Goal: Feedback & Contribution: Leave review/rating

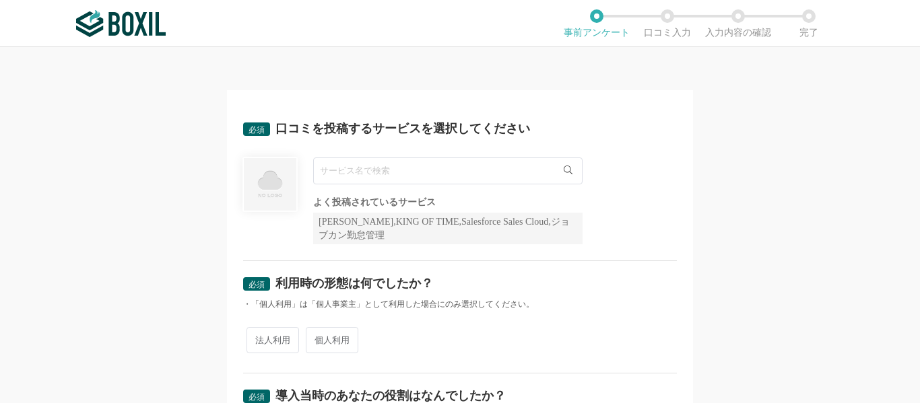
click at [450, 178] on input "text" at bounding box center [447, 171] width 269 height 27
click at [485, 169] on input "text" at bounding box center [447, 171] width 269 height 27
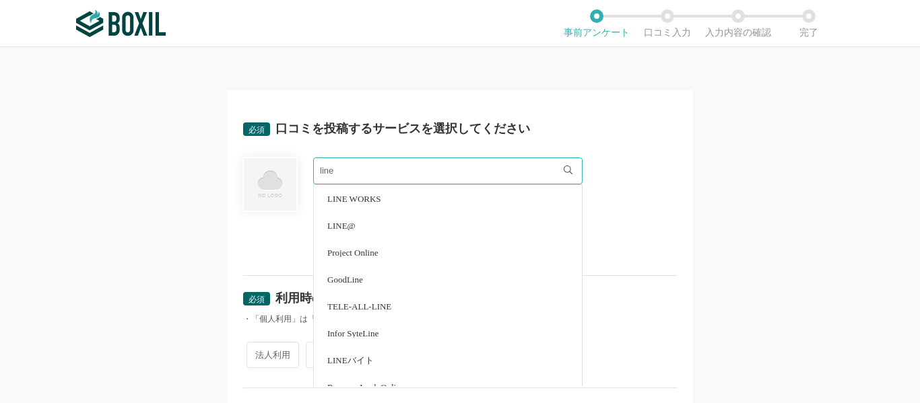
click at [441, 195] on li "LINE WORKS" at bounding box center [448, 198] width 268 height 27
type input "LINE WORKS"
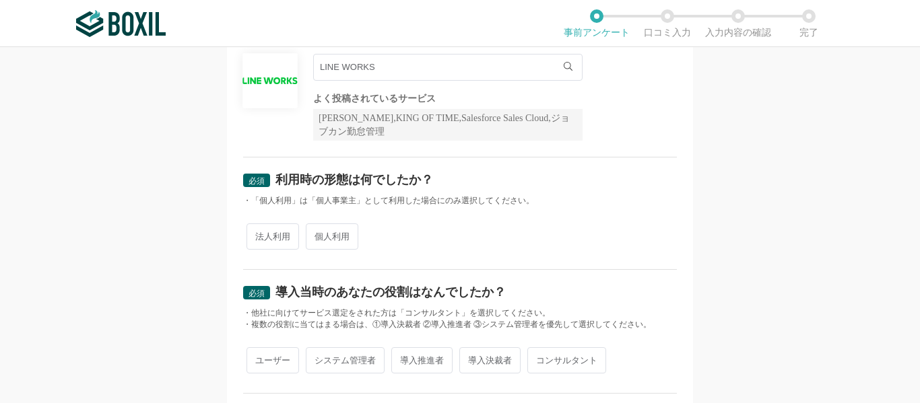
scroll to position [135, 0]
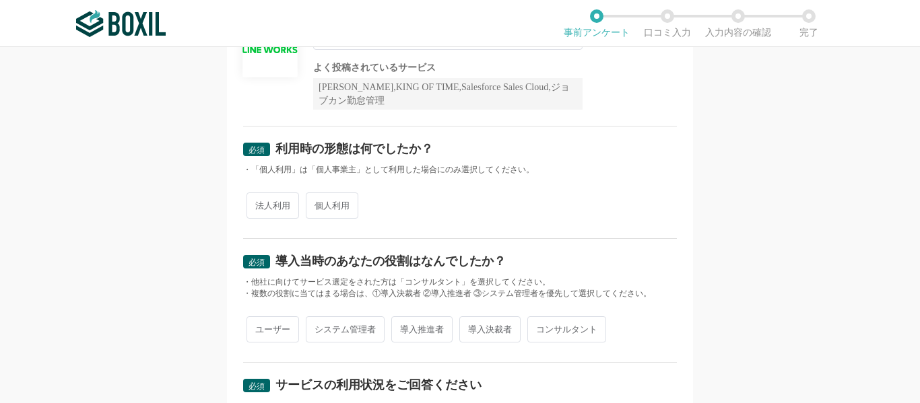
click at [261, 206] on span "法人利用" at bounding box center [272, 206] width 53 height 26
click at [258, 203] on input "法人利用" at bounding box center [254, 199] width 9 height 9
radio input "true"
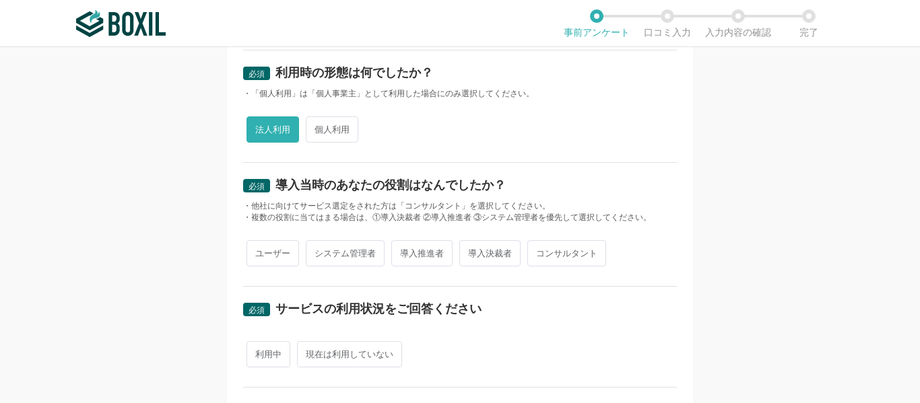
scroll to position [269, 0]
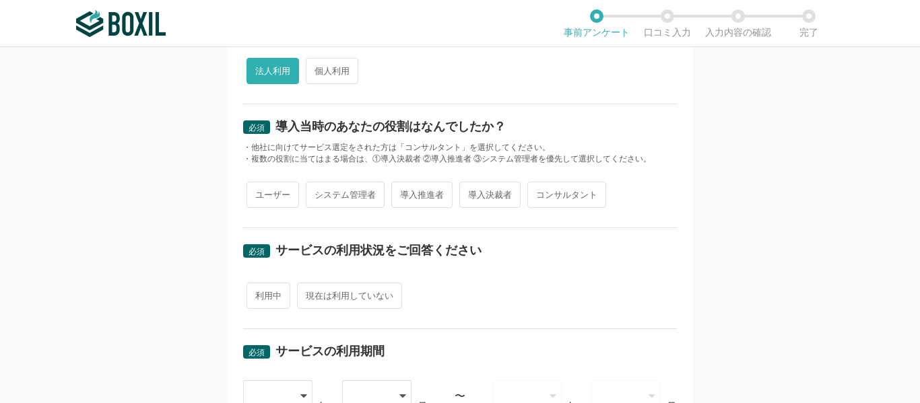
click at [273, 199] on span "ユーザー" at bounding box center [272, 195] width 53 height 26
click at [258, 193] on input "ユーザー" at bounding box center [254, 188] width 9 height 9
radio input "true"
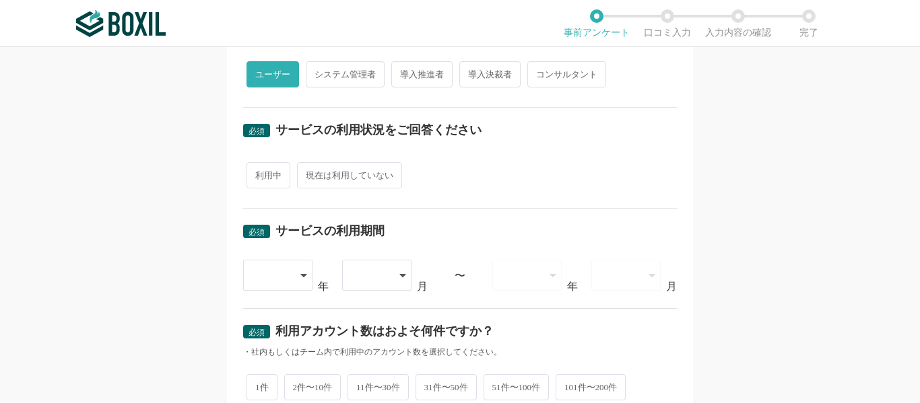
scroll to position [404, 0]
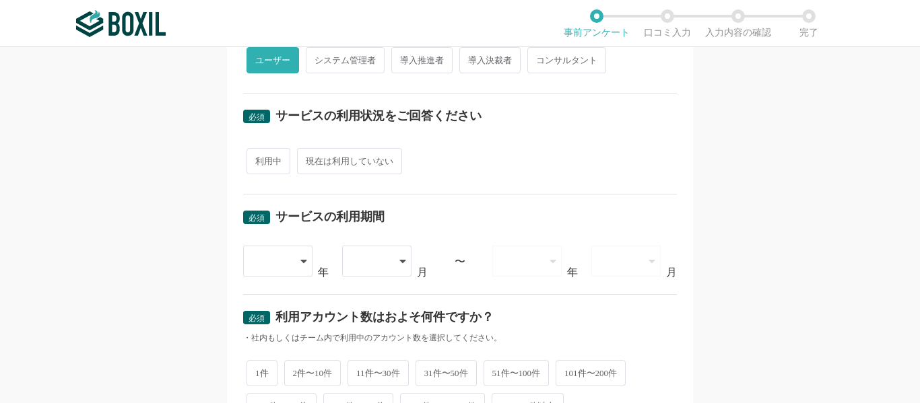
click at [273, 170] on span "利用中" at bounding box center [268, 161] width 44 height 26
click at [258, 159] on input "利用中" at bounding box center [254, 154] width 9 height 9
radio input "true"
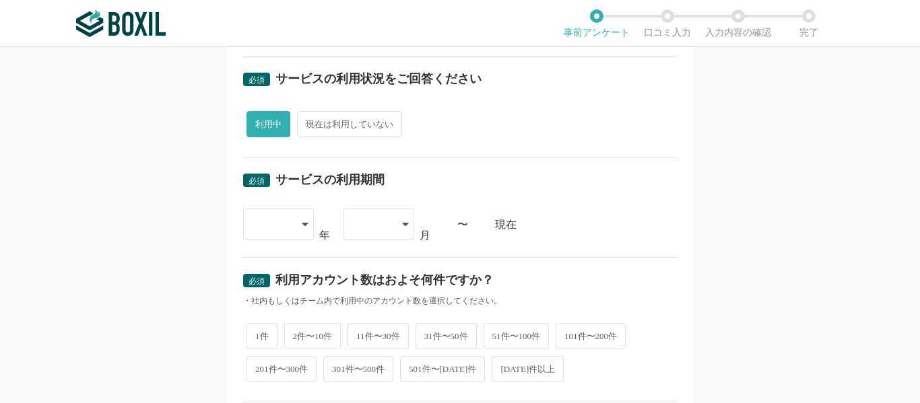
scroll to position [471, 0]
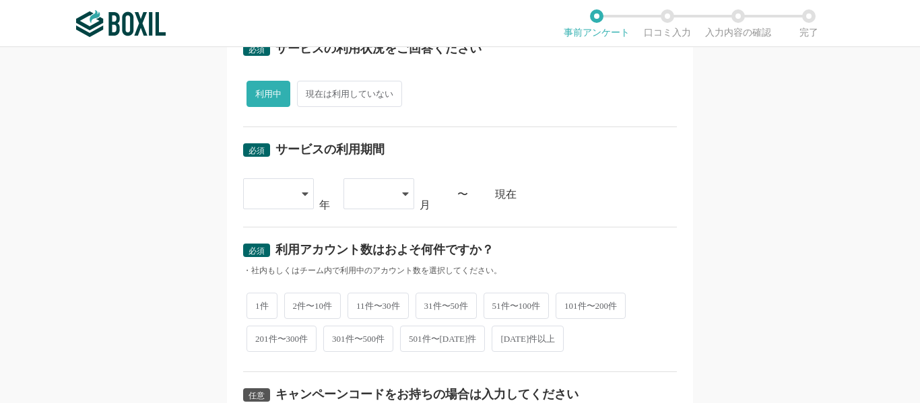
click at [294, 193] on div at bounding box center [278, 193] width 71 height 31
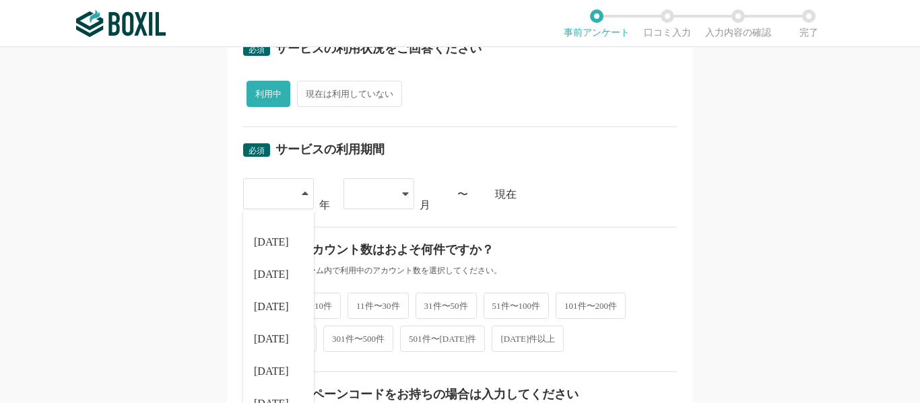
scroll to position [153, 0]
click at [265, 367] on span "[DATE]" at bounding box center [271, 369] width 35 height 11
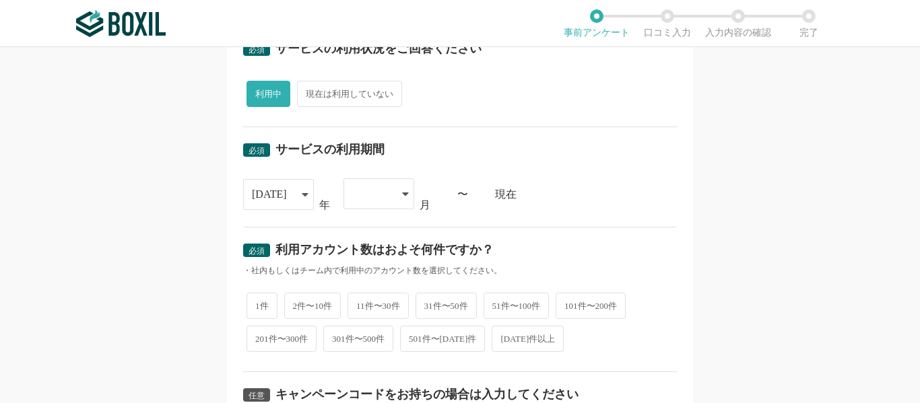
click at [397, 211] on div "必須 サービスの利用期間 2024 2015 2016 2017 2018 2019 2020 2021 2022 2023 2024 2025 年 01 0…" at bounding box center [460, 177] width 434 height 100
click at [394, 200] on div at bounding box center [378, 193] width 71 height 31
click at [367, 298] on li "03" at bounding box center [378, 297] width 71 height 32
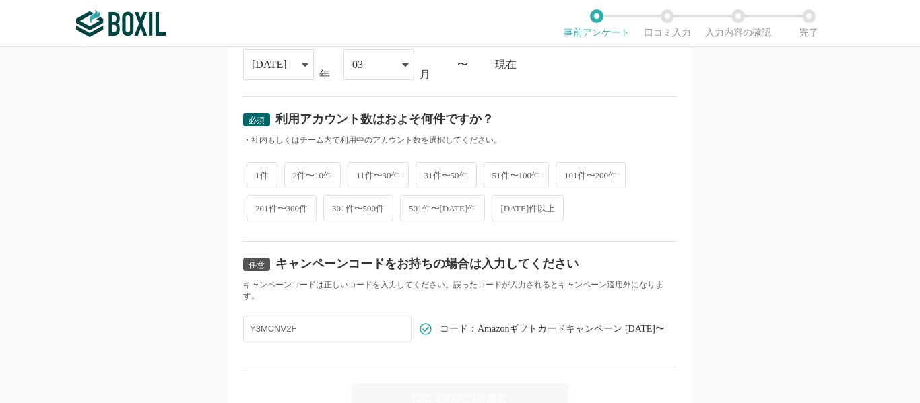
scroll to position [606, 0]
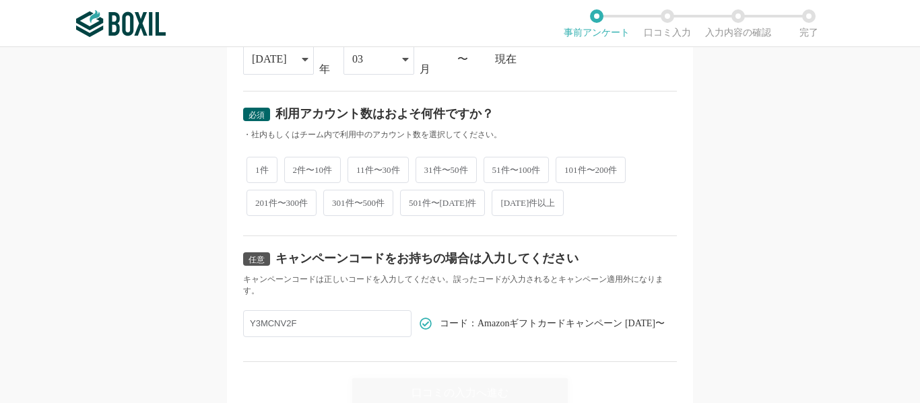
click at [453, 171] on span "31件〜50件" at bounding box center [445, 170] width 61 height 26
click at [427, 168] on input "31件〜50件" at bounding box center [423, 163] width 9 height 9
radio input "true"
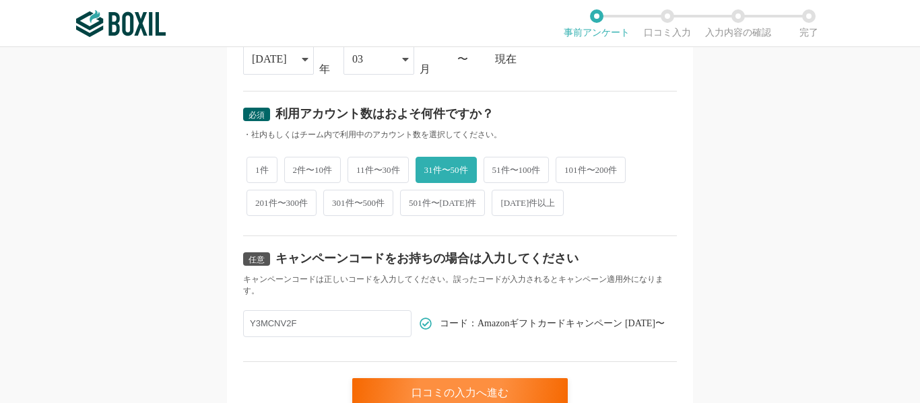
scroll to position [670, 0]
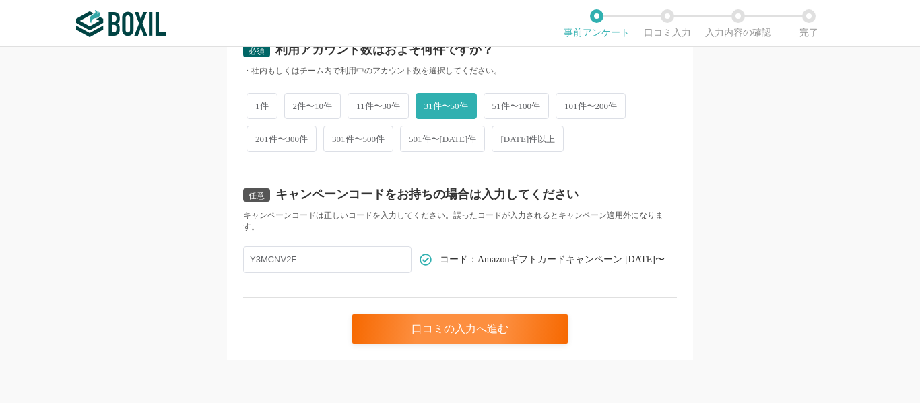
click at [330, 252] on input "Y3MCNV2F" at bounding box center [327, 259] width 168 height 27
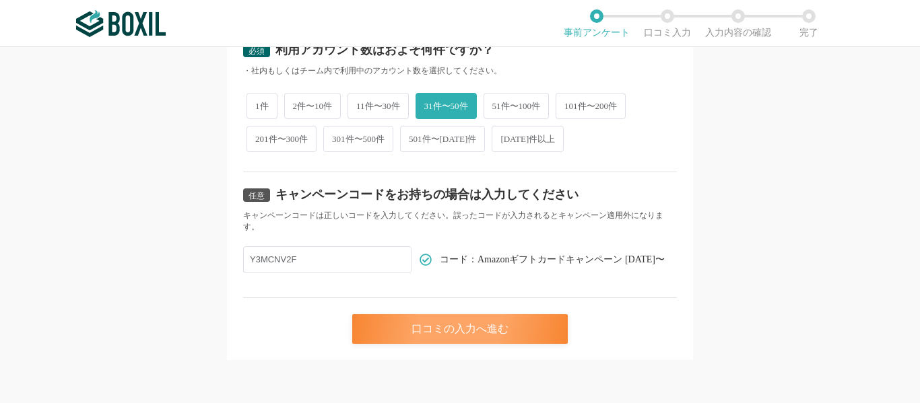
click at [435, 335] on div "口コミの入力へ進む" at bounding box center [459, 329] width 215 height 30
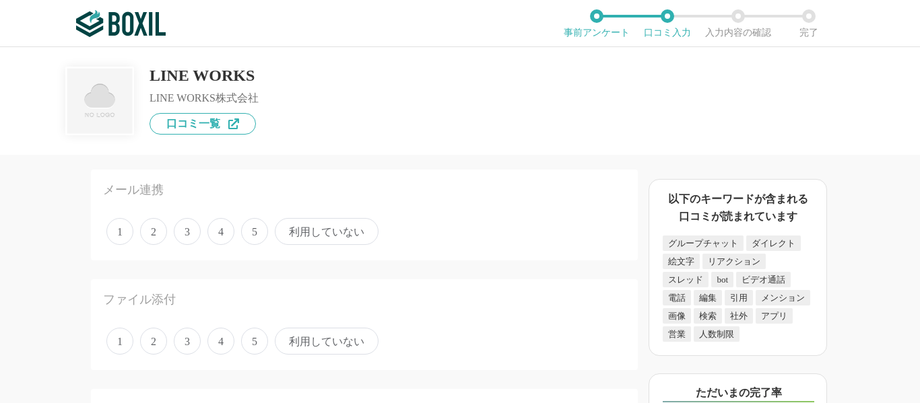
scroll to position [67, 0]
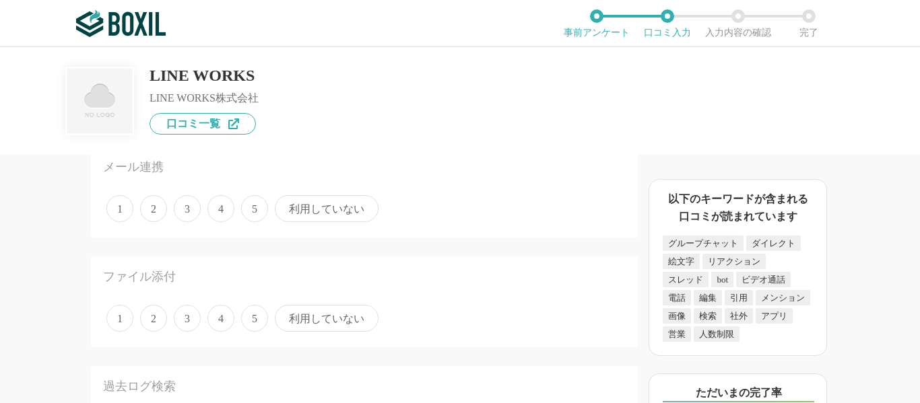
click at [250, 212] on span "5" at bounding box center [254, 208] width 27 height 27
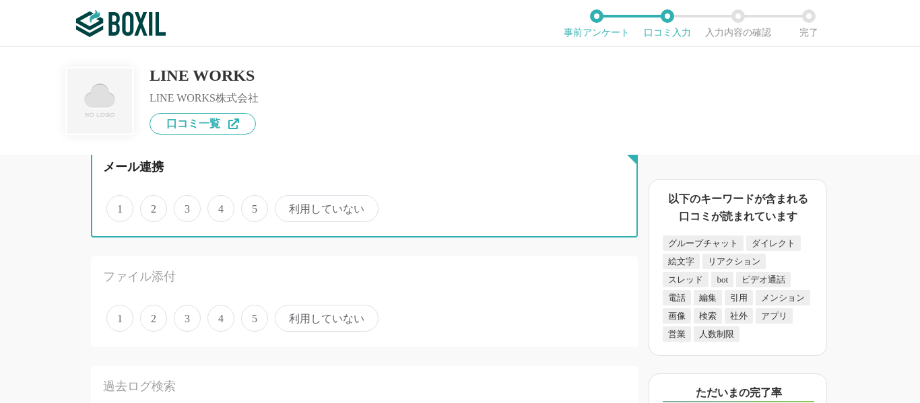
click at [250, 206] on input "5" at bounding box center [248, 201] width 9 height 9
radio input "true"
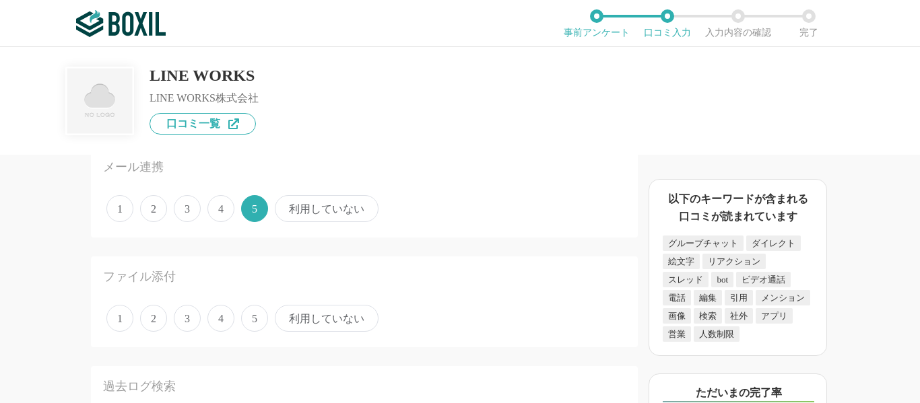
click at [193, 215] on span "3" at bounding box center [187, 208] width 27 height 27
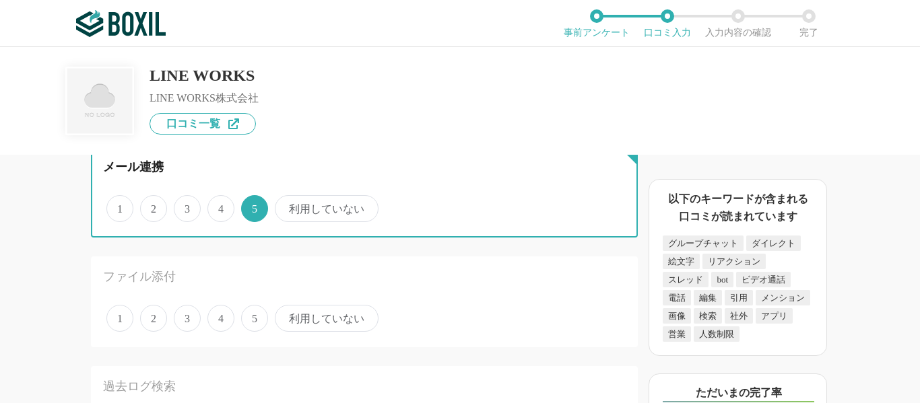
click at [186, 206] on input "3" at bounding box center [181, 201] width 9 height 9
radio input "true"
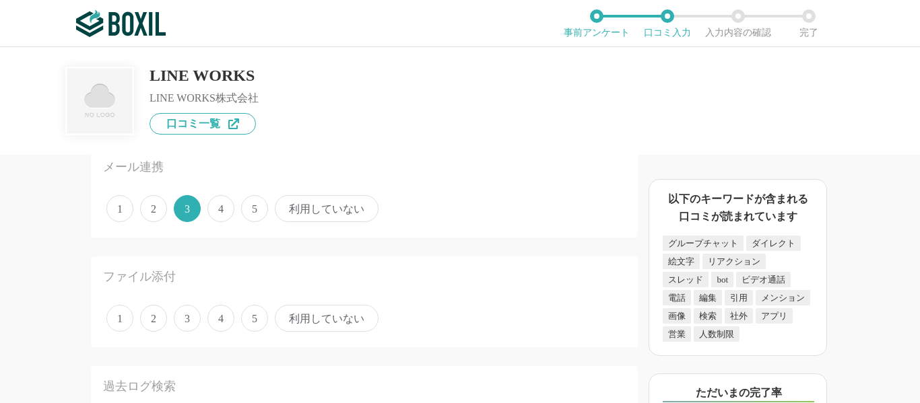
click at [306, 207] on span "利用していない" at bounding box center [327, 208] width 104 height 27
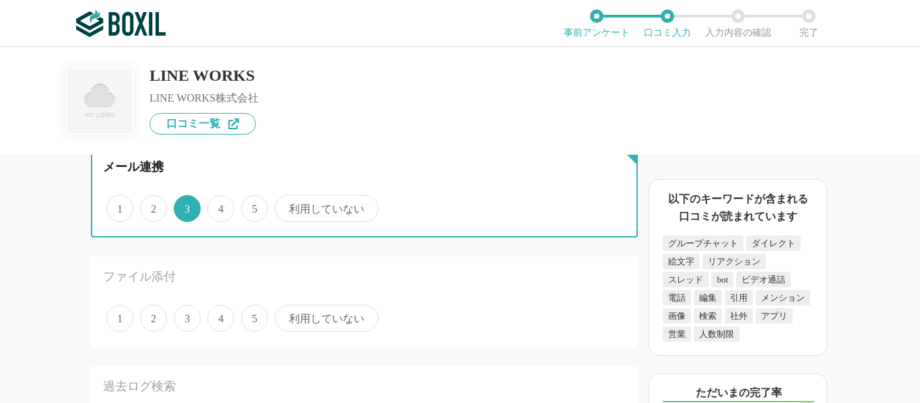
click at [287, 206] on input "利用していない" at bounding box center [282, 201] width 9 height 9
radio input "true"
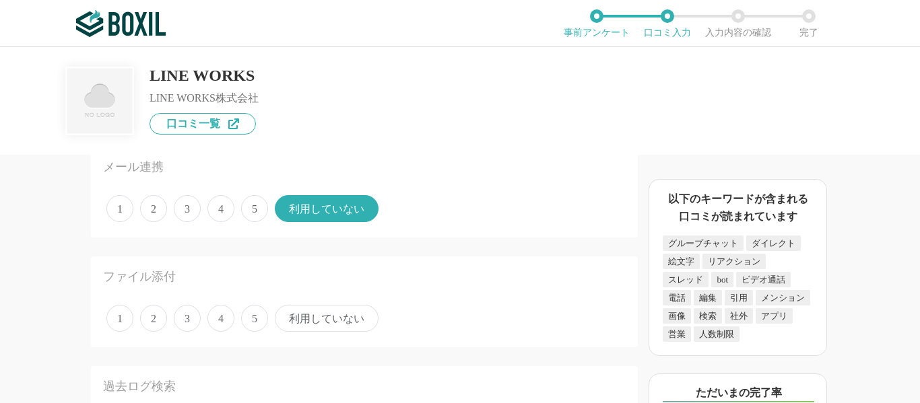
click at [254, 322] on span "5" at bounding box center [254, 318] width 27 height 27
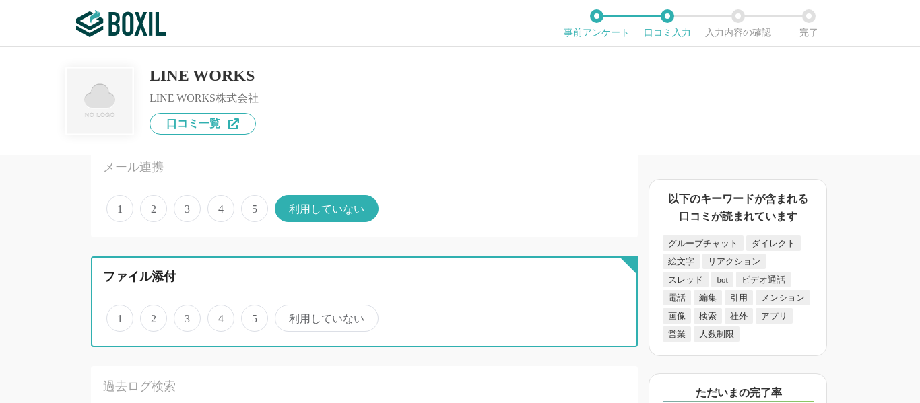
click at [253, 316] on input "5" at bounding box center [248, 311] width 9 height 9
radio input "true"
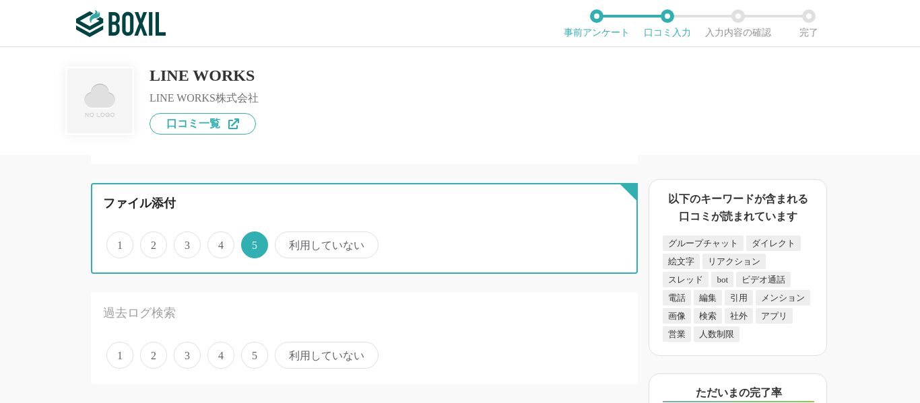
scroll to position [202, 0]
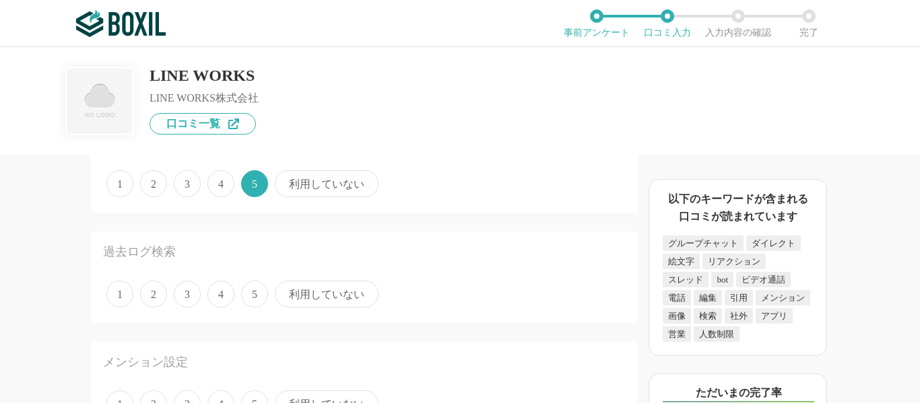
click at [221, 296] on span "4" at bounding box center [220, 294] width 27 height 27
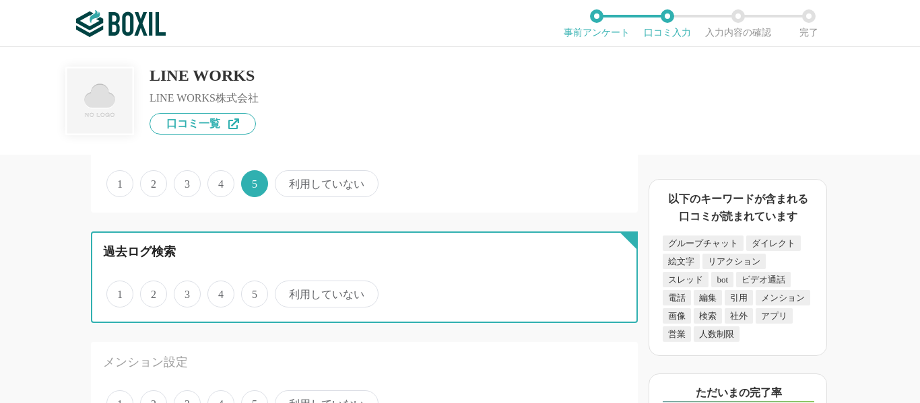
click at [219, 291] on input "4" at bounding box center [215, 287] width 9 height 9
radio input "true"
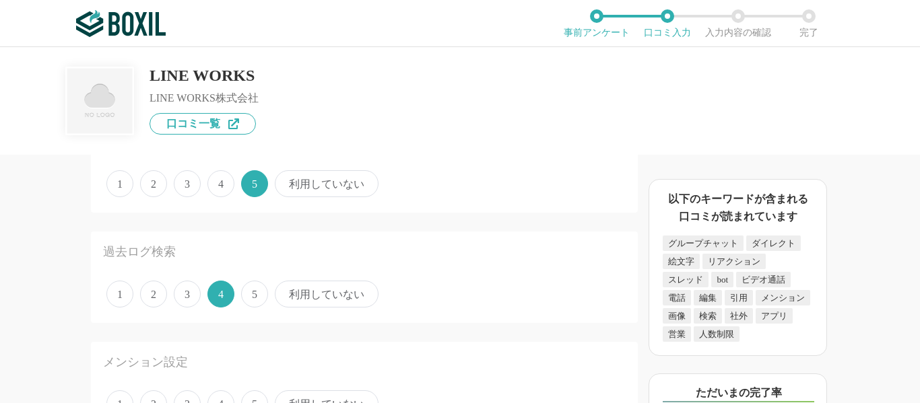
click at [192, 296] on span "3" at bounding box center [187, 294] width 27 height 27
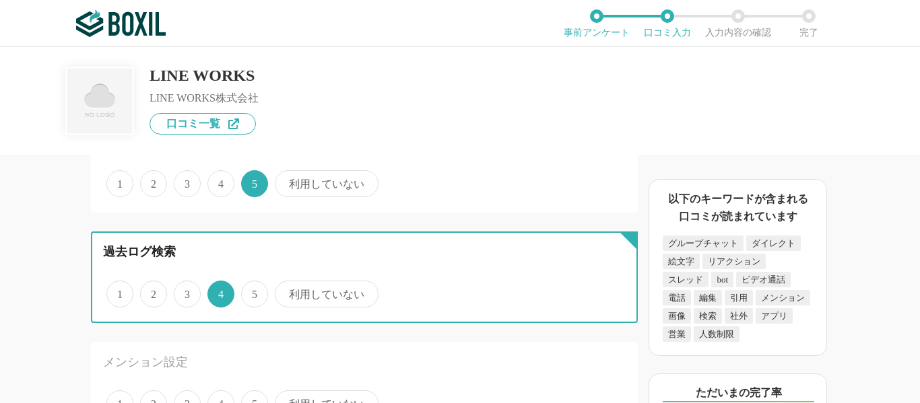
click at [186, 291] on input "3" at bounding box center [181, 287] width 9 height 9
radio input "true"
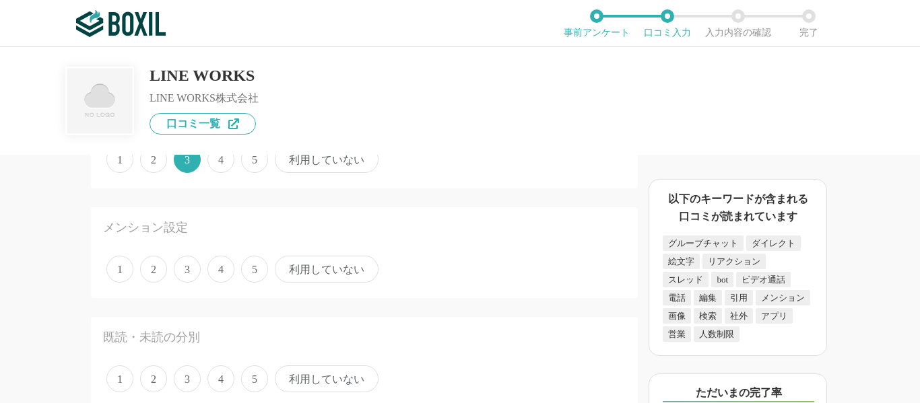
click at [241, 273] on span "5" at bounding box center [254, 269] width 27 height 27
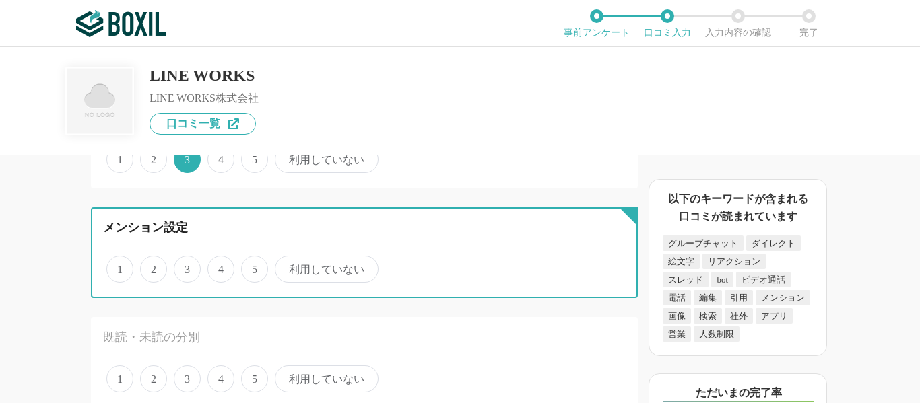
click at [244, 267] on input "5" at bounding box center [248, 262] width 9 height 9
radio input "true"
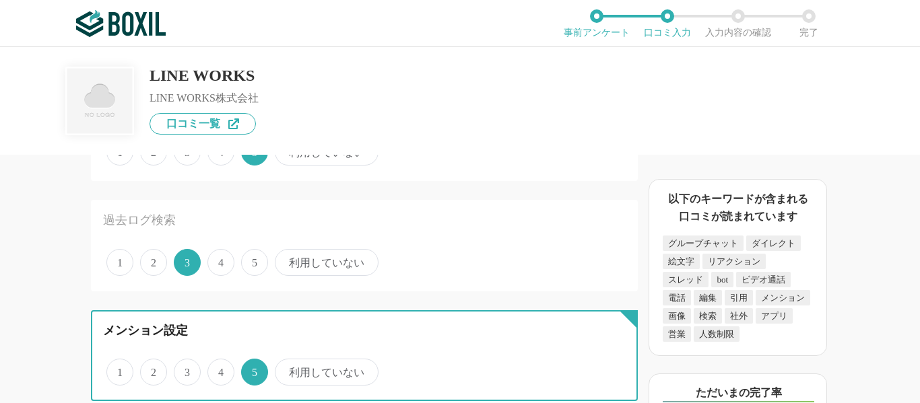
scroll to position [202, 0]
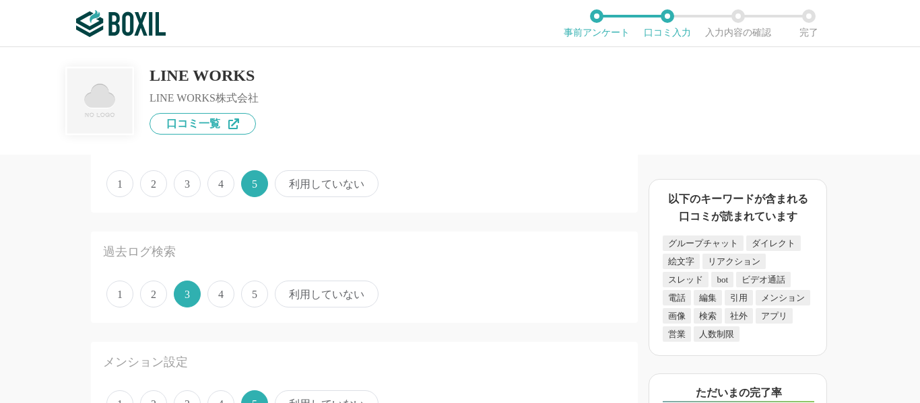
click at [324, 303] on span "利用していない" at bounding box center [327, 294] width 104 height 27
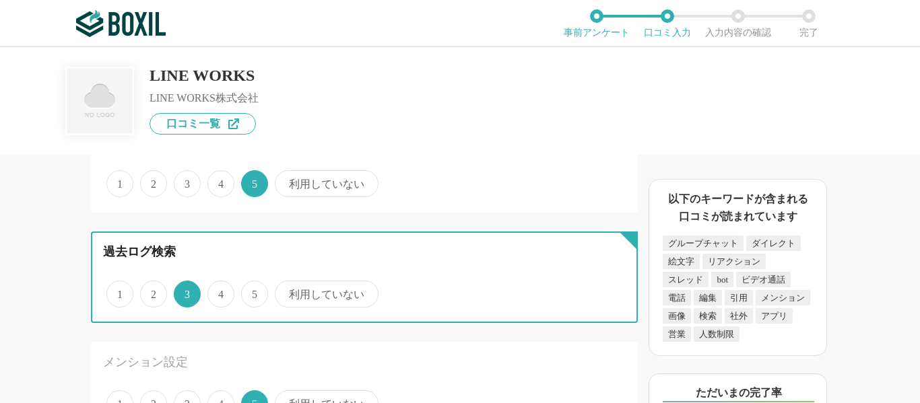
click at [287, 291] on input "利用していない" at bounding box center [282, 287] width 9 height 9
radio input "true"
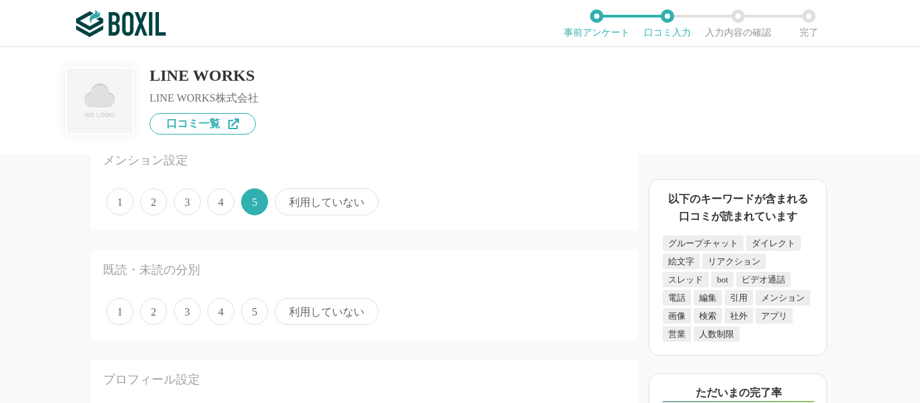
scroll to position [471, 0]
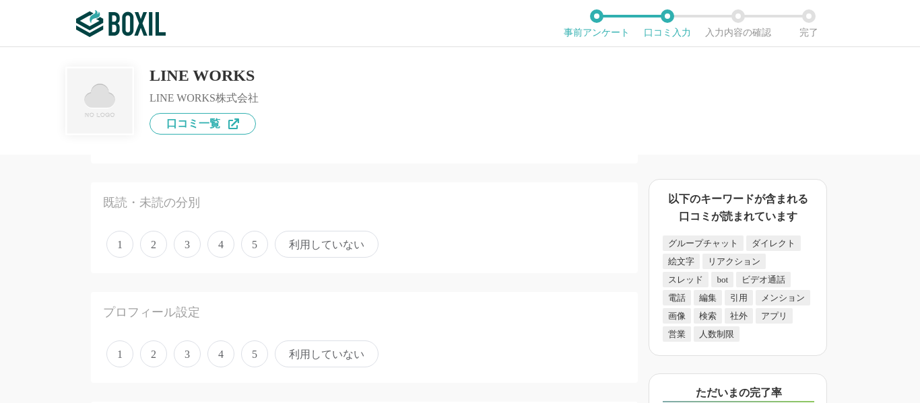
click at [260, 240] on span "5" at bounding box center [254, 244] width 27 height 27
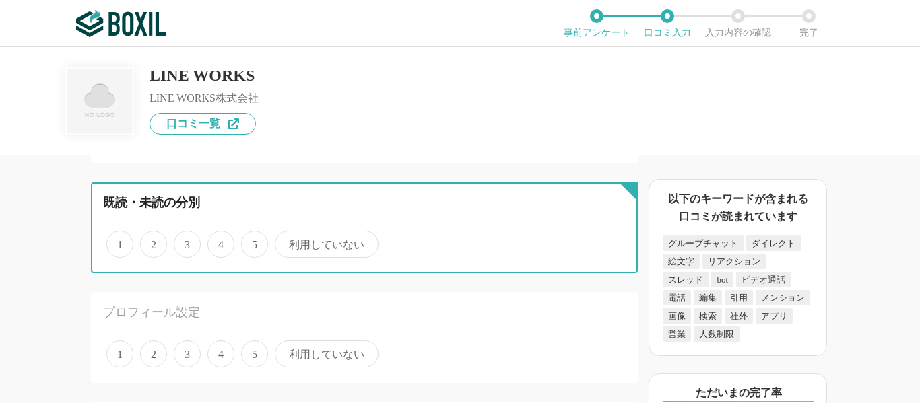
click at [253, 240] on input "5" at bounding box center [248, 237] width 9 height 9
radio input "true"
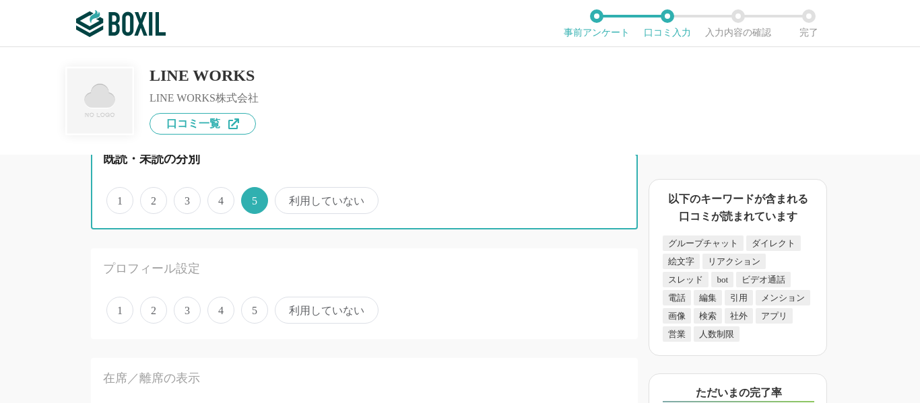
scroll to position [539, 0]
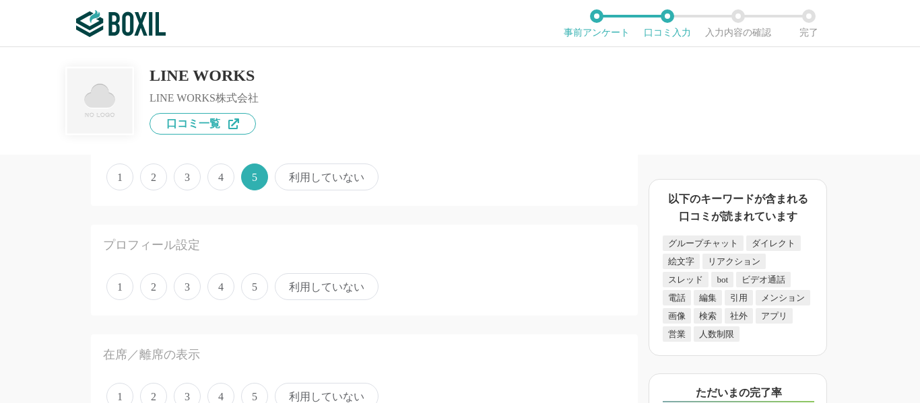
click at [248, 288] on span "5" at bounding box center [254, 286] width 27 height 27
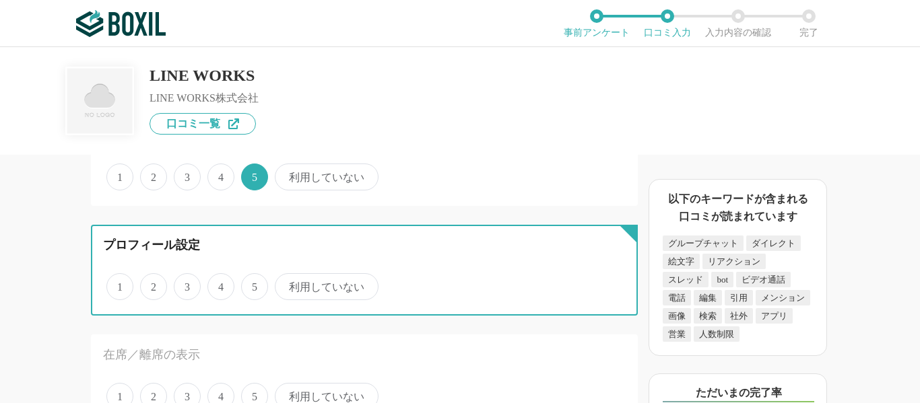
click at [248, 284] on input "5" at bounding box center [248, 279] width 9 height 9
radio input "true"
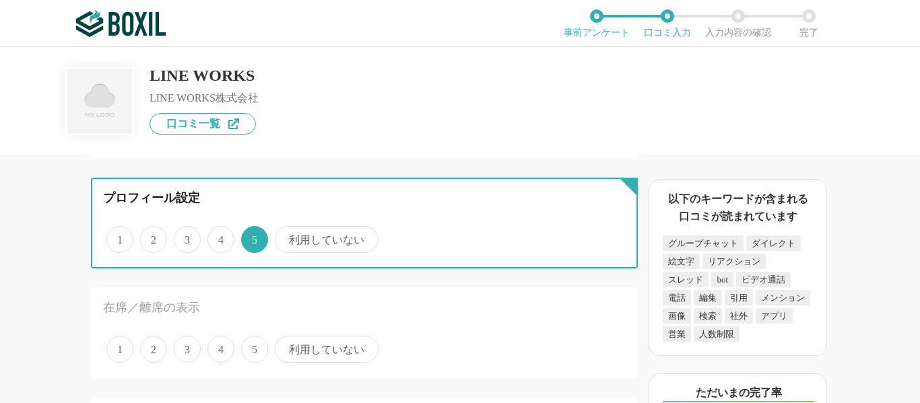
scroll to position [606, 0]
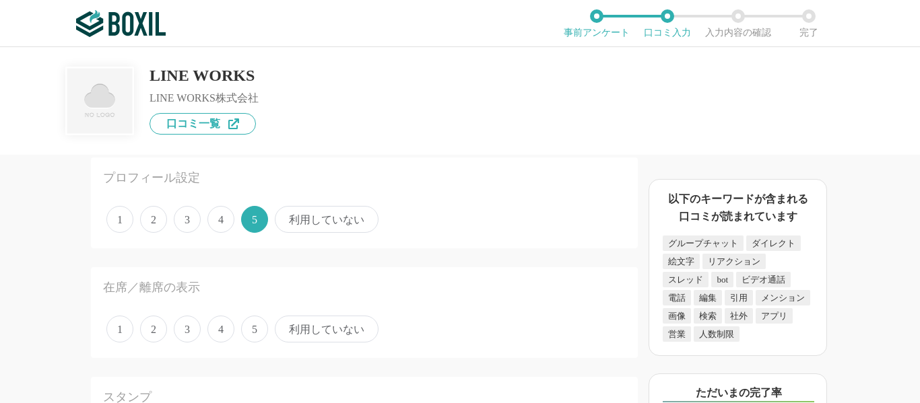
click at [202, 336] on div "1 2 3 4 5 利用していない" at bounding box center [364, 329] width 522 height 34
click at [201, 335] on div "1 2 3 4 5 利用していない" at bounding box center [364, 329] width 522 height 34
click at [199, 334] on span "3" at bounding box center [187, 329] width 27 height 27
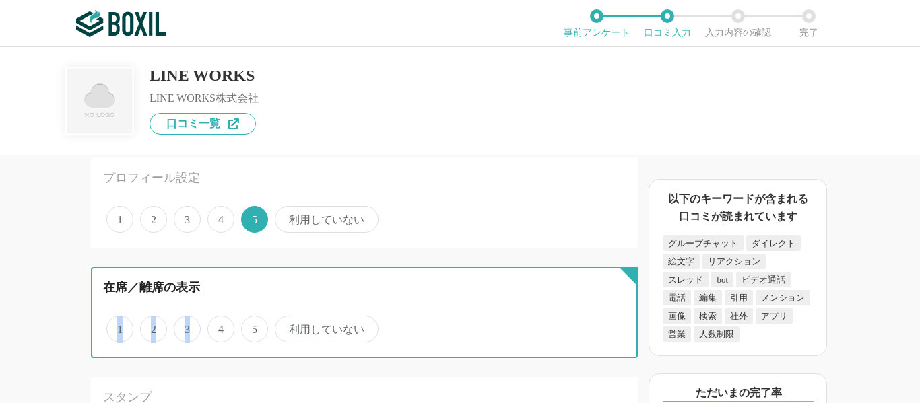
click at [186, 326] on input "3" at bounding box center [181, 322] width 9 height 9
radio input "true"
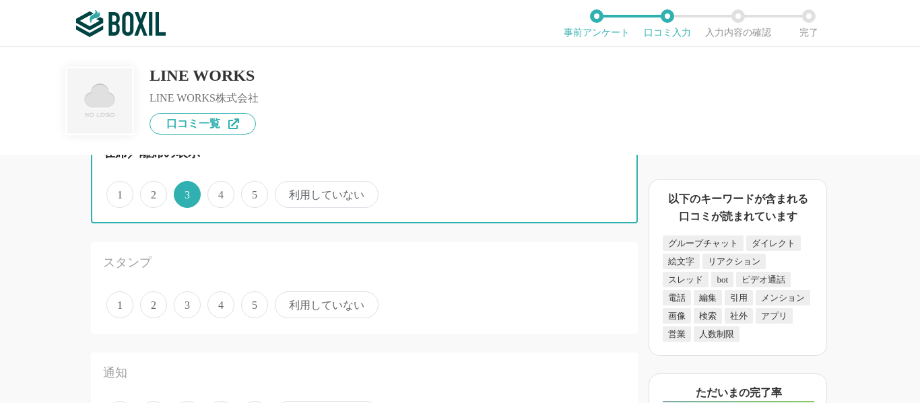
scroll to position [808, 0]
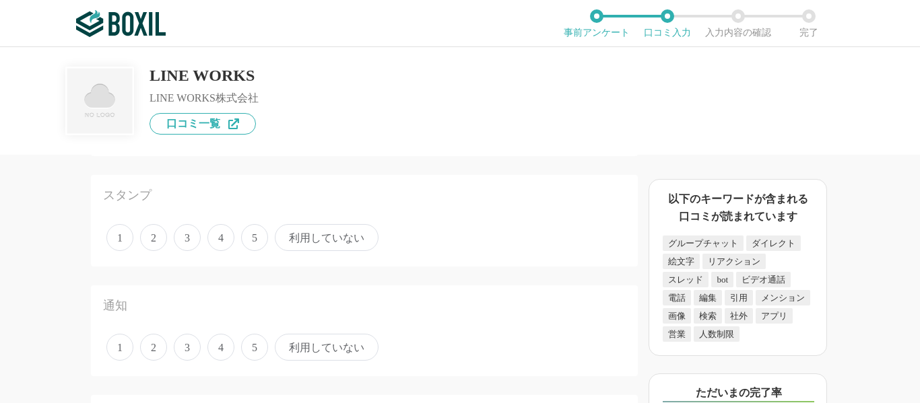
click at [226, 238] on span "4" at bounding box center [220, 237] width 27 height 27
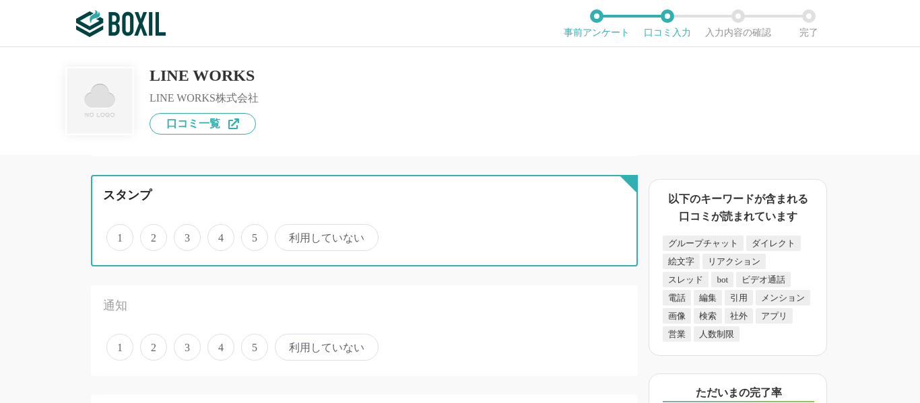
click at [219, 235] on input "4" at bounding box center [215, 230] width 9 height 9
radio input "true"
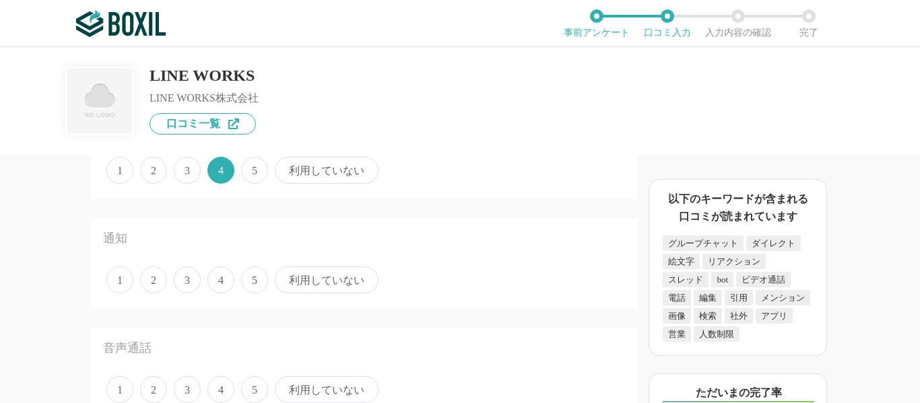
click at [226, 279] on span "4" at bounding box center [220, 280] width 27 height 27
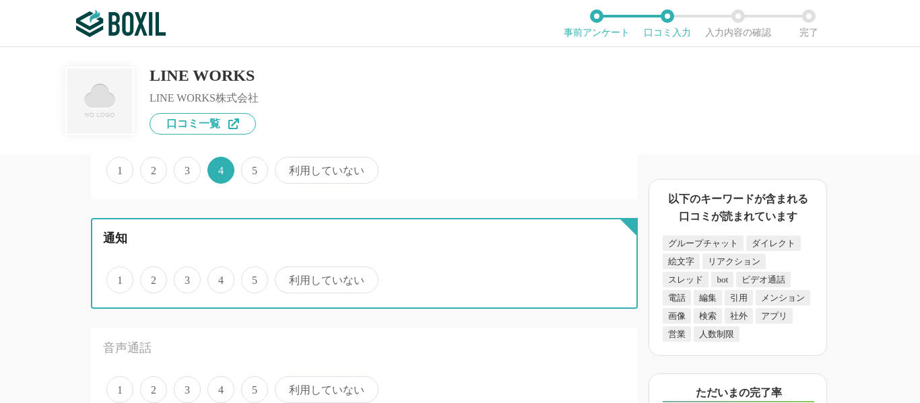
click at [219, 277] on input "4" at bounding box center [215, 273] width 9 height 9
radio input "true"
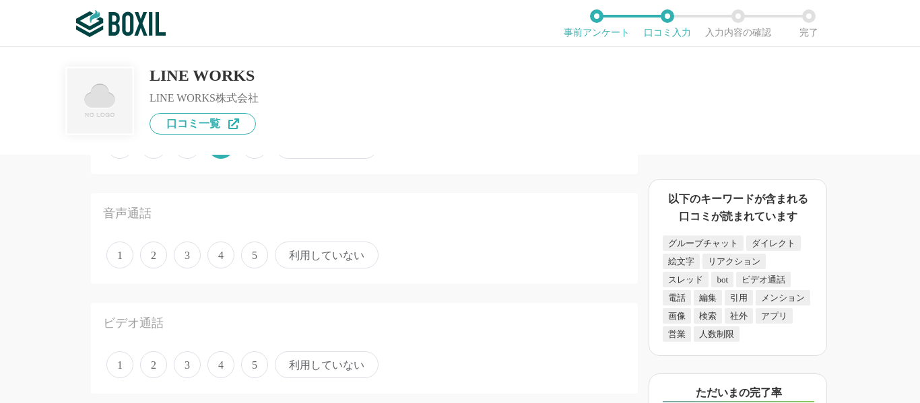
click at [224, 258] on span "4" at bounding box center [220, 255] width 27 height 27
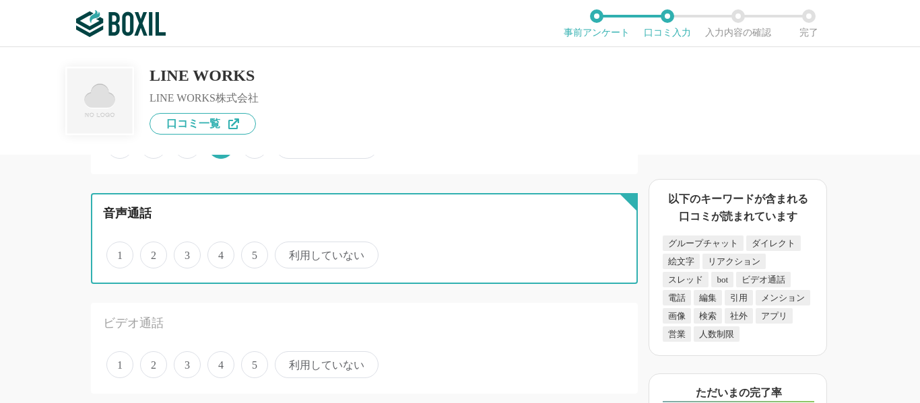
click at [219, 252] on input "4" at bounding box center [215, 248] width 9 height 9
radio input "true"
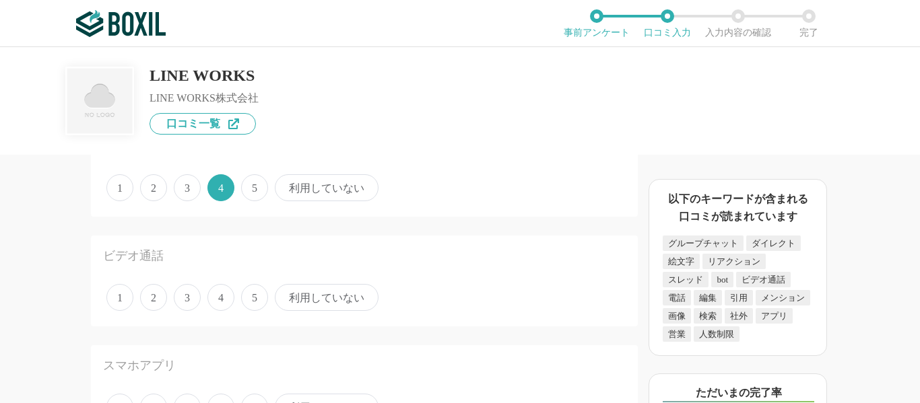
click at [218, 294] on span "4" at bounding box center [220, 297] width 27 height 27
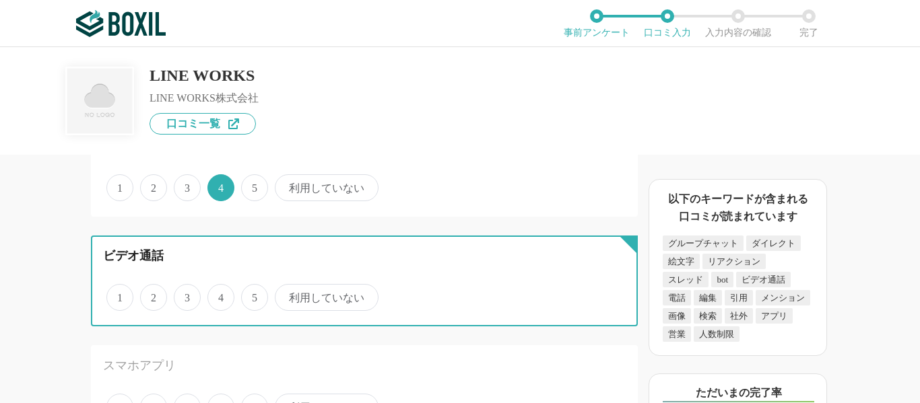
click at [218, 294] on input "4" at bounding box center [215, 290] width 9 height 9
radio input "true"
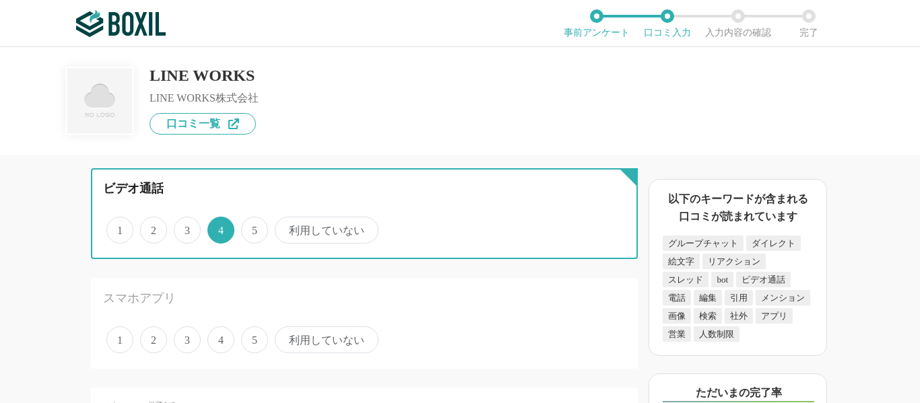
scroll to position [1212, 0]
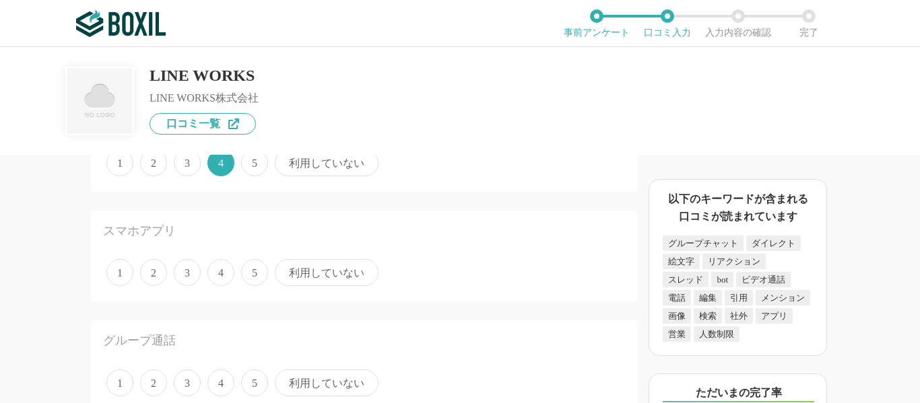
click at [211, 270] on span "4" at bounding box center [220, 272] width 27 height 27
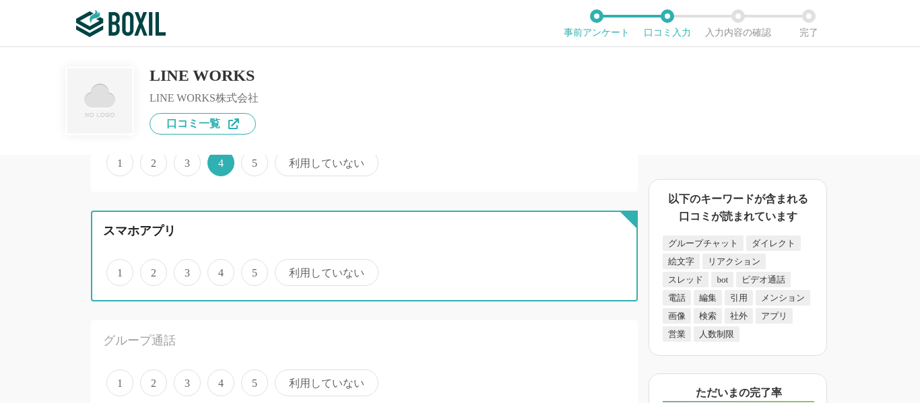
click at [211, 270] on input "4" at bounding box center [215, 265] width 9 height 9
radio input "true"
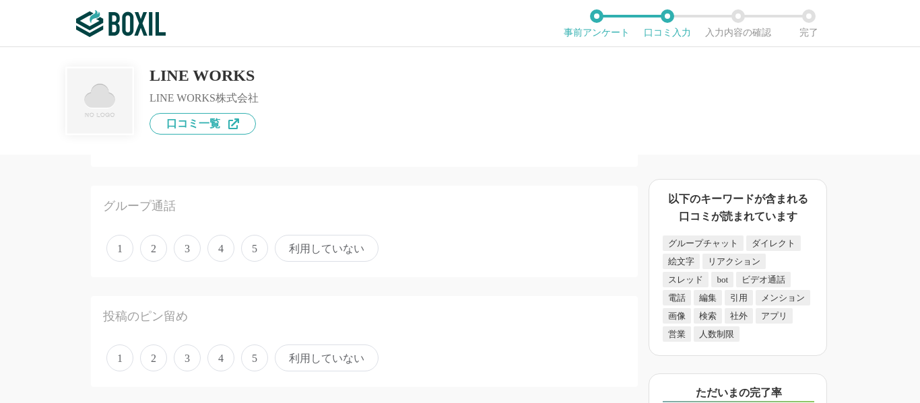
click at [250, 250] on span "5" at bounding box center [254, 248] width 27 height 27
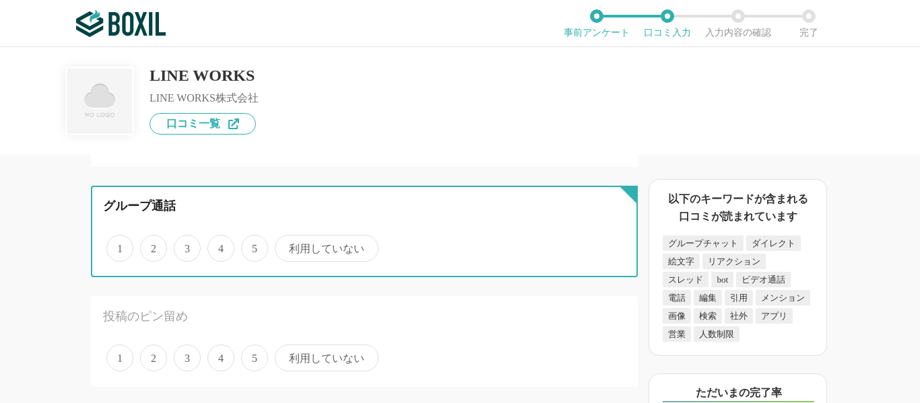
click at [250, 246] on input "5" at bounding box center [248, 241] width 9 height 9
radio input "true"
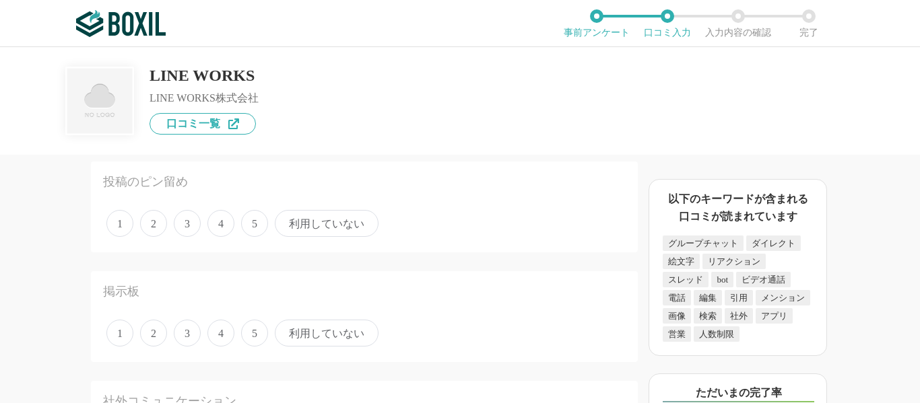
click at [243, 228] on span "5" at bounding box center [254, 223] width 27 height 27
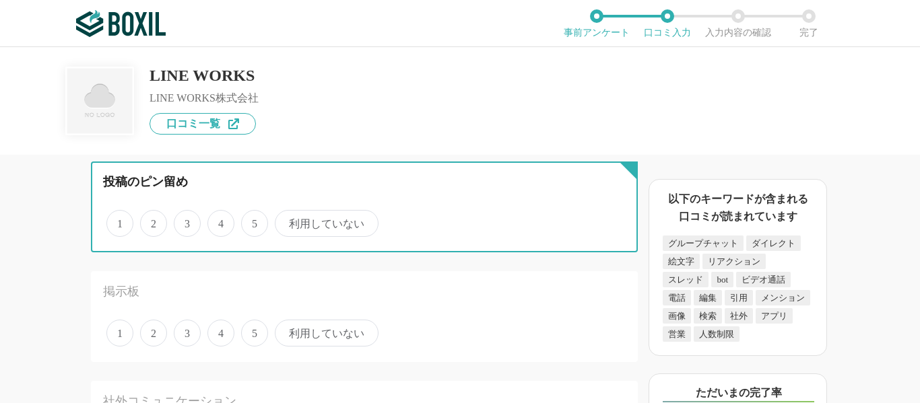
click at [244, 221] on input "5" at bounding box center [248, 216] width 9 height 9
radio input "true"
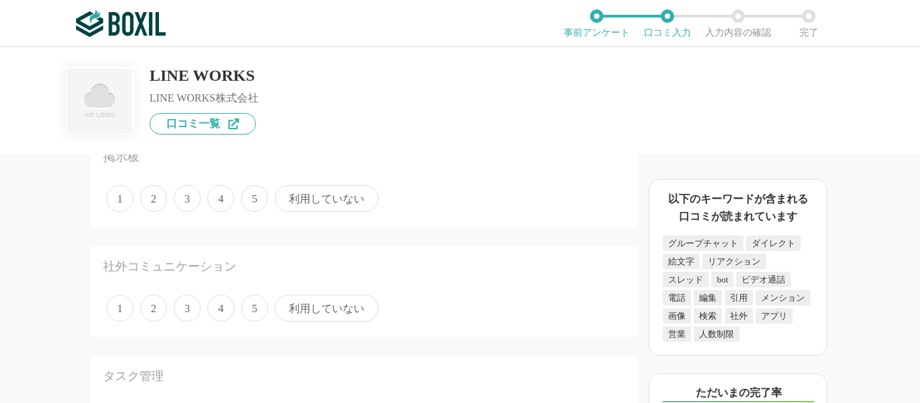
click at [279, 207] on span "利用していない" at bounding box center [327, 198] width 104 height 27
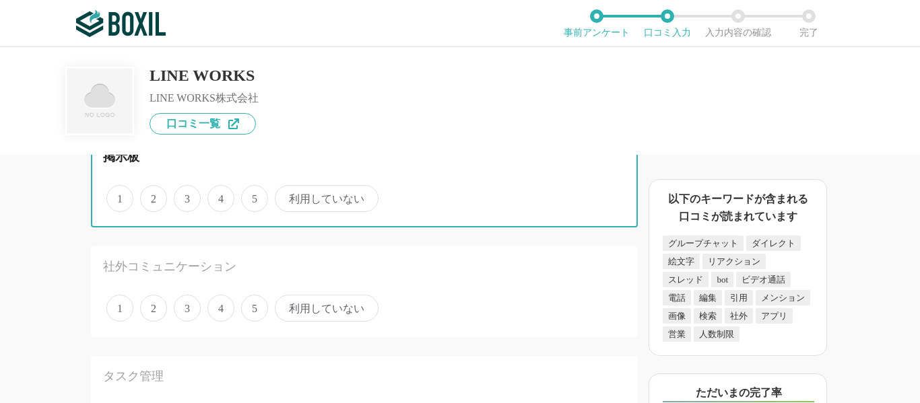
click at [279, 196] on input "利用していない" at bounding box center [282, 191] width 9 height 9
radio input "true"
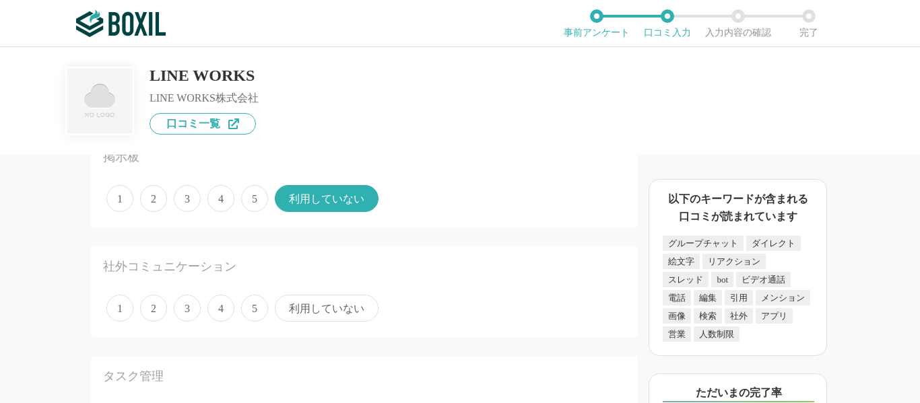
click at [294, 302] on span "利用していない" at bounding box center [327, 308] width 104 height 27
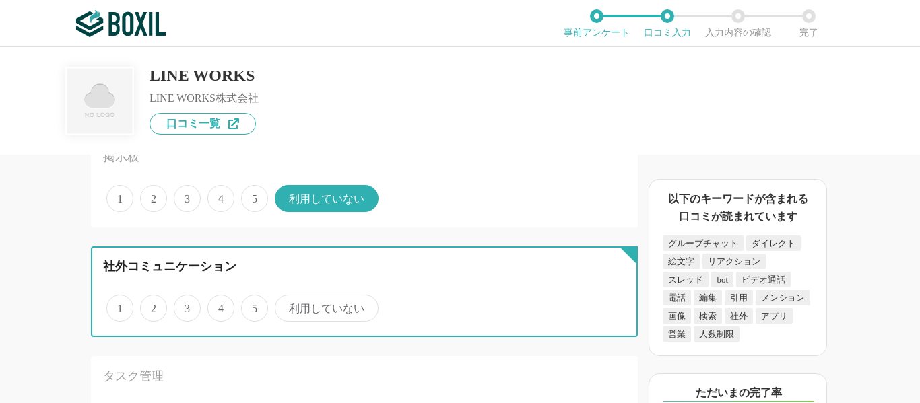
click at [287, 302] on input "利用していない" at bounding box center [282, 301] width 9 height 9
radio input "true"
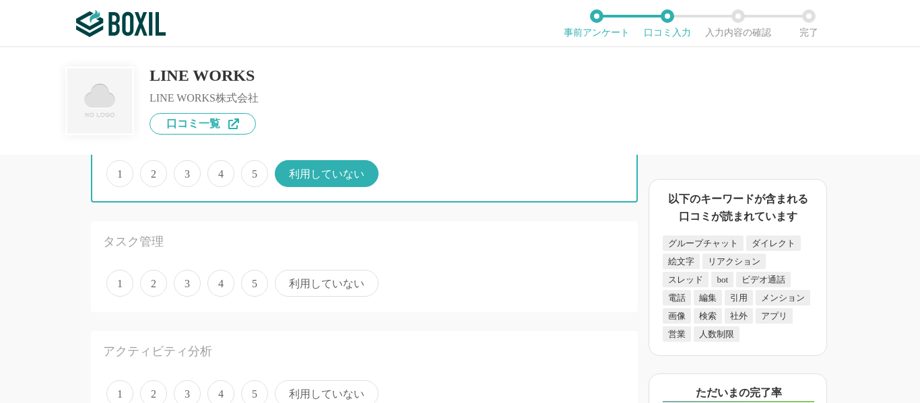
scroll to position [1818, 0]
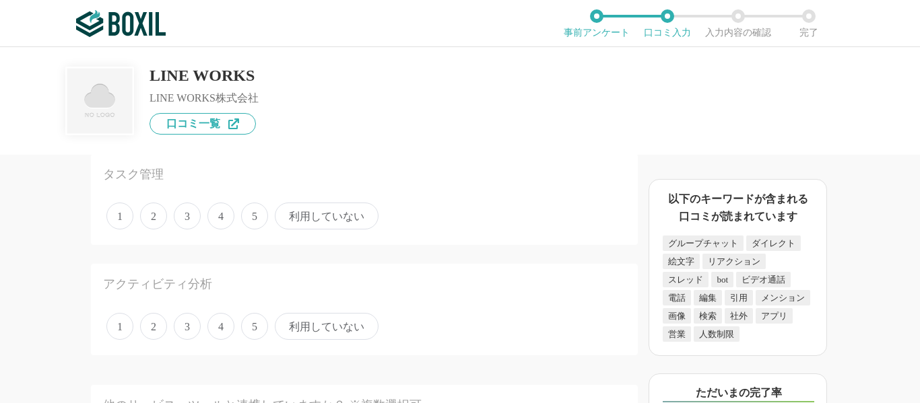
click at [318, 219] on span "利用していない" at bounding box center [327, 216] width 104 height 27
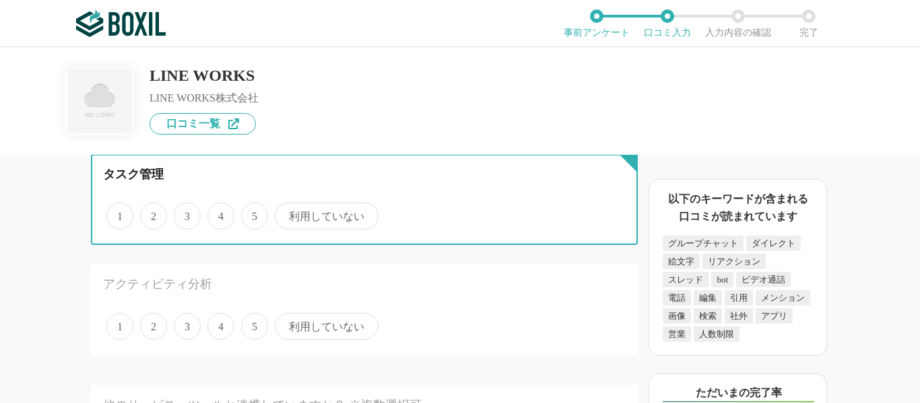
click at [287, 213] on input "利用していない" at bounding box center [282, 209] width 9 height 9
radio input "true"
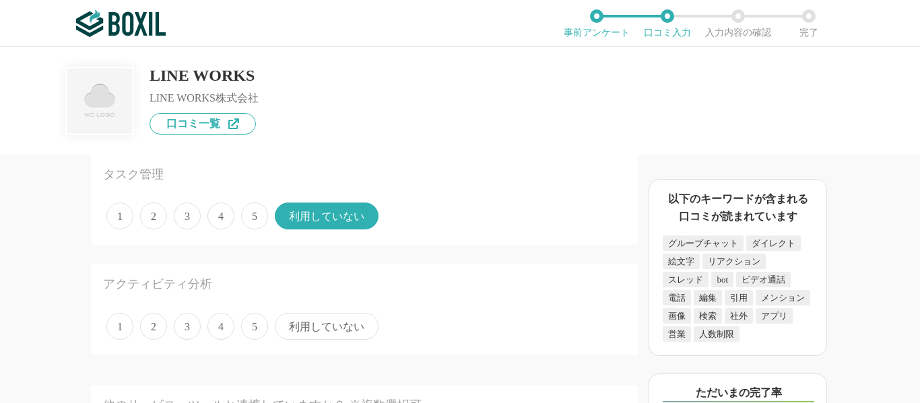
click at [306, 333] on span "利用していない" at bounding box center [327, 326] width 104 height 27
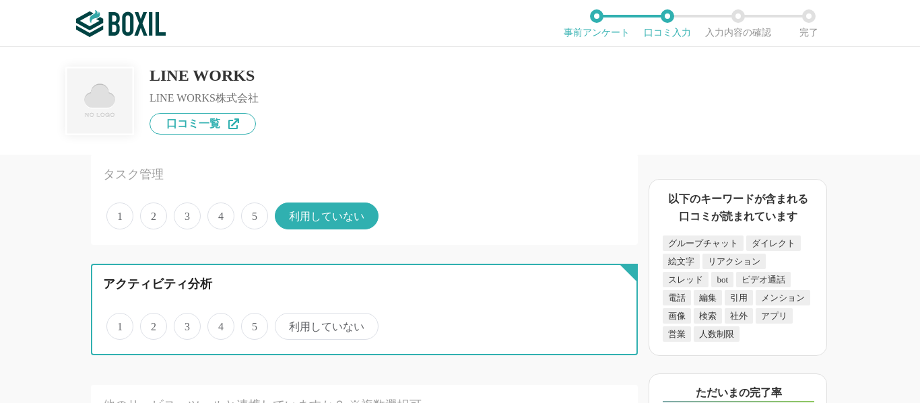
click at [287, 324] on input "利用していない" at bounding box center [282, 319] width 9 height 9
radio input "true"
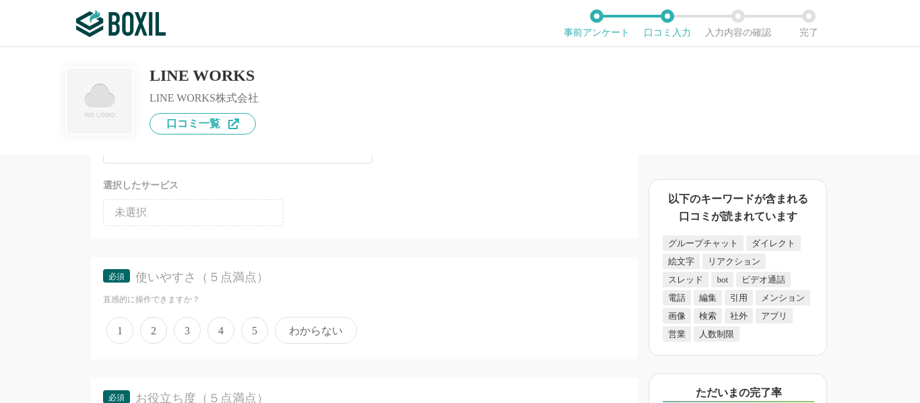
scroll to position [2154, 0]
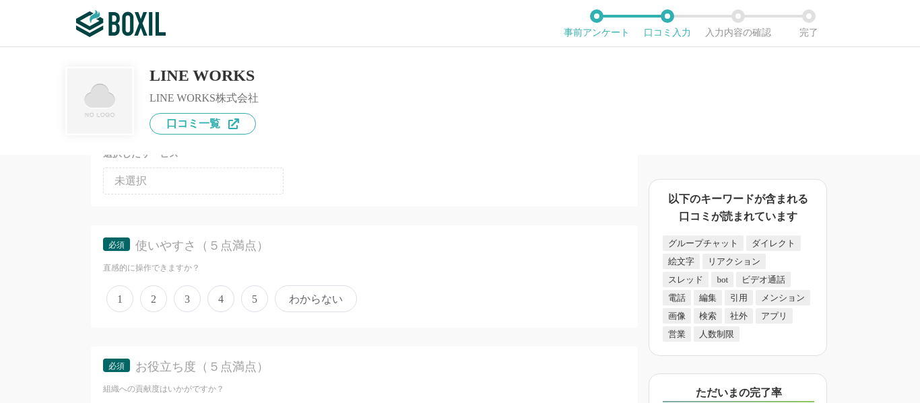
click at [226, 300] on span "4" at bounding box center [220, 298] width 27 height 27
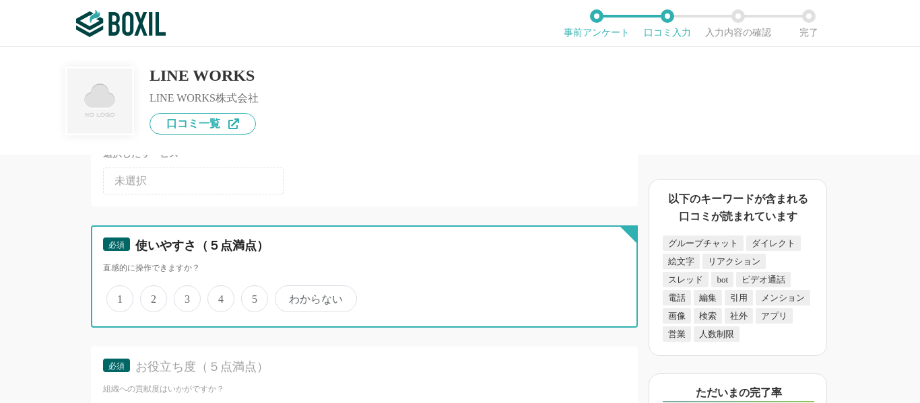
click at [219, 296] on input "4" at bounding box center [215, 291] width 9 height 9
radio input "true"
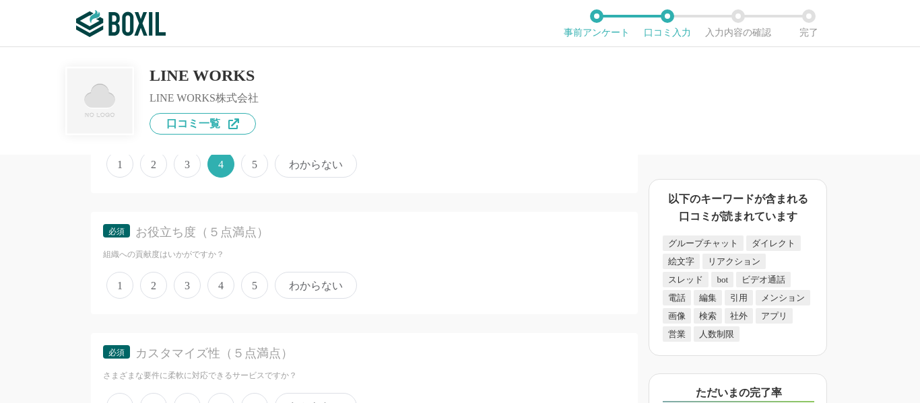
click at [226, 291] on span "4" at bounding box center [220, 285] width 27 height 27
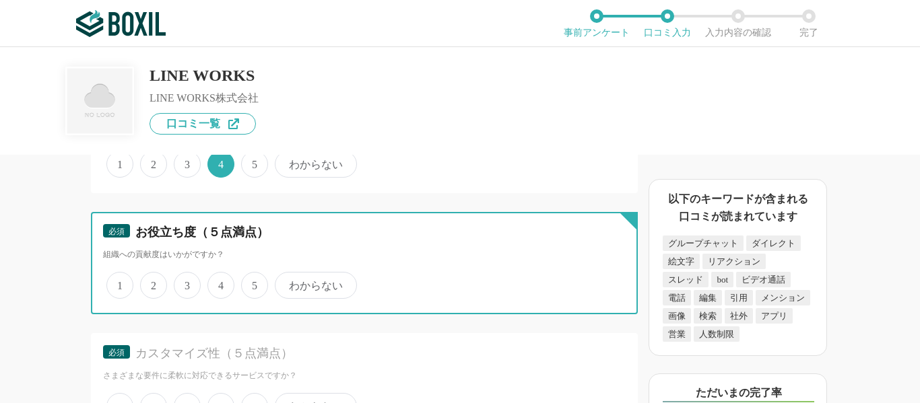
click at [219, 283] on input "4" at bounding box center [215, 278] width 9 height 9
radio input "true"
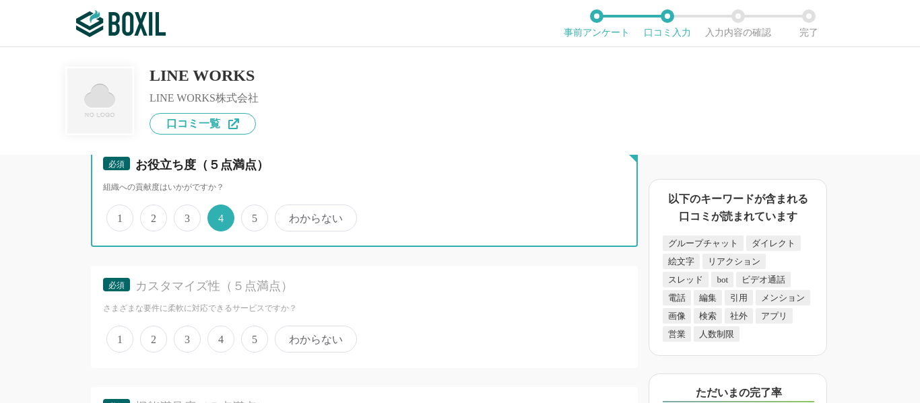
scroll to position [2423, 0]
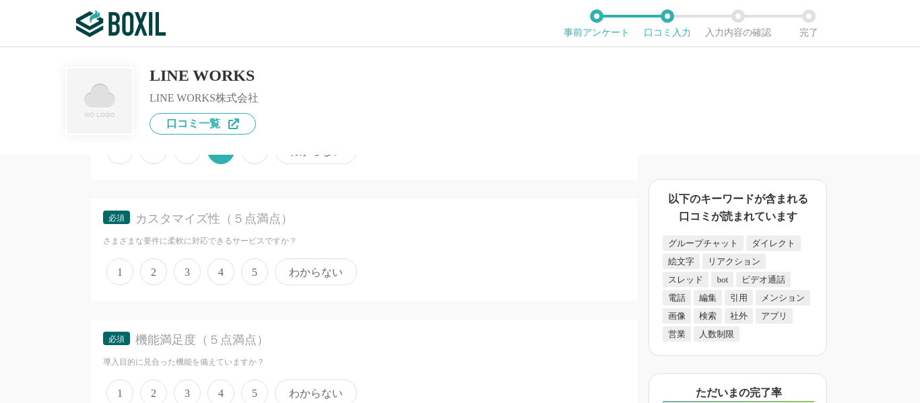
click at [191, 273] on span "3" at bounding box center [187, 271] width 27 height 27
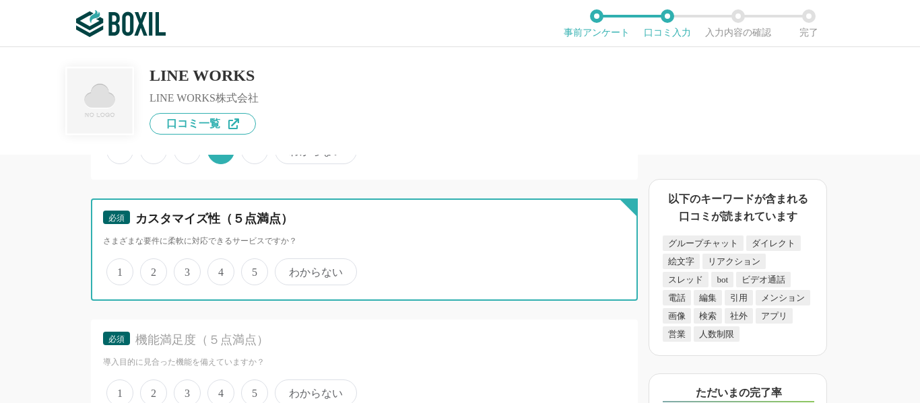
click at [186, 269] on input "3" at bounding box center [181, 265] width 9 height 9
radio input "true"
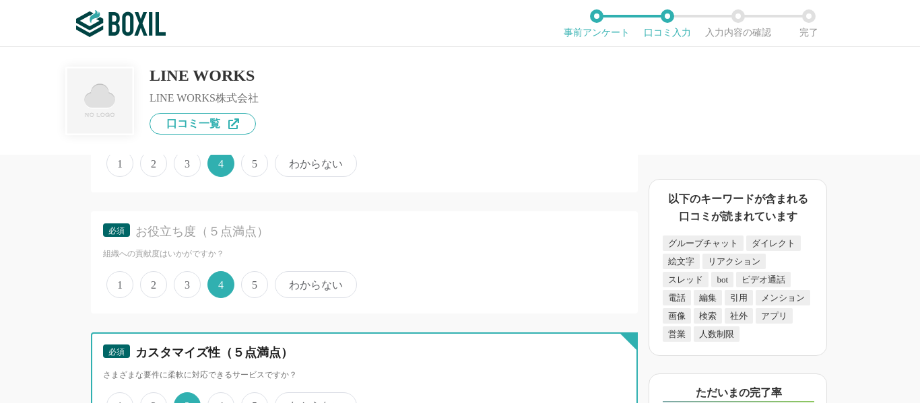
scroll to position [2289, 0]
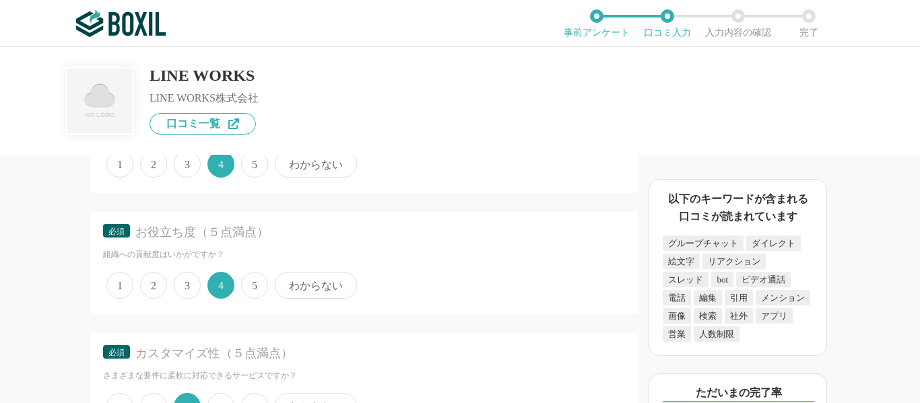
click at [249, 283] on span "5" at bounding box center [254, 285] width 27 height 27
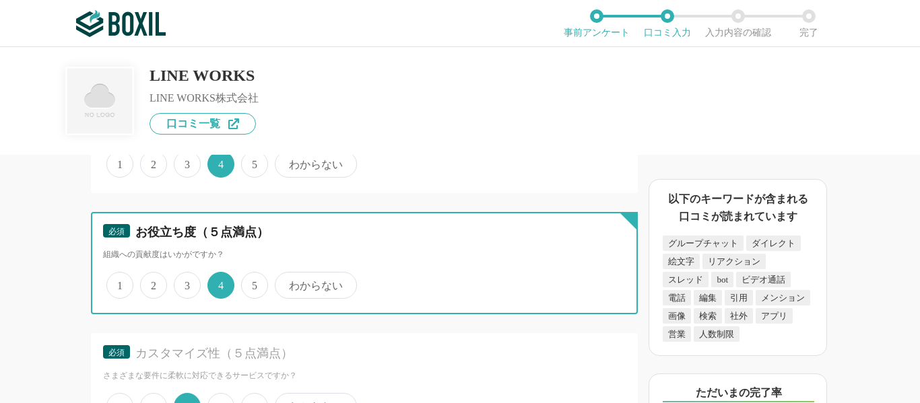
click at [249, 283] on input "5" at bounding box center [248, 278] width 9 height 9
radio input "true"
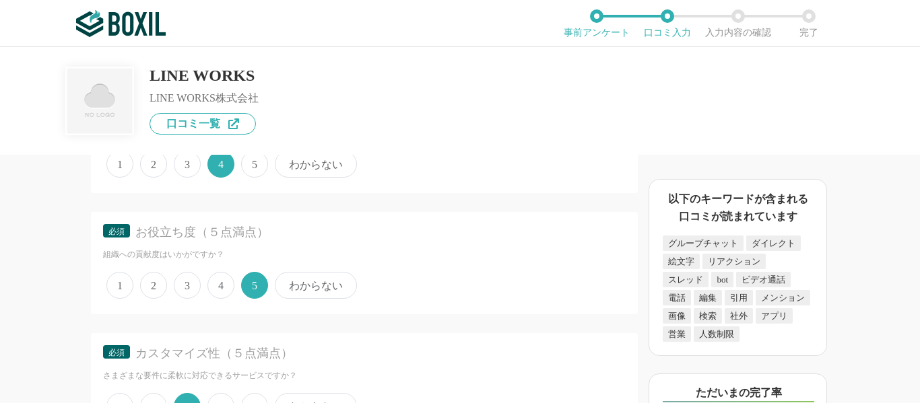
click at [251, 170] on span "5" at bounding box center [254, 164] width 27 height 27
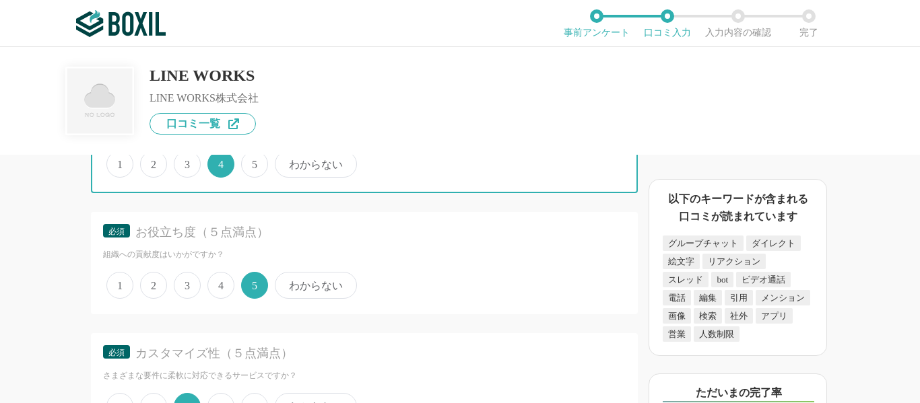
click at [251, 162] on input "5" at bounding box center [248, 157] width 9 height 9
radio input "true"
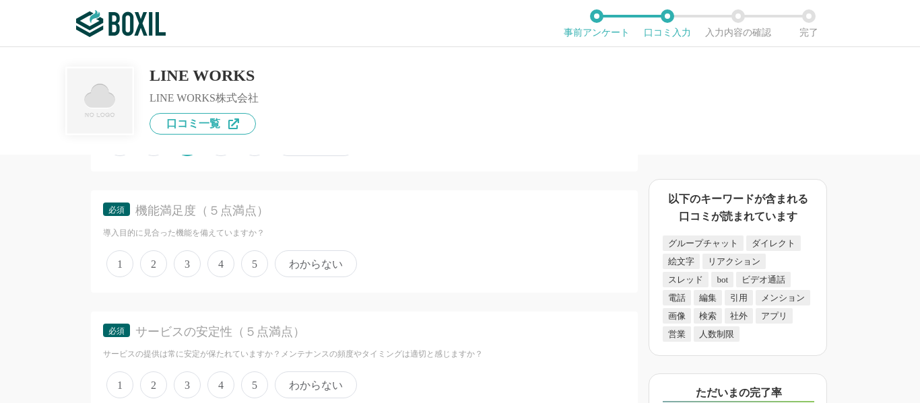
scroll to position [2556, 0]
click at [244, 267] on span "5" at bounding box center [254, 260] width 27 height 27
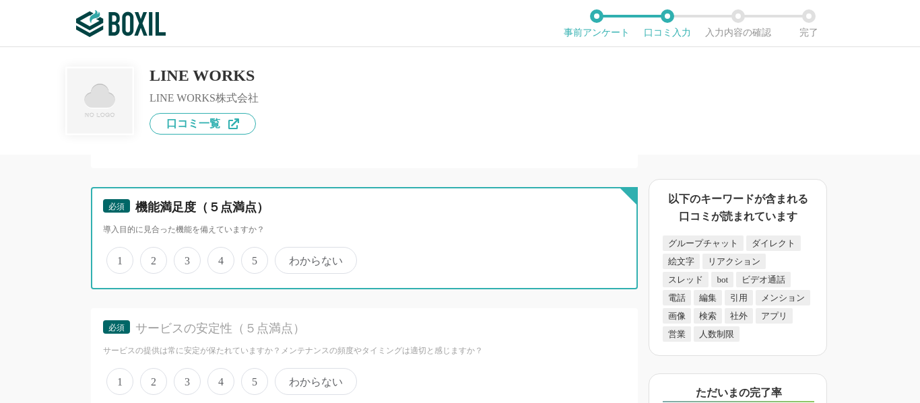
click at [244, 258] on input "5" at bounding box center [248, 253] width 9 height 9
radio input "true"
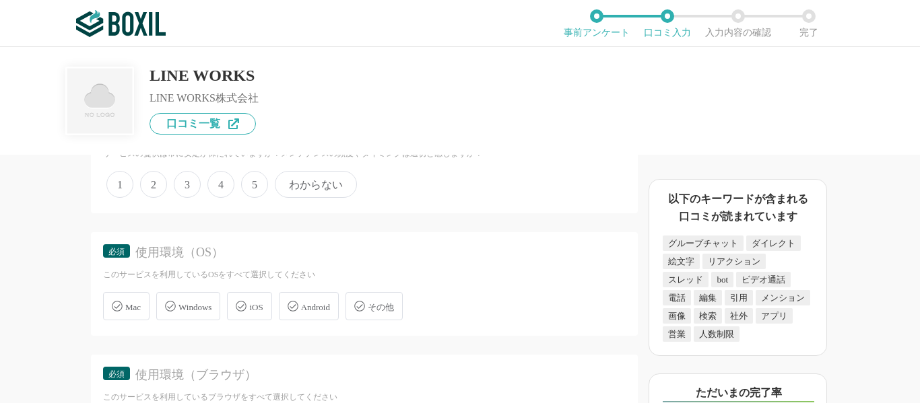
scroll to position [2758, 0]
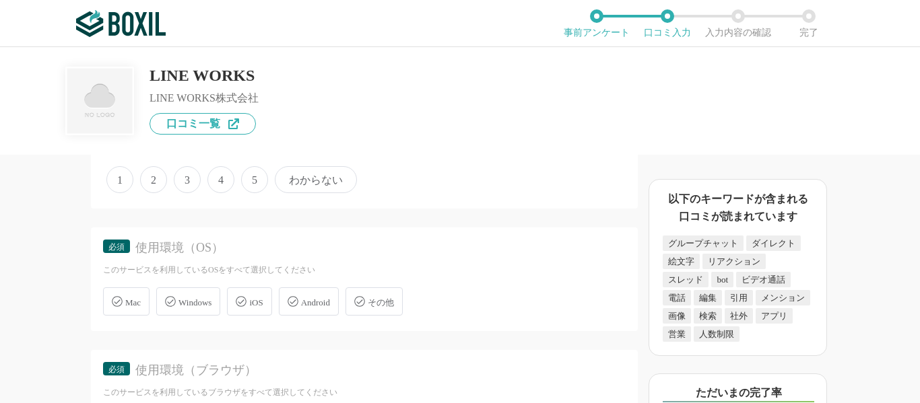
click at [258, 180] on span "5" at bounding box center [254, 179] width 27 height 27
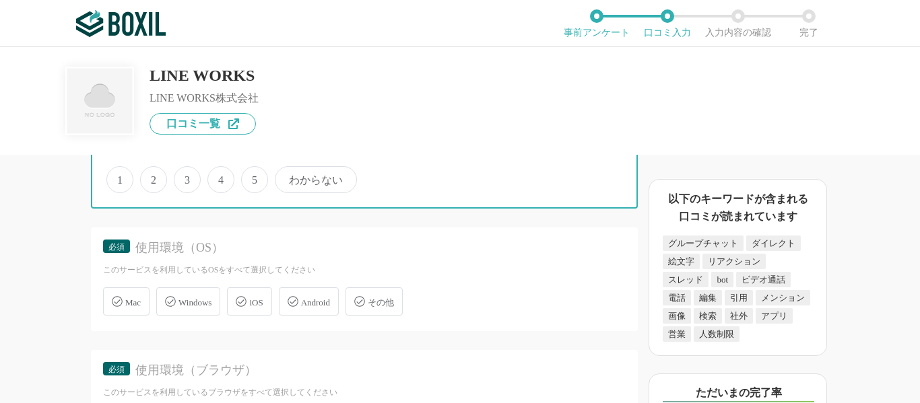
click at [253, 177] on input "5" at bounding box center [248, 172] width 9 height 9
radio input "true"
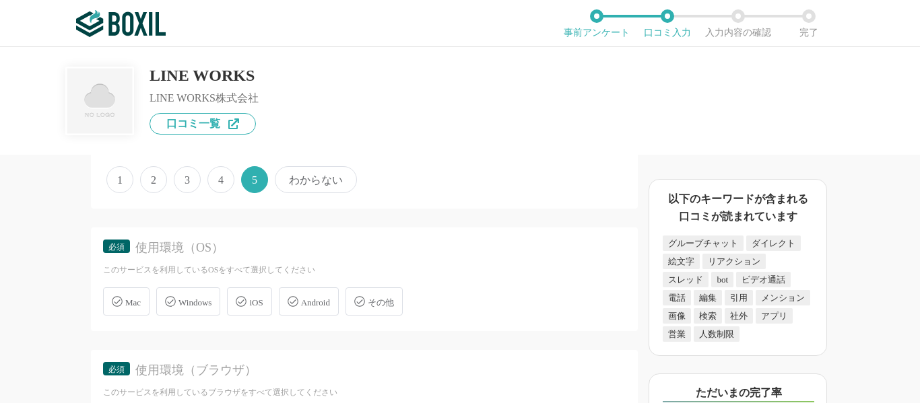
click at [201, 307] on span "Windows" at bounding box center [194, 303] width 33 height 10
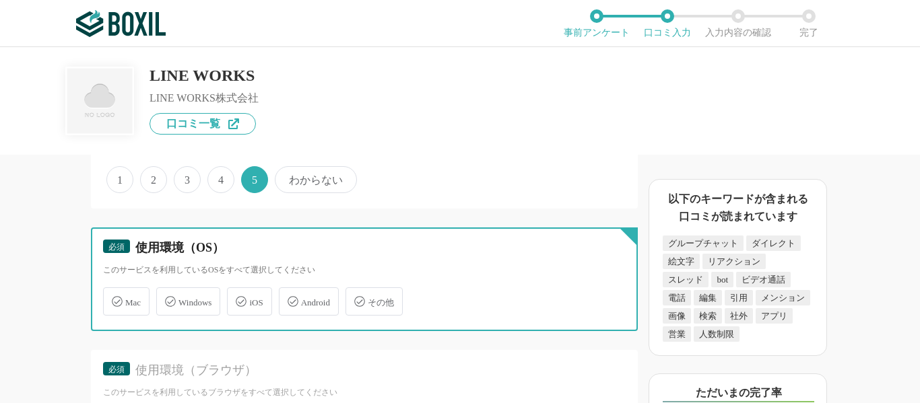
click at [168, 298] on input "Windows" at bounding box center [163, 293] width 9 height 9
checkbox input "true"
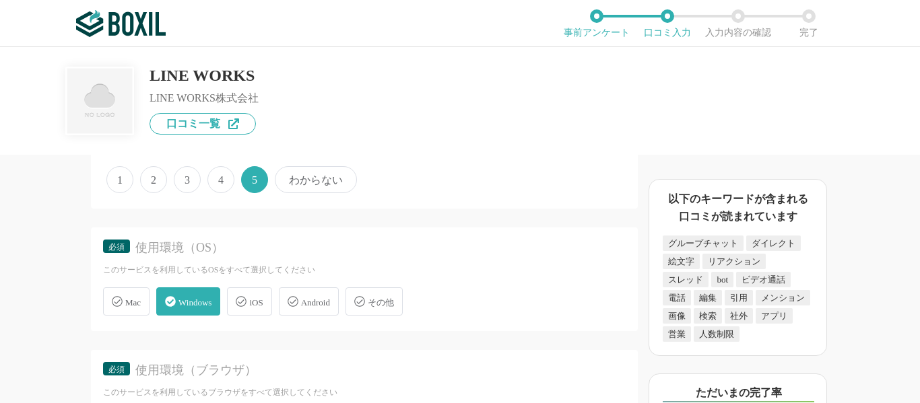
click at [253, 304] on div "iOS" at bounding box center [249, 301] width 44 height 28
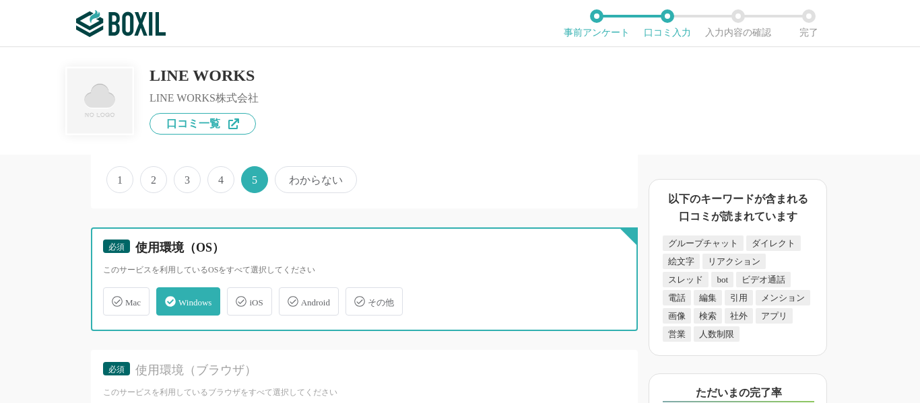
click at [238, 298] on input "iOS" at bounding box center [234, 293] width 9 height 9
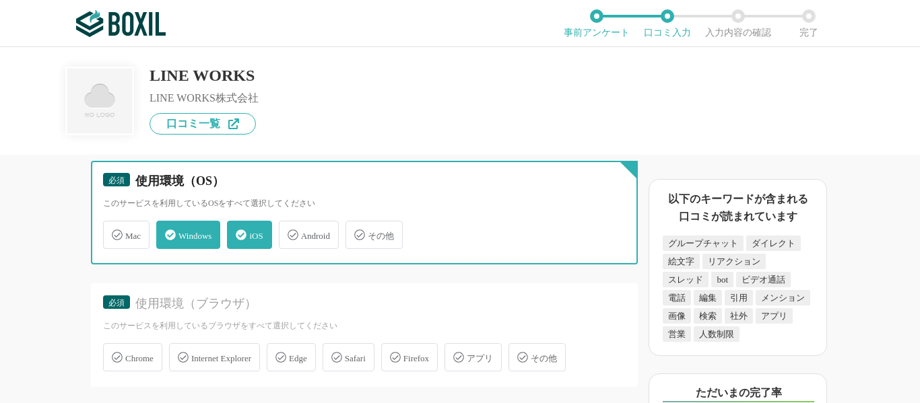
scroll to position [2825, 0]
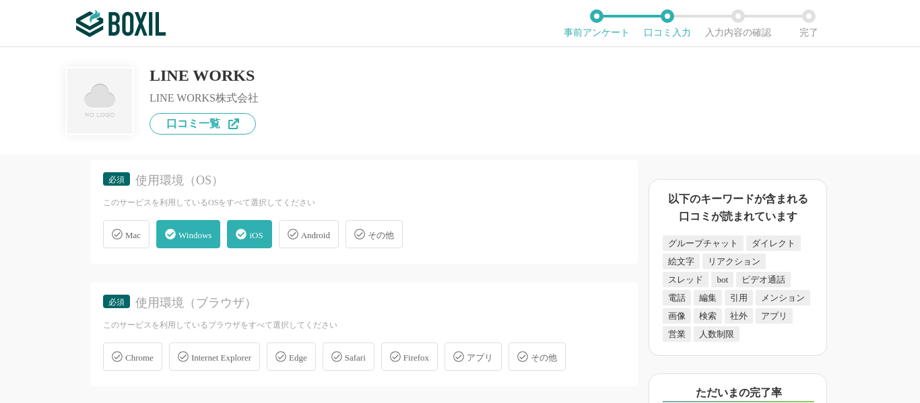
click at [263, 230] on span "iOS" at bounding box center [255, 235] width 13 height 10
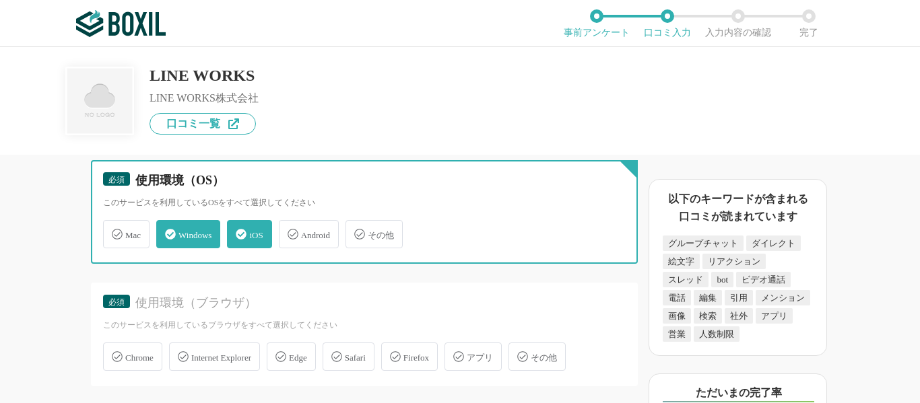
click at [238, 230] on input "iOS" at bounding box center [234, 226] width 9 height 9
checkbox input "false"
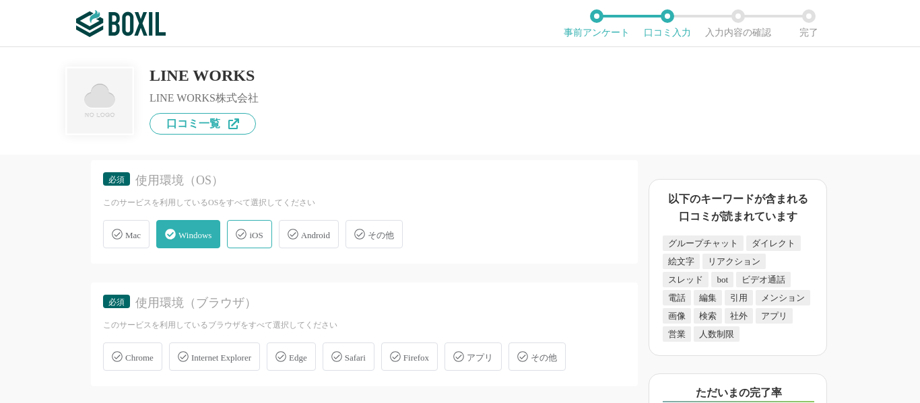
click at [312, 230] on span "Android" at bounding box center [315, 235] width 29 height 10
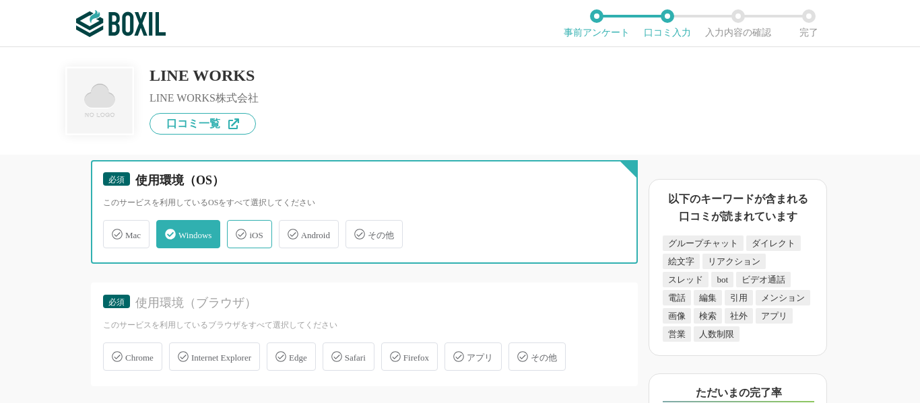
click at [290, 230] on input "Android" at bounding box center [285, 226] width 9 height 9
checkbox input "true"
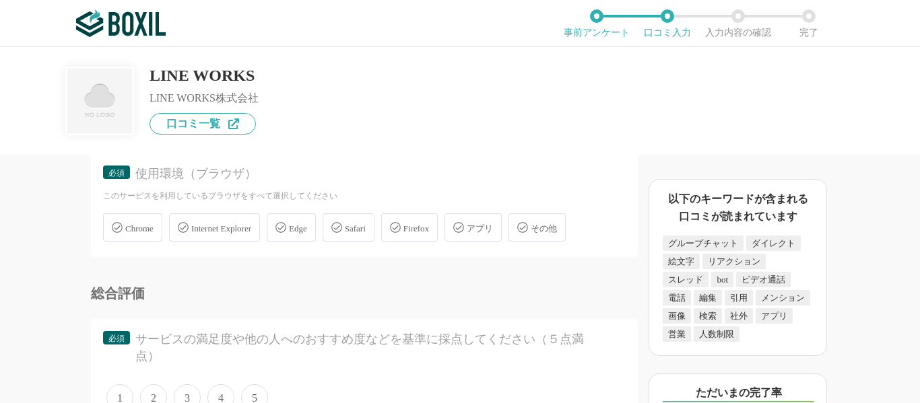
scroll to position [2960, 0]
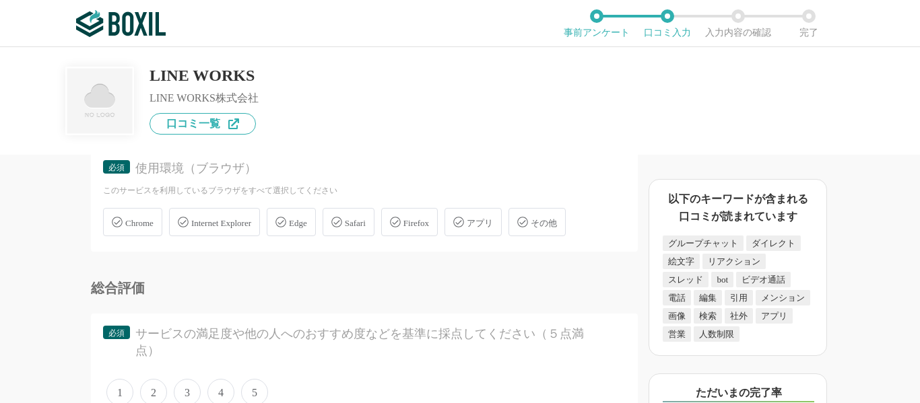
click at [146, 223] on span "Chrome" at bounding box center [139, 223] width 28 height 10
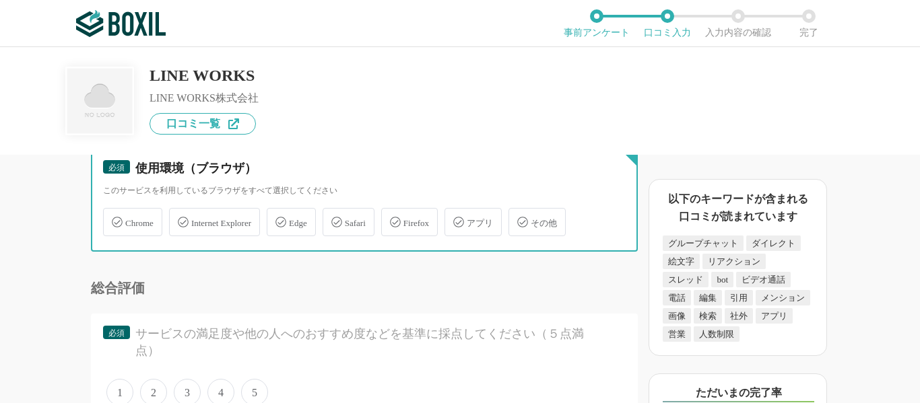
click at [114, 219] on input "Chrome" at bounding box center [110, 214] width 9 height 9
checkbox input "true"
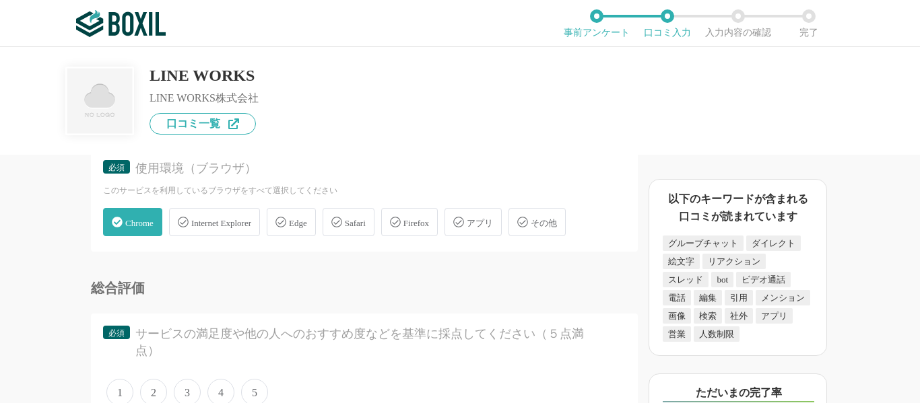
click at [464, 225] on icon at bounding box center [458, 222] width 11 height 11
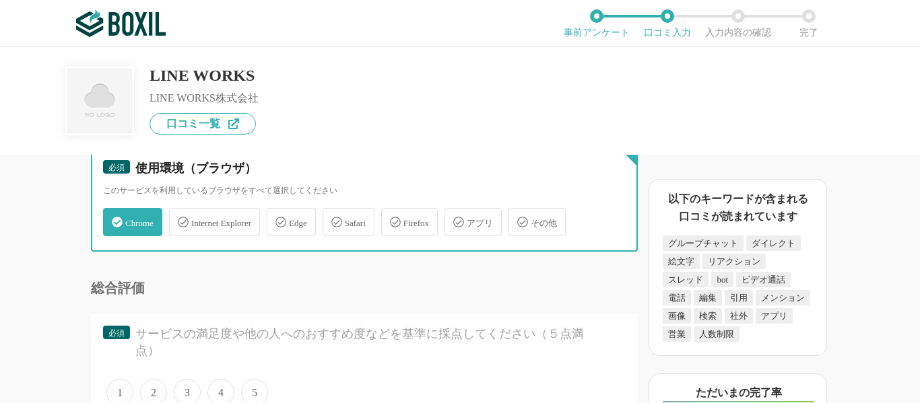
click at [456, 219] on input "アプリ" at bounding box center [451, 214] width 9 height 9
checkbox input "true"
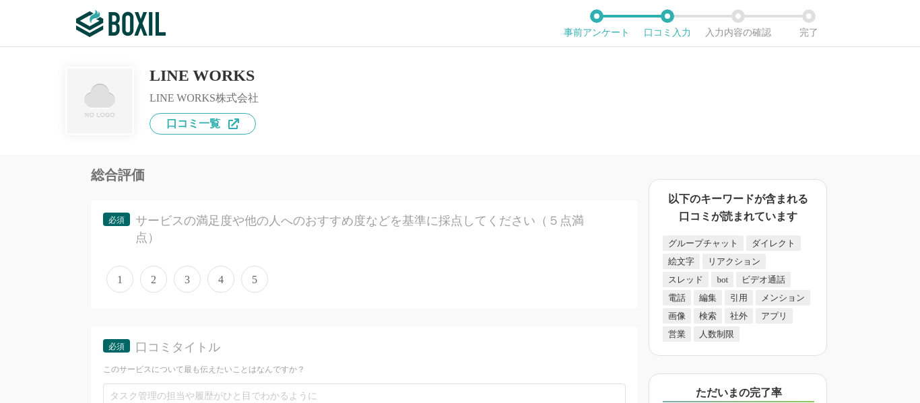
scroll to position [3095, 0]
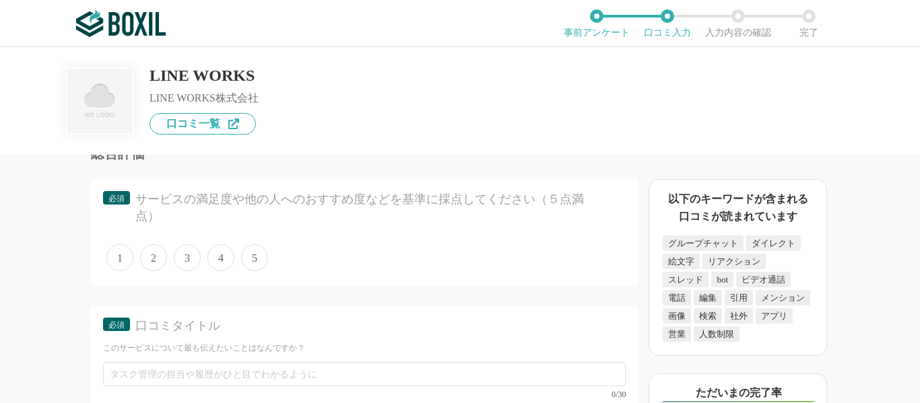
click at [230, 251] on span "4" at bounding box center [220, 257] width 27 height 27
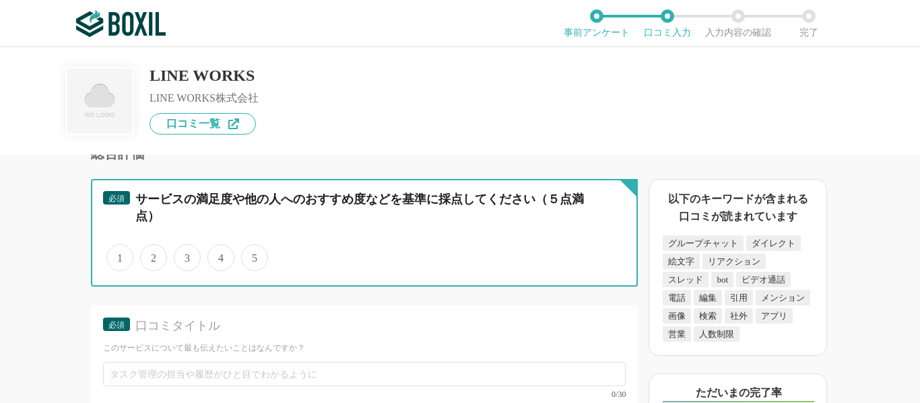
click at [219, 251] on input "4" at bounding box center [215, 250] width 9 height 9
radio input "true"
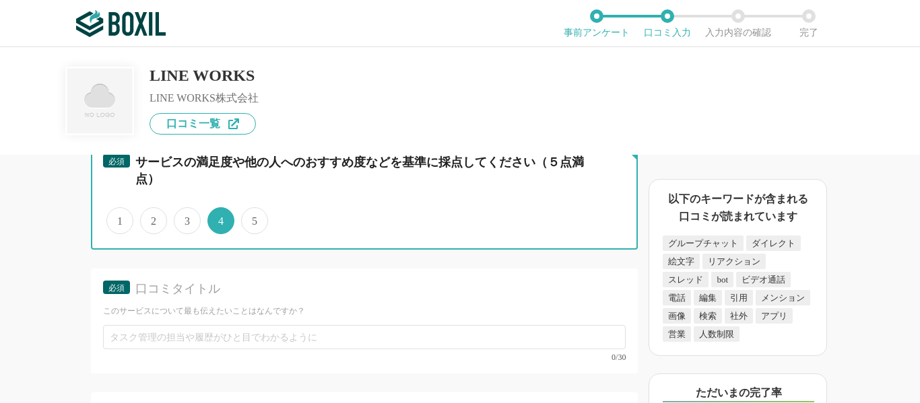
scroll to position [3162, 0]
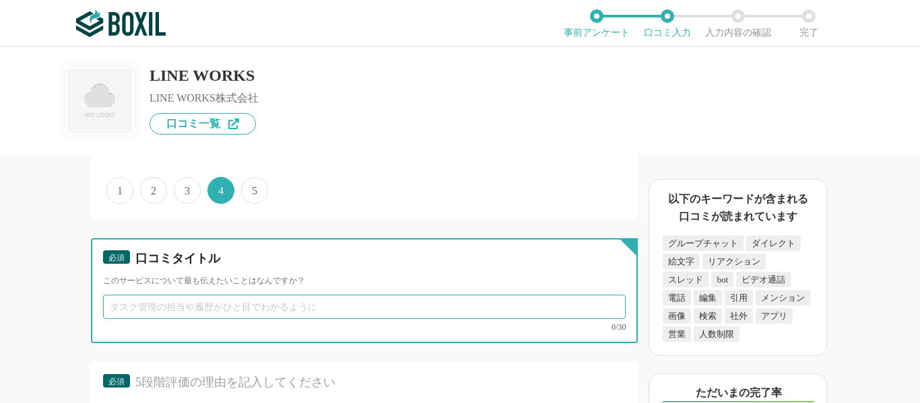
click at [238, 312] on input "text" at bounding box center [364, 307] width 522 height 24
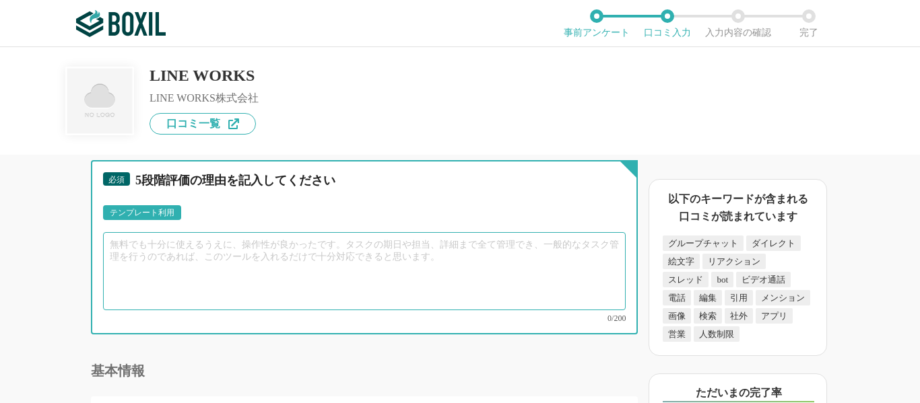
scroll to position [3373, 0]
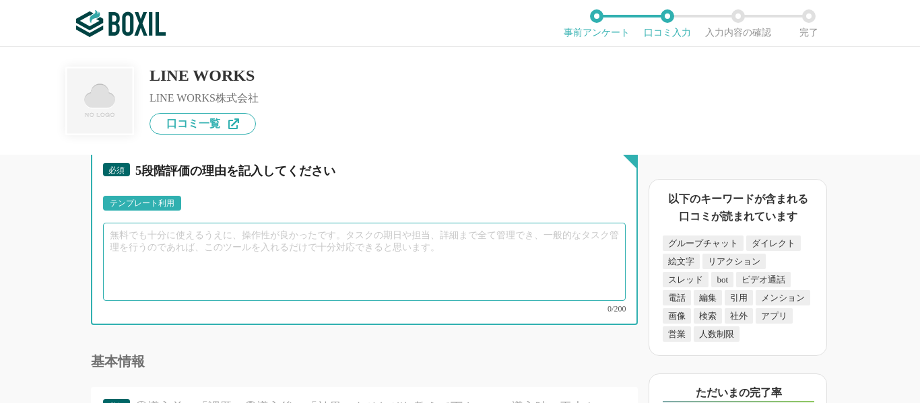
click at [253, 256] on textarea at bounding box center [364, 262] width 522 height 78
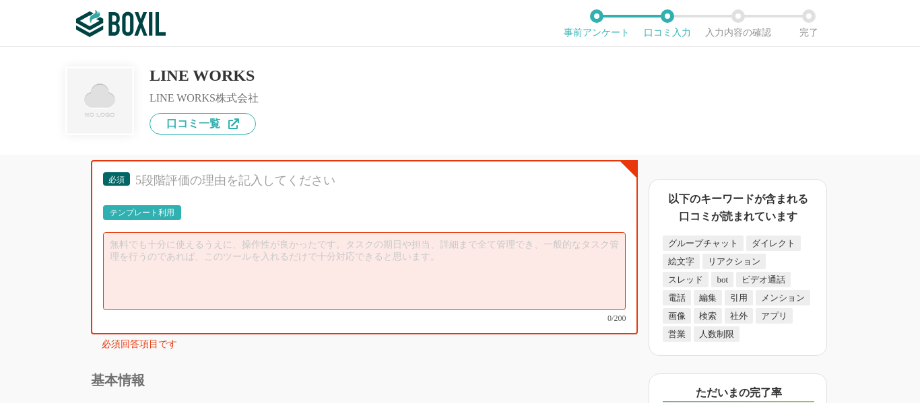
click at [162, 213] on div "テンプレート利用" at bounding box center [142, 213] width 65 height 8
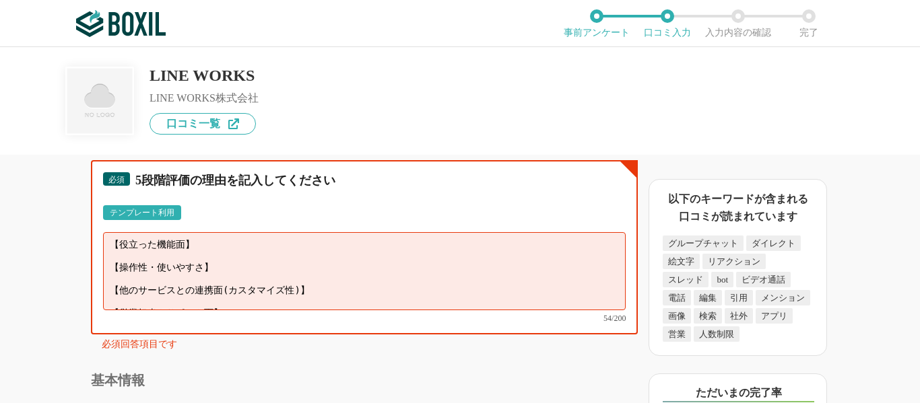
click at [222, 269] on textarea "【役立った機能面】 【操作性・使いやすさ】 【他のサービスとの連携面(カスタマイズ性)】 【営業担当やサポート面】" at bounding box center [364, 271] width 522 height 78
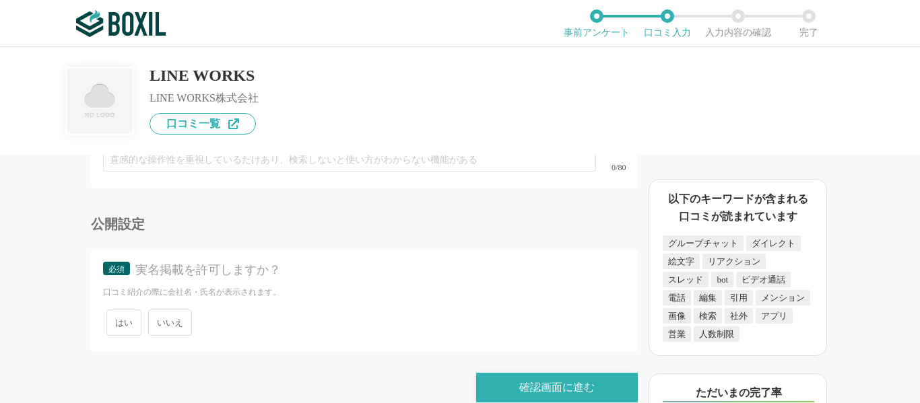
scroll to position [4184, 0]
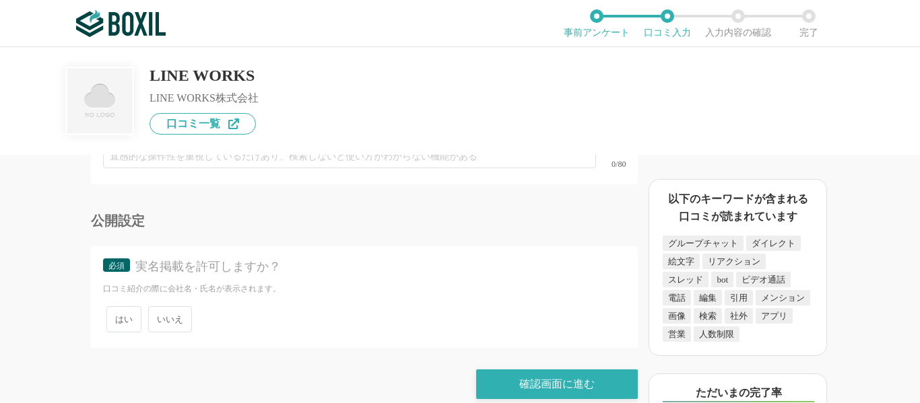
click at [156, 306] on span "いいえ" at bounding box center [170, 319] width 44 height 26
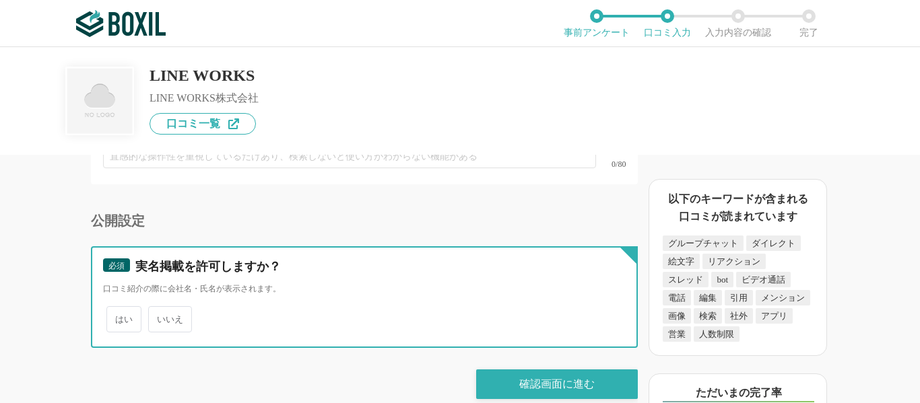
click at [156, 308] on input "いいえ" at bounding box center [155, 312] width 9 height 9
radio input "true"
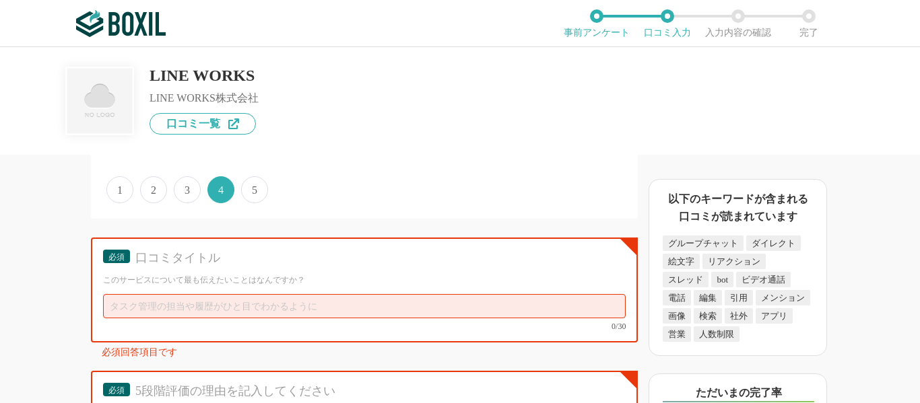
scroll to position [3174, 0]
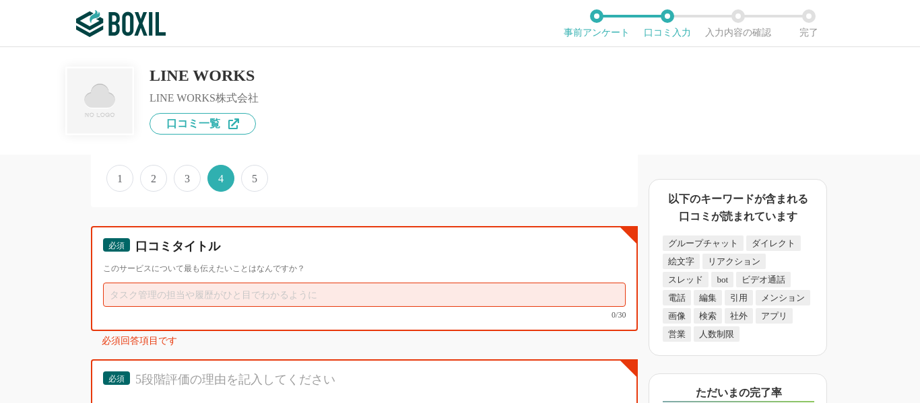
click at [213, 298] on input "text" at bounding box center [364, 295] width 522 height 24
type input "z"
type input "さ"
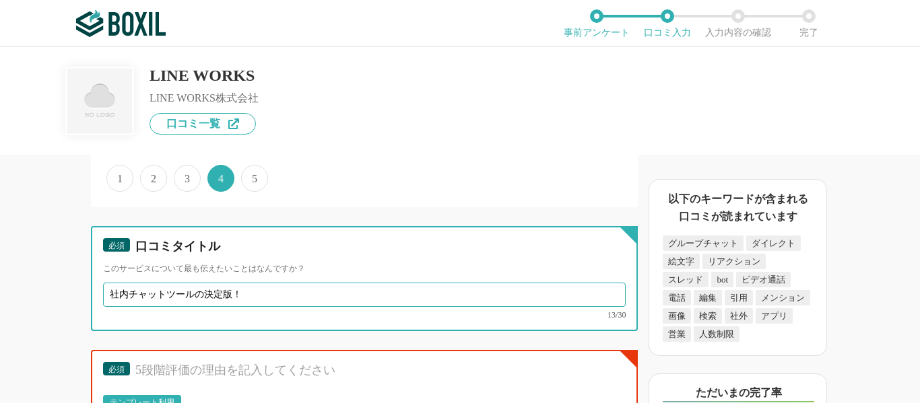
type input "社内チャットツールの決定版！"
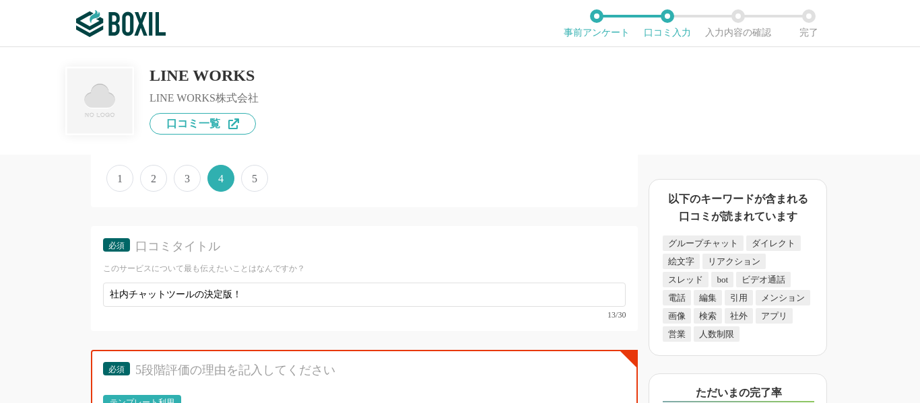
click at [185, 259] on div "必須 口コミタイトル" at bounding box center [364, 250] width 522 height 25
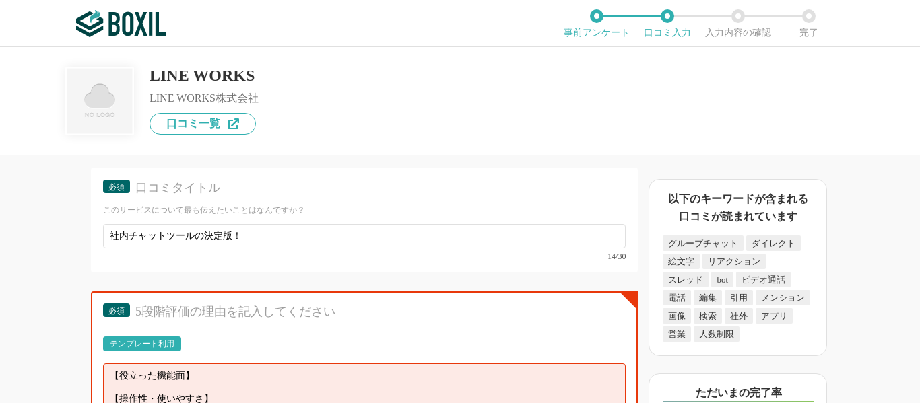
scroll to position [3309, 0]
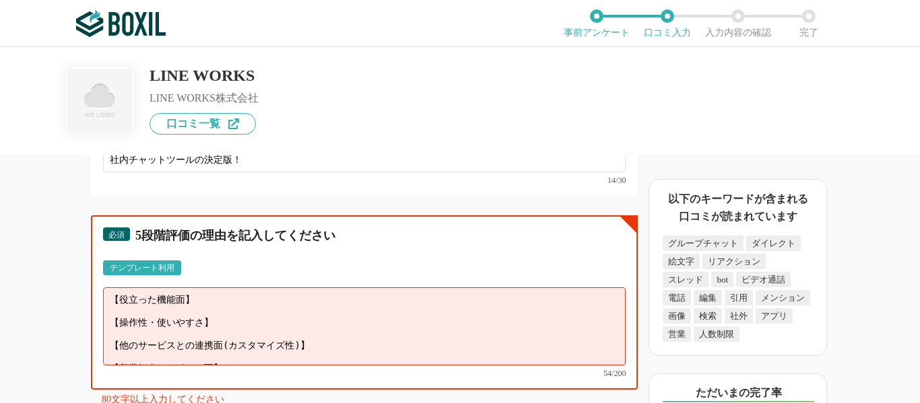
click at [288, 315] on textarea "【役立った機能面】 【操作性・使いやすさ】 【他のサービスとの連携面(カスタマイズ性)】 【営業担当やサポート面】" at bounding box center [364, 326] width 522 height 78
click at [218, 297] on textarea "【役立った機能面】 【操作性・使いやすさ】 【他のサービスとの連携面(カスタマイズ性)】 【営業担当やサポート面】" at bounding box center [364, 326] width 522 height 78
click at [229, 309] on textarea "【役立った機能面】 【操作性・使いやすさ】 【営業担当やサポート面】" at bounding box center [364, 326] width 522 height 78
click at [218, 298] on textarea "【役立った機能面】 【操作性・使いやすさ】 【営業担当やサポート面】" at bounding box center [364, 326] width 522 height 78
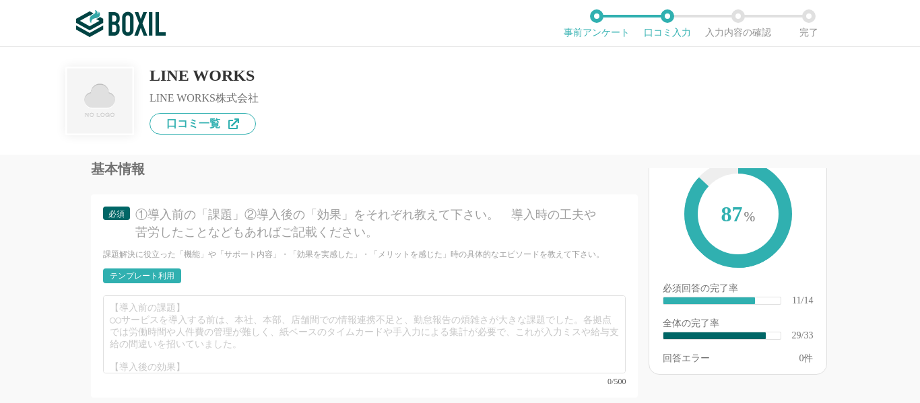
scroll to position [3578, 0]
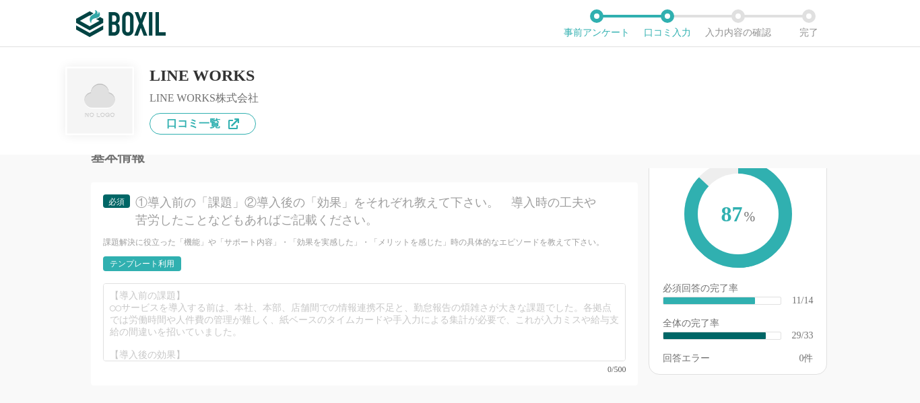
type textarea "【役立った機能面】既読・未読の判別がしやすいのが非常に良いです。スタンプも便利なので、会話がスムーズになります。 【操作性・使いやすさ】感覚的な操作が可能で、…"
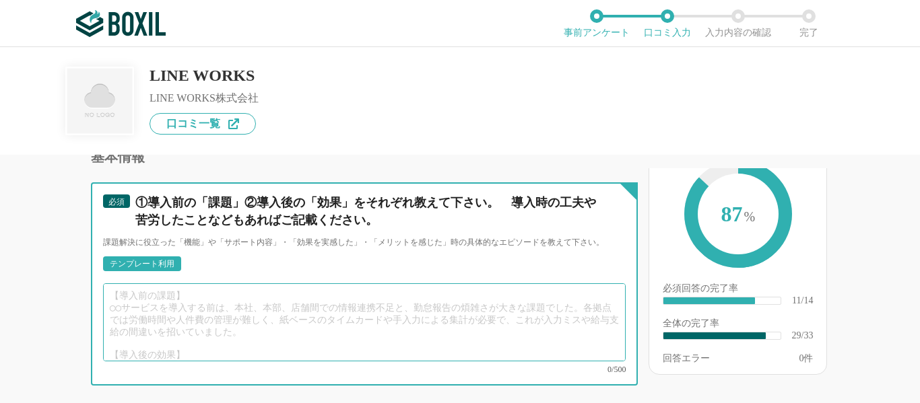
click at [300, 289] on textarea at bounding box center [364, 322] width 522 height 78
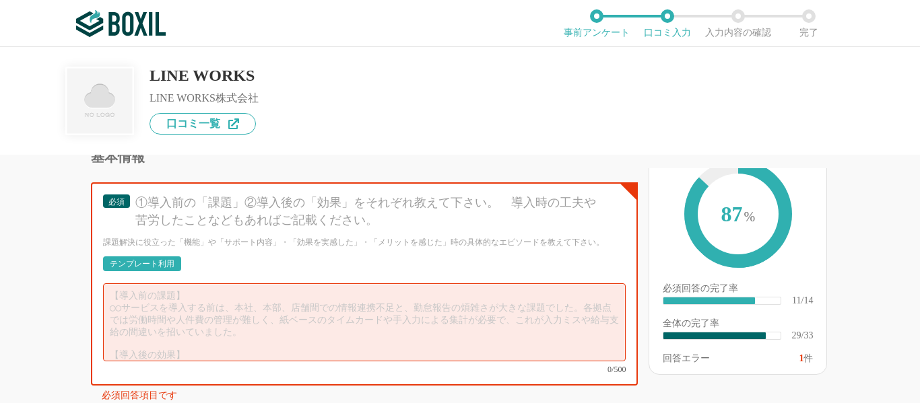
click at [174, 260] on div "テンプレート利用" at bounding box center [142, 264] width 65 height 8
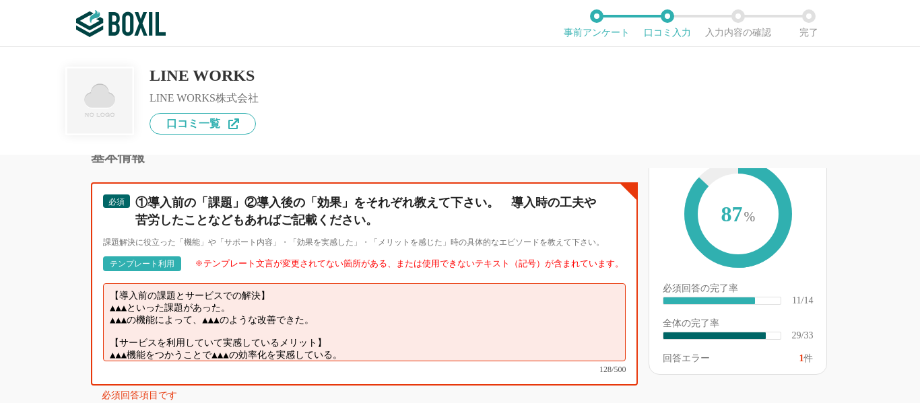
click at [366, 313] on textarea "【導入前の課題とサービスでの解決】 ▲▲▲といった課題があった。 ▲▲▲の機能によって、▲▲▲のような改善できた。 【サービスを利用していて実感しているメリッ…" at bounding box center [364, 322] width 522 height 78
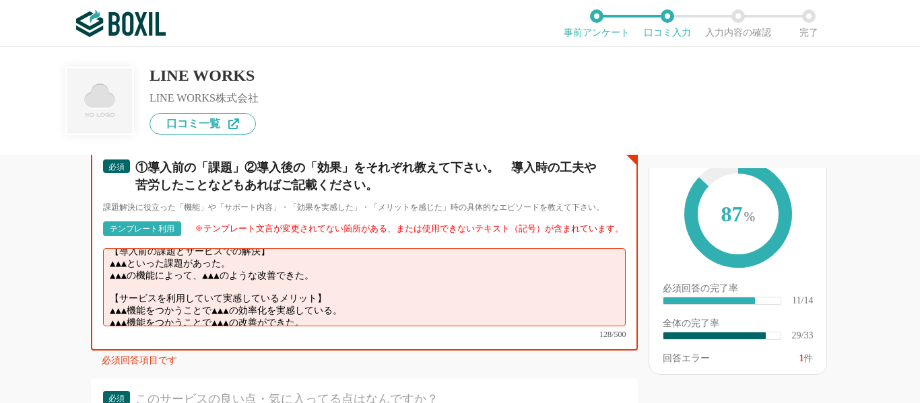
drag, startPoint x: 376, startPoint y: 322, endPoint x: 384, endPoint y: 392, distance: 70.4
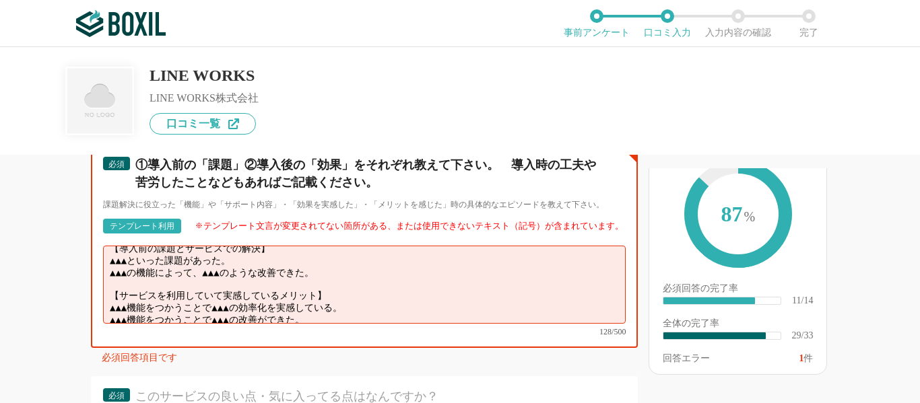
click at [368, 294] on textarea "【導入前の課題とサービスでの解決】 ▲▲▲といった課題があった。 ▲▲▲の機能によって、▲▲▲のような改善できた。 【サービスを利用していて実感しているメリッ…" at bounding box center [364, 285] width 522 height 78
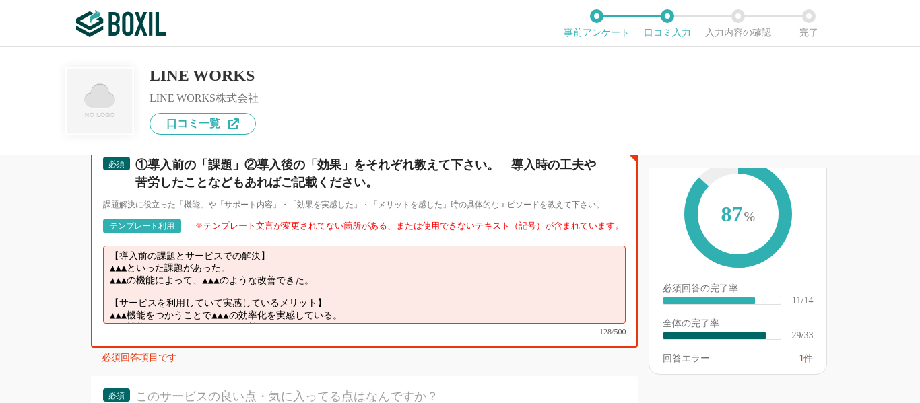
scroll to position [0, 0]
drag, startPoint x: 361, startPoint y: 276, endPoint x: 73, endPoint y: 265, distance: 287.7
click at [73, 265] on div "ビジネスチャットの機能について（5点満点で評価してください） メール連携 1 2 3 4 5 利用していない ファイル添付 1 2 3 4 5 利用していない…" at bounding box center [318, 279] width 637 height 248
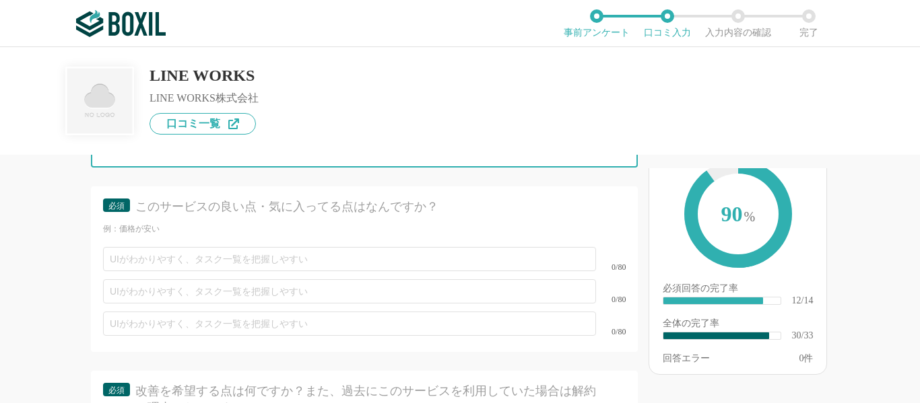
scroll to position [3818, 0]
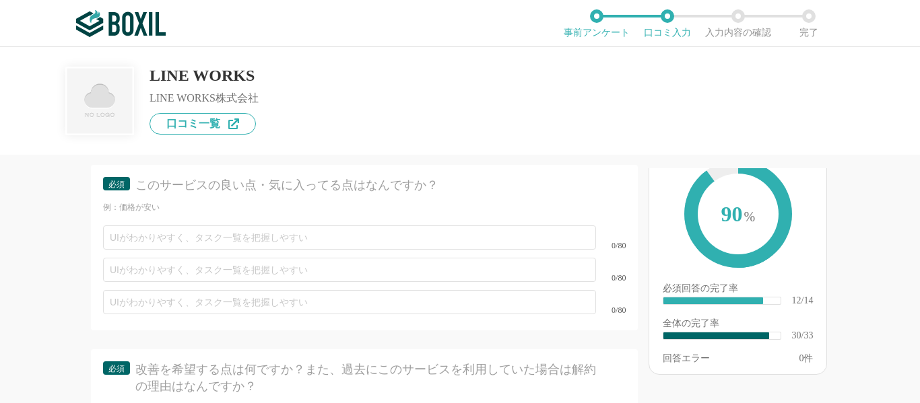
type textarea "【サービスを利用していて実感しているメリット】 会社内のコミュニケーションがスムーズになり、非常に使い勝手が良いところです。起動や動きもサクサクしているのも良…"
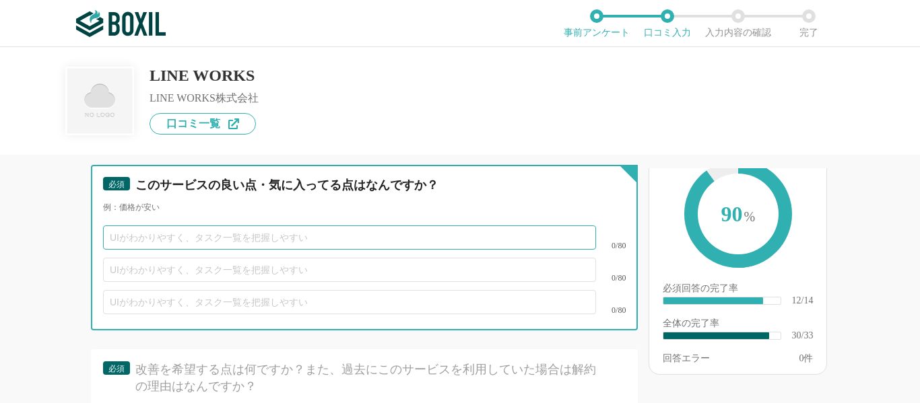
click at [231, 226] on input "text" at bounding box center [349, 238] width 493 height 24
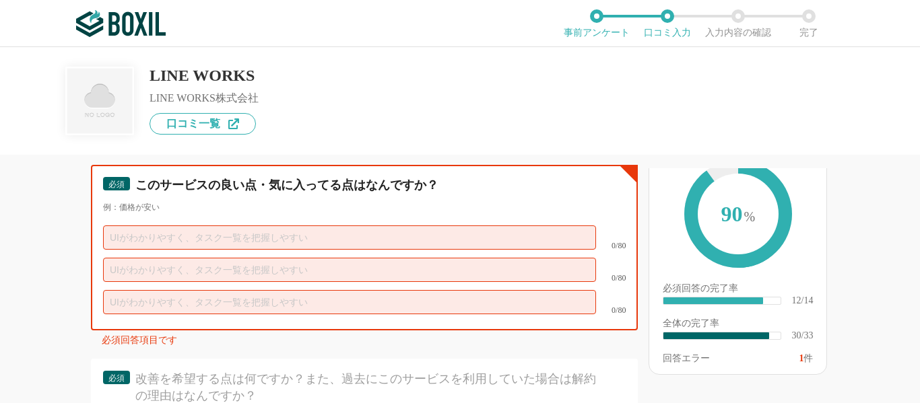
click at [226, 258] on input "text" at bounding box center [349, 270] width 493 height 24
click at [236, 229] on input "text" at bounding box center [349, 238] width 493 height 24
click at [238, 226] on input "text" at bounding box center [349, 238] width 493 height 24
type input "さ"
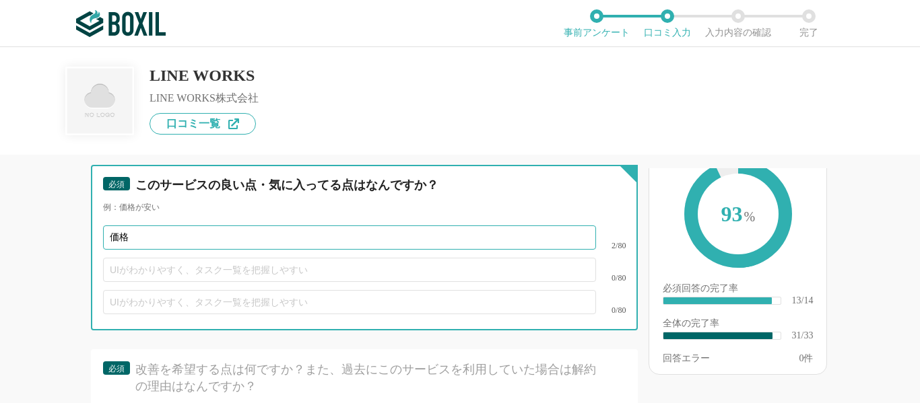
type input "価"
type input "動きがスムーズである"
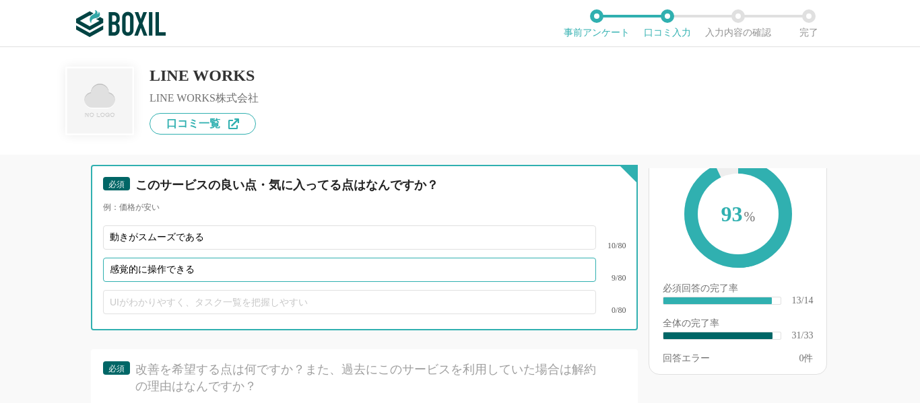
type input "感覚的に操作できる"
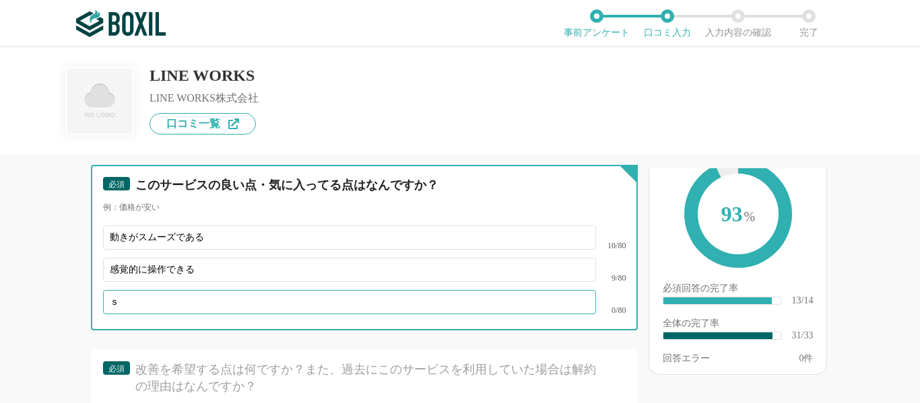
type input "さ"
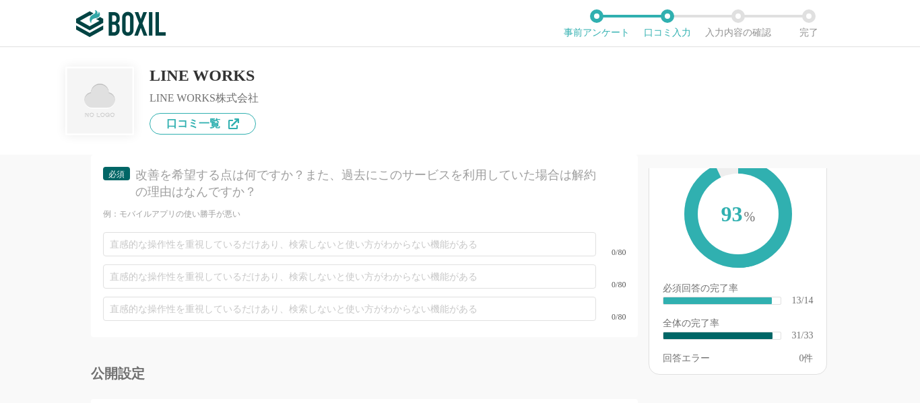
scroll to position [4020, 0]
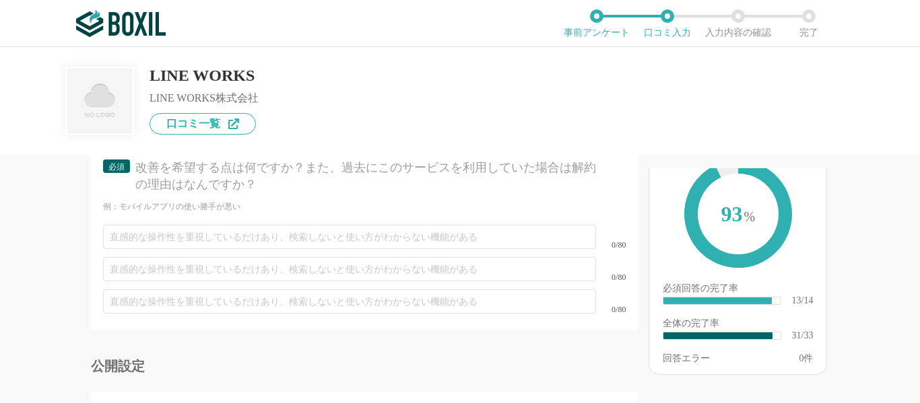
type input "スタンプが使いやすい"
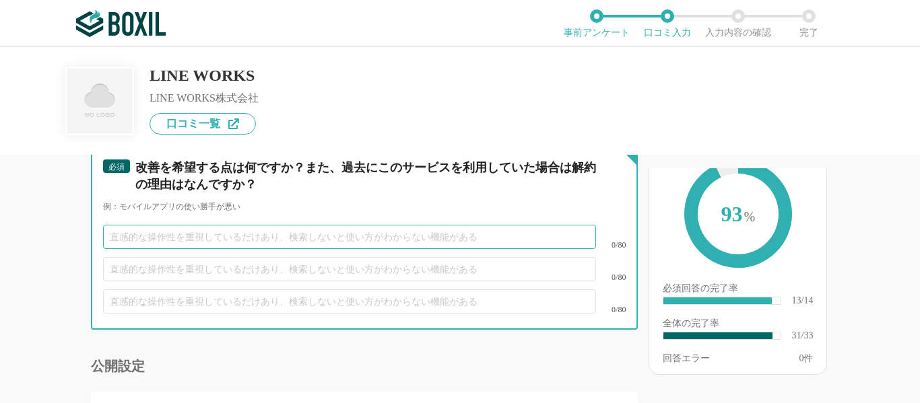
click at [235, 225] on input "text" at bounding box center [349, 237] width 493 height 24
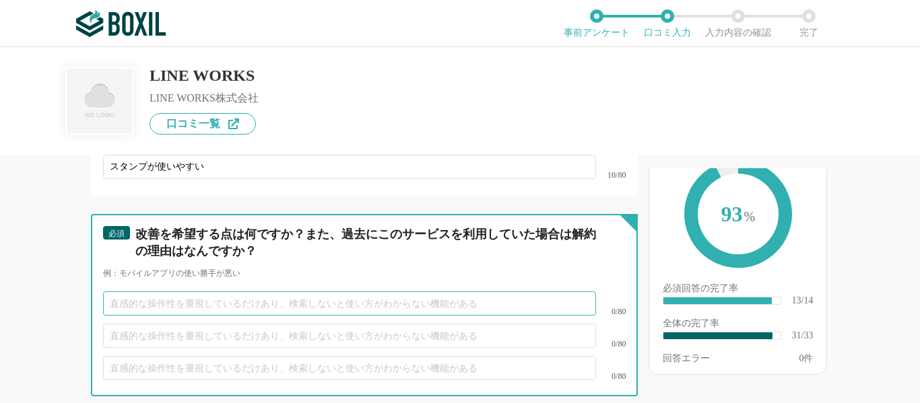
scroll to position [3952, 0]
type input "さ"
type input "み"
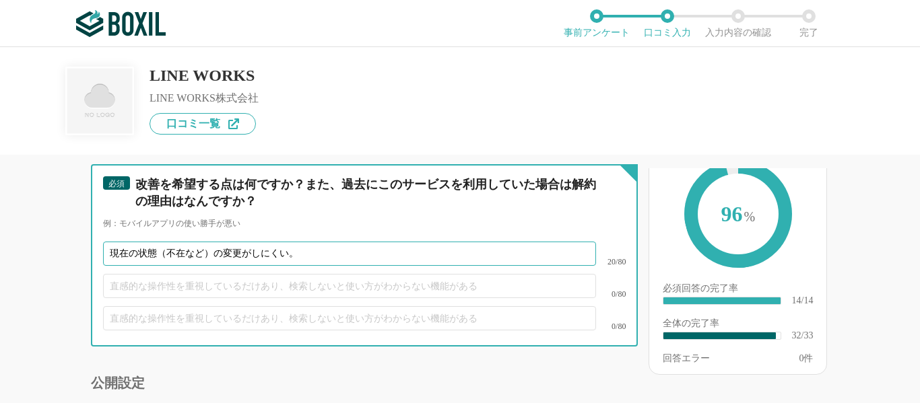
scroll to position [4087, 0]
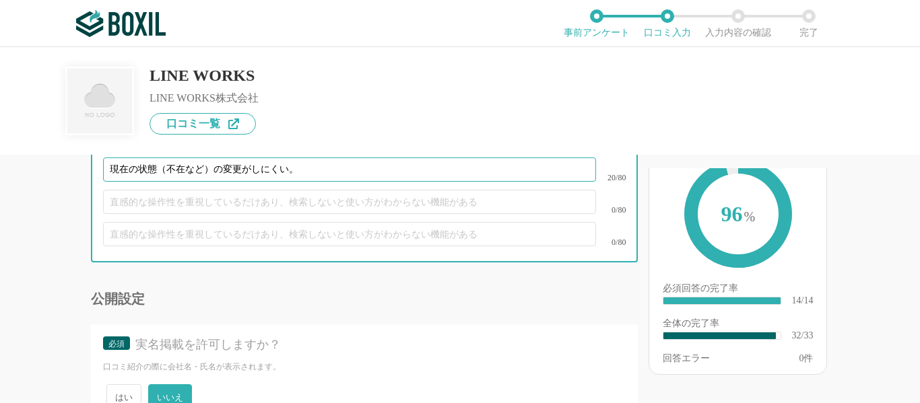
type input "現在の状態（不在など）の変更がしにくい。"
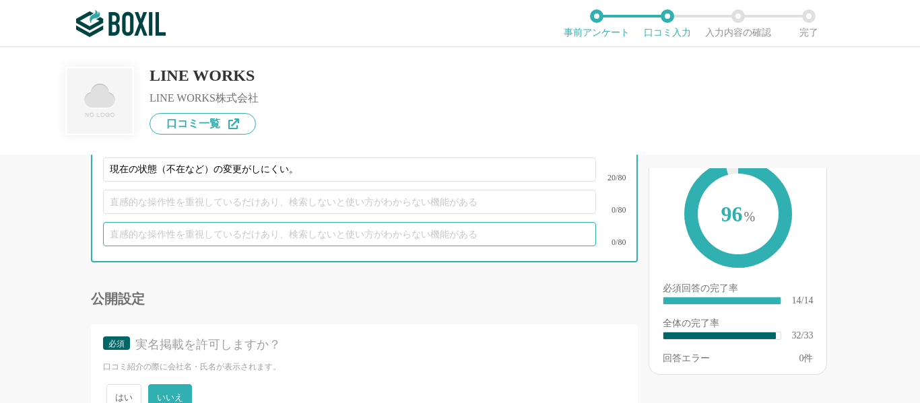
click at [252, 227] on input "text" at bounding box center [349, 234] width 493 height 24
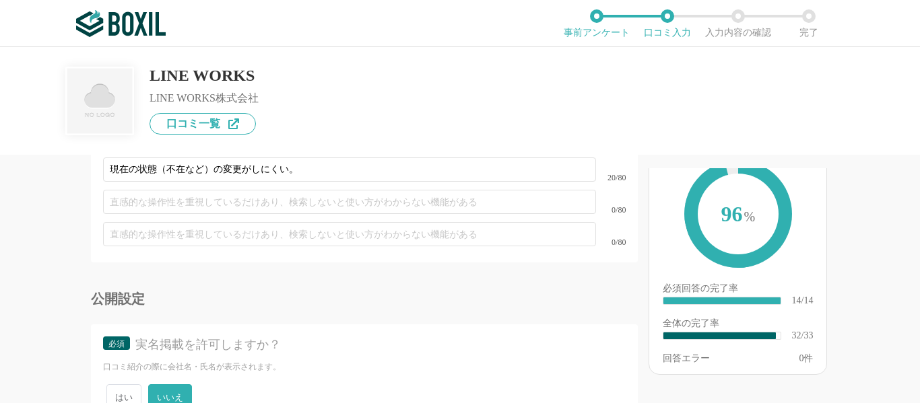
click at [252, 199] on div "0/80" at bounding box center [364, 202] width 522 height 32
click at [251, 248] on div "必須 改善を希望する点は何ですか？また、過去にこのサービスを利用していた場合は解約の理由はなんですか？ 例：モバイルアプリの使い勝手が悪い 現在の状態（不在な…" at bounding box center [364, 176] width 547 height 193
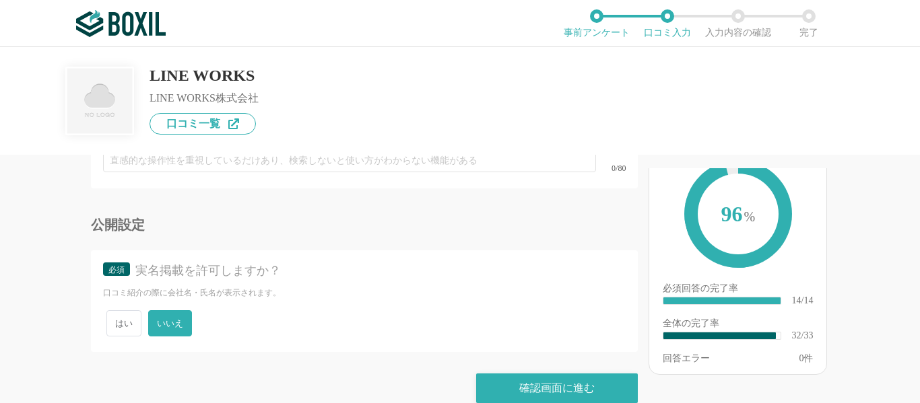
scroll to position [4165, 0]
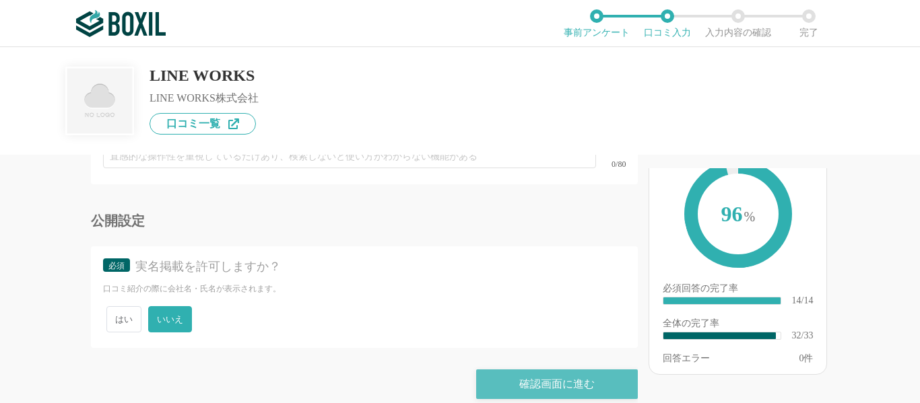
click at [508, 370] on div "確認画面に進む" at bounding box center [557, 385] width 162 height 30
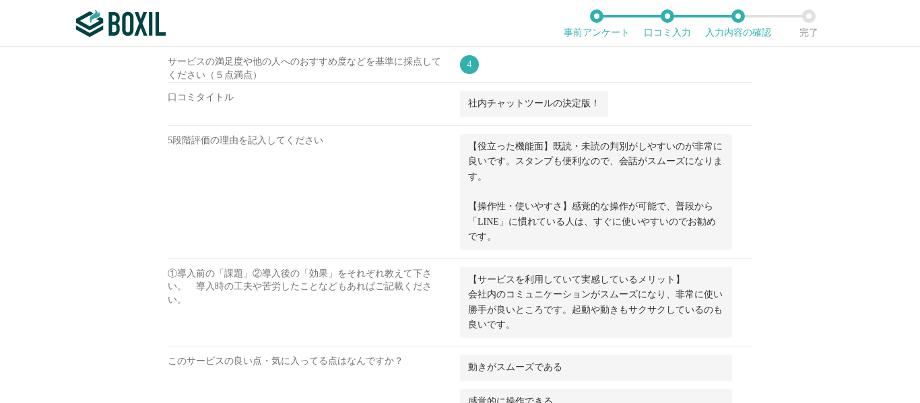
scroll to position [1809, 0]
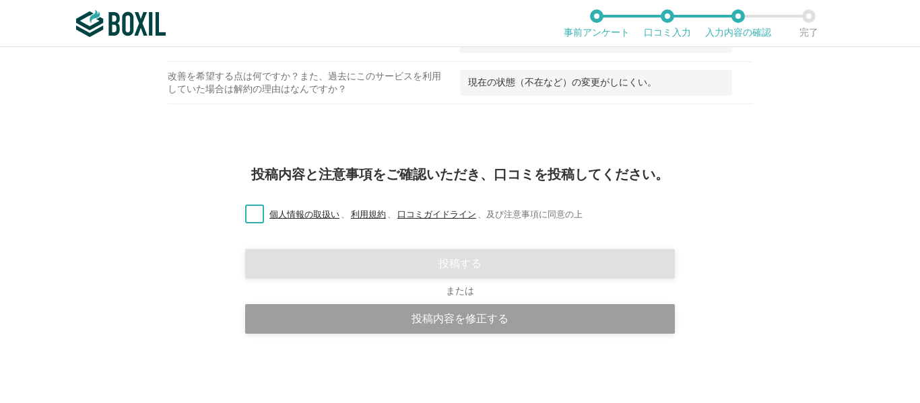
click at [250, 211] on label "個人情報の取扱い 、 利用規約 、 口コミガイドライン 、 及び注意事項に同意の上" at bounding box center [408, 215] width 348 height 14
click at [0, 0] on input "個人情報の取扱い 、 利用規約 、 口コミガイドライン 、 及び注意事項に同意の上" at bounding box center [0, 0] width 0 height 0
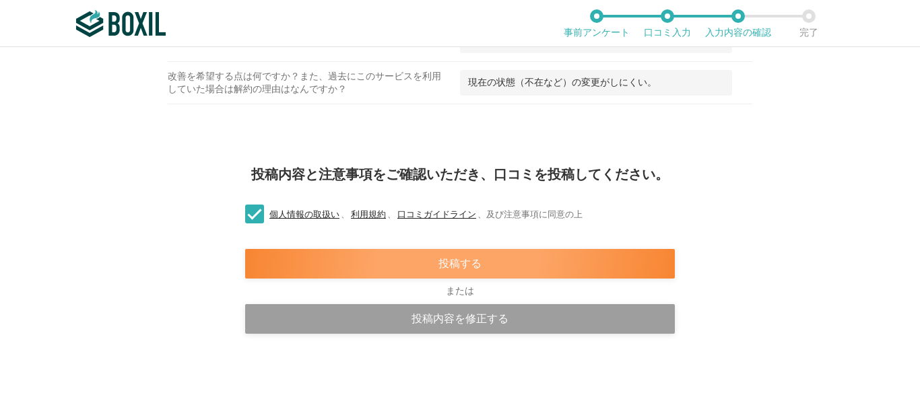
click at [495, 264] on div "投稿する" at bounding box center [459, 264] width 429 height 30
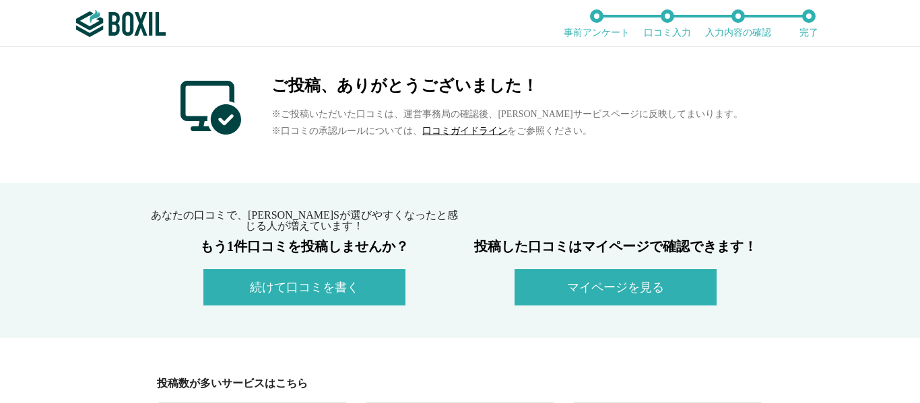
click at [352, 283] on button "続けて口コミを書く" at bounding box center [304, 287] width 202 height 36
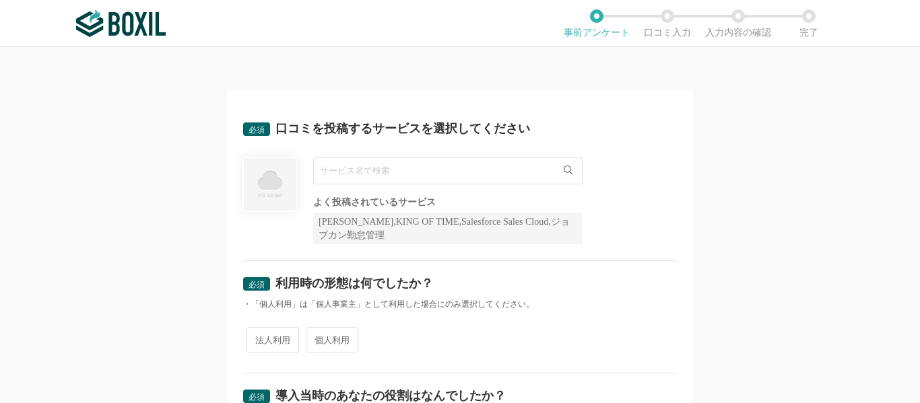
click at [452, 178] on input "text" at bounding box center [447, 171] width 269 height 27
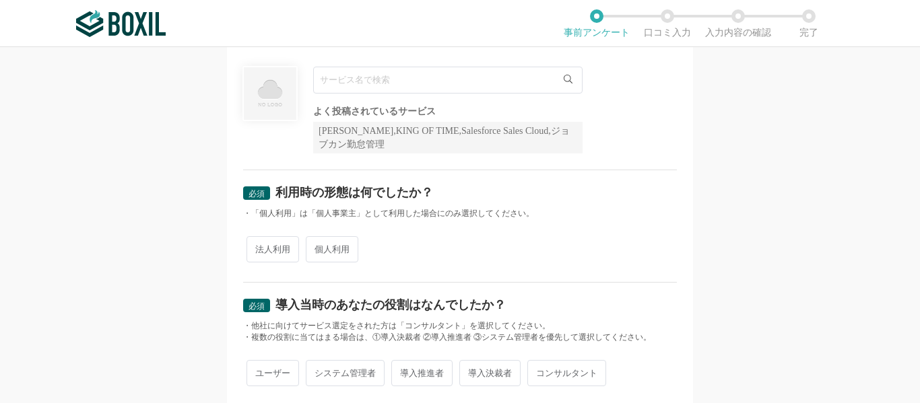
scroll to position [67, 0]
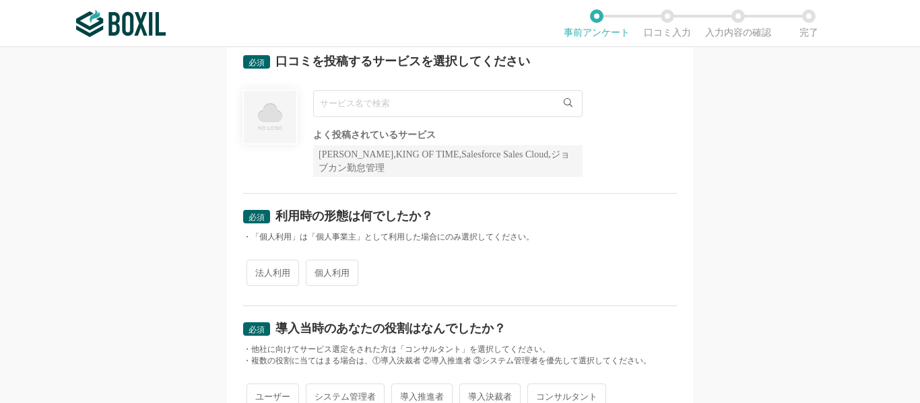
click at [382, 100] on input "text" at bounding box center [447, 103] width 269 height 27
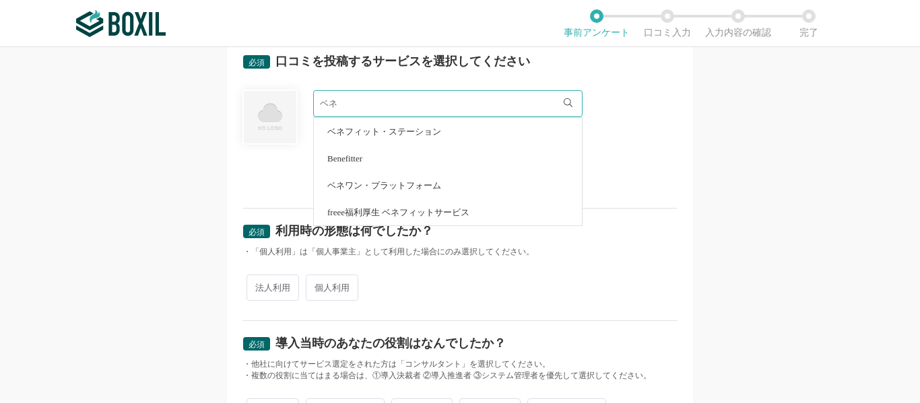
click at [383, 136] on li "ベネフィット・ステーション" at bounding box center [448, 131] width 268 height 27
type input "ベネフィット・ステーション"
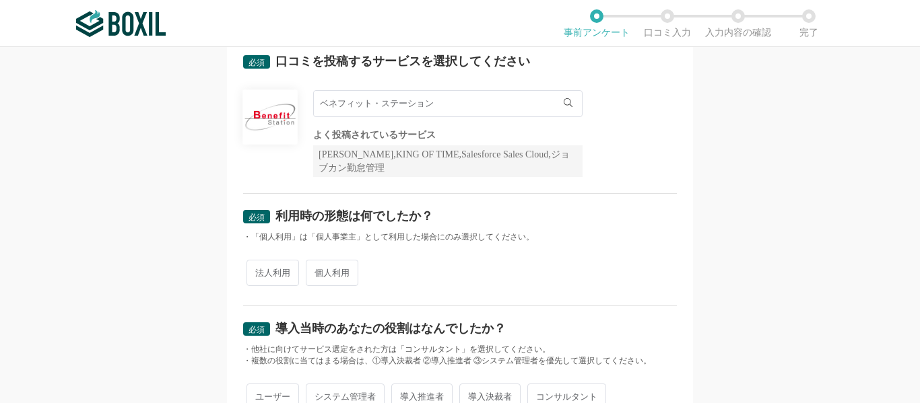
click at [276, 269] on span "法人利用" at bounding box center [272, 273] width 53 height 26
click at [258, 269] on input "法人利用" at bounding box center [254, 266] width 9 height 9
radio input "true"
click at [328, 274] on span "個人利用" at bounding box center [332, 273] width 53 height 26
click at [318, 271] on input "個人利用" at bounding box center [313, 266] width 9 height 9
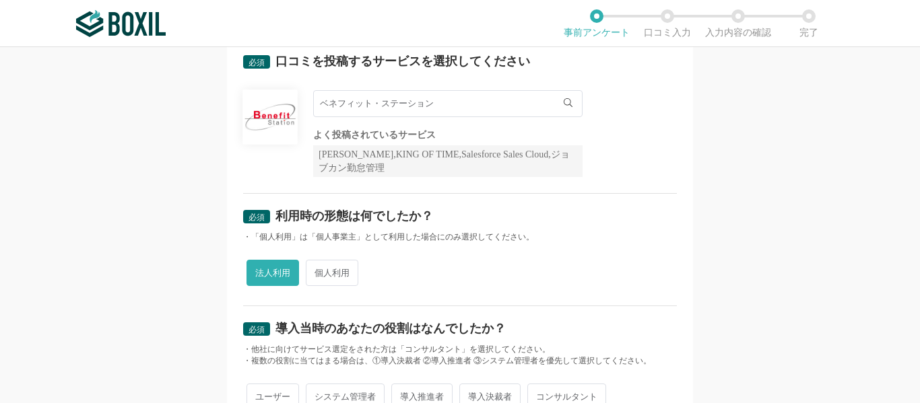
radio input "true"
click at [275, 273] on span "法人利用" at bounding box center [272, 273] width 53 height 26
click at [258, 271] on input "法人利用" at bounding box center [254, 266] width 9 height 9
radio input "true"
radio input "false"
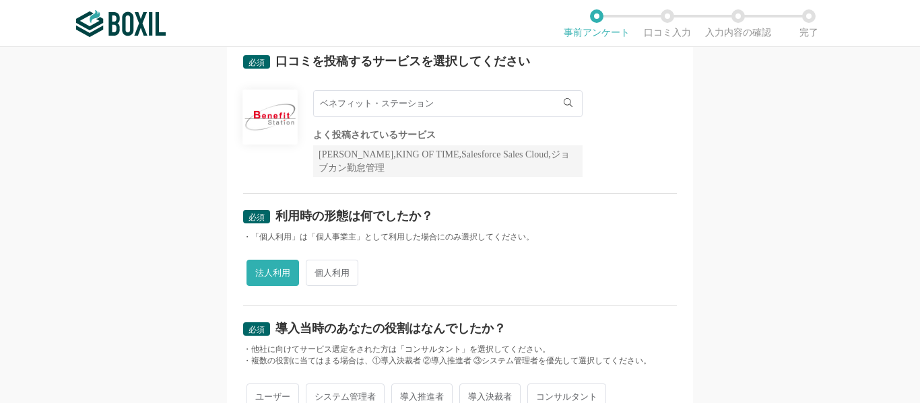
click at [475, 244] on div "必須 利用時の形態は何でしたか？ ・「個人利用」は「個人事業主」として利用した場合にのみ選択してください。 法人利用 個人利用" at bounding box center [460, 250] width 434 height 112
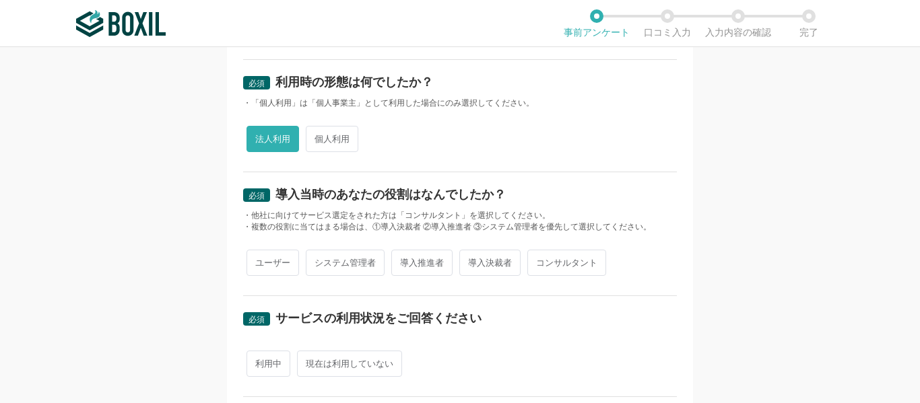
scroll to position [202, 0]
click at [256, 255] on span "ユーザー" at bounding box center [272, 262] width 53 height 26
click at [256, 255] on input "ユーザー" at bounding box center [254, 255] width 9 height 9
radio input "true"
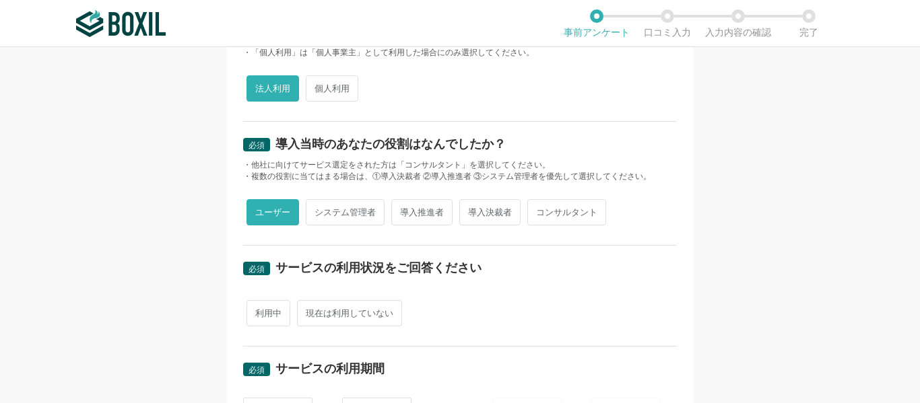
scroll to position [269, 0]
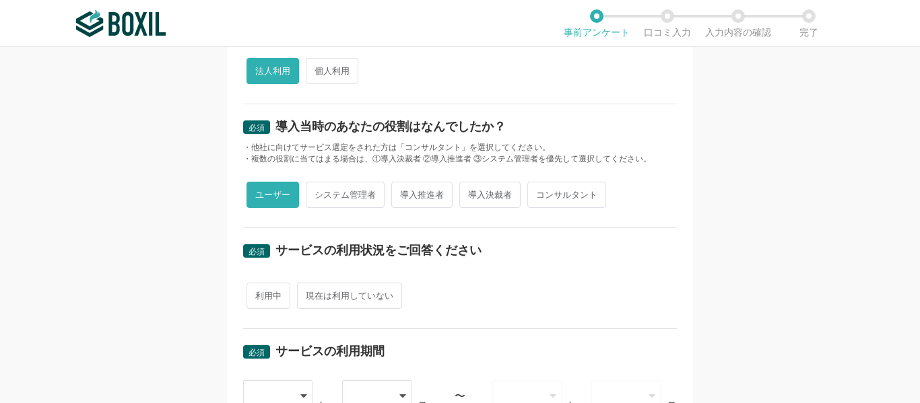
click at [288, 298] on div "利用中 現在は利用していない" at bounding box center [460, 295] width 434 height 33
click at [306, 297] on span "現在は利用していない" at bounding box center [349, 296] width 105 height 26
click at [306, 294] on input "現在は利用していない" at bounding box center [304, 289] width 9 height 9
radio input "true"
click at [273, 294] on span "利用中" at bounding box center [268, 296] width 44 height 26
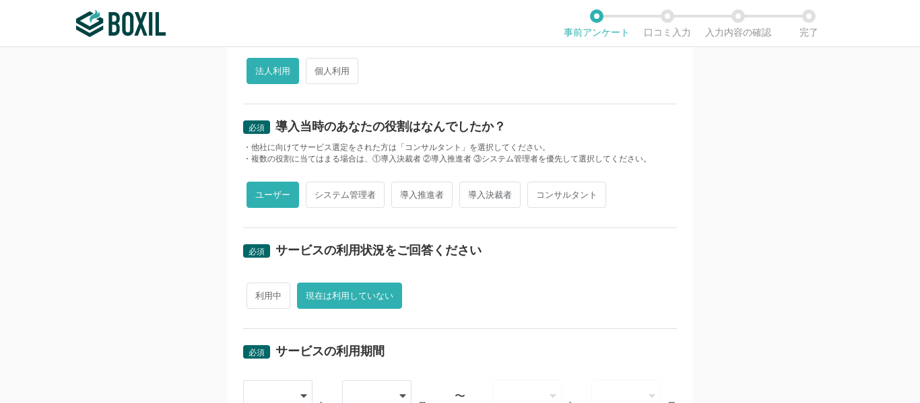
click at [258, 294] on input "利用中" at bounding box center [254, 289] width 9 height 9
radio input "true"
radio input "false"
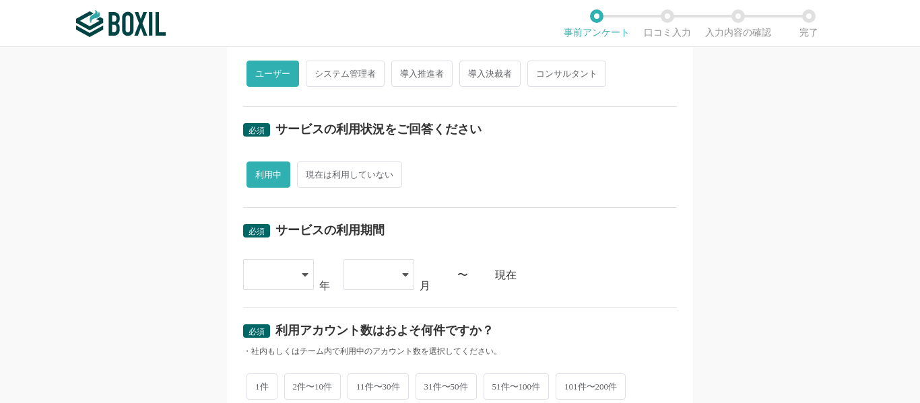
scroll to position [404, 0]
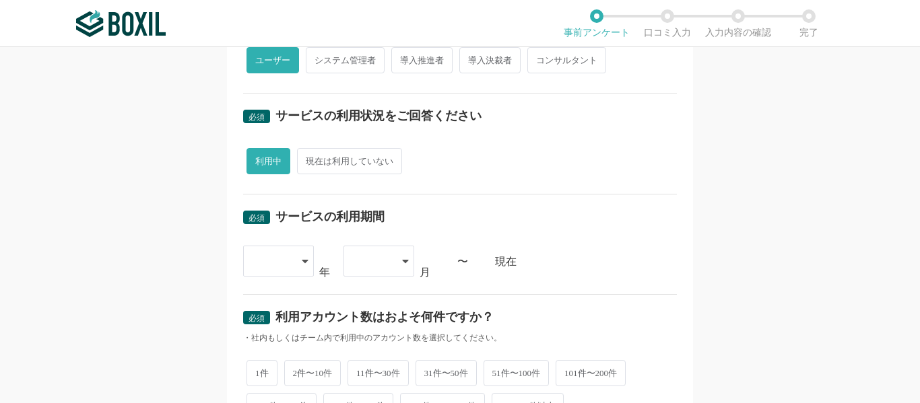
click at [310, 264] on div "2015 2016 2017 2018 2019 2020 2021 2022 2023 2024 2025 年 01 02 03 04 05 06 07 0…" at bounding box center [460, 262] width 434 height 32
click at [306, 263] on div at bounding box center [278, 261] width 71 height 31
click at [269, 339] on span "[DATE]" at bounding box center [271, 340] width 35 height 11
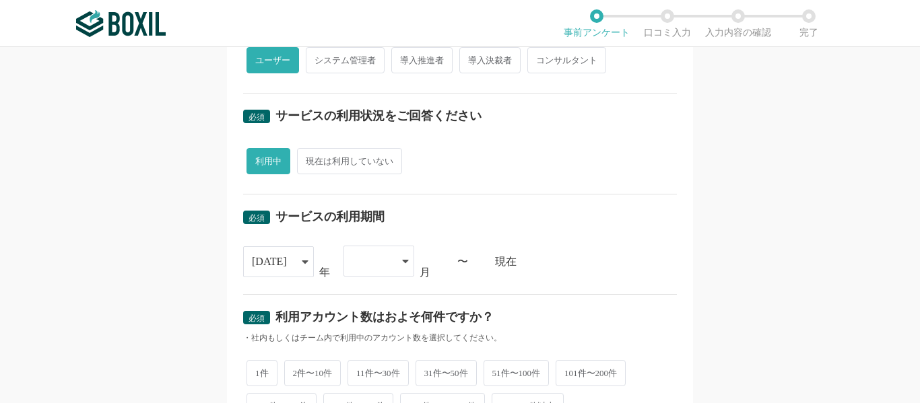
click at [277, 250] on div "[DATE]" at bounding box center [272, 262] width 40 height 30
click at [268, 377] on li "[DATE]" at bounding box center [278, 371] width 71 height 32
click at [376, 258] on div at bounding box center [372, 261] width 40 height 30
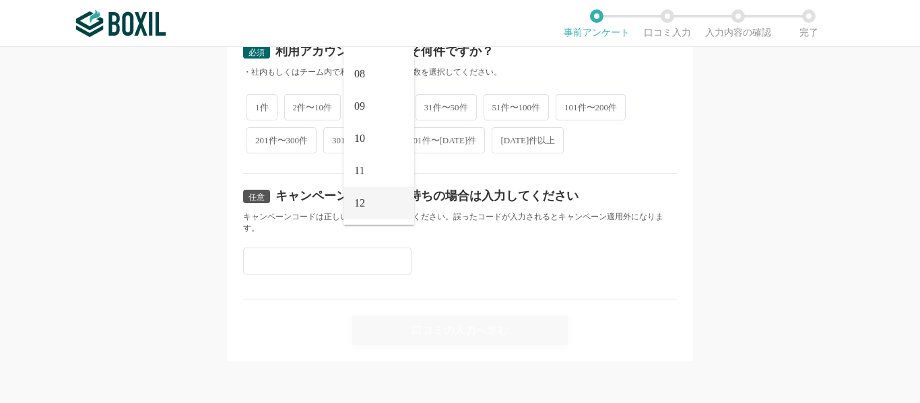
click at [366, 201] on li "12" at bounding box center [378, 203] width 71 height 32
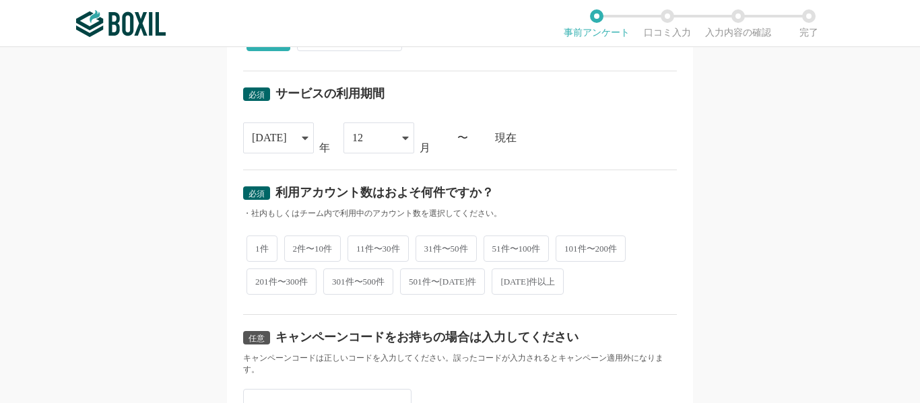
scroll to position [468, 0]
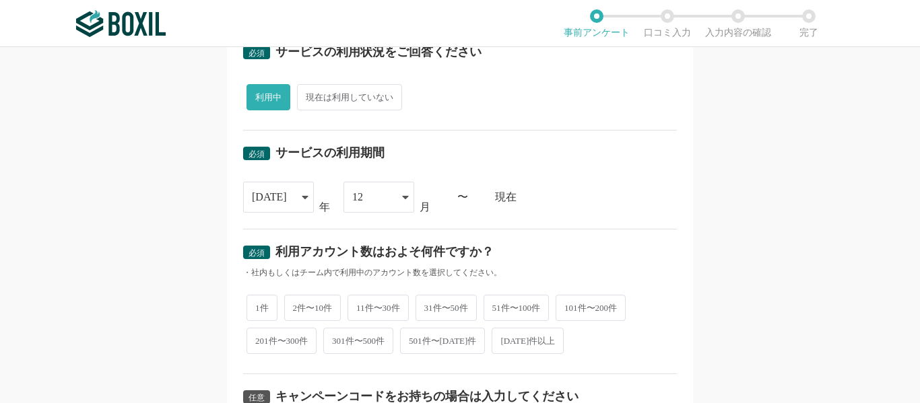
click at [302, 196] on icon at bounding box center [305, 197] width 6 height 3
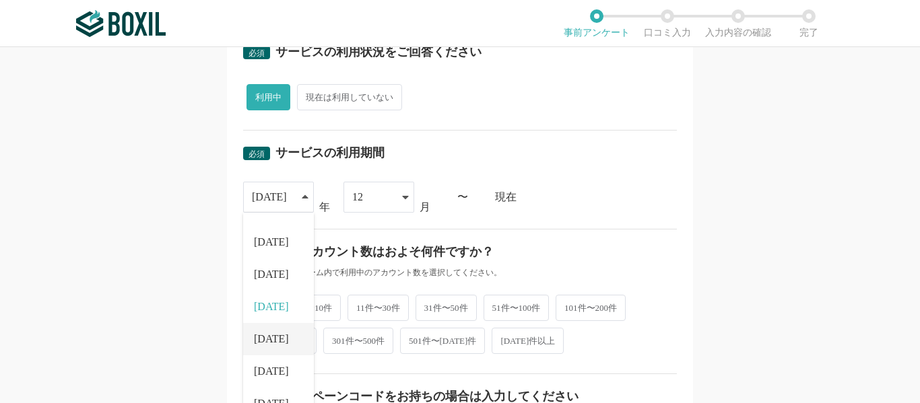
click at [265, 328] on li "[DATE]" at bounding box center [278, 339] width 71 height 32
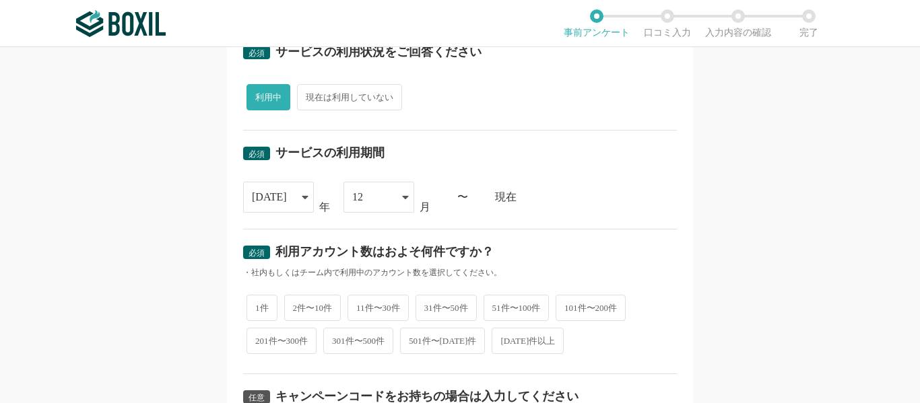
click at [537, 308] on span "51件〜100件" at bounding box center [516, 308] width 66 height 26
click at [495, 306] on input "51件〜100件" at bounding box center [491, 301] width 9 height 9
radio input "true"
click at [567, 252] on div "必須 利用アカウント数はおよそ何件ですか？" at bounding box center [460, 257] width 434 height 22
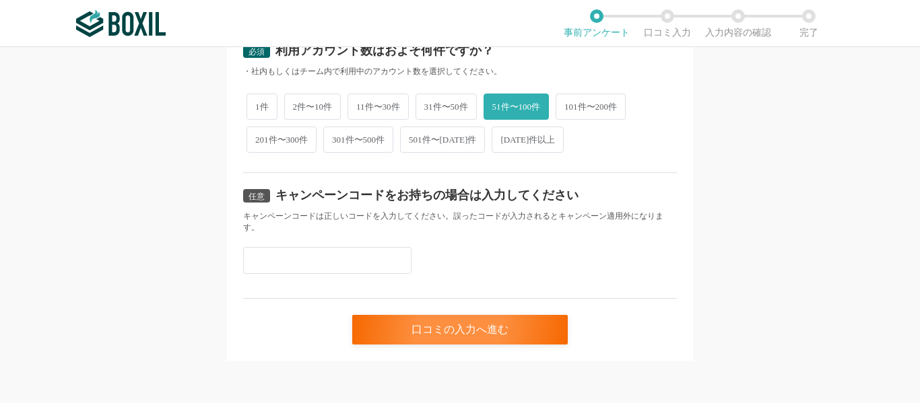
scroll to position [670, 0]
click at [394, 256] on input "text" at bounding box center [327, 259] width 168 height 27
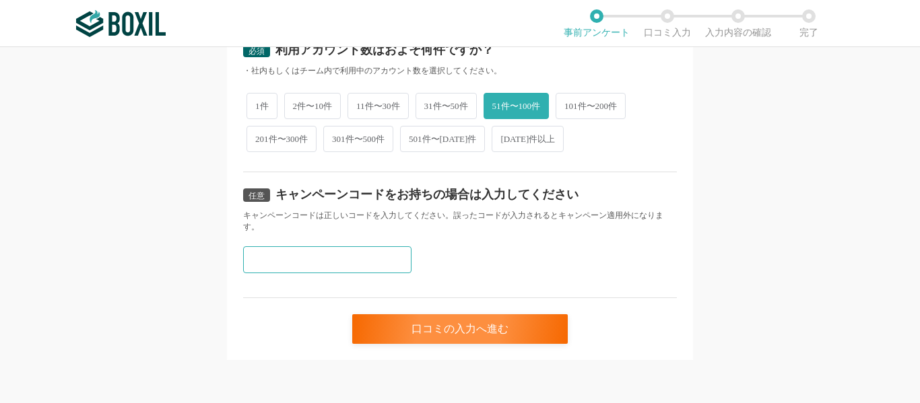
click at [394, 256] on input "text" at bounding box center [327, 259] width 168 height 27
paste input "Y3MCNV2F"
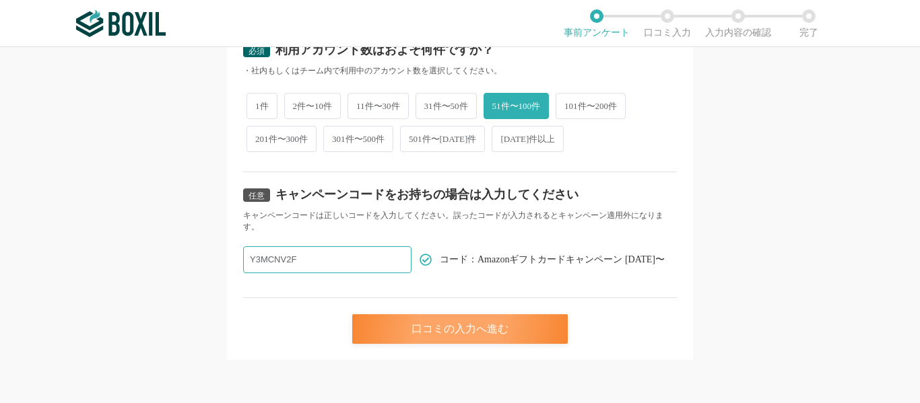
type input "Y3MCNV2F"
click at [448, 336] on div "口コミの入力へ進む" at bounding box center [459, 329] width 215 height 30
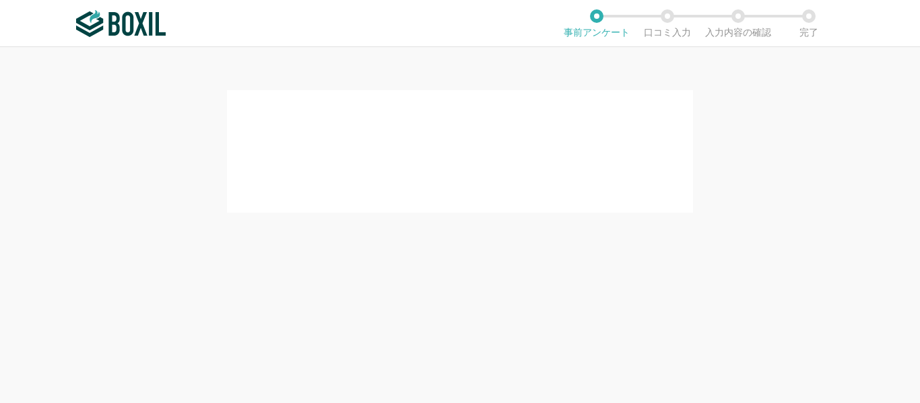
scroll to position [0, 0]
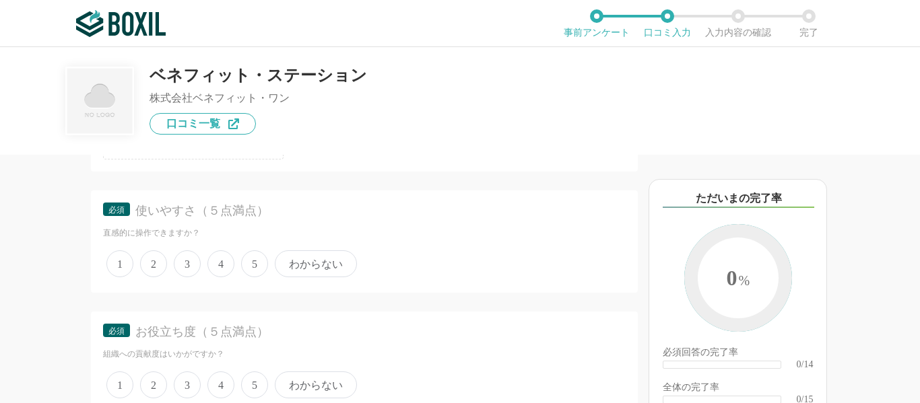
scroll to position [202, 0]
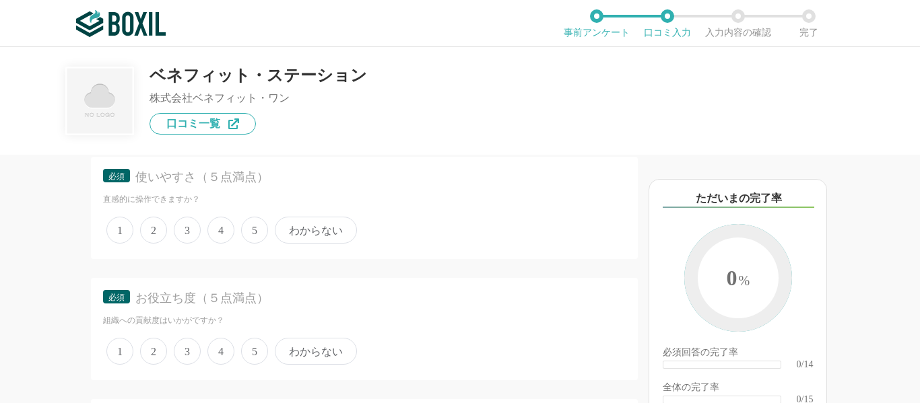
click at [189, 225] on span "3" at bounding box center [187, 230] width 27 height 27
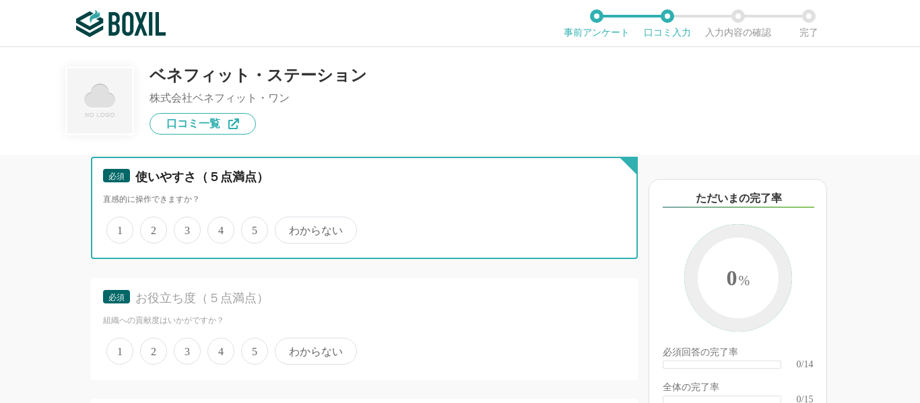
click at [186, 225] on input "3" at bounding box center [181, 223] width 9 height 9
radio input "true"
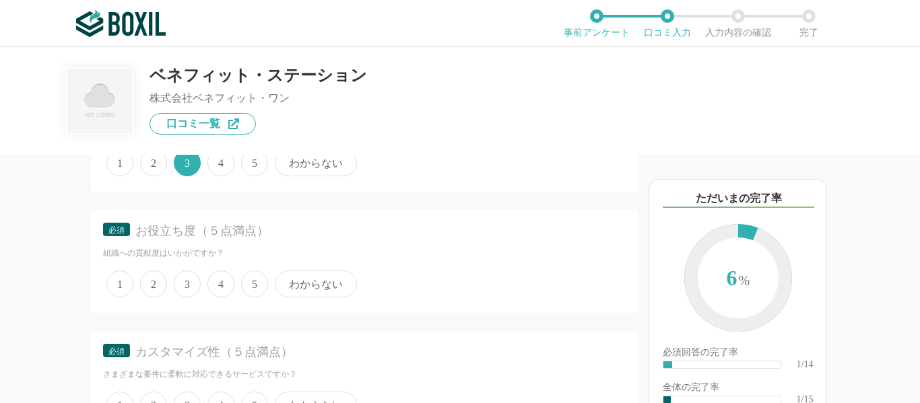
click at [188, 282] on span "3" at bounding box center [187, 284] width 27 height 27
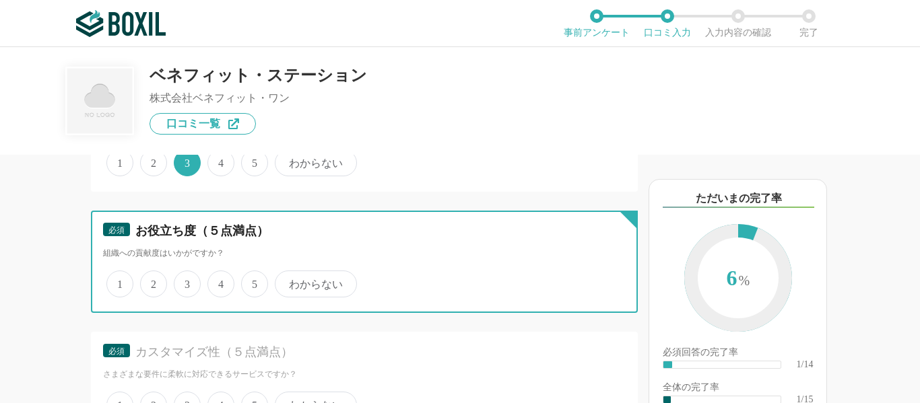
click at [186, 281] on input "3" at bounding box center [181, 277] width 9 height 9
radio input "true"
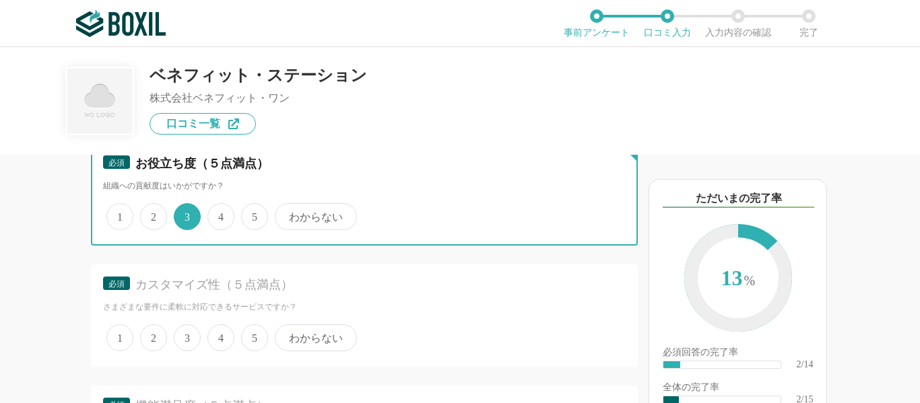
scroll to position [404, 0]
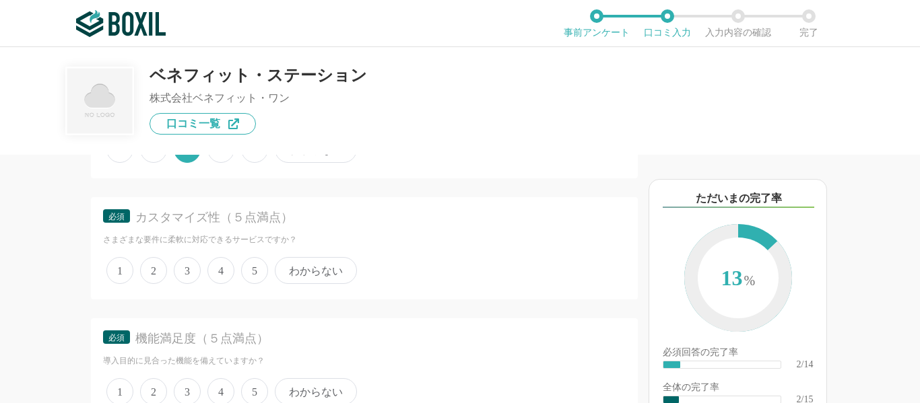
click at [151, 273] on span "2" at bounding box center [153, 270] width 27 height 27
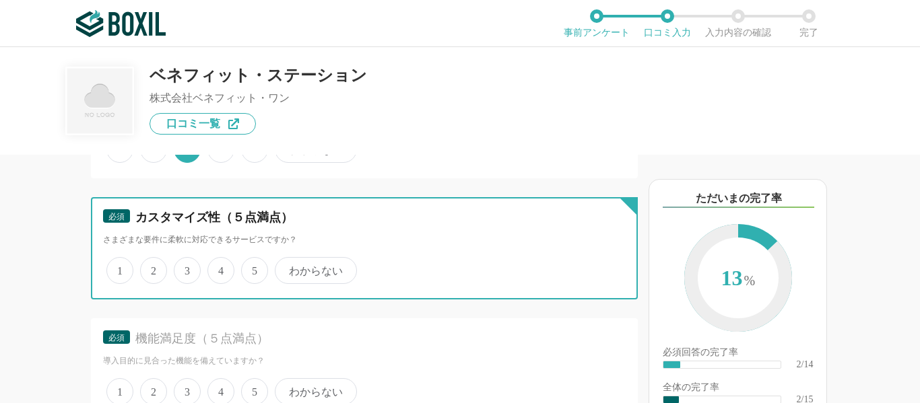
click at [151, 268] on input "2" at bounding box center [147, 263] width 9 height 9
radio input "true"
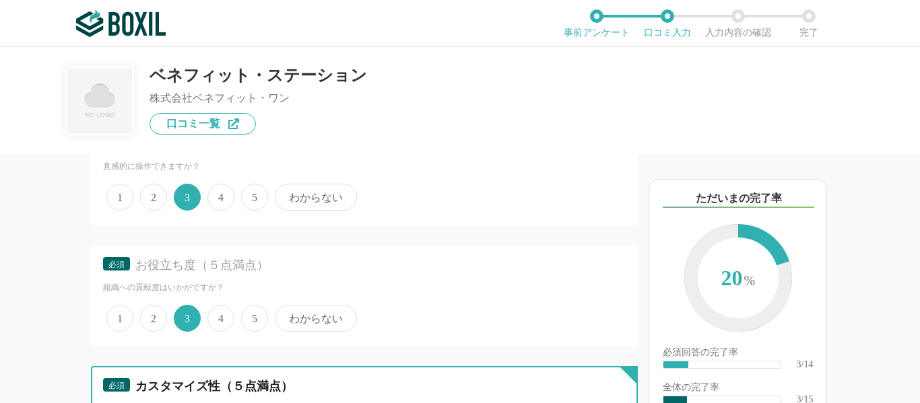
scroll to position [202, 0]
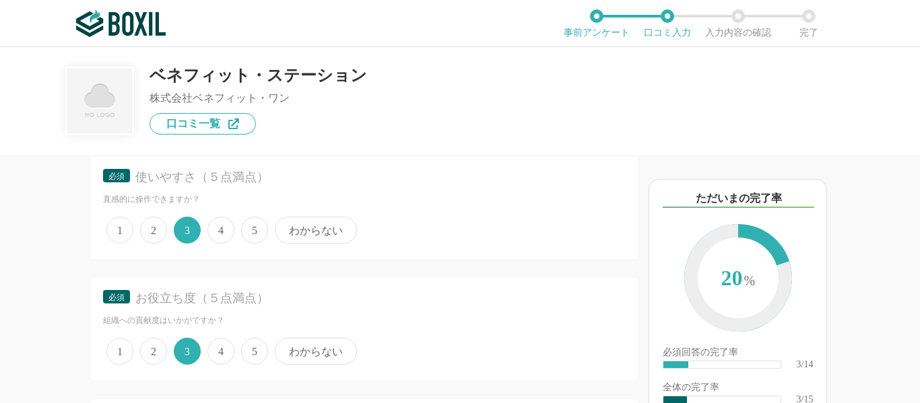
click at [213, 232] on span "4" at bounding box center [220, 230] width 27 height 27
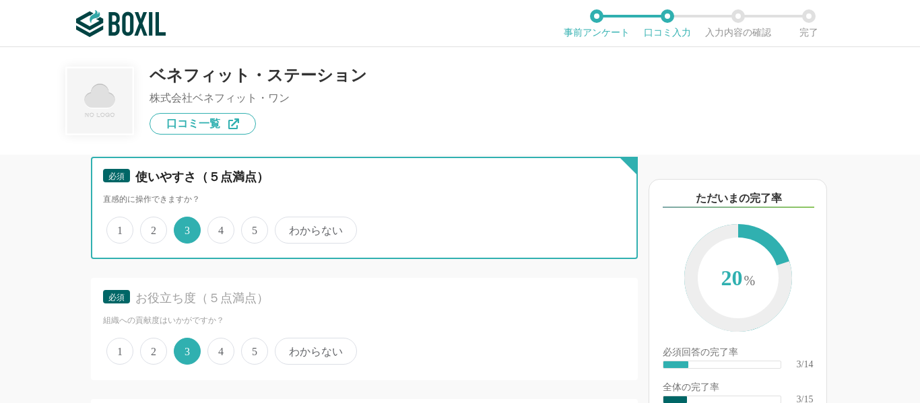
click at [213, 228] on input "4" at bounding box center [215, 223] width 9 height 9
radio input "true"
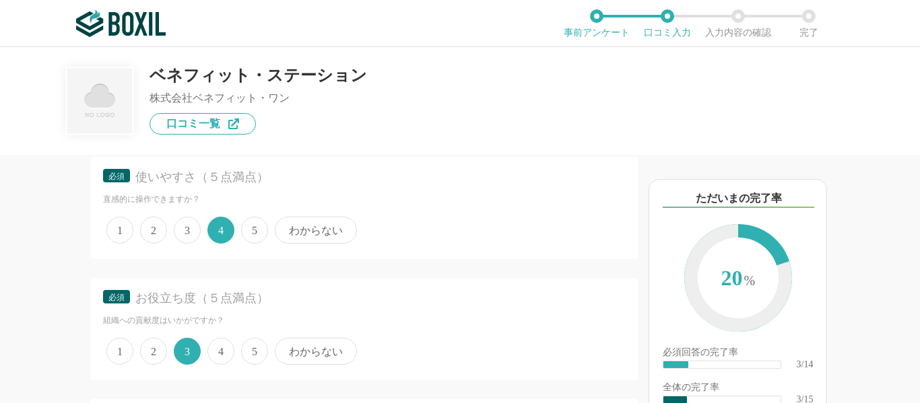
click at [186, 232] on span "3" at bounding box center [187, 230] width 27 height 27
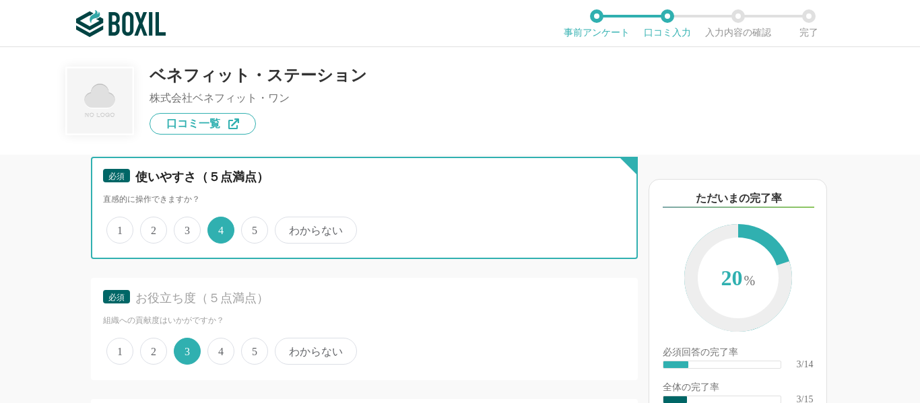
click at [186, 228] on input "3" at bounding box center [181, 223] width 9 height 9
radio input "true"
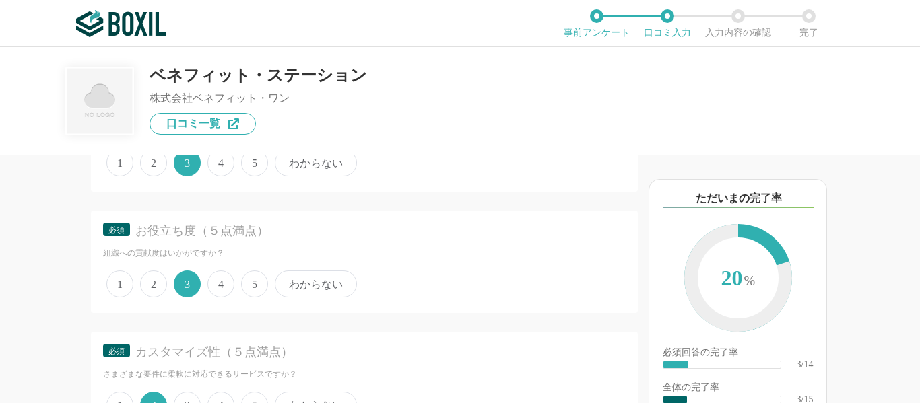
click at [212, 279] on span "4" at bounding box center [220, 284] width 27 height 27
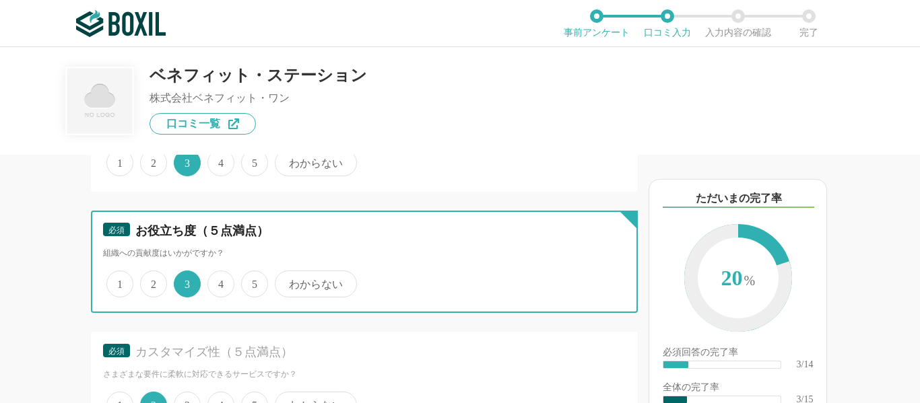
click at [212, 279] on input "4" at bounding box center [215, 277] width 9 height 9
radio input "true"
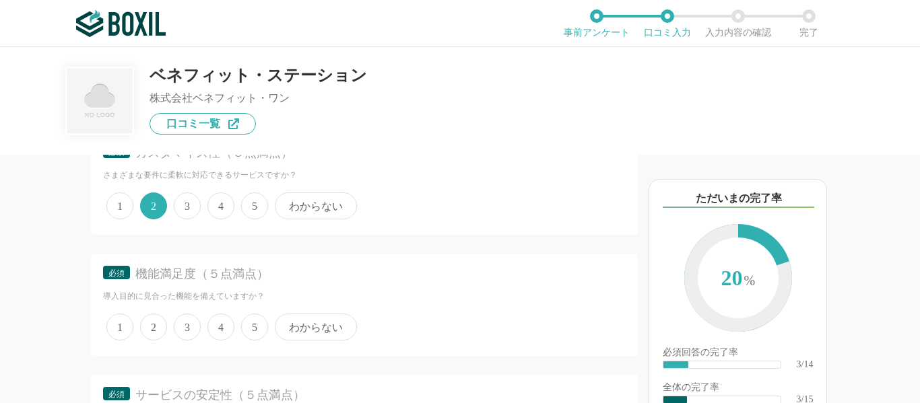
scroll to position [471, 0]
click at [209, 325] on span "4" at bounding box center [220, 324] width 27 height 27
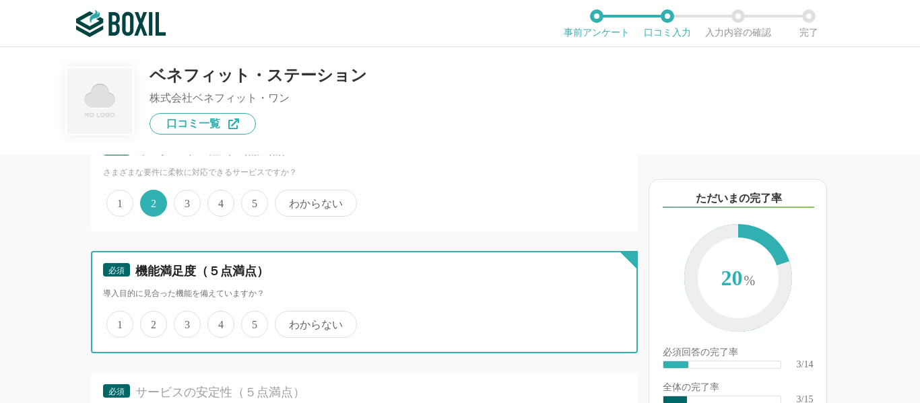
click at [211, 322] on input "4" at bounding box center [215, 317] width 9 height 9
radio input "true"
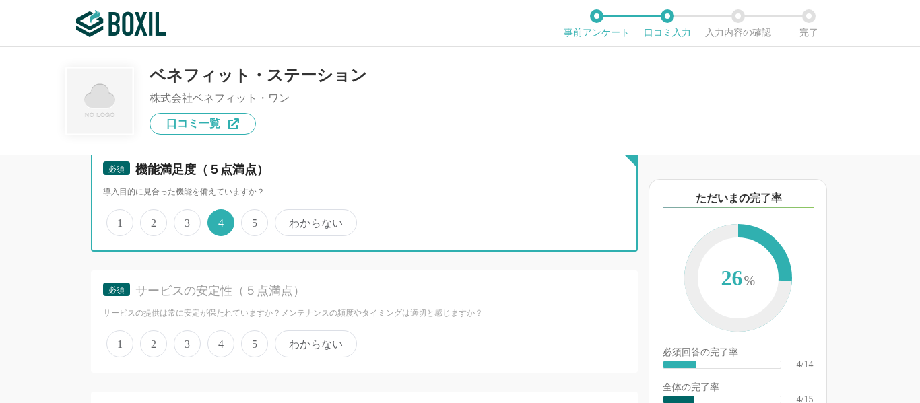
scroll to position [606, 0]
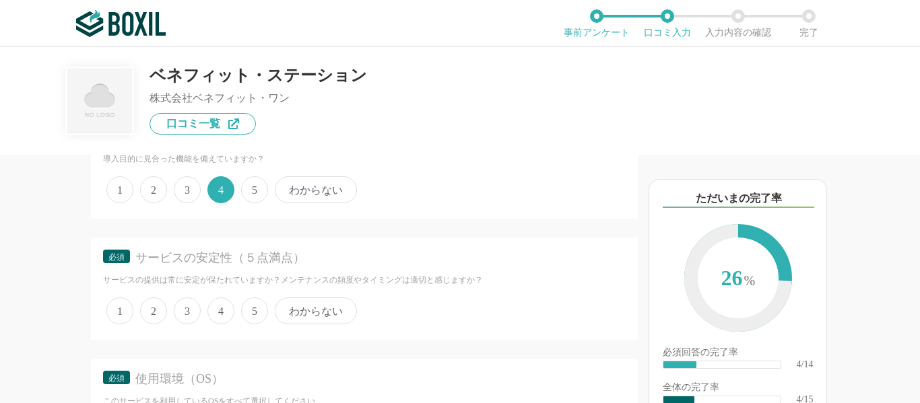
click at [189, 309] on span "3" at bounding box center [187, 311] width 27 height 27
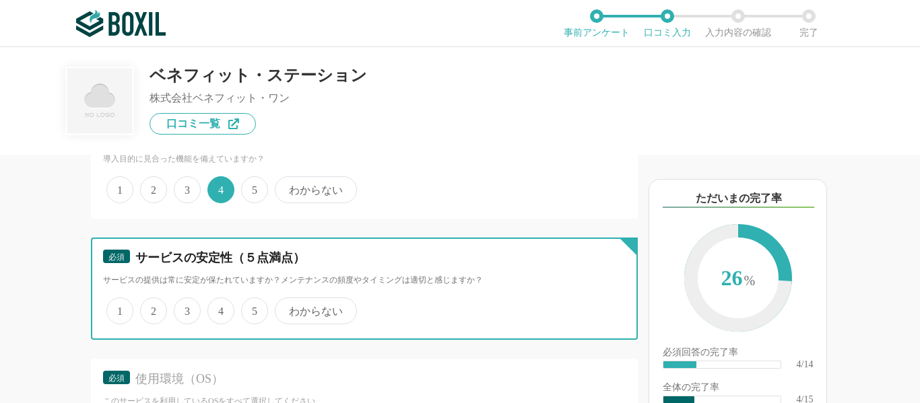
click at [186, 308] on input "3" at bounding box center [181, 304] width 9 height 9
radio input "true"
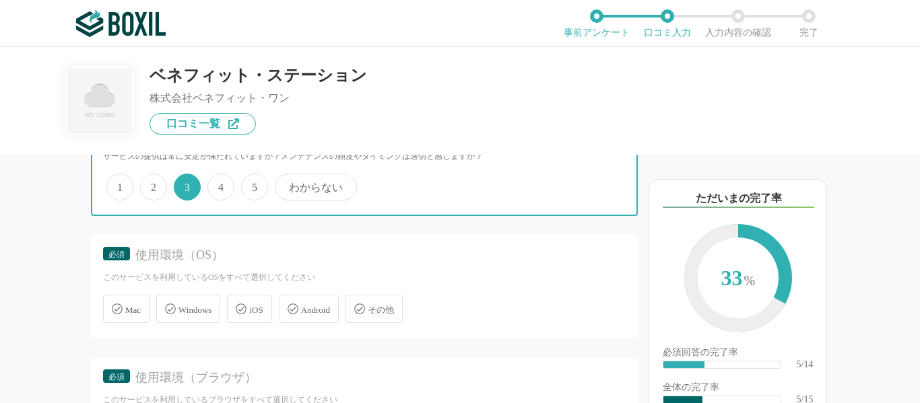
scroll to position [740, 0]
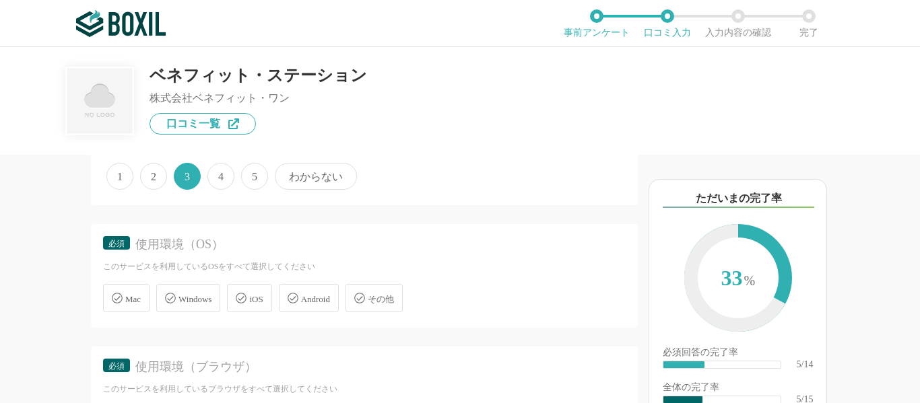
click at [211, 304] on span "Windows" at bounding box center [194, 299] width 33 height 10
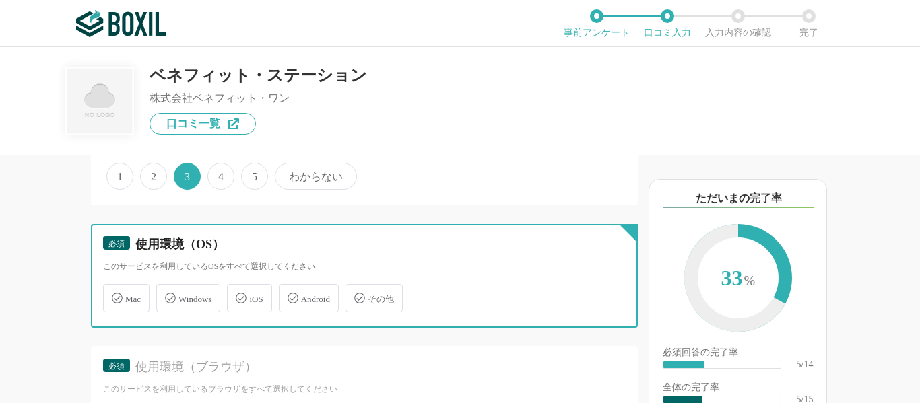
click at [168, 295] on input "Windows" at bounding box center [163, 290] width 9 height 9
checkbox input "true"
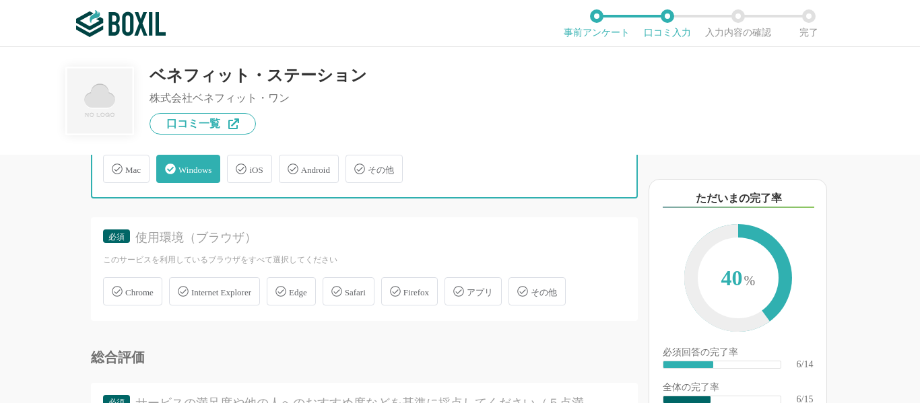
scroll to position [875, 0]
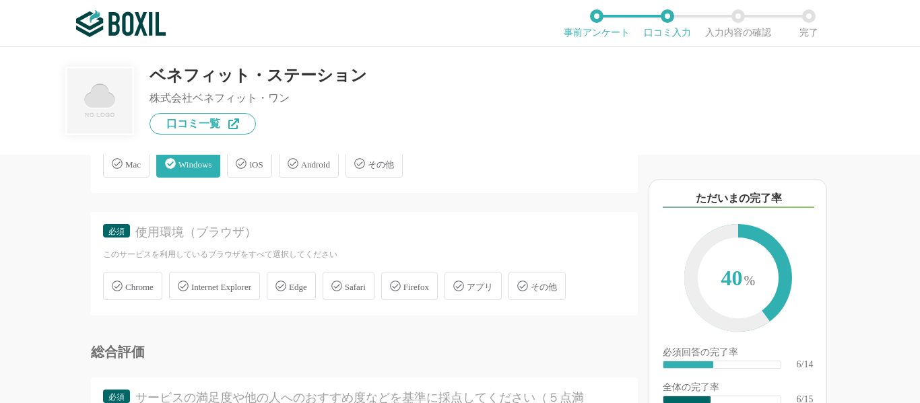
click at [135, 283] on span "Chrome" at bounding box center [139, 287] width 28 height 10
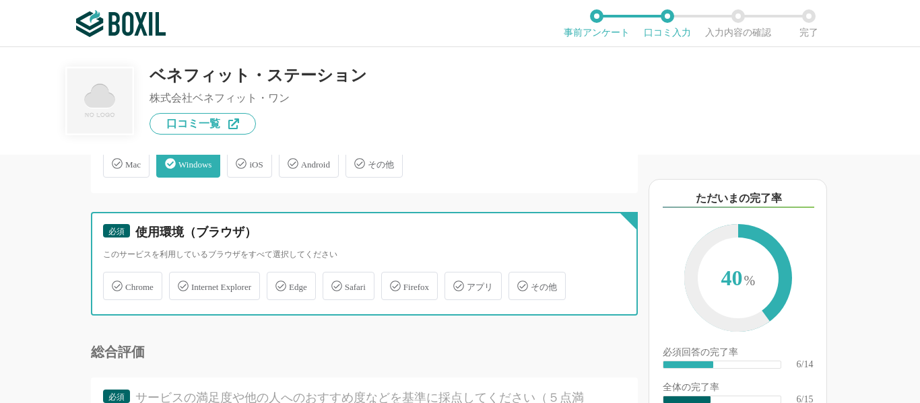
click at [114, 283] on input "Chrome" at bounding box center [110, 278] width 9 height 9
checkbox input "true"
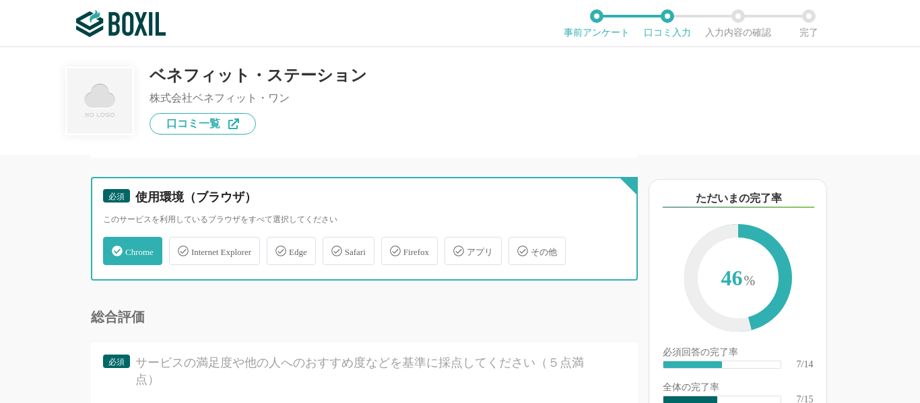
scroll to position [1010, 0]
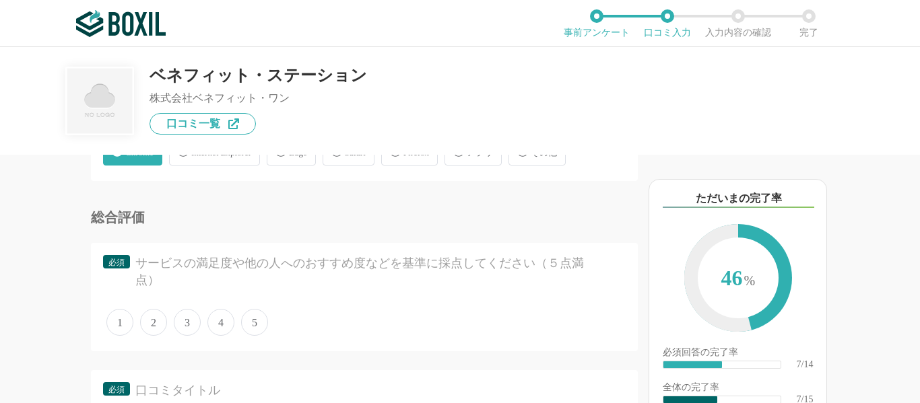
click at [190, 330] on span "3" at bounding box center [187, 322] width 27 height 27
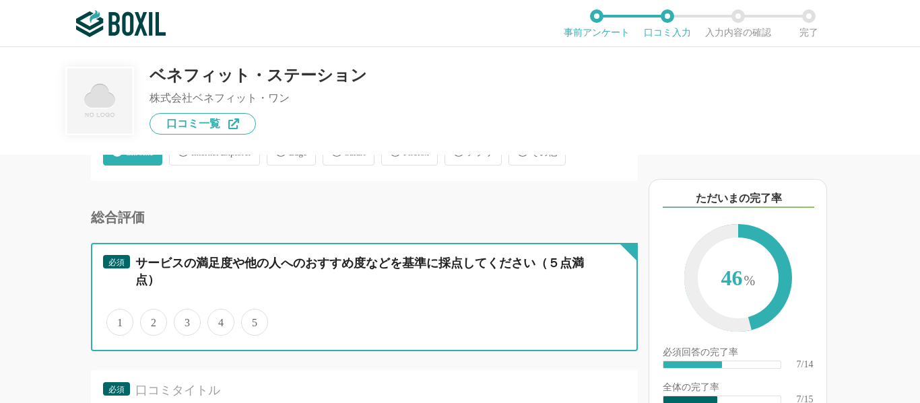
click at [186, 320] on input "3" at bounding box center [181, 315] width 9 height 9
radio input "true"
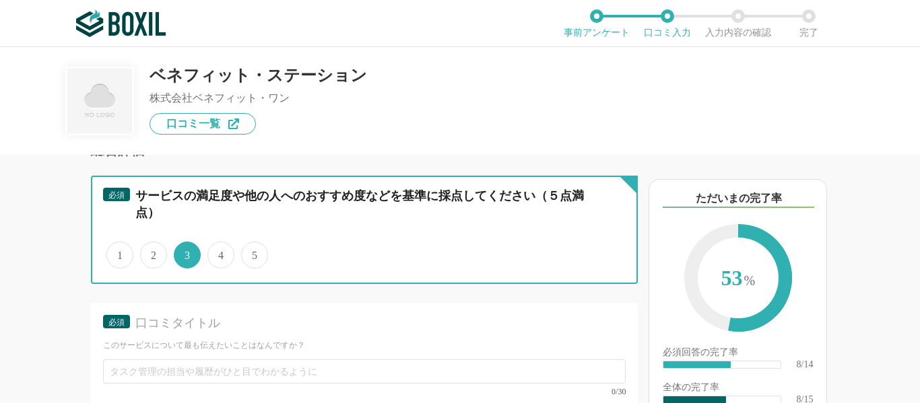
scroll to position [1144, 0]
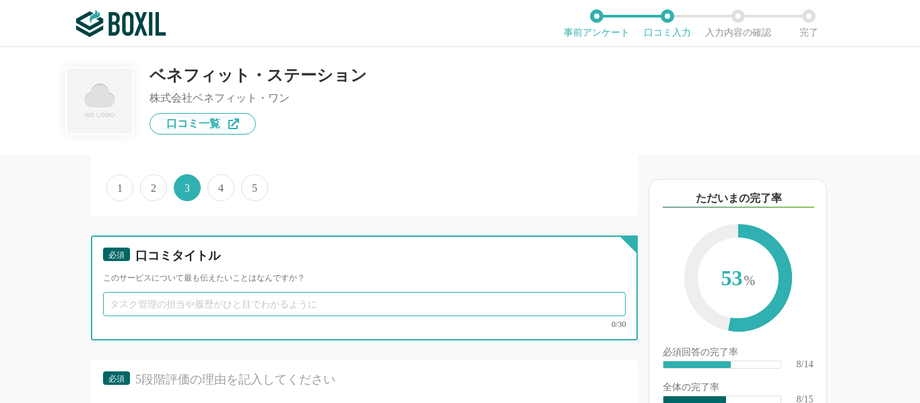
click at [243, 299] on input "text" at bounding box center [364, 304] width 522 height 24
type input "さ"
type input "だ"
type input "昔"
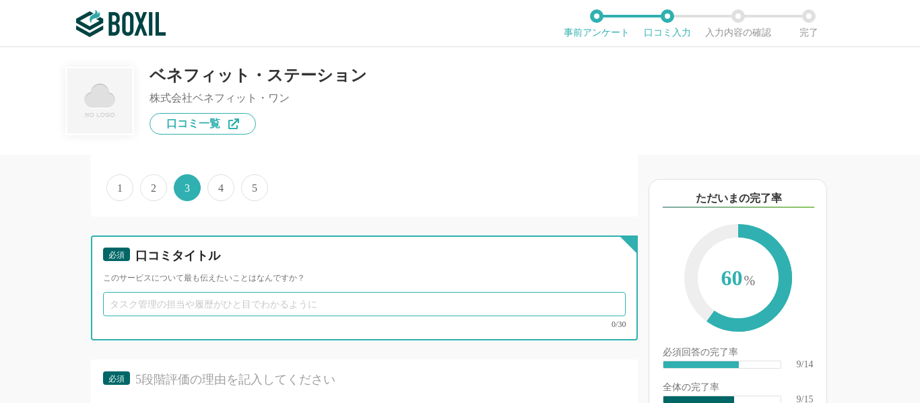
type input "ｍ"
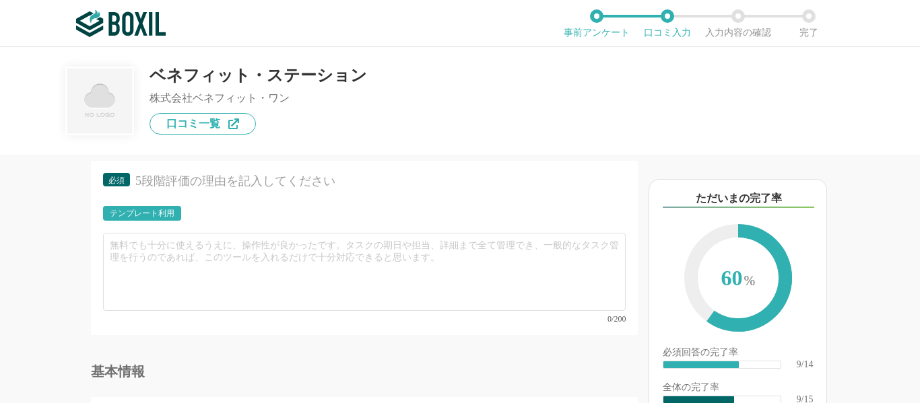
scroll to position [1346, 0]
type input "価値はありますが、改悪が続いているのは残念です"
click at [266, 215] on div "テンプレート利用" at bounding box center [364, 214] width 522 height 23
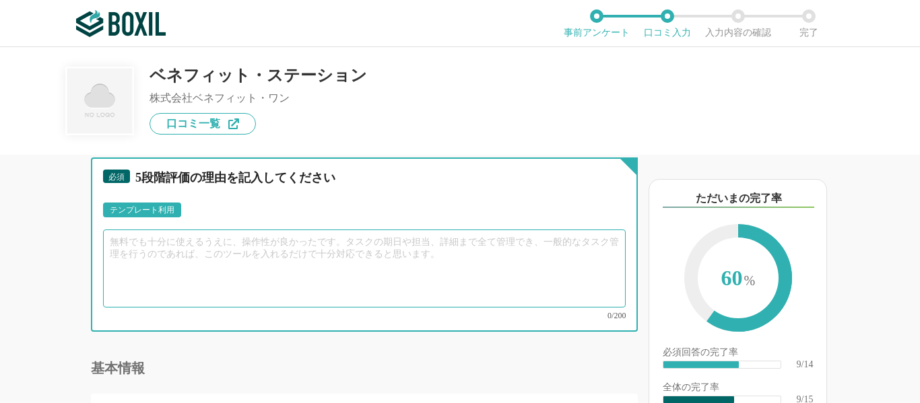
click at [252, 249] on textarea at bounding box center [364, 269] width 522 height 78
type textarea "さ"
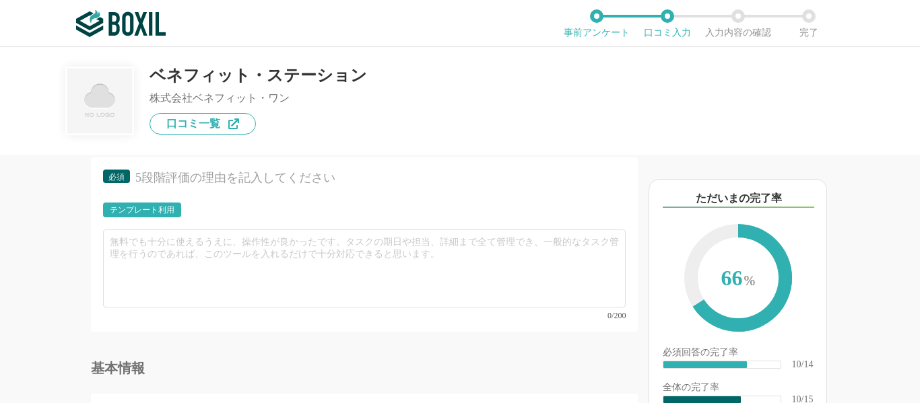
click at [163, 209] on div "テンプレート利用" at bounding box center [142, 210] width 65 height 8
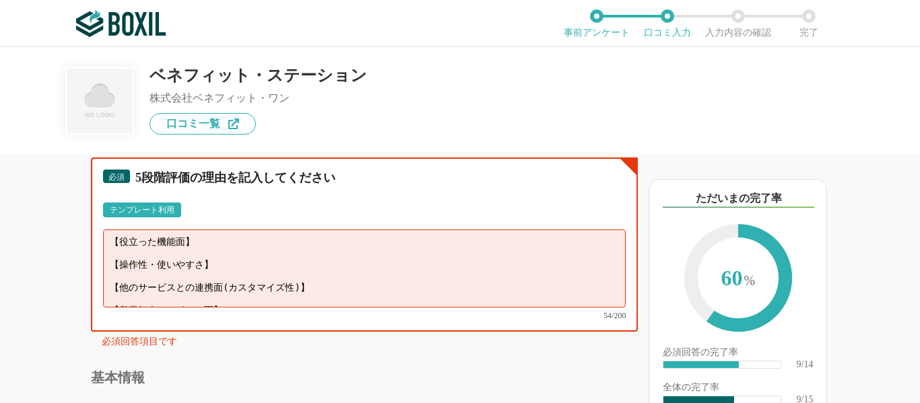
click at [260, 254] on textarea "【役立った機能面】 【操作性・使いやすさ】 【他のサービスとの連携面(カスタマイズ性)】 【営業担当やサポート面】" at bounding box center [364, 269] width 522 height 78
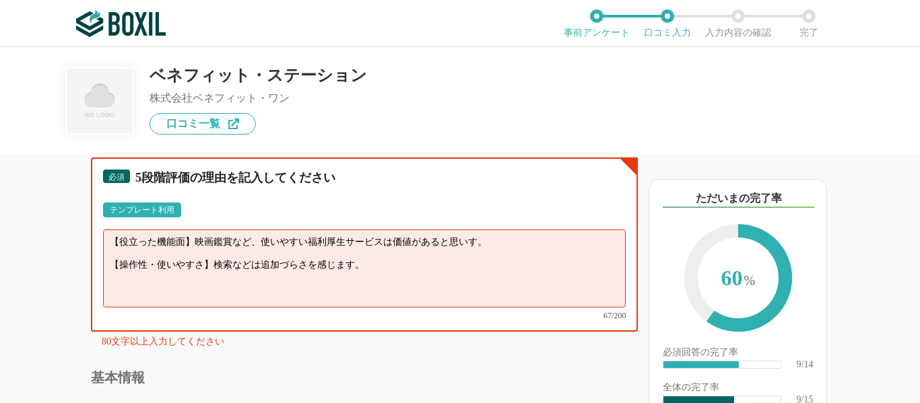
scroll to position [0, 0]
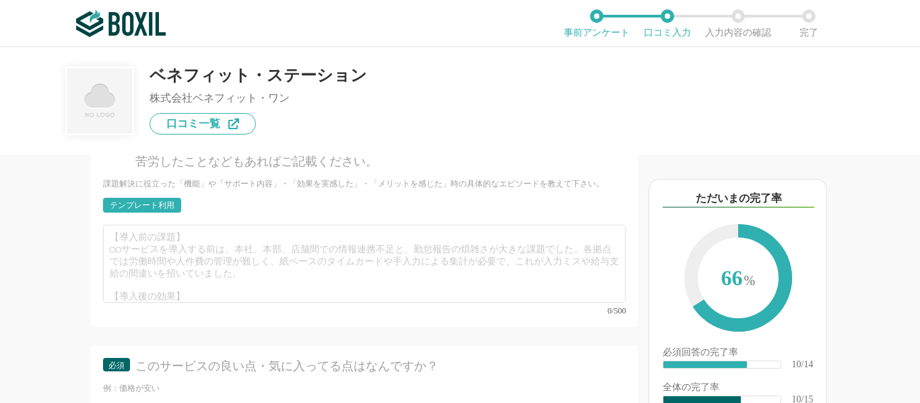
type textarea "【役立った機能面】映画鑑賞など、使いやすい福利厚生サービスは価値があると思いす。 【操作性・使いやすさ】検索などは追加づらさを感じます。 【ポイントの扱い】定…"
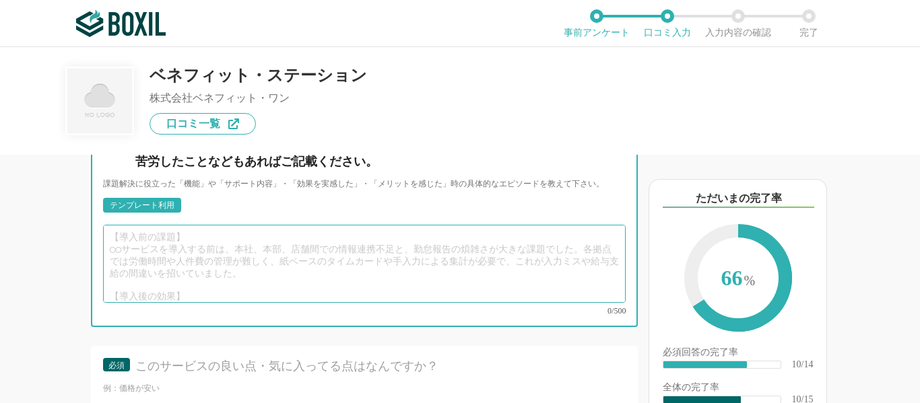
click at [259, 253] on textarea at bounding box center [364, 264] width 522 height 78
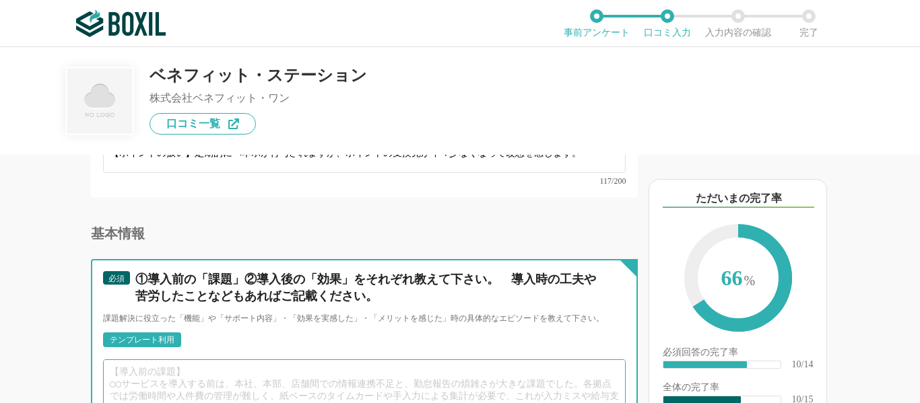
scroll to position [1548, 0]
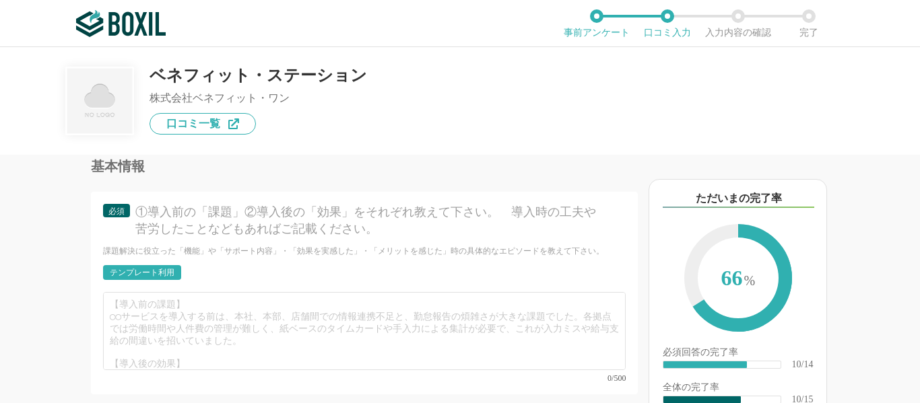
click at [150, 269] on div "テンプレート利用" at bounding box center [142, 273] width 65 height 8
drag, startPoint x: 150, startPoint y: 265, endPoint x: 520, endPoint y: 61, distance: 422.1
click at [150, 269] on div "テンプレート利用" at bounding box center [142, 273] width 65 height 8
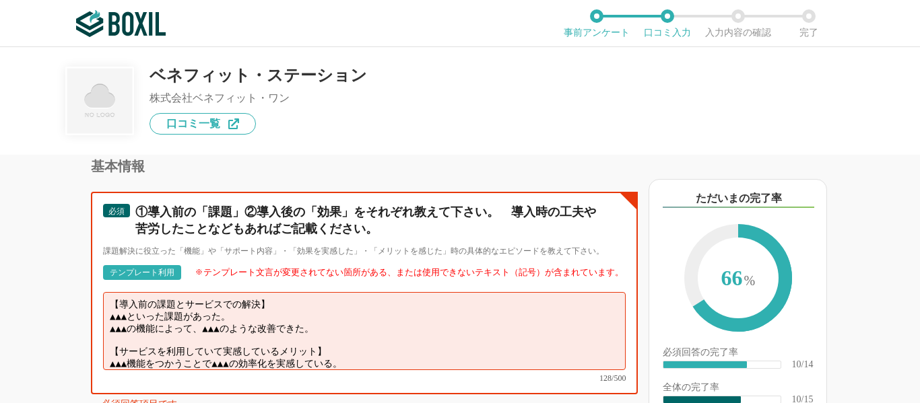
click at [354, 307] on textarea "【導入前の課題とサービスでの解決】 ▲▲▲といった課題があった。 ▲▲▲の機能によって、▲▲▲のような改善できた。 【サービスを利用していて実感しているメリッ…" at bounding box center [364, 331] width 522 height 78
drag, startPoint x: 362, startPoint y: 318, endPoint x: 45, endPoint y: 316, distance: 317.1
click at [45, 316] on div "他のサービス・ツールと連携していますか？ ※複数選択可 例：Slack、Salesforce 選択したサービス 未選択 必須 使いやすさ（５点満点） 直感的に…" at bounding box center [318, 279] width 637 height 248
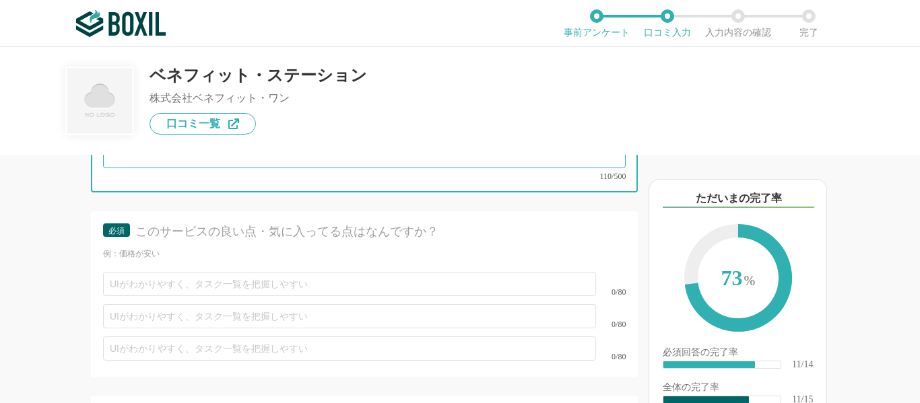
type textarea "【導入前の課題とサービスでの解決】 会社の福利厚生が不十分で、導入することによって従業員満足度を上げようとした。 【サービスを利用していて実感しているメリット…"
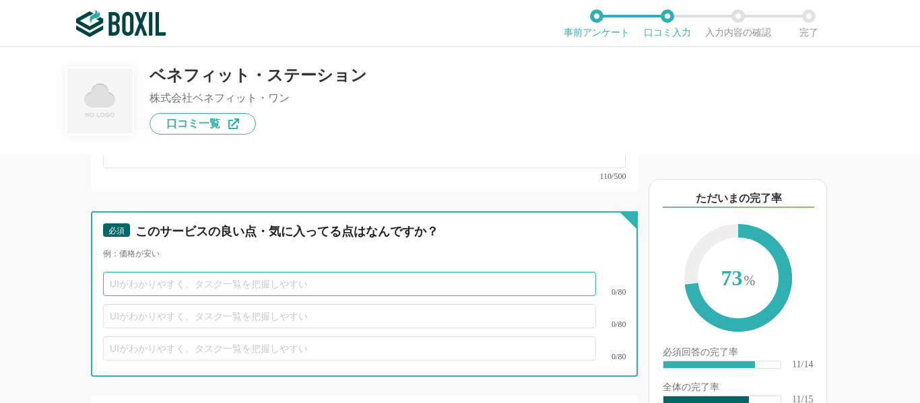
click at [442, 272] on input "text" at bounding box center [349, 284] width 493 height 24
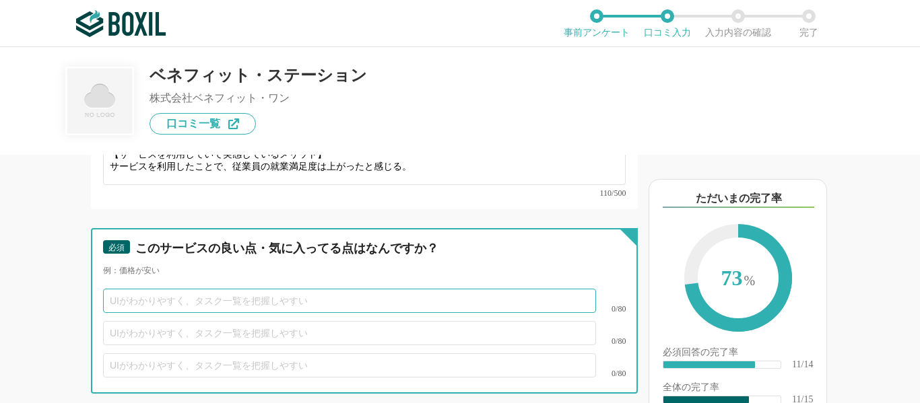
scroll to position [1750, 0]
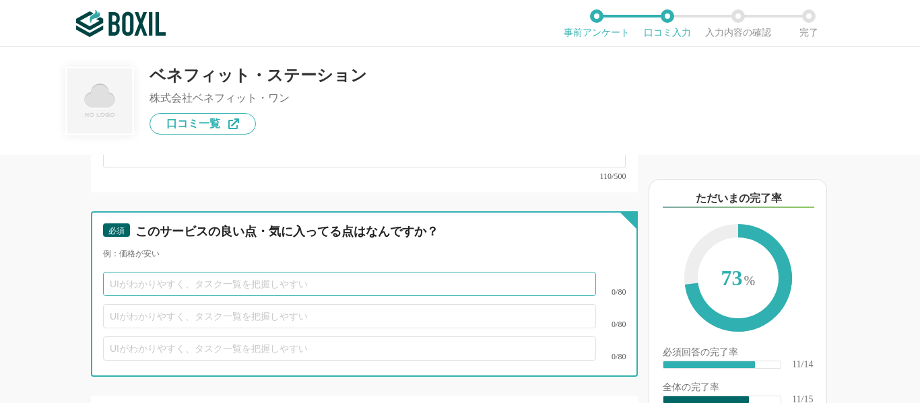
click at [300, 272] on input "text" at bounding box center [349, 284] width 493 height 24
type input "か"
type input "福利厚生の数は多い"
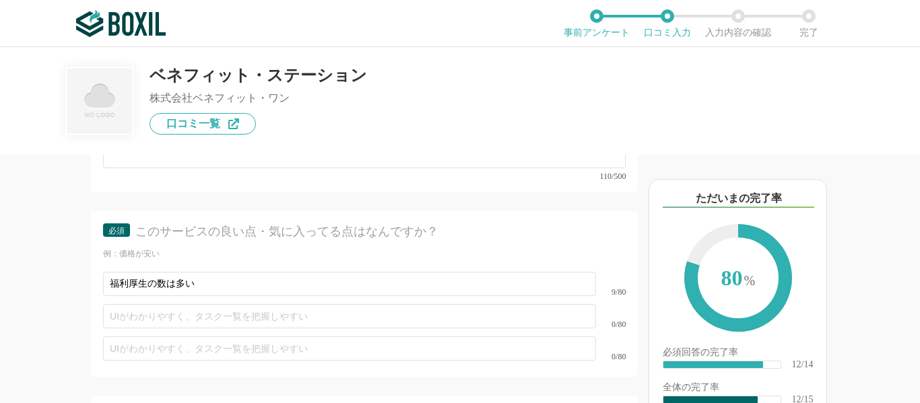
click at [145, 333] on div "0/80" at bounding box center [364, 349] width 522 height 32
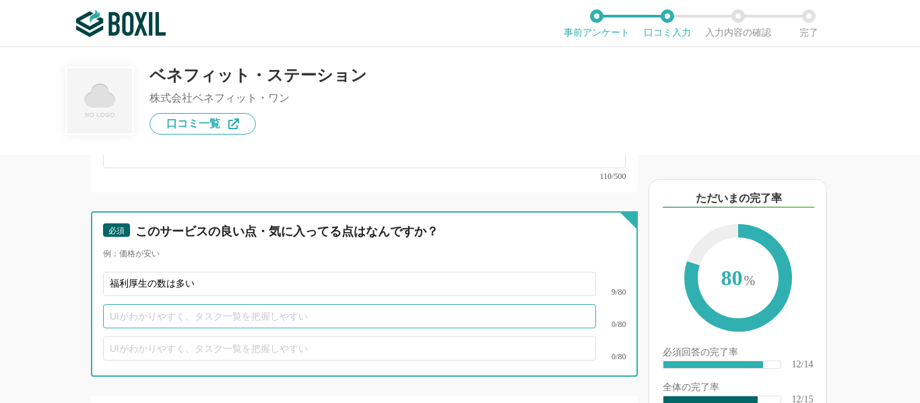
click at [145, 312] on input "text" at bounding box center [349, 316] width 493 height 24
type input "絵"
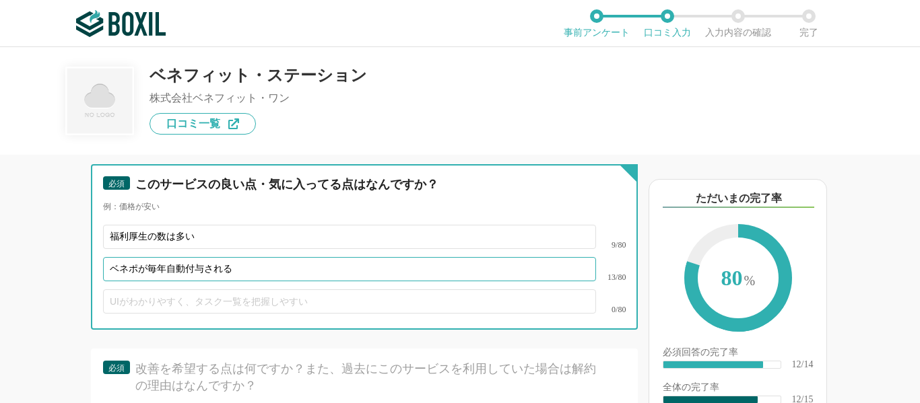
scroll to position [1818, 0]
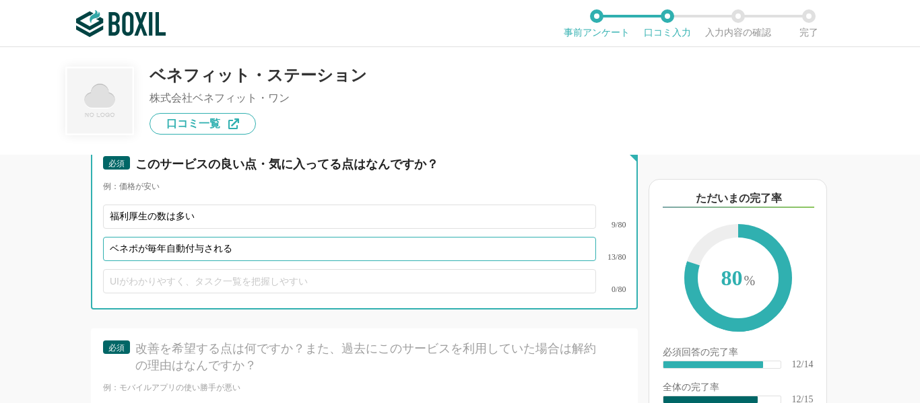
click at [164, 237] on input "ベネポが毎年自動付与される" at bounding box center [349, 249] width 493 height 24
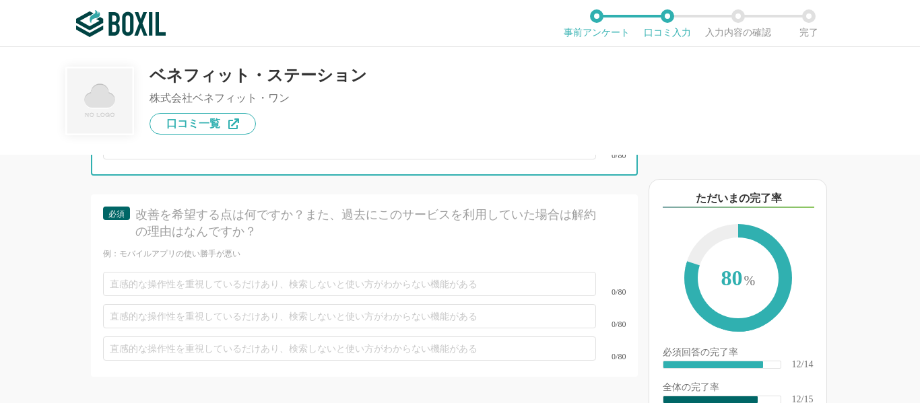
scroll to position [1952, 0]
type input "ベネポが毎年、自動付与される"
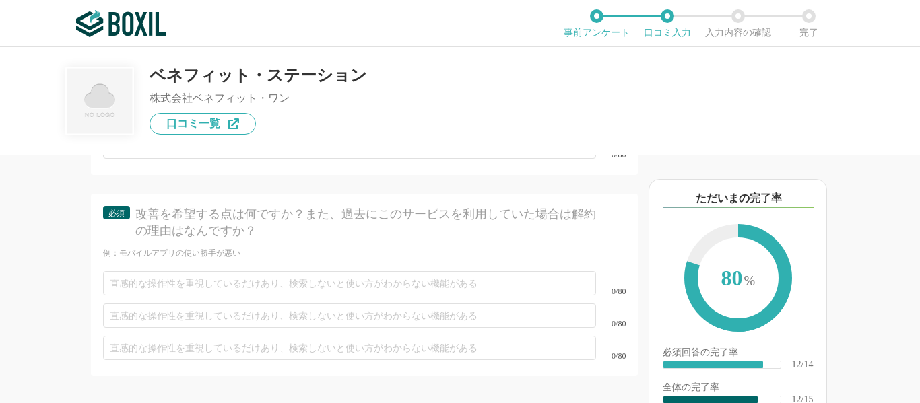
click at [188, 267] on div "0/80" at bounding box center [364, 283] width 522 height 32
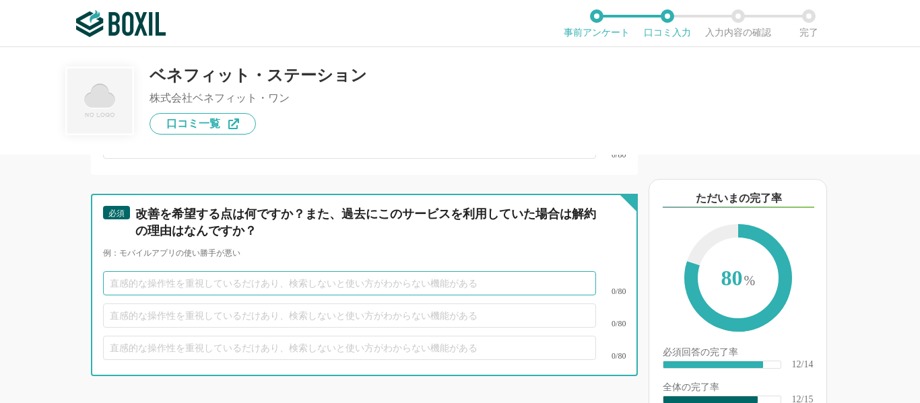
click at [182, 271] on input "text" at bounding box center [349, 283] width 493 height 24
type input "さ"
type input "検"
type input "検索システムが使いにくい"
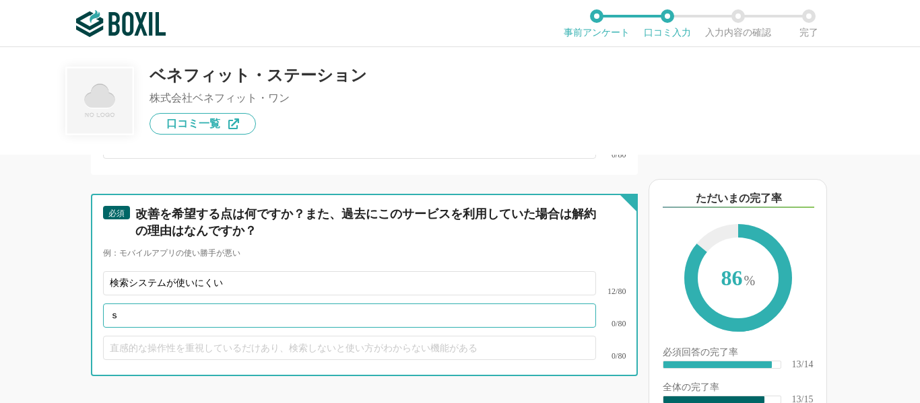
type input "さ"
type input "わ"
type input "さ"
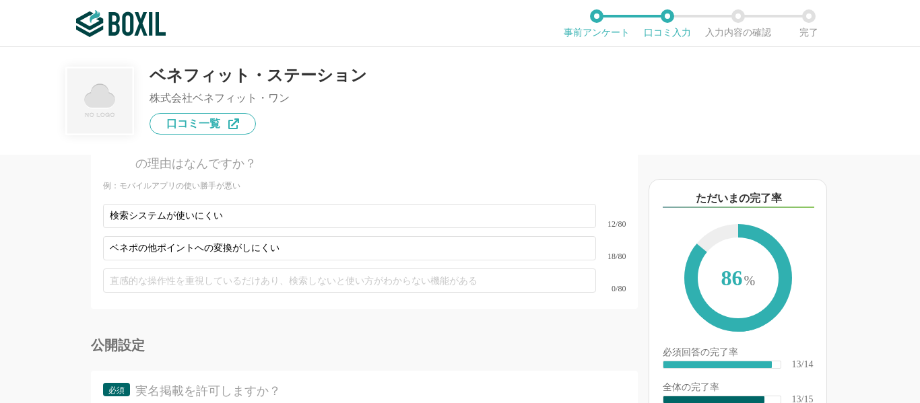
click at [268, 279] on div "0/80" at bounding box center [364, 281] width 522 height 32
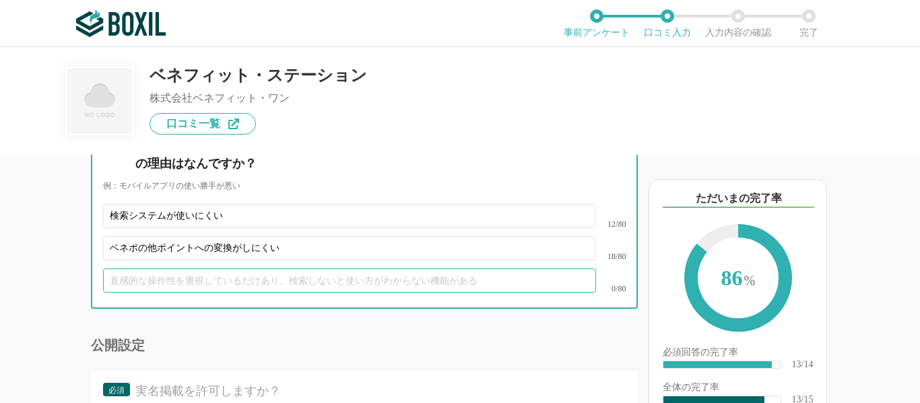
click at [268, 269] on input "text" at bounding box center [349, 281] width 493 height 24
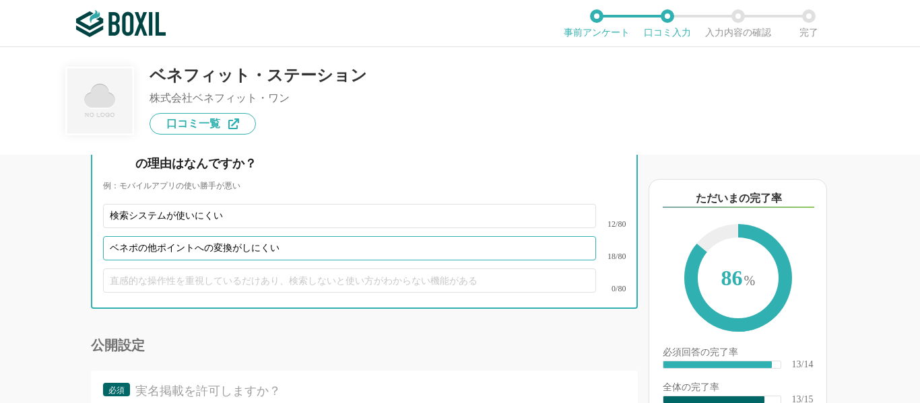
click at [281, 244] on input "ベネポの他ポイントへの変換がしにくい" at bounding box center [349, 248] width 493 height 24
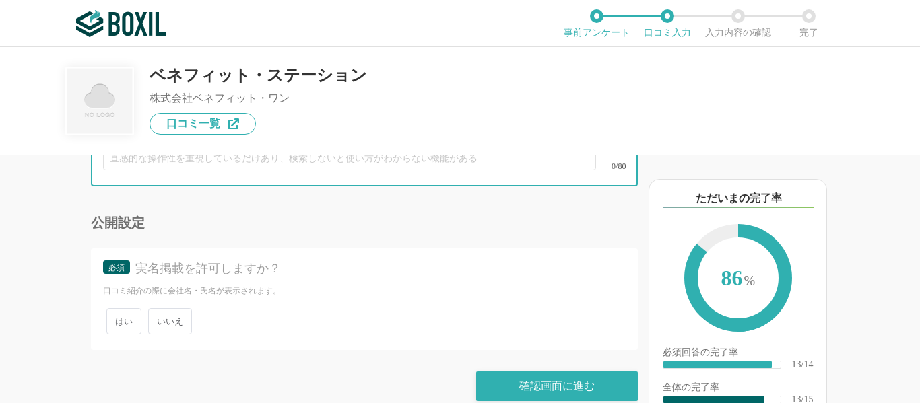
scroll to position [2144, 0]
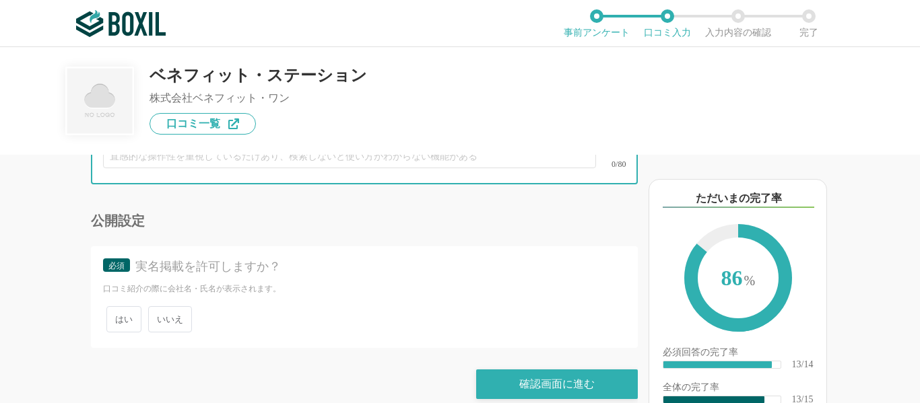
type input "ベネポの他ポイントへの変換がしにくい（選択肢が少ない）"
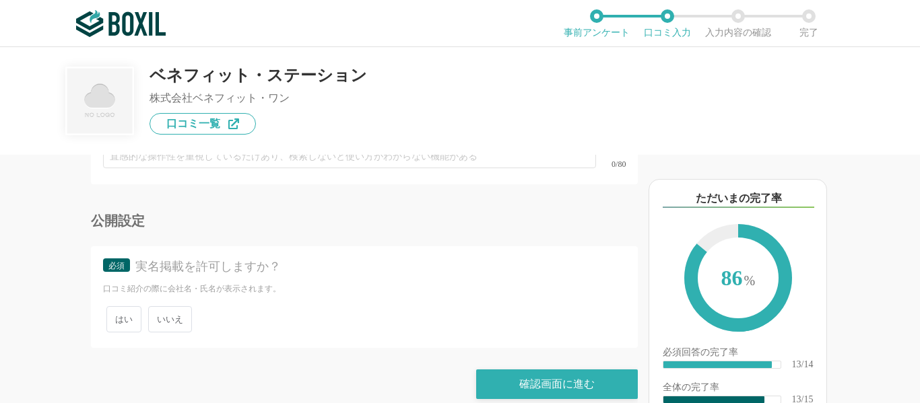
click at [174, 306] on span "いいえ" at bounding box center [170, 319] width 44 height 26
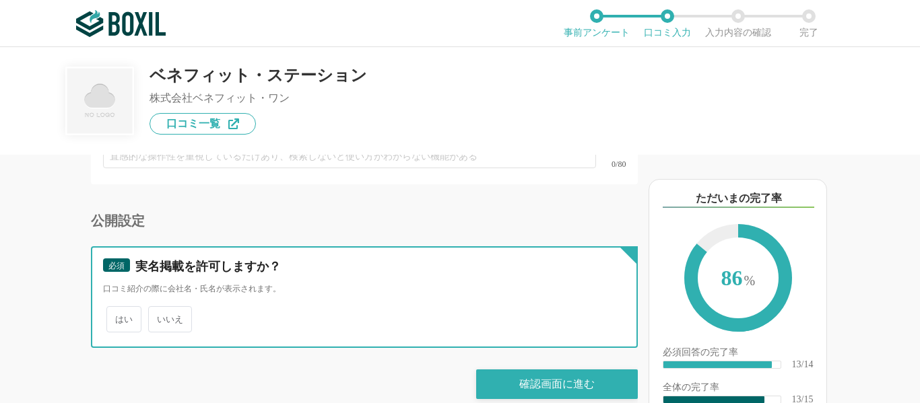
click at [160, 308] on input "いいえ" at bounding box center [155, 312] width 9 height 9
radio input "true"
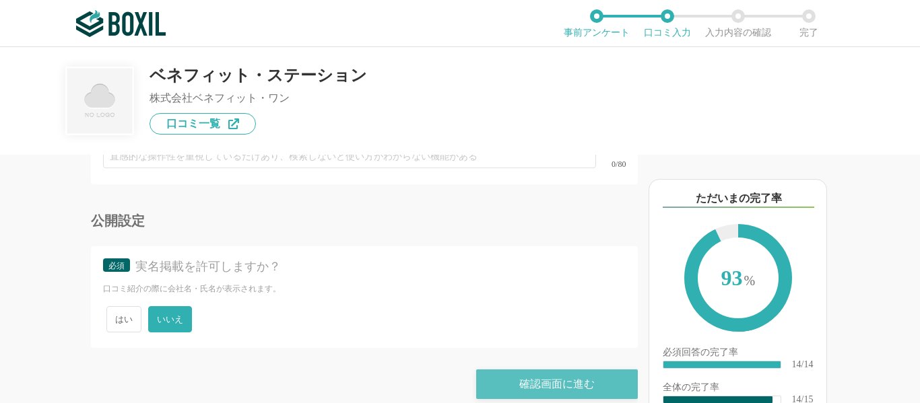
click at [523, 370] on div "確認画面に進む" at bounding box center [557, 385] width 162 height 30
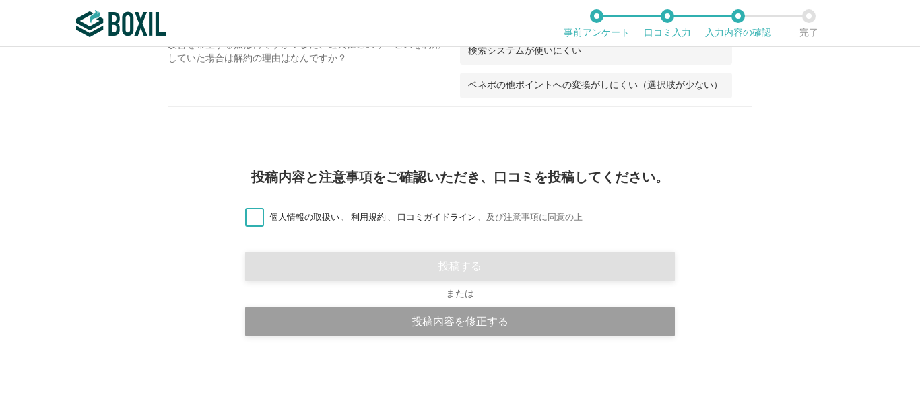
scroll to position [1180, 0]
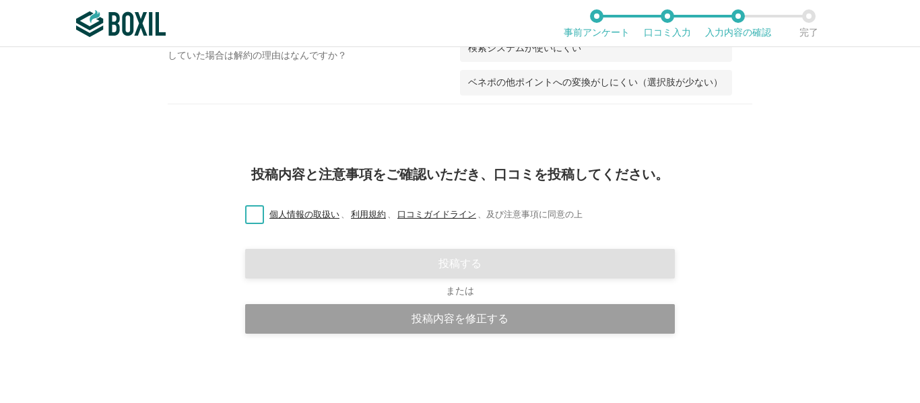
click at [253, 213] on label "個人情報の取扱い 、 利用規約 、 口コミガイドライン 、 及び注意事項に同意の上" at bounding box center [408, 215] width 348 height 14
click at [0, 0] on input "個人情報の取扱い 、 利用規約 、 口コミガイドライン 、 及び注意事項に同意の上" at bounding box center [0, 0] width 0 height 0
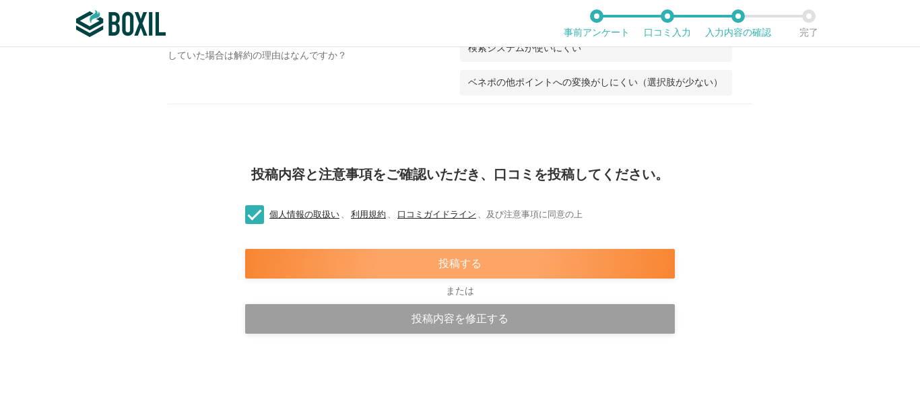
click at [403, 258] on div "投稿する" at bounding box center [459, 264] width 429 height 30
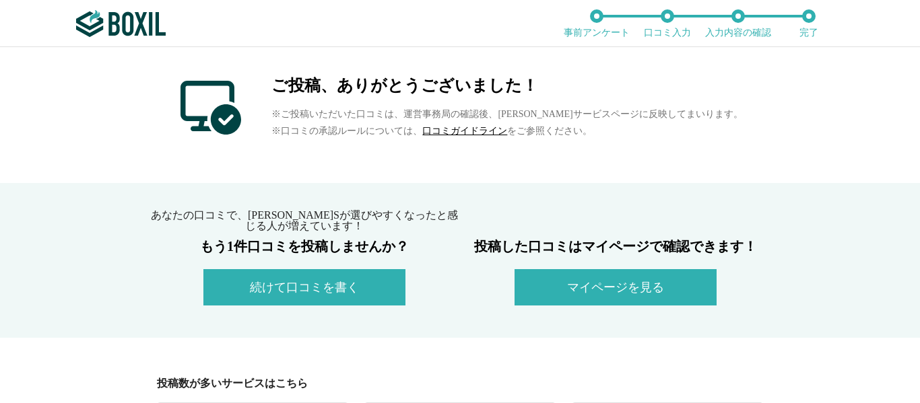
click at [357, 275] on button "続けて口コミを書く" at bounding box center [304, 287] width 202 height 36
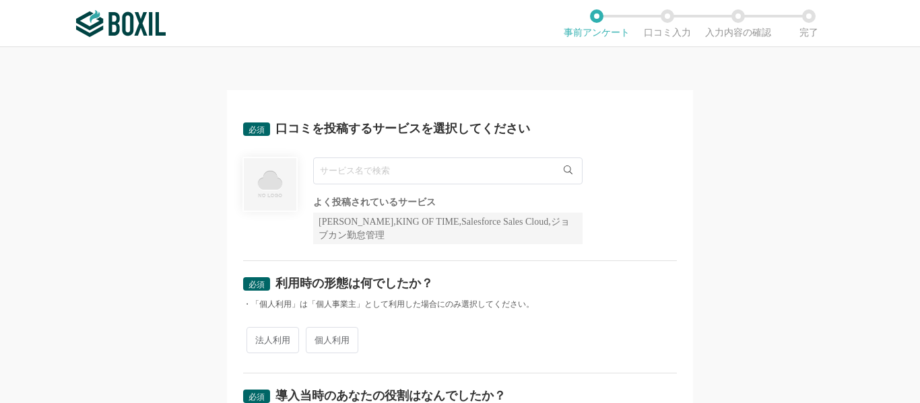
click at [131, 32] on img at bounding box center [121, 23] width 90 height 27
click at [382, 174] on input "Sansan" at bounding box center [447, 171] width 269 height 27
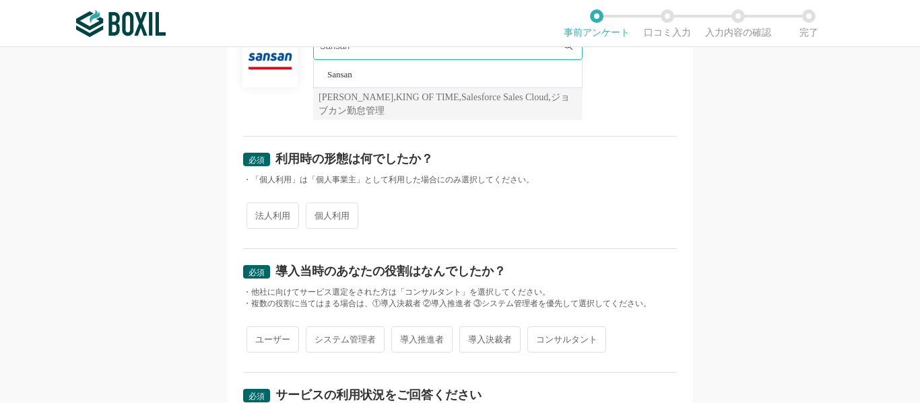
scroll to position [135, 0]
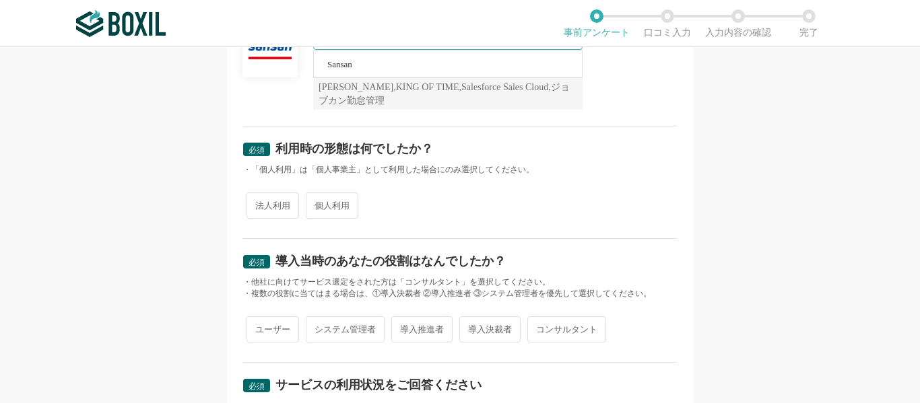
click at [342, 209] on span "個人利用" at bounding box center [332, 206] width 53 height 26
click at [318, 203] on input "個人利用" at bounding box center [313, 199] width 9 height 9
radio input "true"
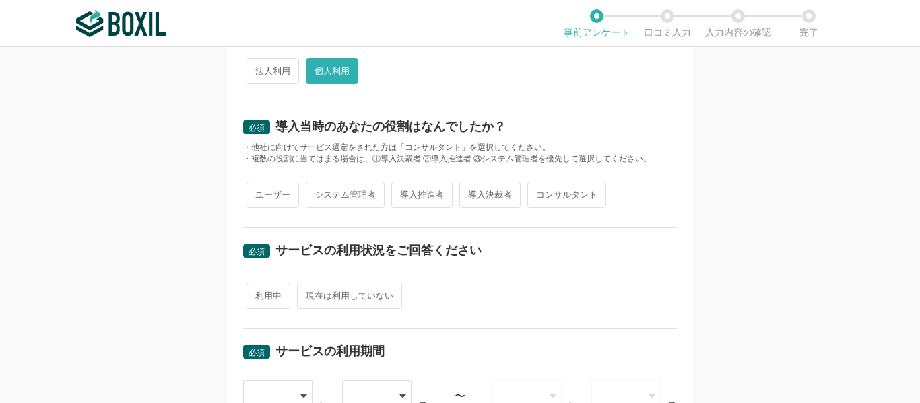
click at [271, 199] on span "ユーザー" at bounding box center [272, 195] width 53 height 26
click at [258, 193] on input "ユーザー" at bounding box center [254, 188] width 9 height 9
radio input "true"
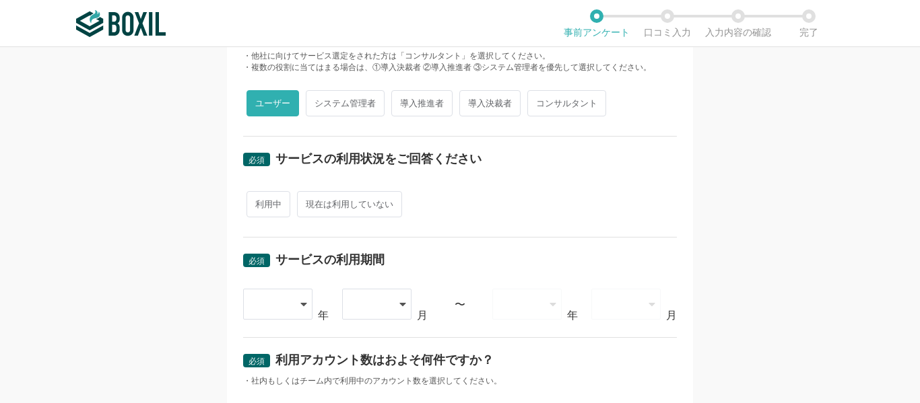
scroll to position [337, 0]
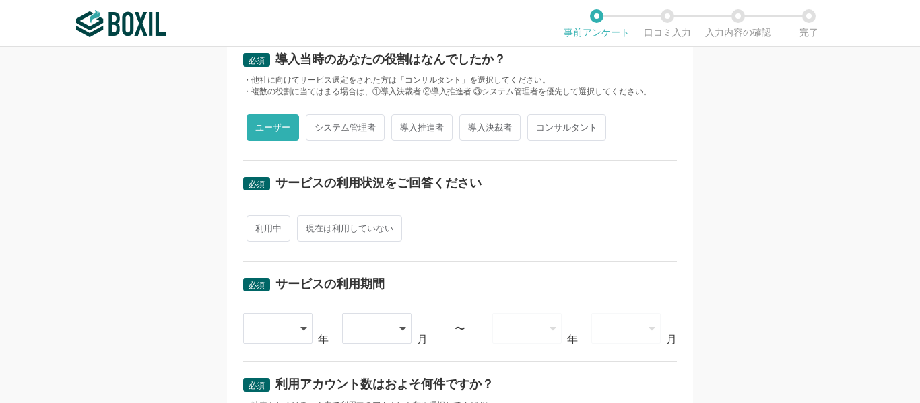
click at [267, 224] on span "利用中" at bounding box center [268, 228] width 44 height 26
click at [258, 224] on input "利用中" at bounding box center [254, 221] width 9 height 9
radio input "true"
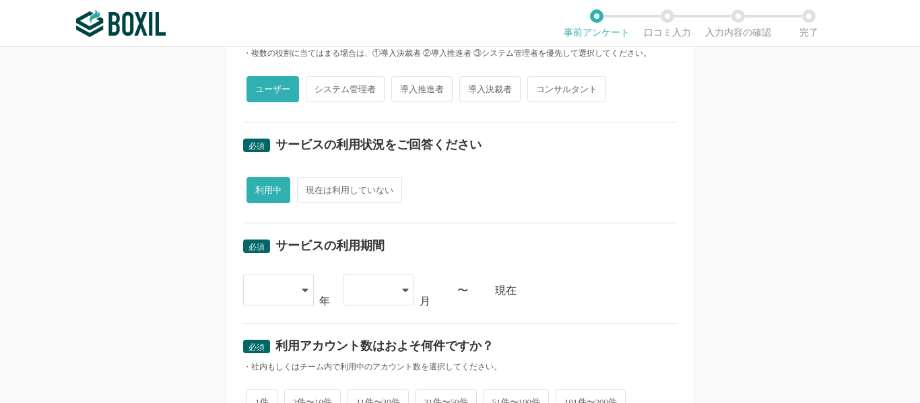
scroll to position [471, 0]
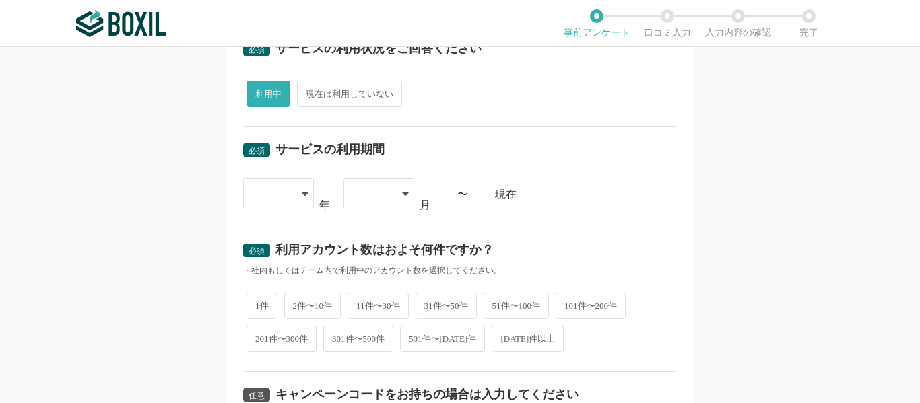
click at [297, 201] on div at bounding box center [278, 193] width 71 height 31
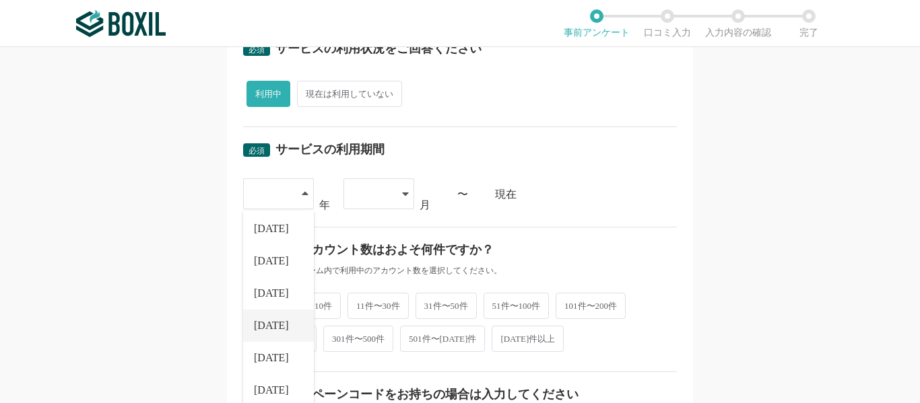
scroll to position [67, 0]
click at [267, 323] on span "[DATE]" at bounding box center [271, 326] width 35 height 11
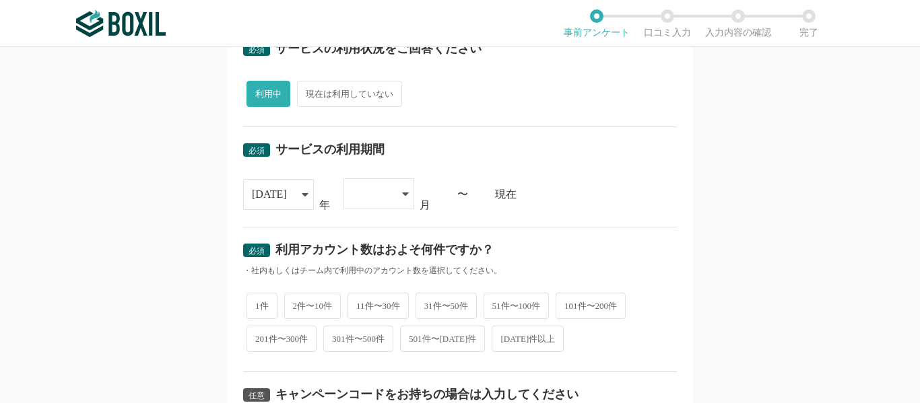
click at [267, 184] on div "[DATE]" at bounding box center [269, 195] width 35 height 30
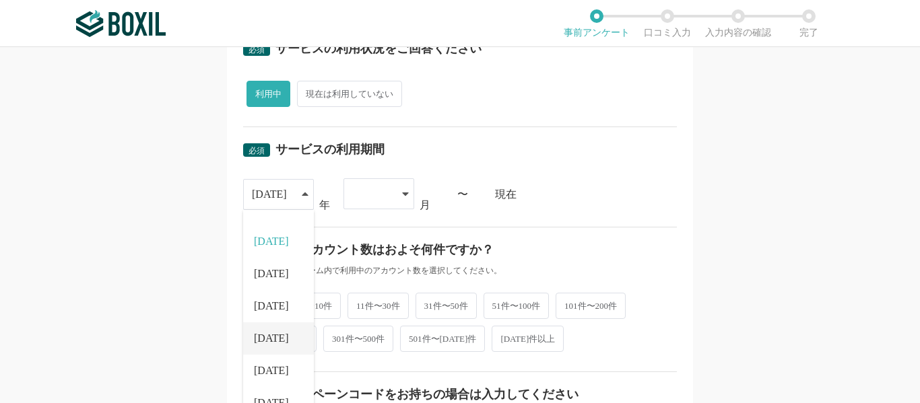
scroll to position [153, 0]
click at [275, 306] on li "[DATE]" at bounding box center [278, 304] width 71 height 32
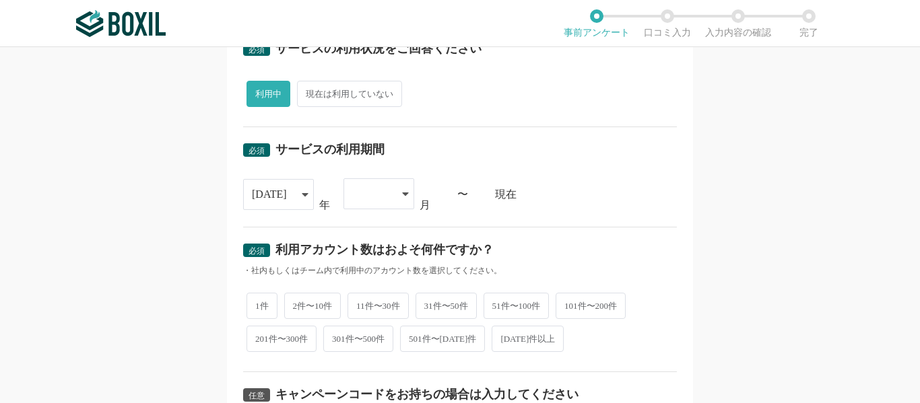
click at [400, 201] on div at bounding box center [378, 193] width 71 height 31
click at [269, 189] on div "[DATE]" at bounding box center [269, 195] width 35 height 30
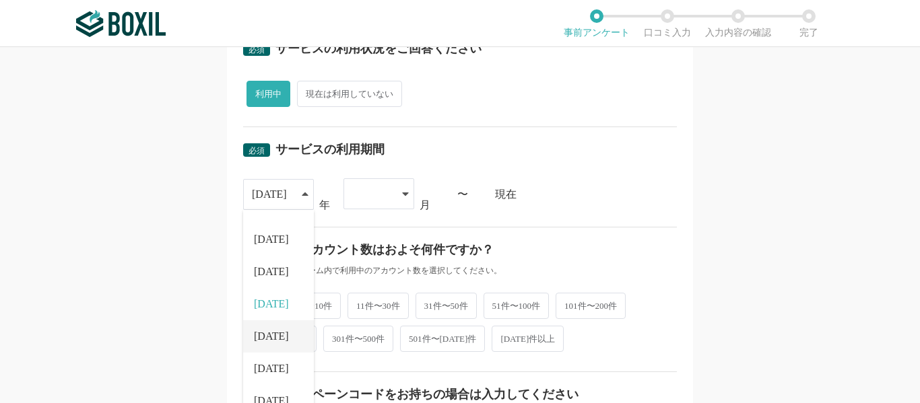
click at [266, 332] on span "[DATE]" at bounding box center [271, 336] width 35 height 11
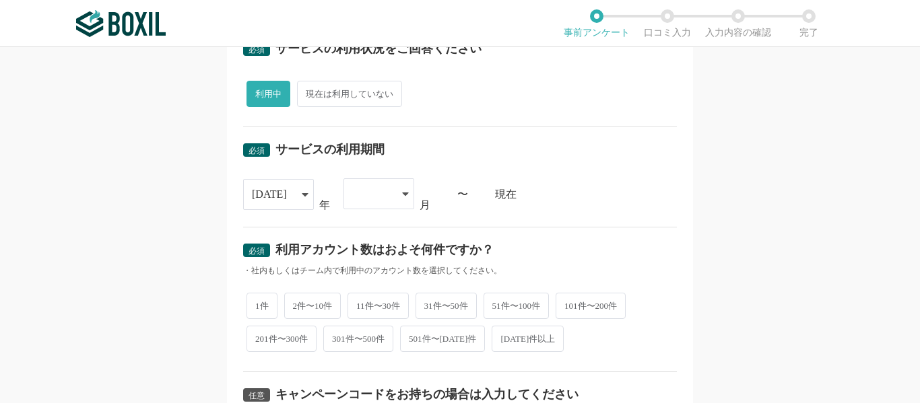
click at [396, 191] on div at bounding box center [378, 193] width 71 height 31
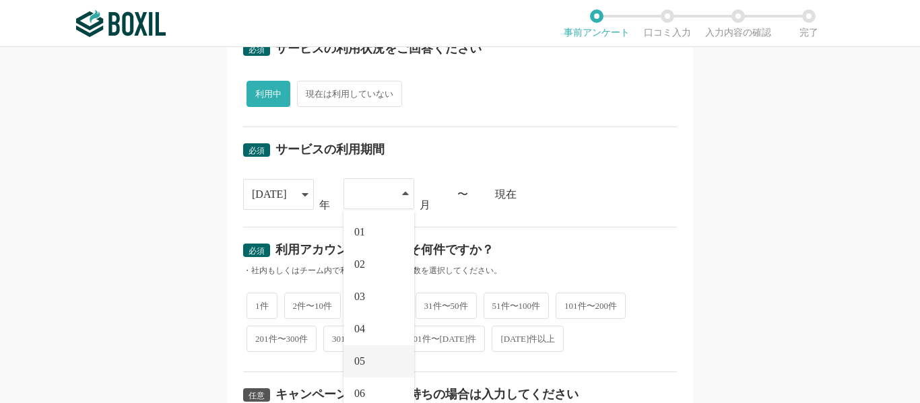
click at [362, 348] on li "05" at bounding box center [378, 361] width 71 height 32
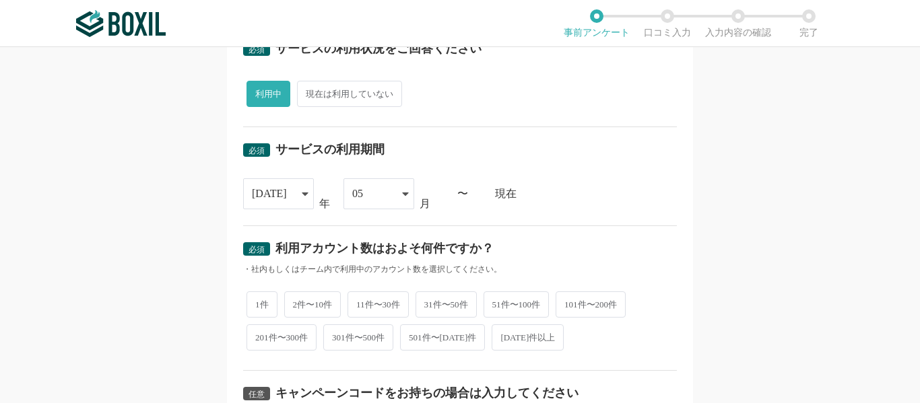
scroll to position [0, 0]
click at [592, 227] on div "必須 利用アカウント数はおよそ何件ですか？ ・社内もしくはチーム内で利用中のアカウント数を選択してください。 1件 2件〜10件 11件〜30件 31件〜50…" at bounding box center [460, 298] width 434 height 145
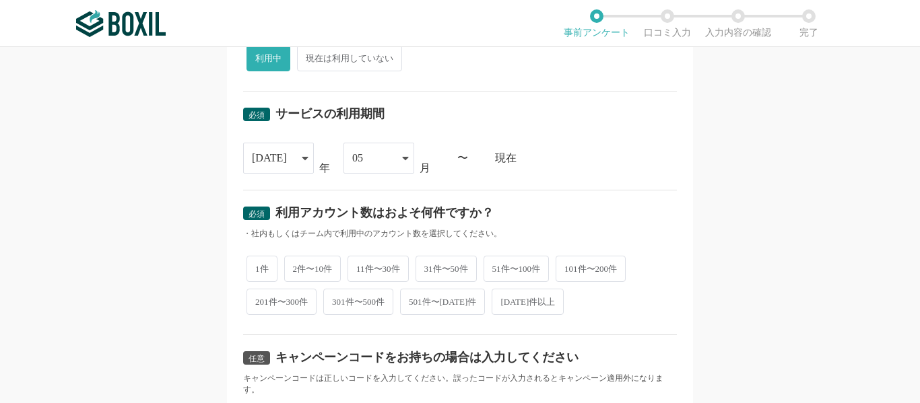
scroll to position [539, 0]
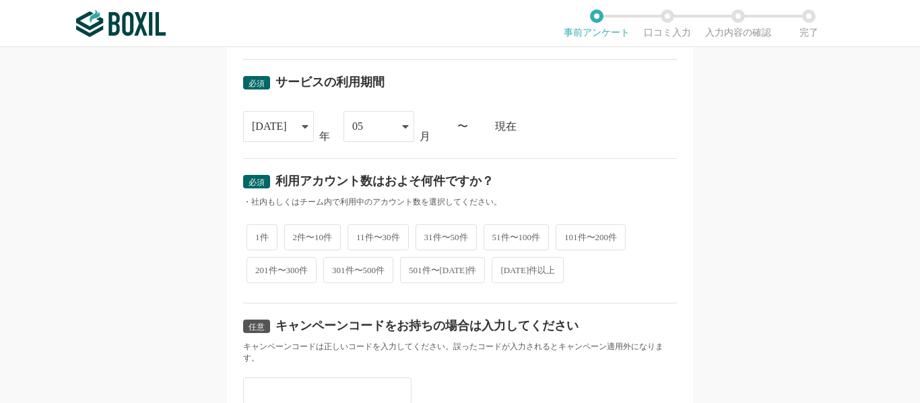
click at [376, 237] on span "11件〜30件" at bounding box center [377, 237] width 61 height 26
click at [359, 235] on input "11件〜30件" at bounding box center [355, 230] width 9 height 9
radio input "true"
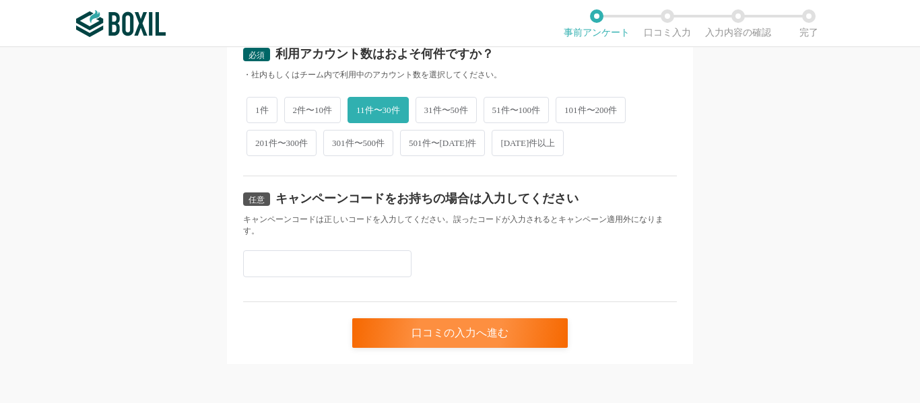
scroll to position [670, 0]
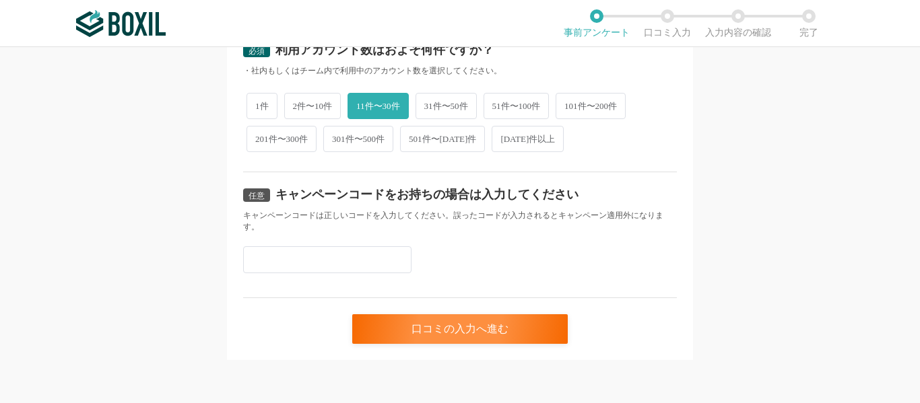
click at [371, 242] on div "任意 キャンペーンコードをお持ちの場合は入力してください キャンペーンコードは正しいコードを入力してください。誤ったコードが入力されるとキャンペーン適用外にな…" at bounding box center [460, 235] width 434 height 126
click at [355, 254] on input "text" at bounding box center [327, 259] width 168 height 27
paste input "Y3MCNV2F"
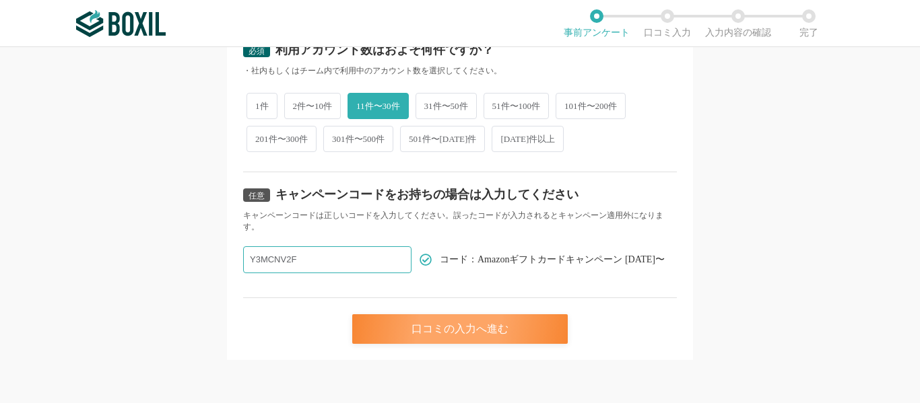
type input "Y3MCNV2F"
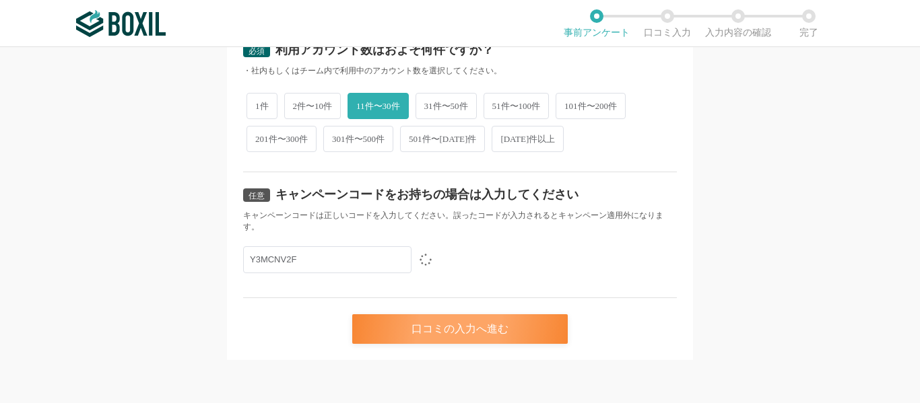
click at [442, 319] on div "口コミの入力へ進む" at bounding box center [459, 329] width 215 height 30
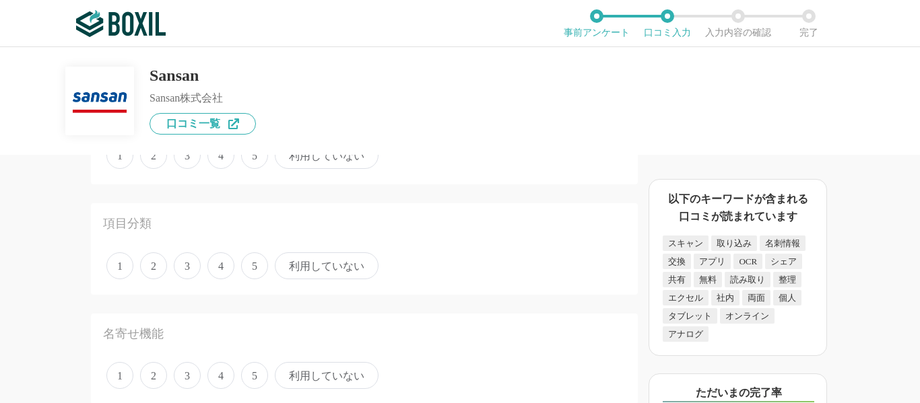
scroll to position [269, 0]
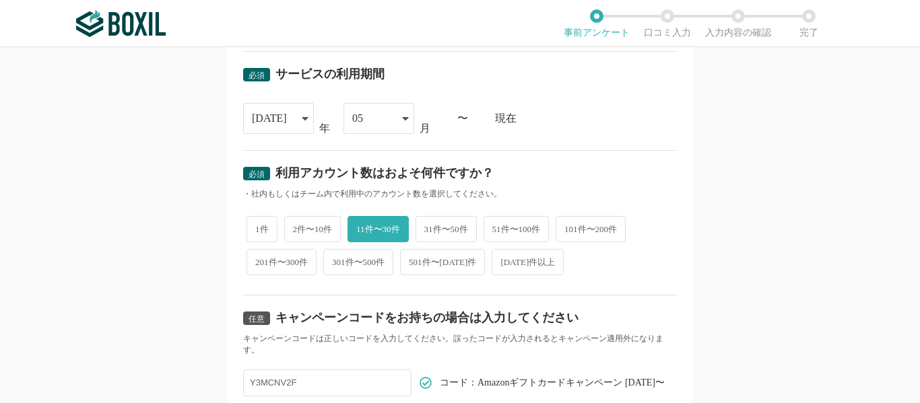
scroll to position [670, 0]
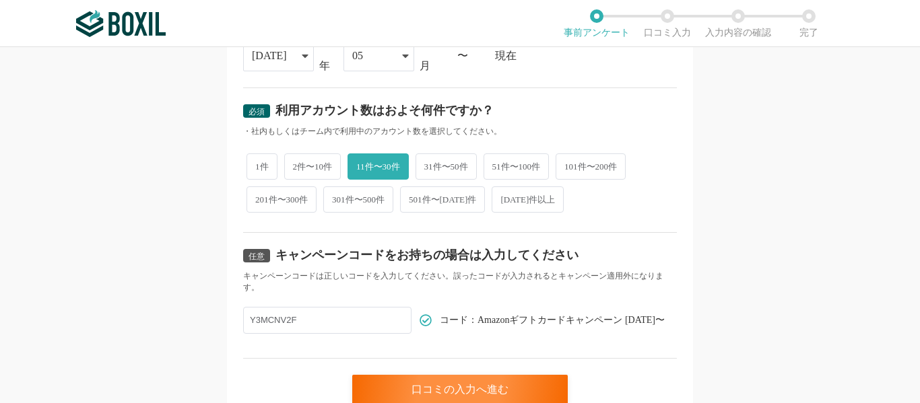
scroll to position [670, 0]
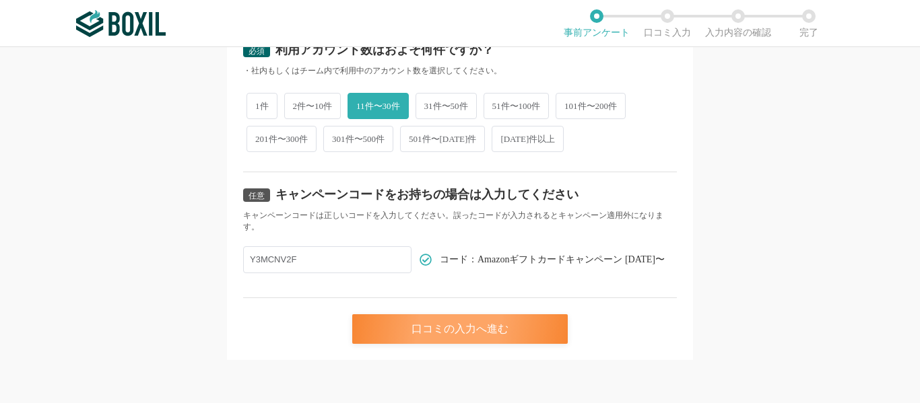
click at [473, 326] on div "口コミの入力へ進む" at bounding box center [459, 329] width 215 height 30
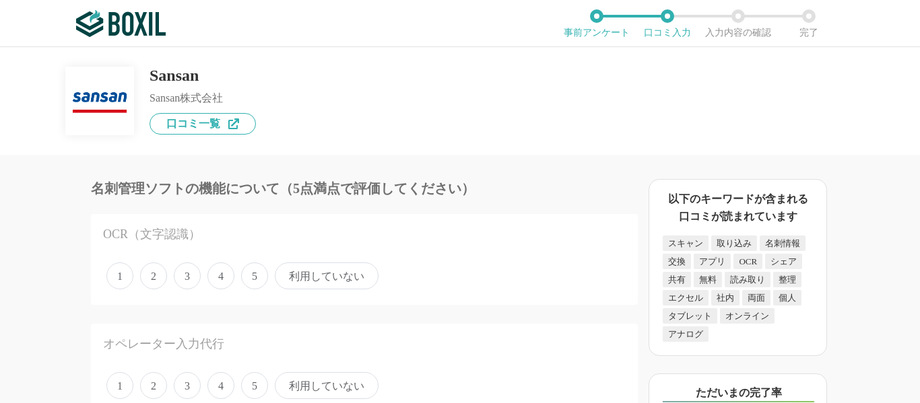
click at [223, 280] on span "4" at bounding box center [220, 276] width 27 height 27
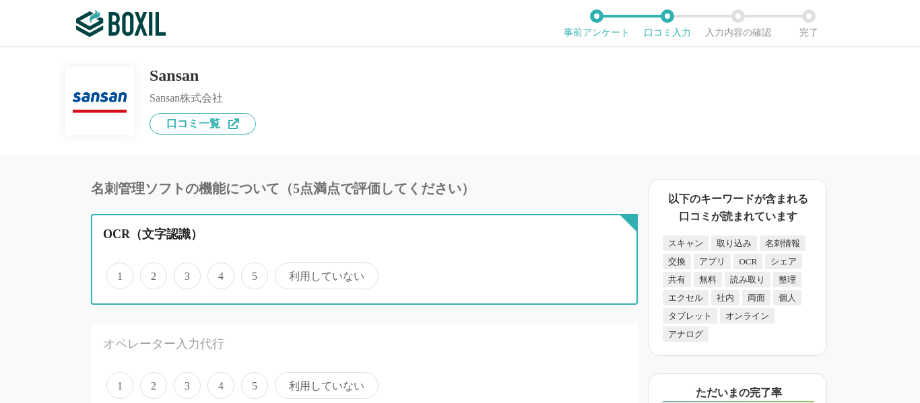
click at [219, 273] on input "4" at bounding box center [215, 269] width 9 height 9
radio input "true"
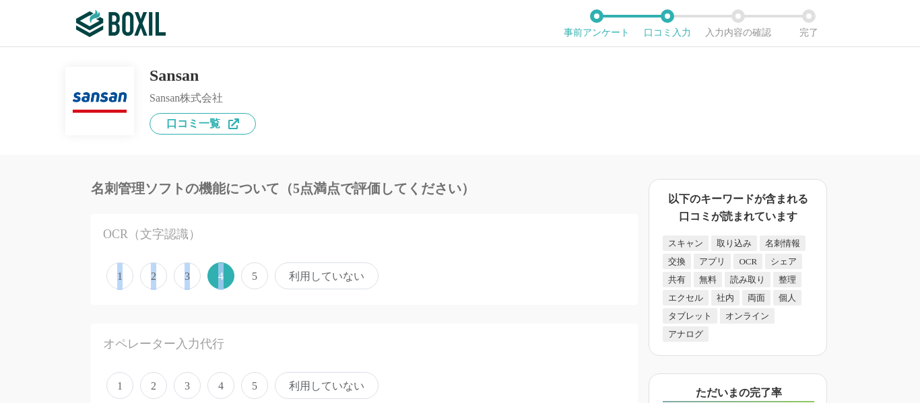
click at [223, 280] on span "4" at bounding box center [220, 276] width 27 height 27
click at [219, 273] on input "4" at bounding box center [215, 269] width 9 height 9
click at [301, 220] on div "OCR（文字認識） 1 2 3 4 5 利用していない" at bounding box center [364, 259] width 547 height 91
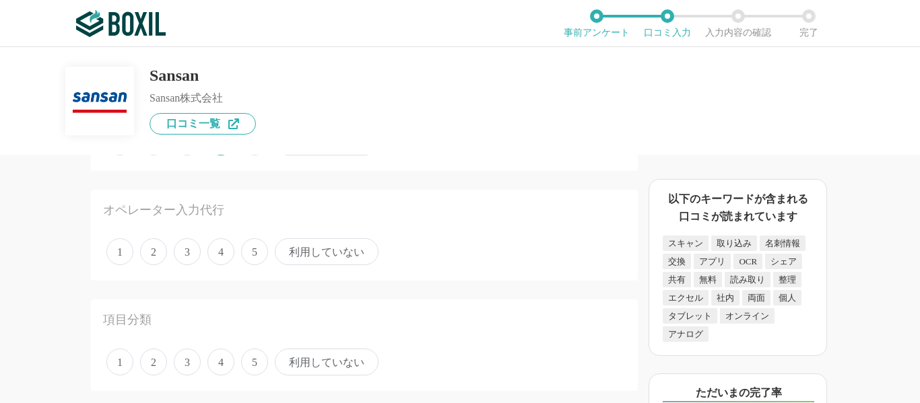
scroll to position [135, 0]
click at [197, 258] on span "3" at bounding box center [187, 251] width 27 height 27
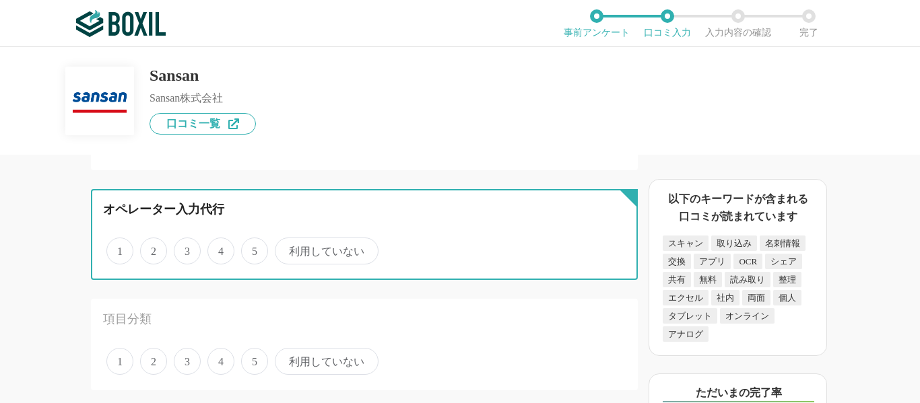
click at [186, 248] on input "3" at bounding box center [181, 244] width 9 height 9
radio input "true"
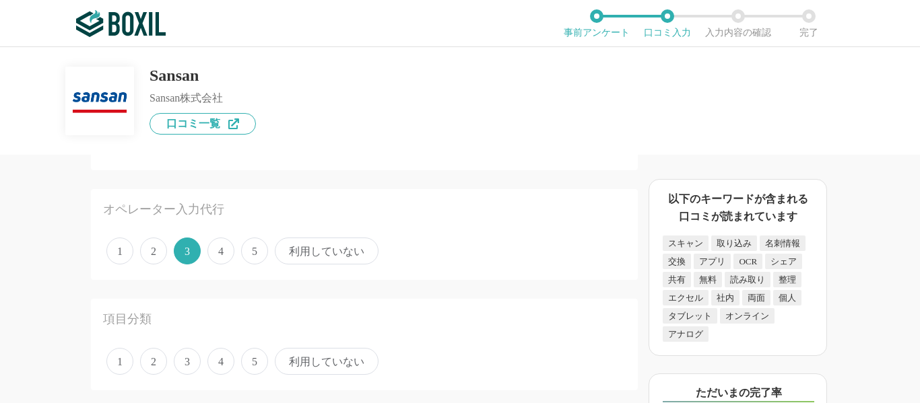
click at [315, 257] on span "利用していない" at bounding box center [327, 251] width 104 height 27
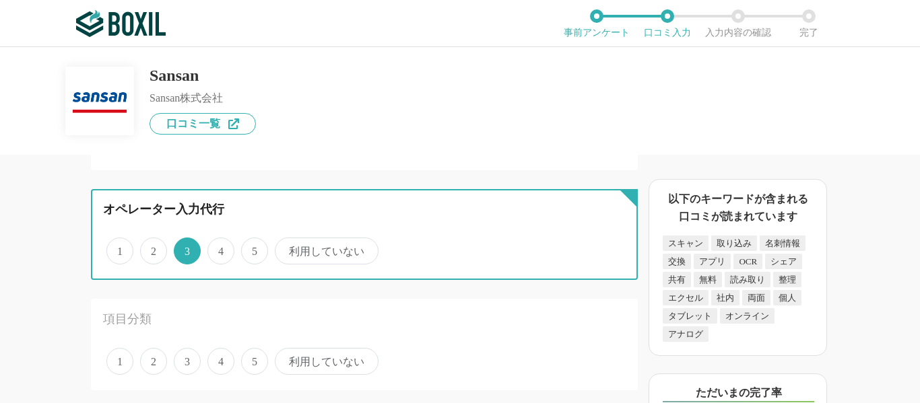
click at [287, 248] on input "利用していない" at bounding box center [282, 244] width 9 height 9
radio input "true"
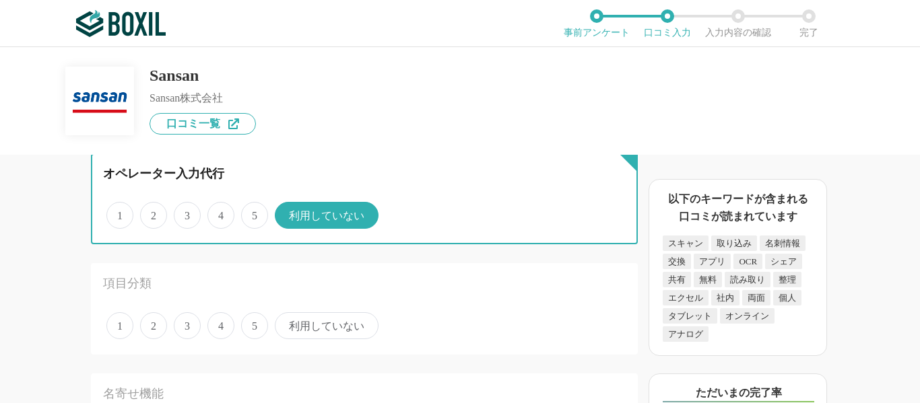
scroll to position [202, 0]
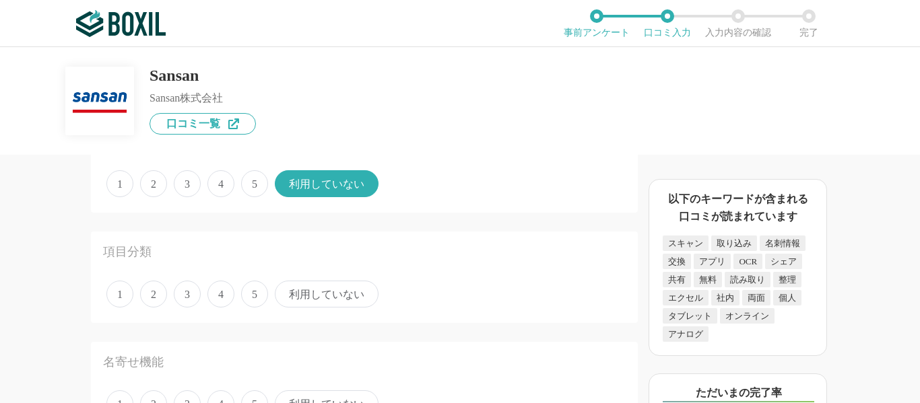
click at [201, 294] on div "1 2 3 4 5 利用していない" at bounding box center [364, 294] width 522 height 34
click at [218, 295] on span "4" at bounding box center [220, 294] width 27 height 27
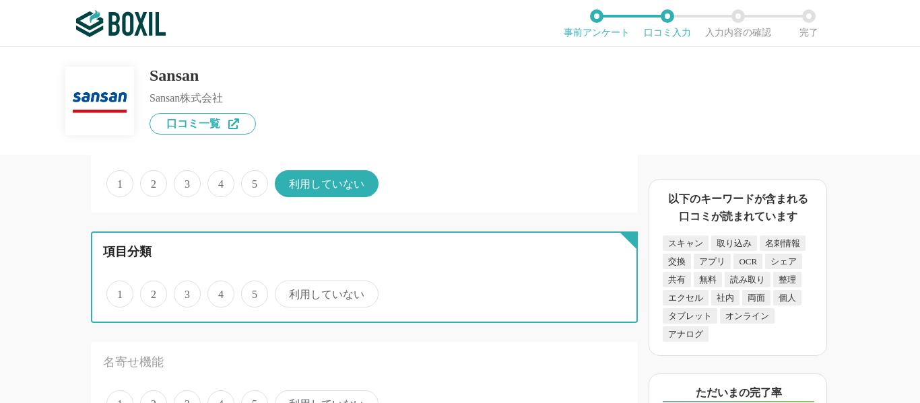
click at [218, 291] on input "4" at bounding box center [215, 287] width 9 height 9
radio input "true"
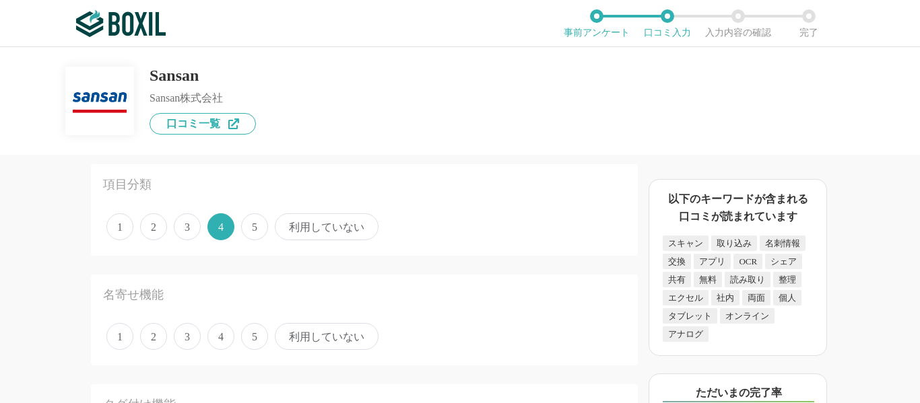
click at [223, 335] on span "4" at bounding box center [220, 336] width 27 height 27
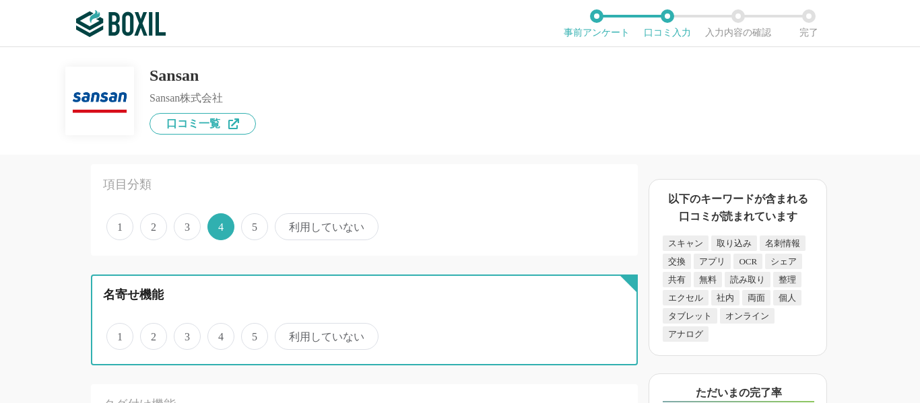
click at [219, 334] on input "4" at bounding box center [215, 329] width 9 height 9
radio input "true"
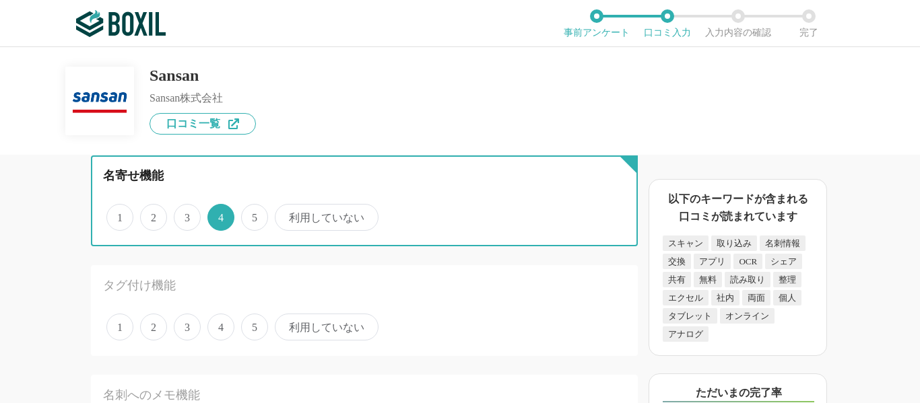
scroll to position [404, 0]
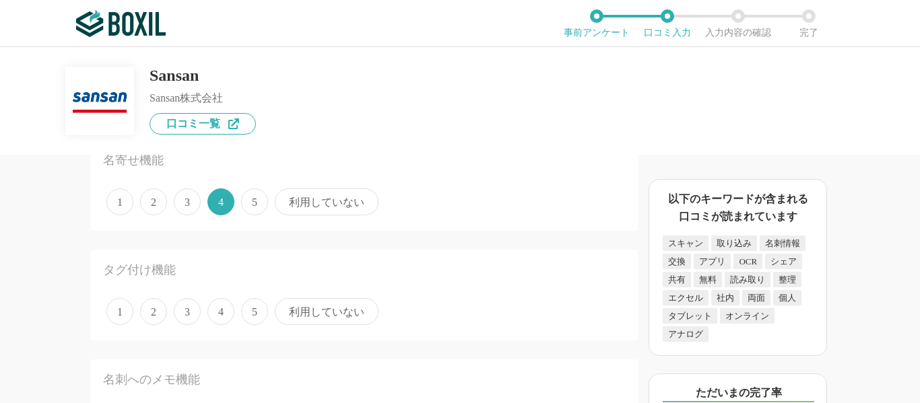
click at [223, 307] on span "4" at bounding box center [220, 311] width 27 height 27
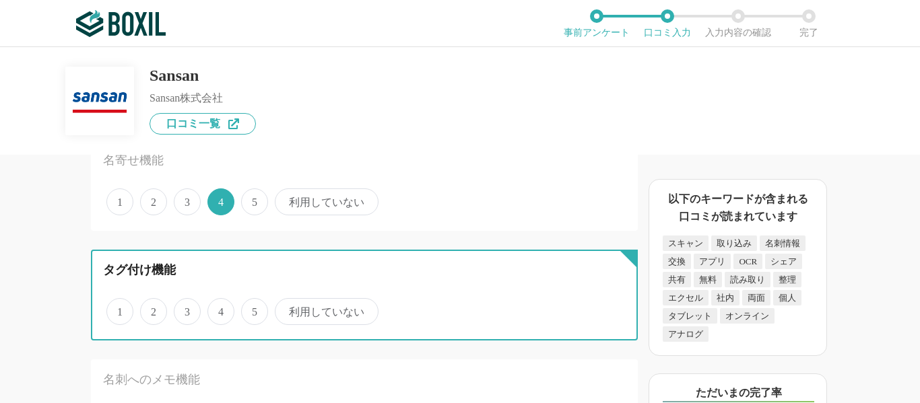
click at [219, 307] on input "4" at bounding box center [215, 304] width 9 height 9
radio input "true"
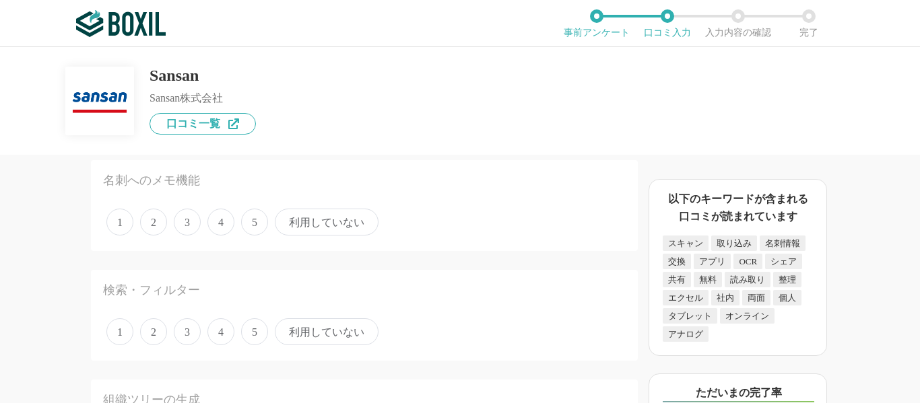
scroll to position [606, 0]
click at [207, 218] on span "4" at bounding box center [220, 219] width 27 height 27
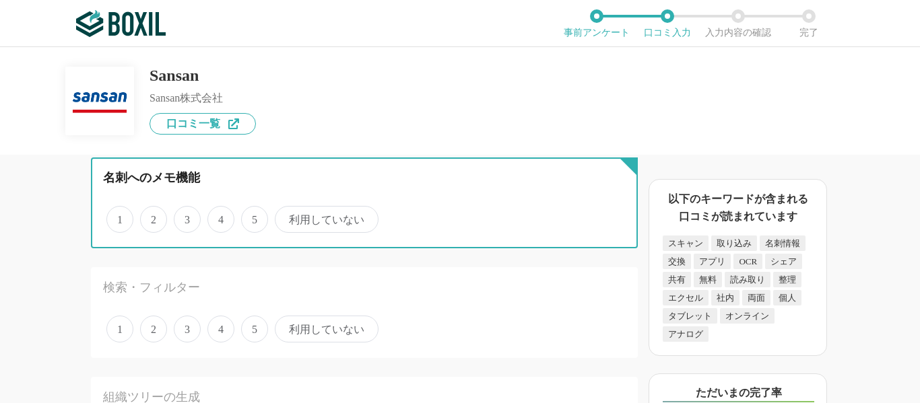
click at [211, 217] on input "4" at bounding box center [215, 212] width 9 height 9
radio input "true"
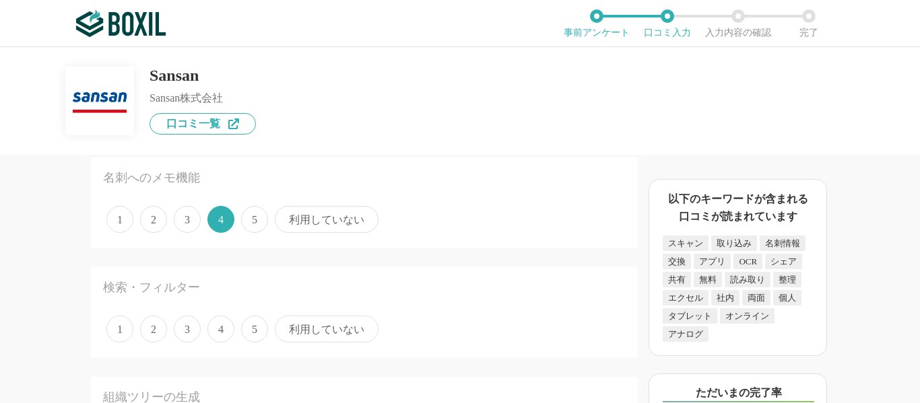
click at [228, 330] on span "4" at bounding box center [220, 329] width 27 height 27
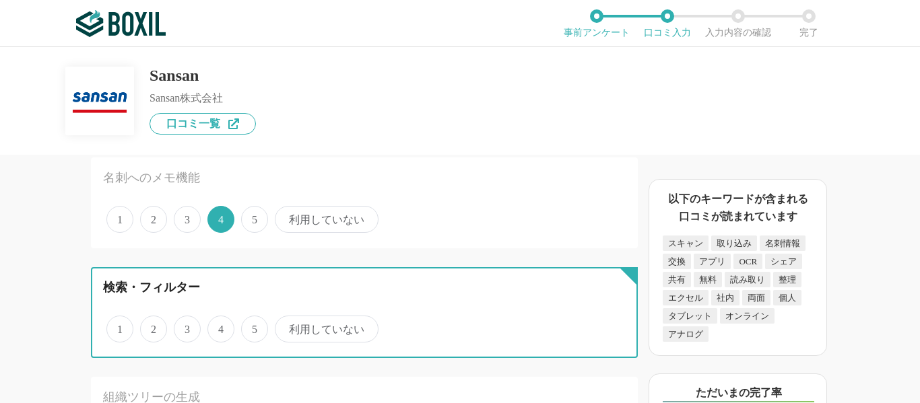
click at [219, 326] on input "4" at bounding box center [215, 322] width 9 height 9
radio input "true"
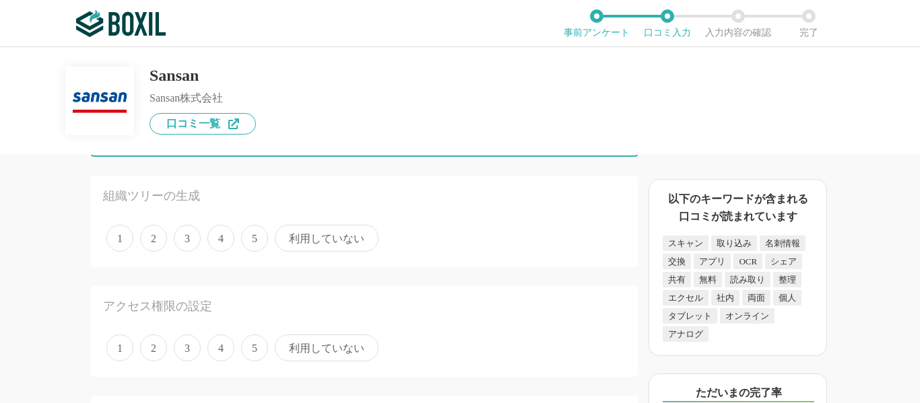
scroll to position [808, 0]
click at [235, 231] on div "1 2 3 4 5 利用していない" at bounding box center [364, 238] width 522 height 34
click at [232, 231] on span "4" at bounding box center [220, 237] width 27 height 27
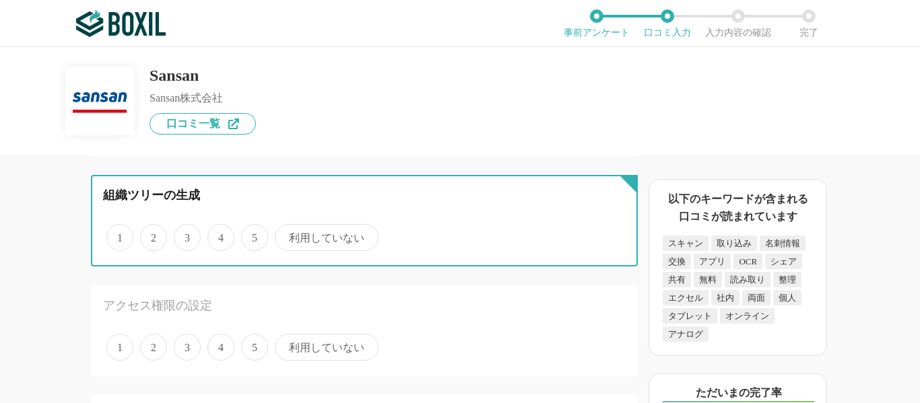
click at [219, 231] on input "4" at bounding box center [215, 230] width 9 height 9
radio input "true"
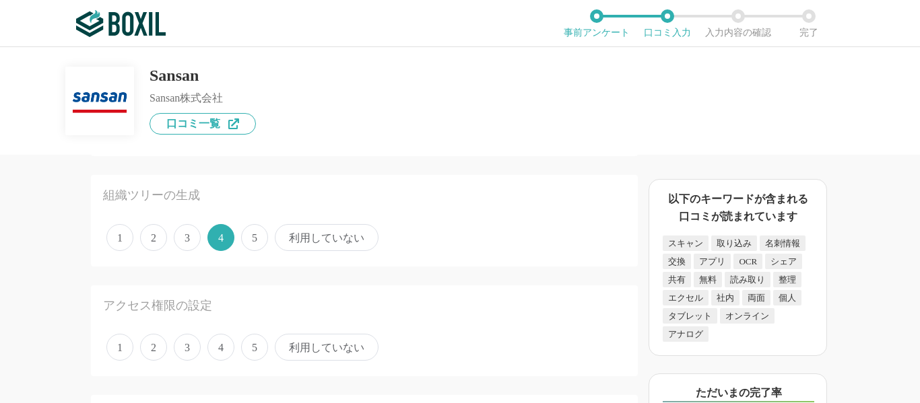
click at [331, 235] on span "利用していない" at bounding box center [327, 237] width 104 height 27
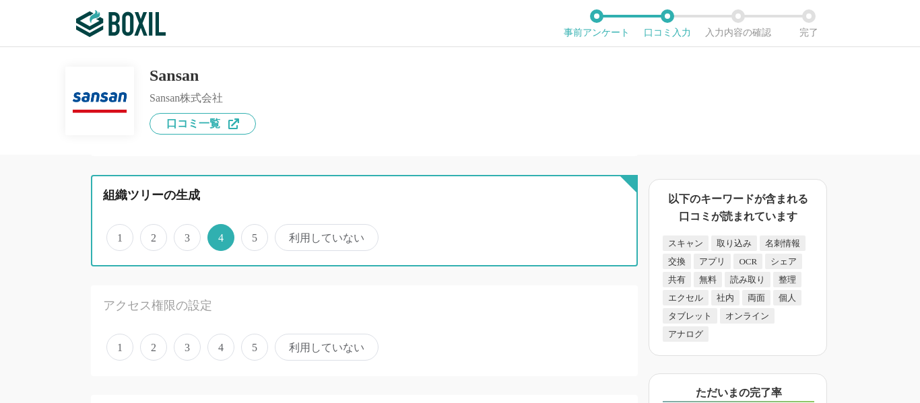
click at [287, 235] on input "利用していない" at bounding box center [282, 230] width 9 height 9
radio input "true"
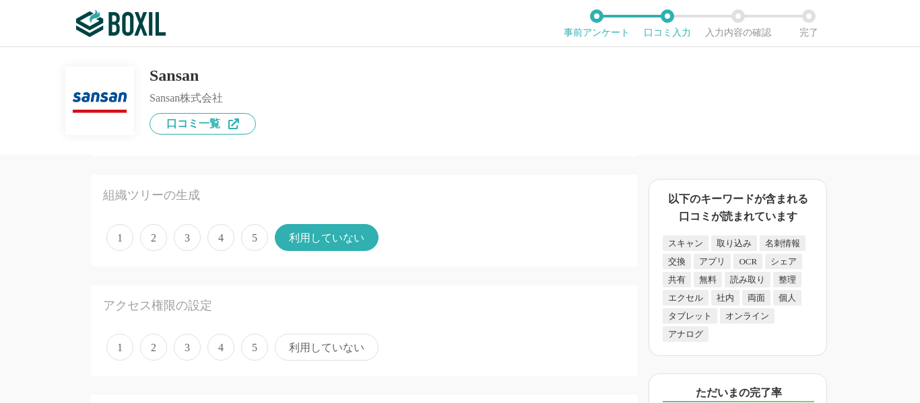
click at [305, 341] on span "利用していない" at bounding box center [327, 347] width 104 height 27
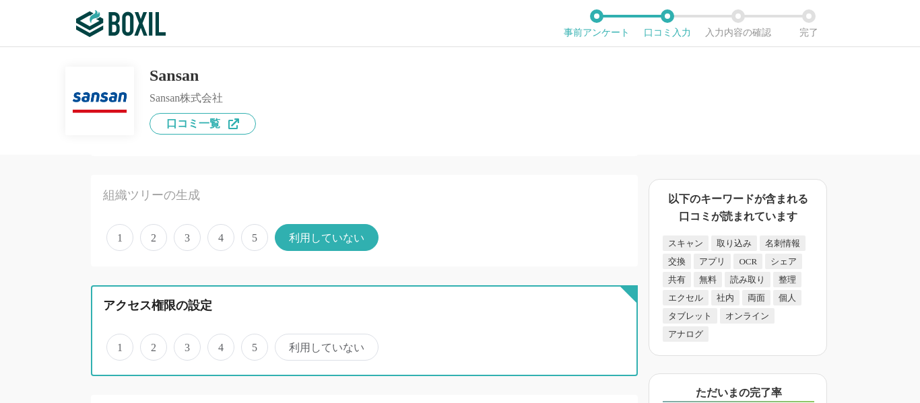
click at [287, 341] on input "利用していない" at bounding box center [282, 340] width 9 height 9
radio input "true"
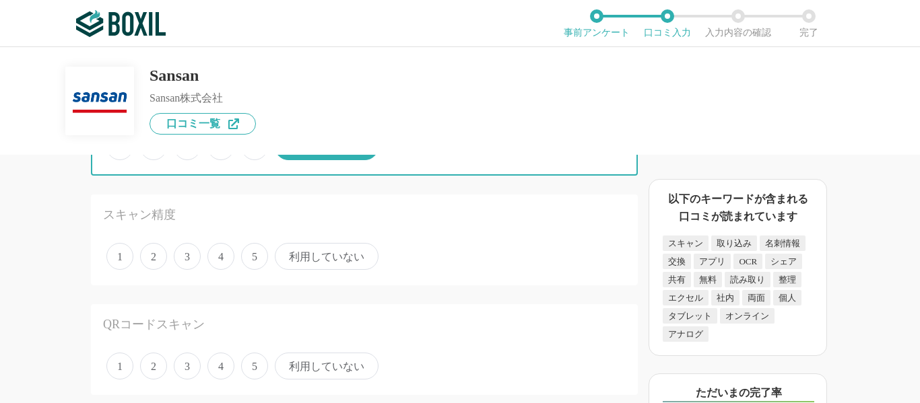
scroll to position [1010, 0]
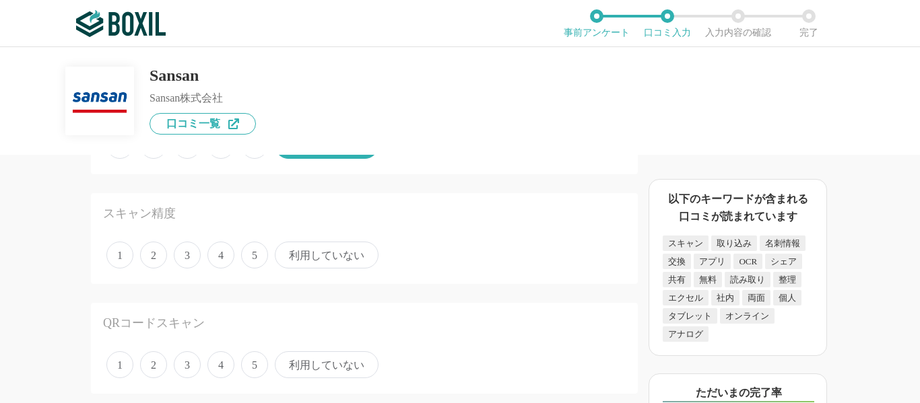
click at [223, 257] on span "4" at bounding box center [220, 255] width 27 height 27
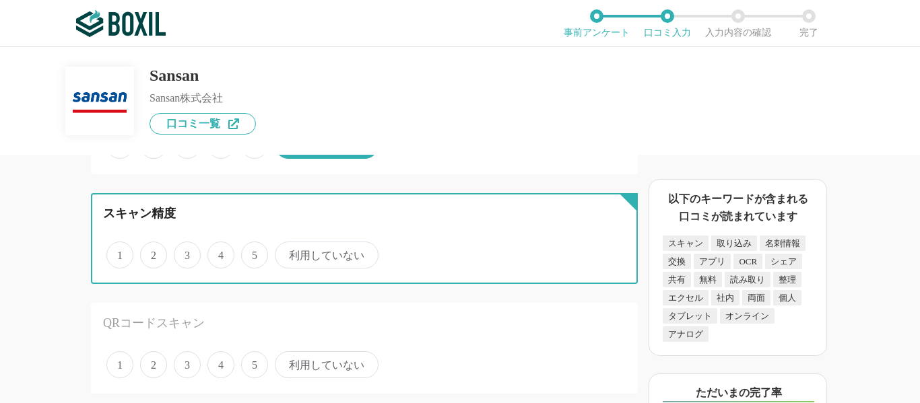
click at [219, 252] on input "4" at bounding box center [215, 248] width 9 height 9
radio input "true"
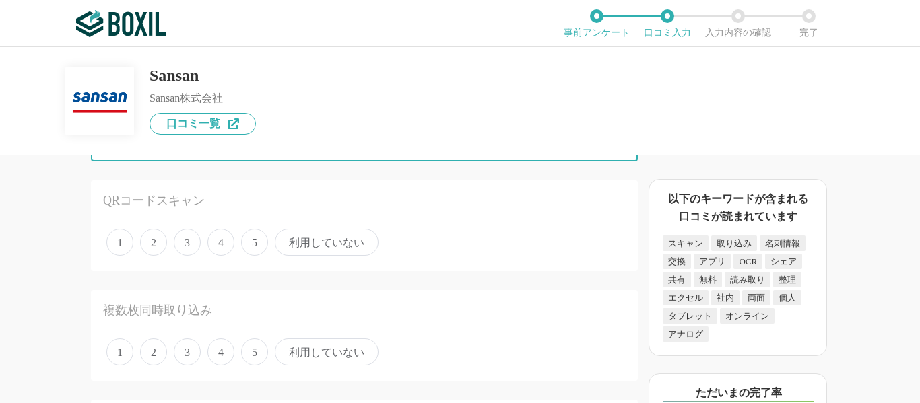
scroll to position [1144, 0]
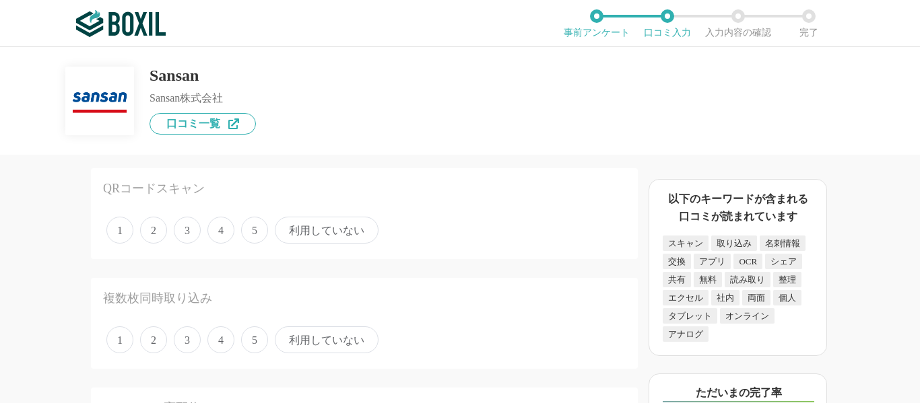
click at [219, 234] on span "4" at bounding box center [220, 230] width 27 height 27
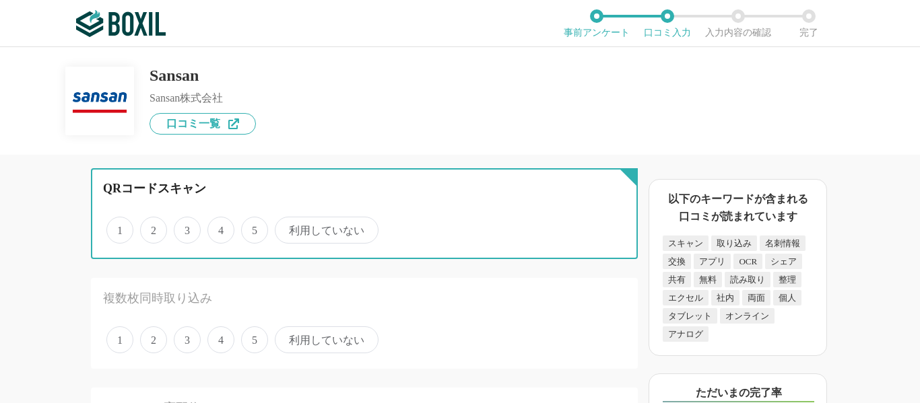
click at [219, 228] on input "4" at bounding box center [215, 223] width 9 height 9
radio input "true"
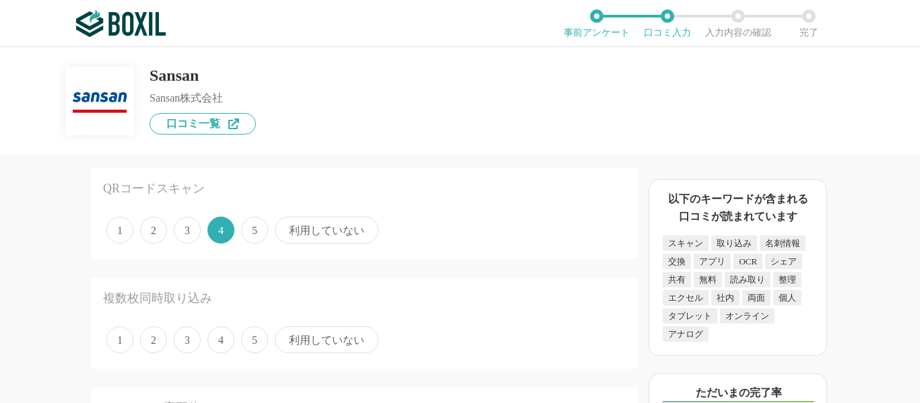
click at [312, 232] on span "利用していない" at bounding box center [327, 230] width 104 height 27
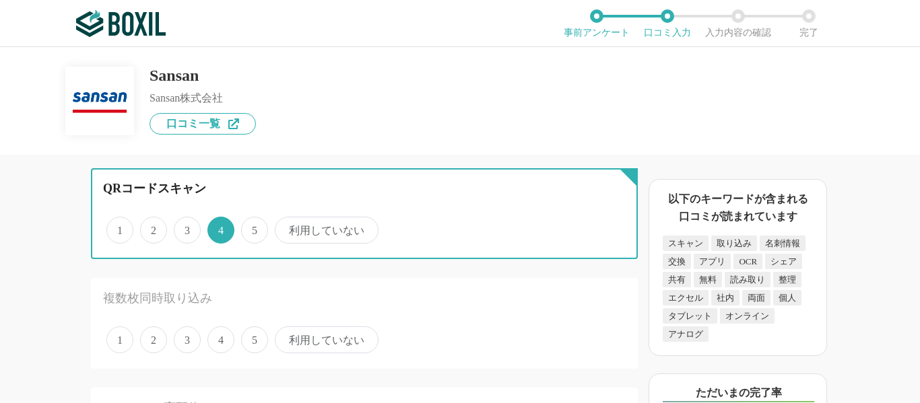
click at [287, 228] on input "利用していない" at bounding box center [282, 223] width 9 height 9
radio input "true"
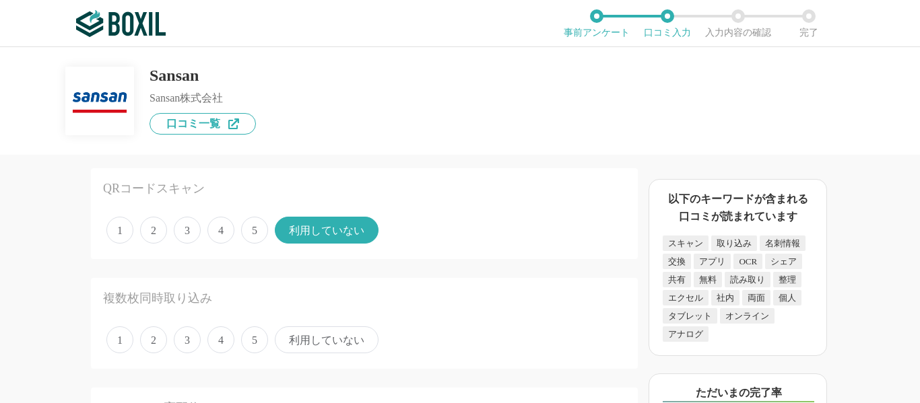
click at [220, 337] on span "4" at bounding box center [220, 339] width 27 height 27
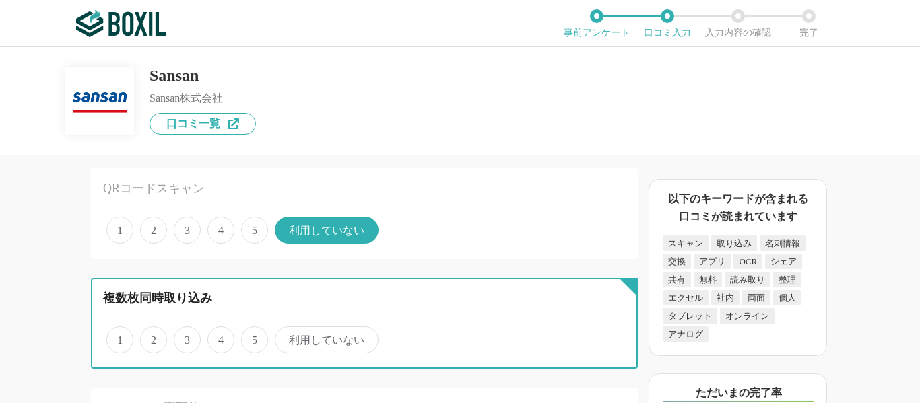
click at [219, 337] on input "4" at bounding box center [215, 333] width 9 height 9
radio input "true"
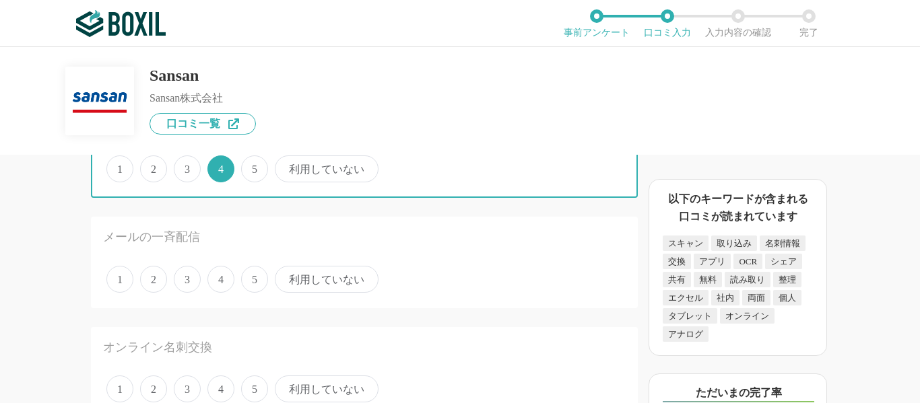
scroll to position [1346, 0]
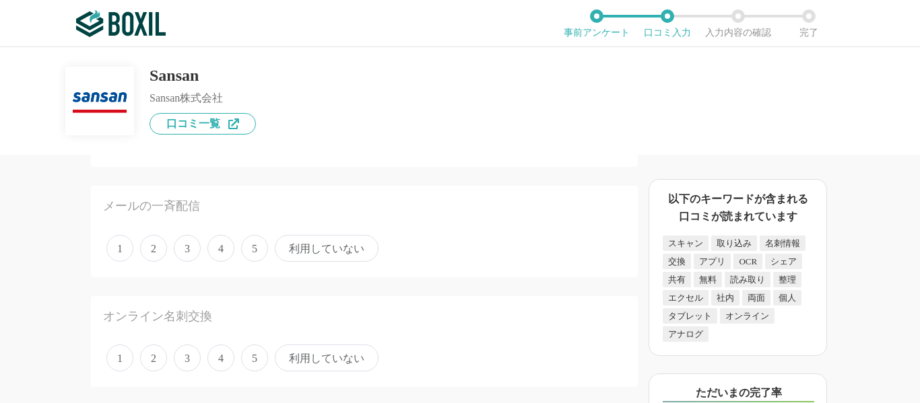
click at [314, 252] on span "利用していない" at bounding box center [327, 248] width 104 height 27
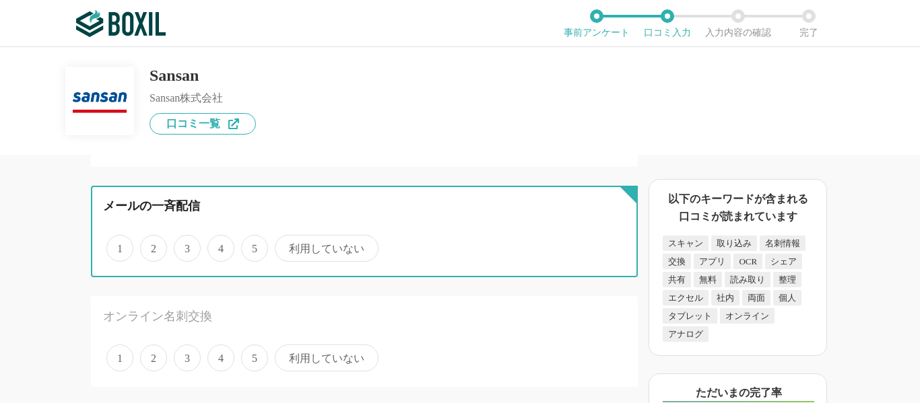
click at [287, 246] on input "利用していない" at bounding box center [282, 241] width 9 height 9
radio input "true"
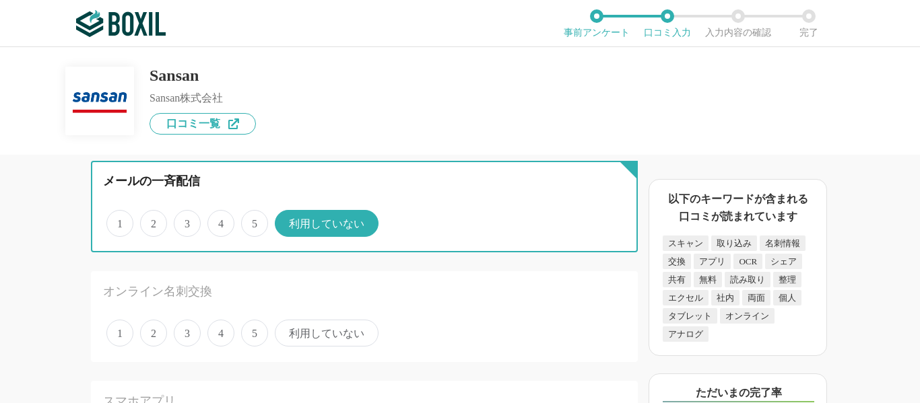
scroll to position [1414, 0]
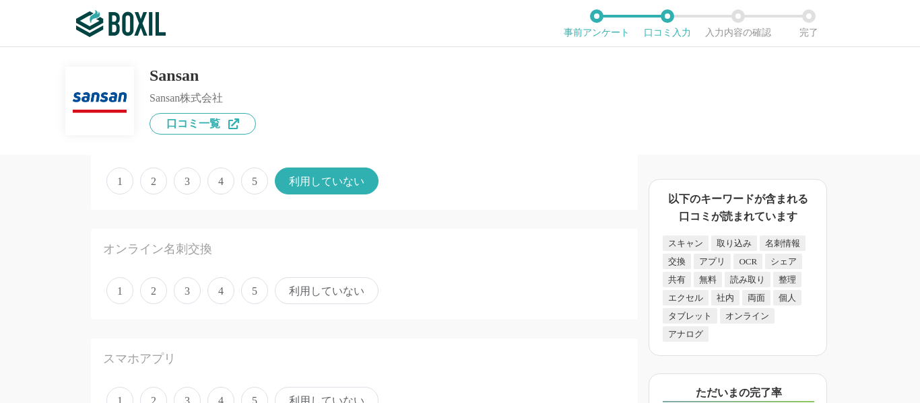
click at [220, 287] on span "4" at bounding box center [220, 290] width 27 height 27
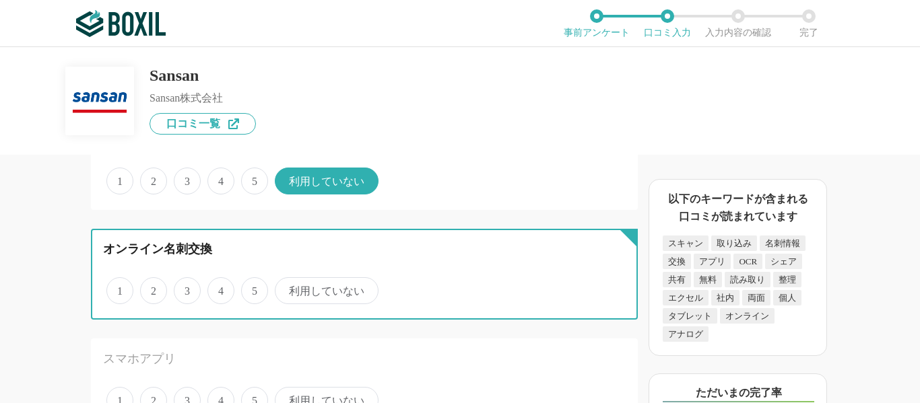
click at [219, 287] on input "4" at bounding box center [215, 283] width 9 height 9
radio input "true"
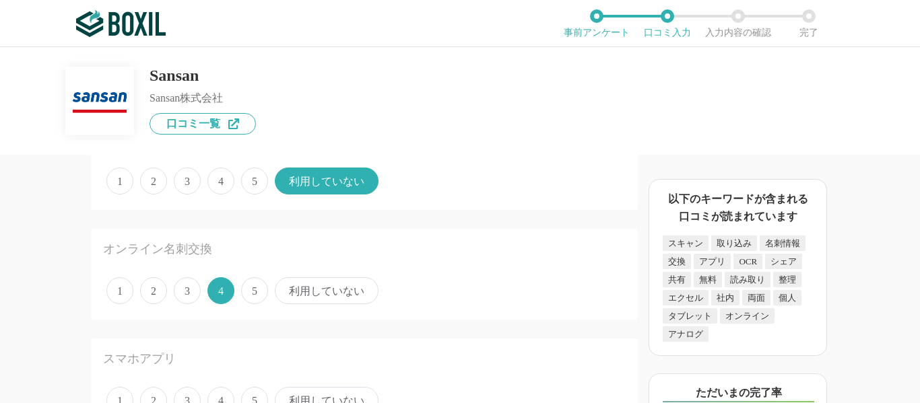
click at [336, 281] on span "利用していない" at bounding box center [327, 290] width 104 height 27
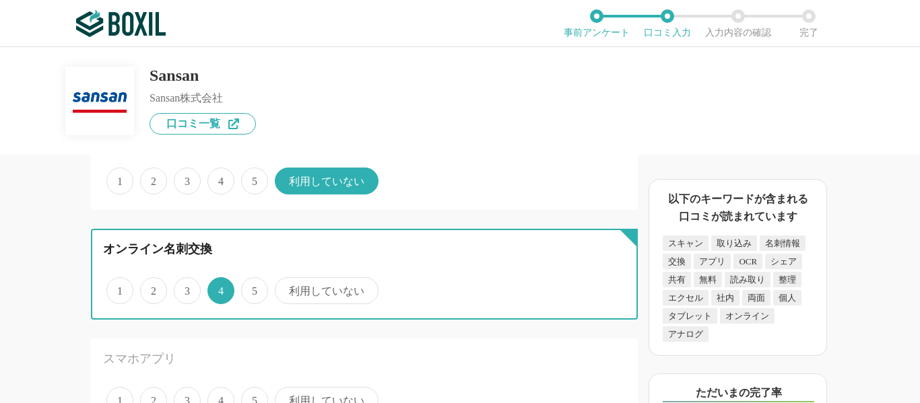
click at [287, 281] on input "利用していない" at bounding box center [282, 283] width 9 height 9
radio input "true"
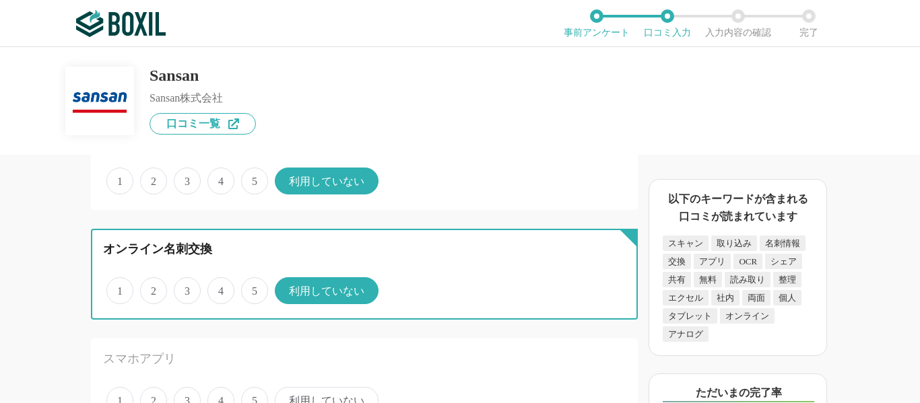
scroll to position [1346, 0]
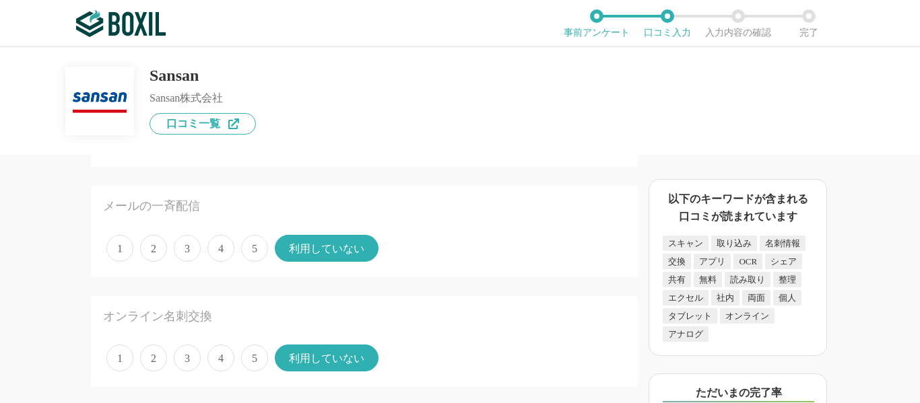
click at [216, 254] on span "4" at bounding box center [220, 248] width 27 height 27
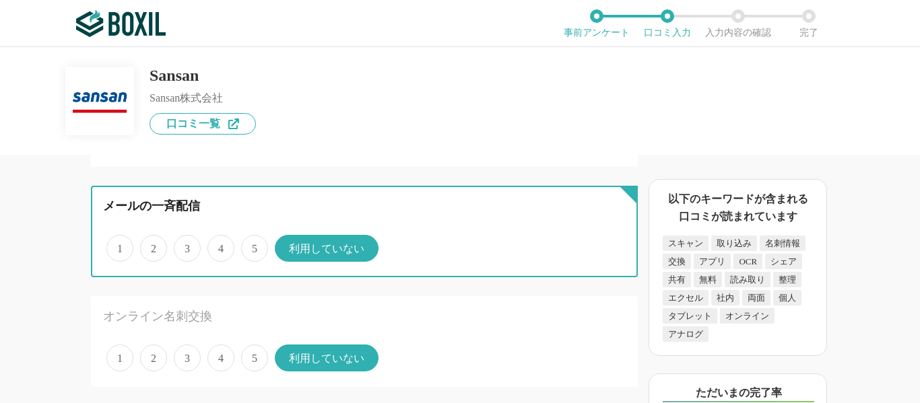
click at [216, 246] on input "4" at bounding box center [215, 241] width 9 height 9
radio input "true"
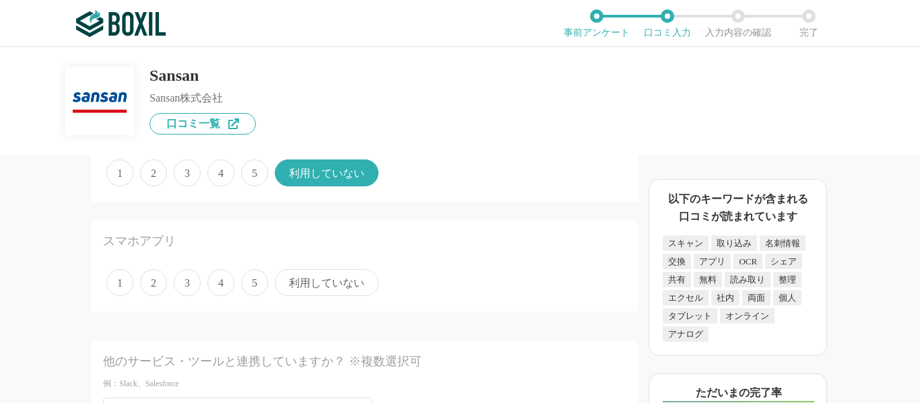
scroll to position [1548, 0]
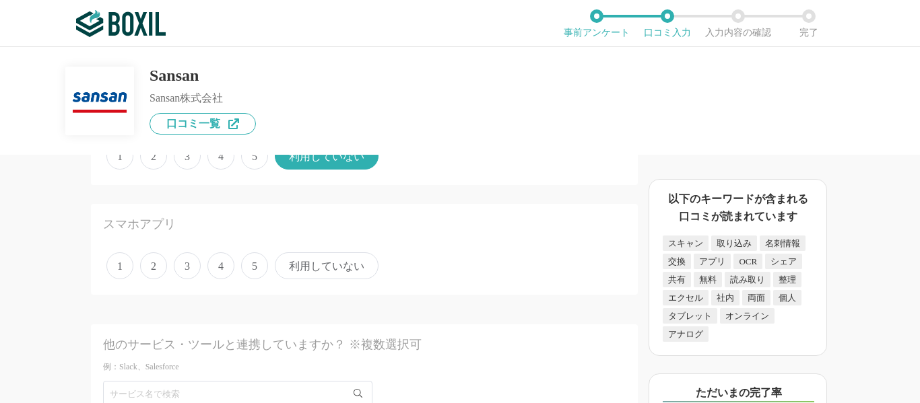
click at [226, 267] on span "4" at bounding box center [220, 265] width 27 height 27
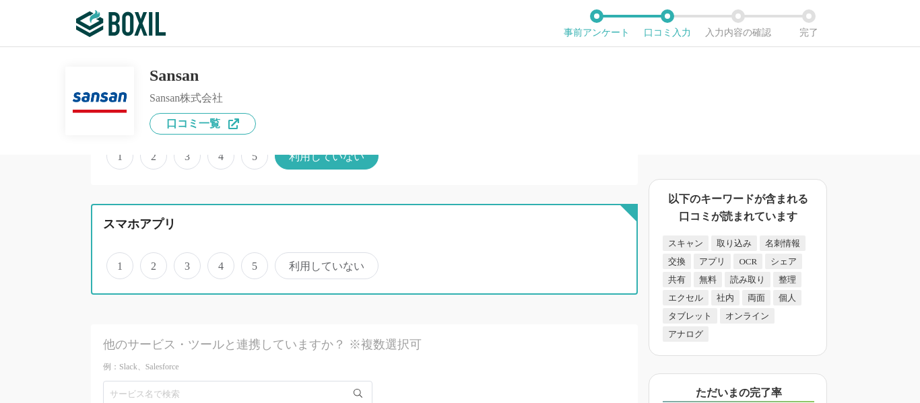
click at [219, 263] on input "4" at bounding box center [215, 258] width 9 height 9
radio input "true"
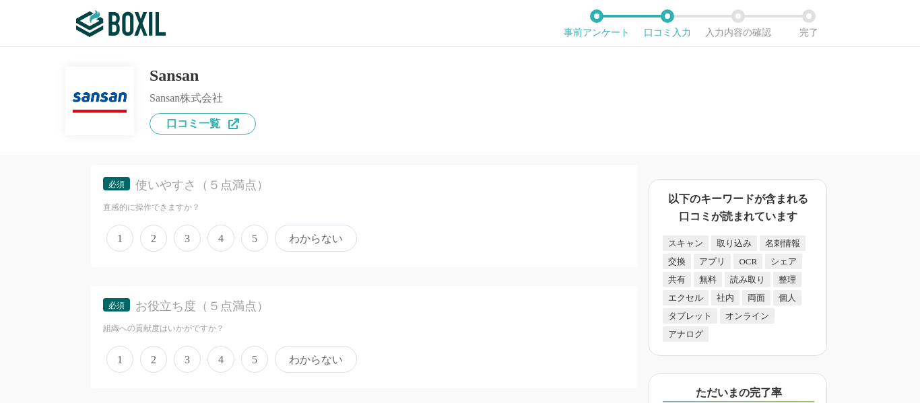
click at [220, 242] on span "4" at bounding box center [220, 238] width 27 height 27
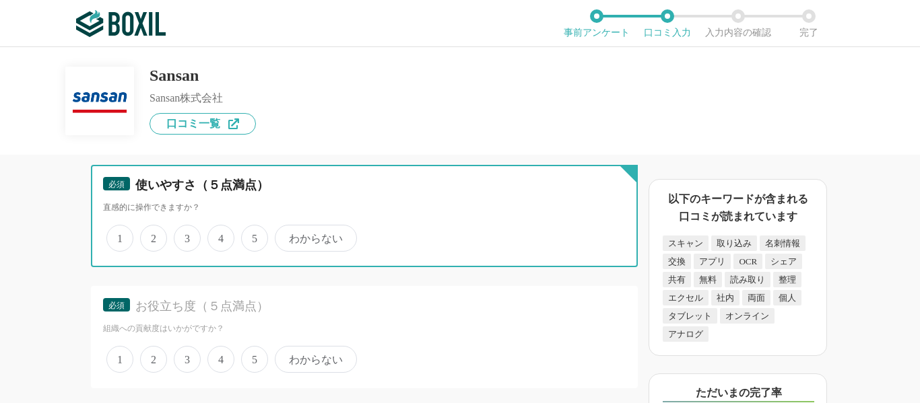
click at [219, 236] on input "4" at bounding box center [215, 231] width 9 height 9
radio input "true"
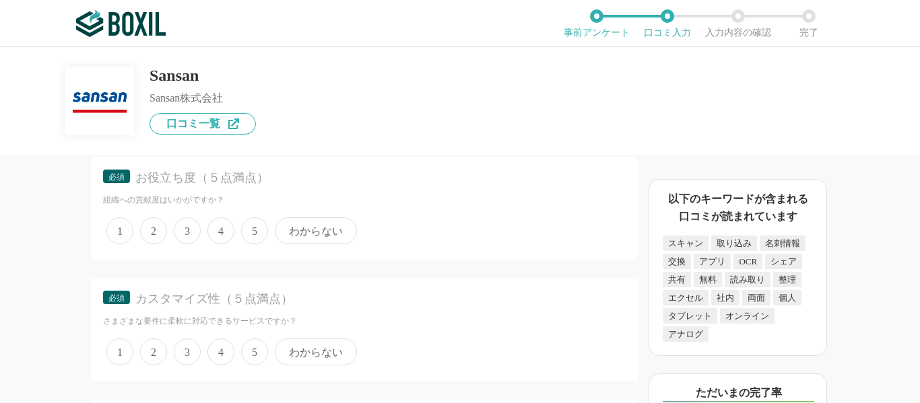
scroll to position [2020, 0]
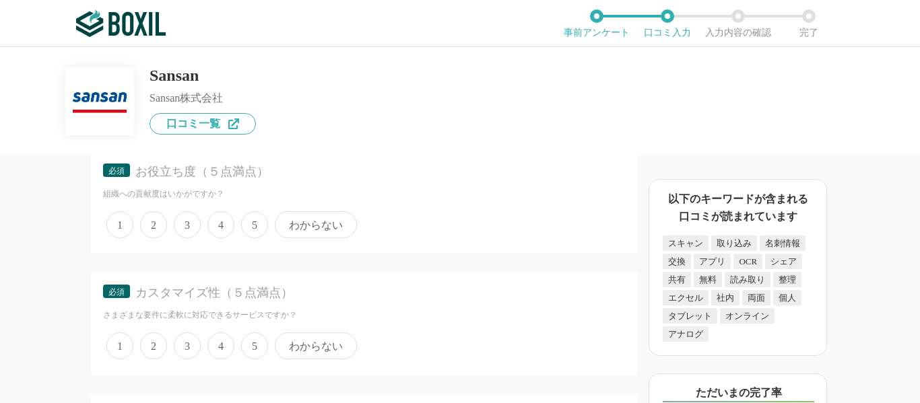
click at [250, 223] on span "5" at bounding box center [254, 224] width 27 height 27
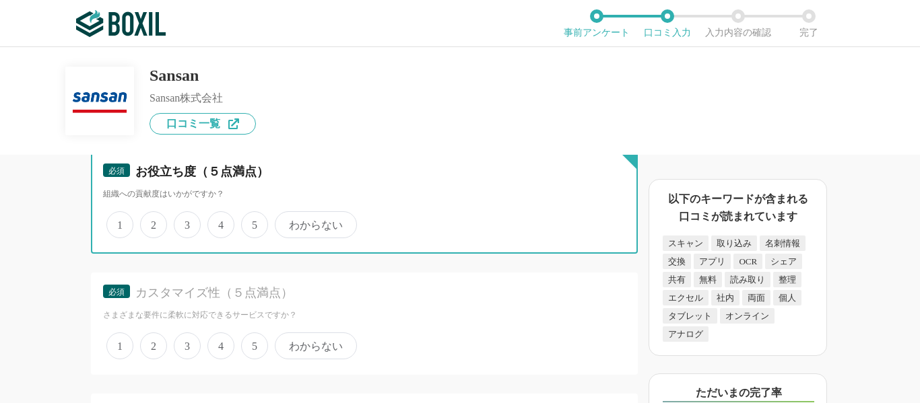
click at [250, 222] on input "5" at bounding box center [248, 217] width 9 height 9
radio input "true"
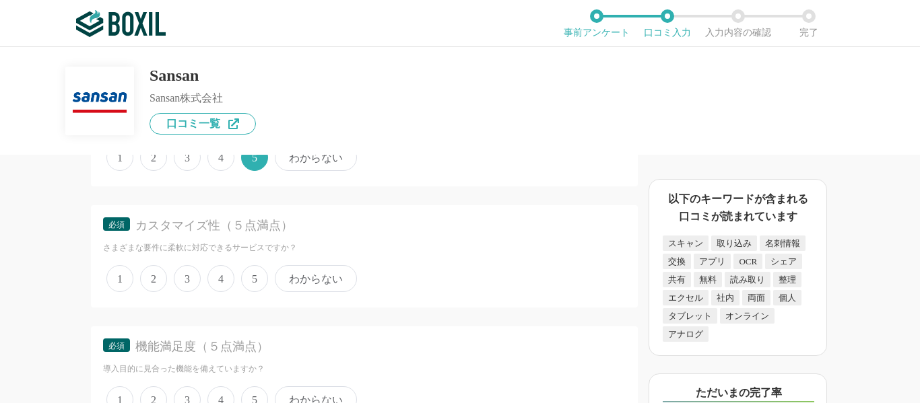
click at [197, 275] on span "3" at bounding box center [187, 278] width 27 height 27
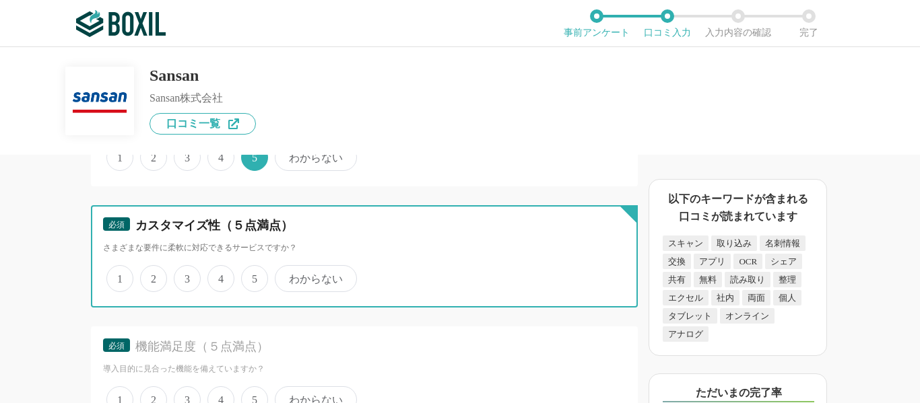
click at [186, 275] on input "3" at bounding box center [181, 271] width 9 height 9
radio input "true"
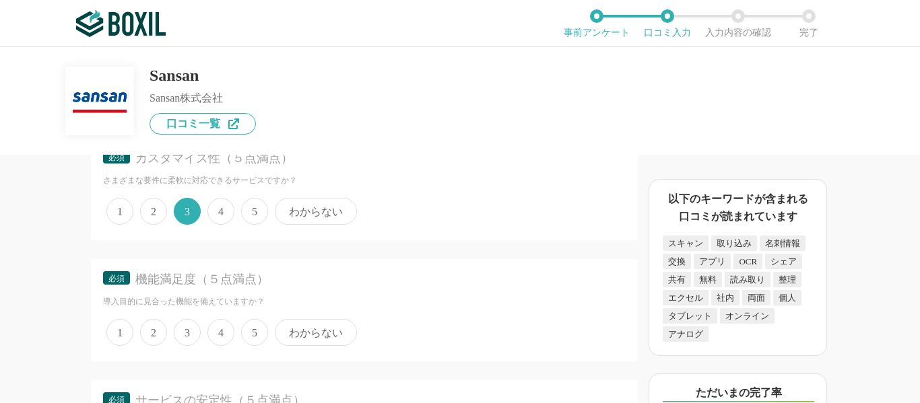
click at [217, 218] on span "4" at bounding box center [220, 211] width 27 height 27
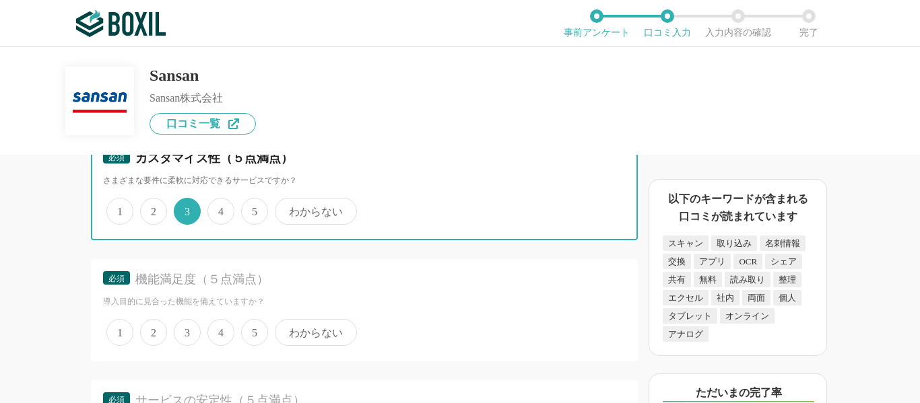
click at [217, 209] on input "4" at bounding box center [215, 204] width 9 height 9
radio input "true"
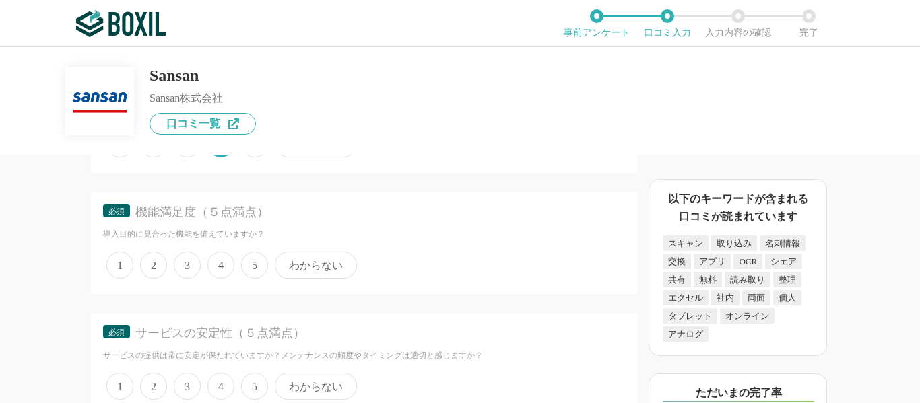
click at [215, 267] on span "4" at bounding box center [220, 265] width 27 height 27
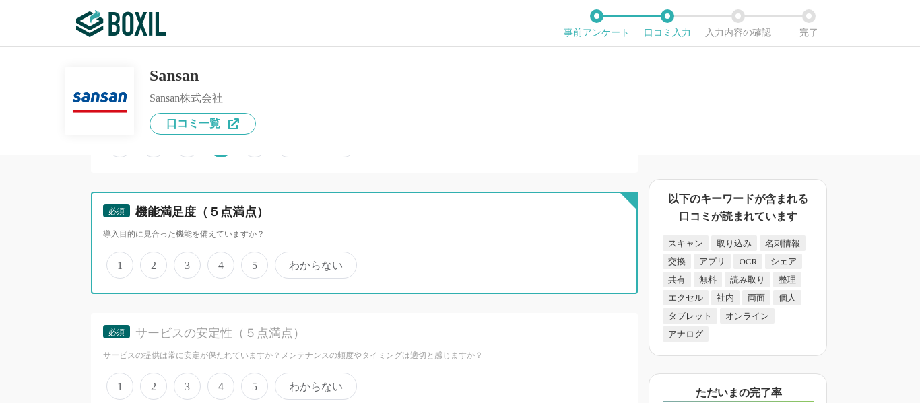
click at [215, 263] on input "4" at bounding box center [215, 258] width 9 height 9
radio input "true"
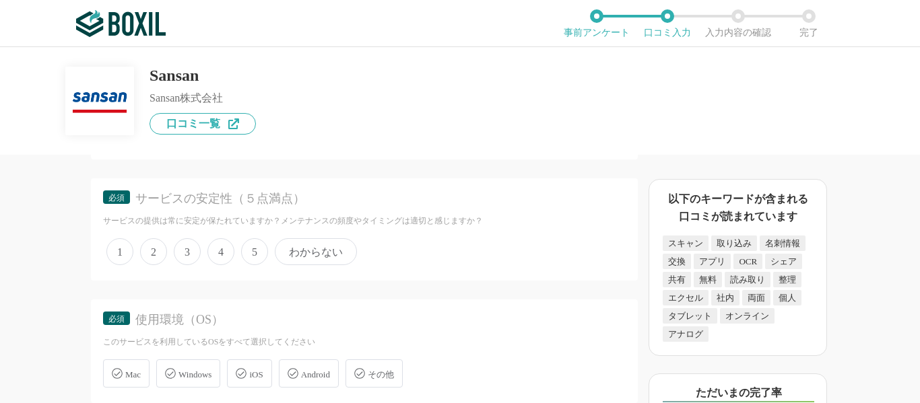
click at [222, 254] on span "4" at bounding box center [220, 251] width 27 height 27
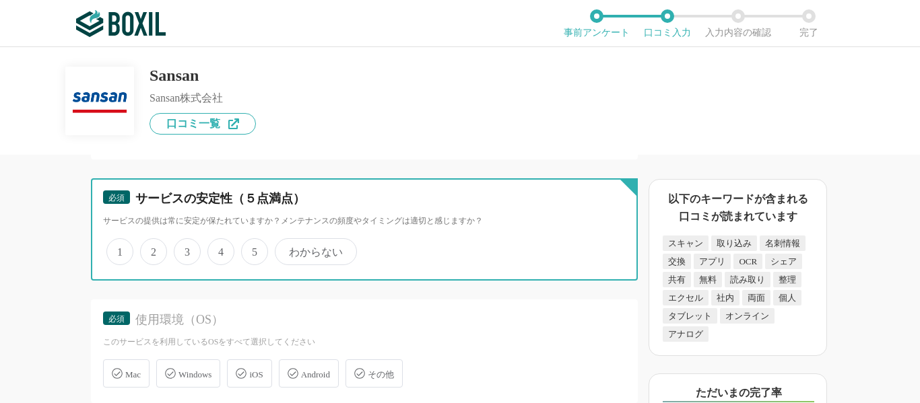
click at [219, 249] on input "4" at bounding box center [215, 244] width 9 height 9
radio input "true"
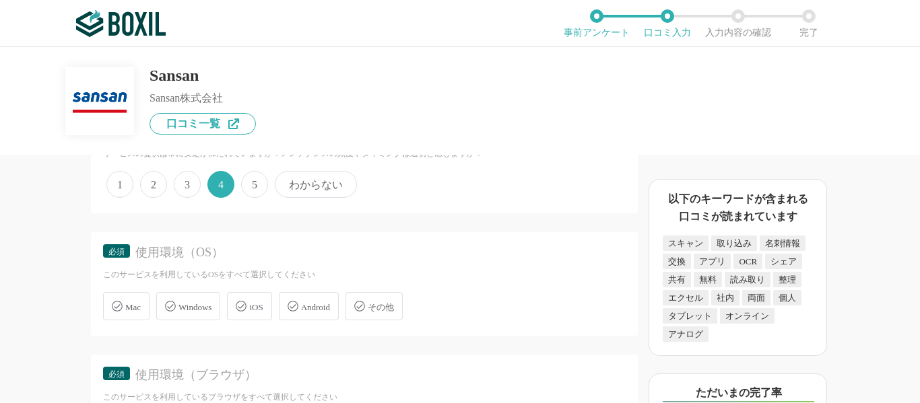
click at [199, 302] on span "Windows" at bounding box center [194, 307] width 33 height 10
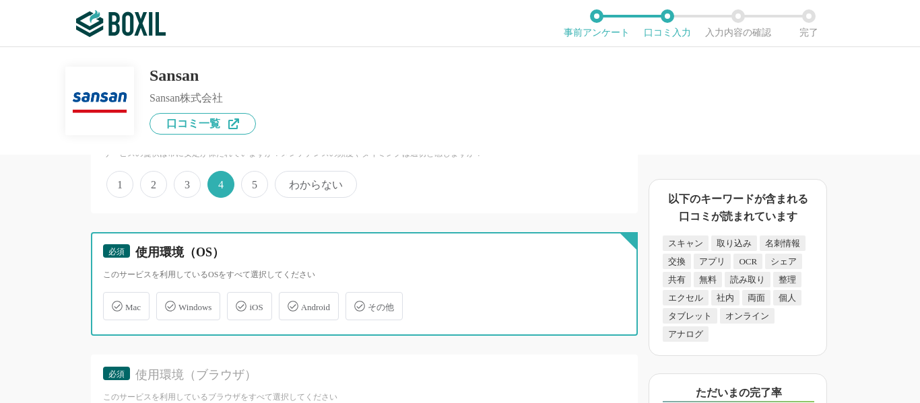
click at [168, 302] on input "Windows" at bounding box center [163, 298] width 9 height 9
checkbox input "true"
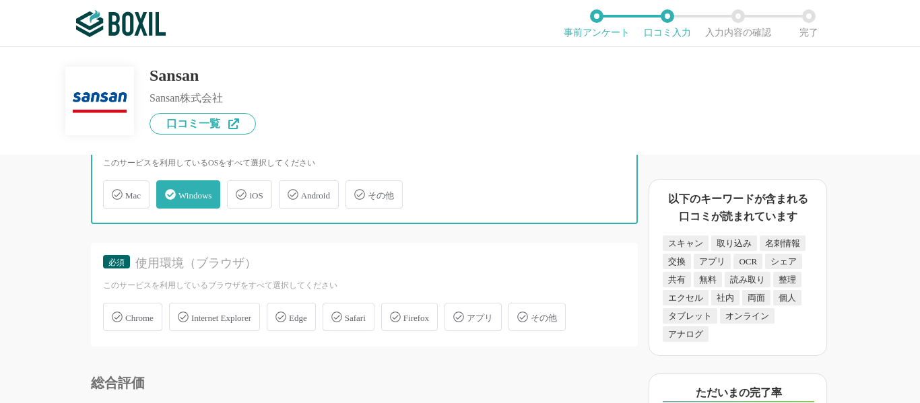
scroll to position [2558, 0]
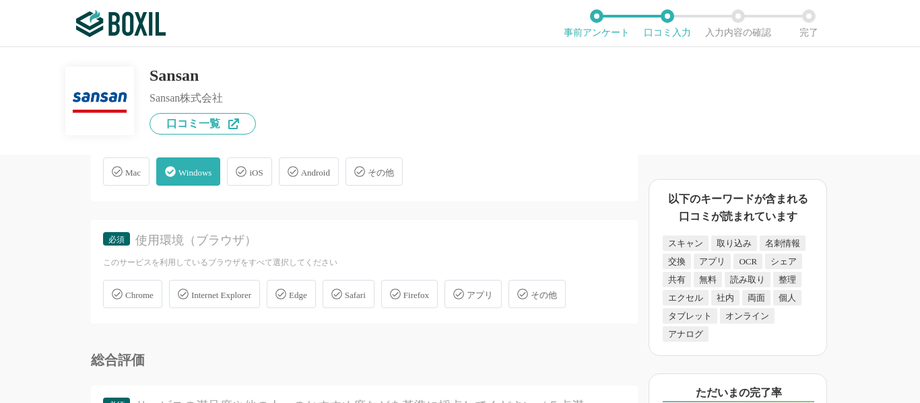
click at [309, 179] on div "Android" at bounding box center [309, 172] width 60 height 28
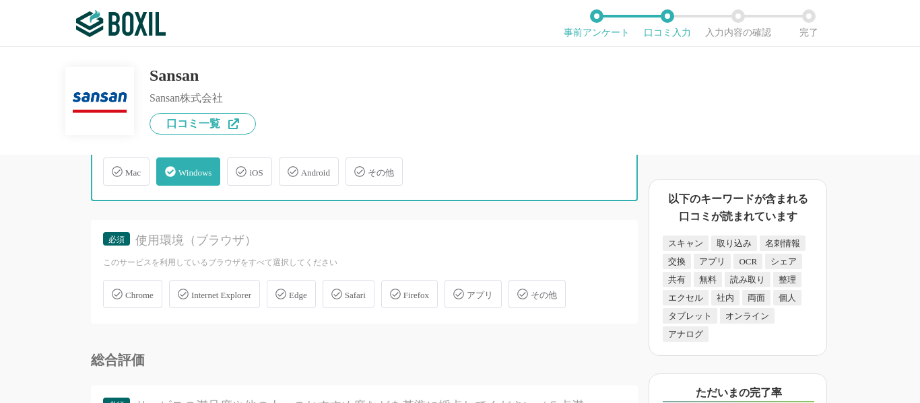
click at [290, 168] on input "Android" at bounding box center [285, 164] width 9 height 9
checkbox input "true"
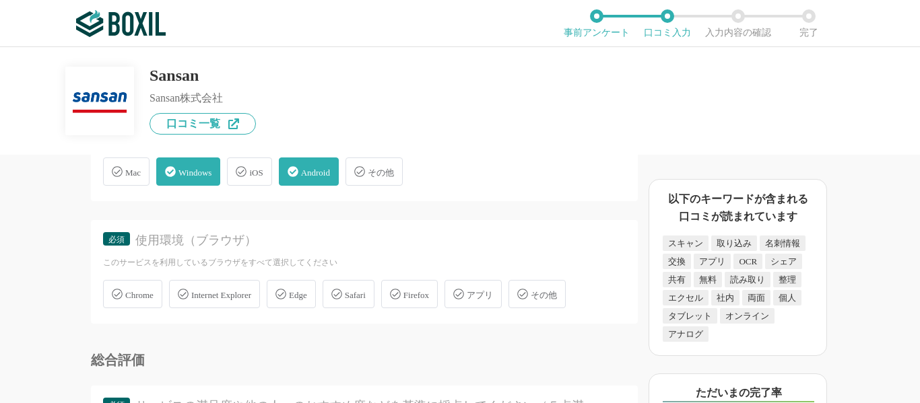
click at [153, 297] on span "Chrome" at bounding box center [139, 295] width 28 height 10
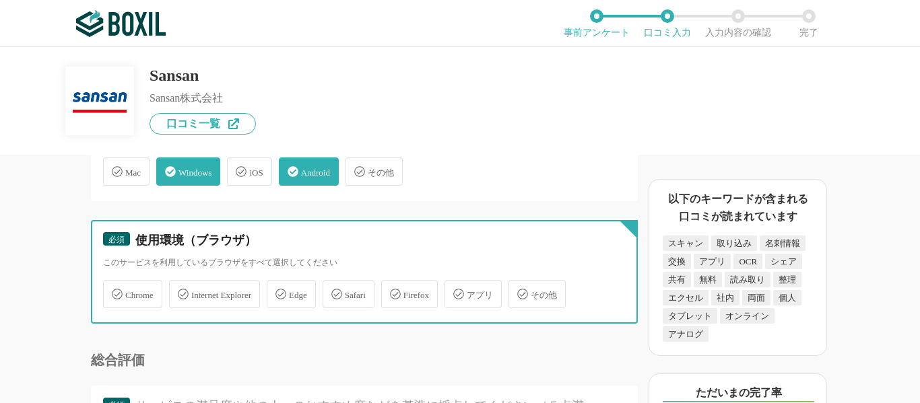
click at [114, 291] on input "Chrome" at bounding box center [110, 286] width 9 height 9
checkbox input "true"
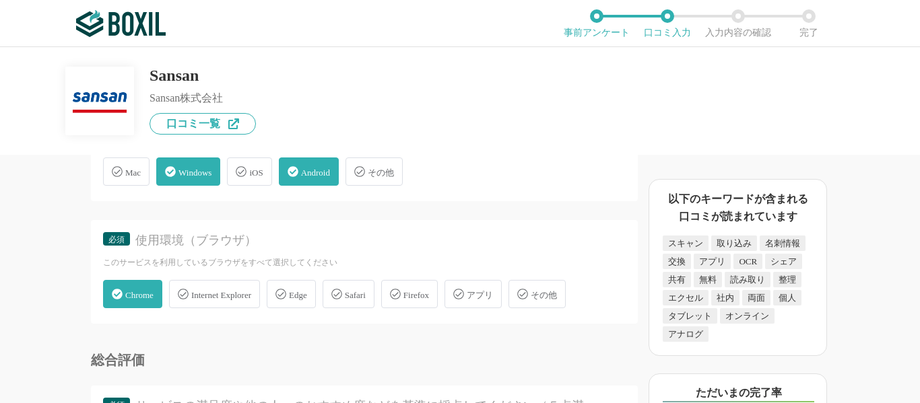
click at [493, 300] on span "アプリ" at bounding box center [480, 295] width 26 height 10
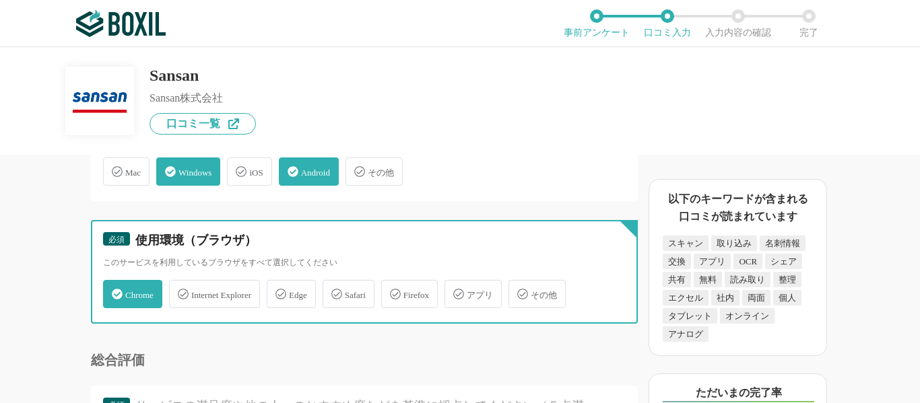
click at [456, 291] on input "アプリ" at bounding box center [451, 286] width 9 height 9
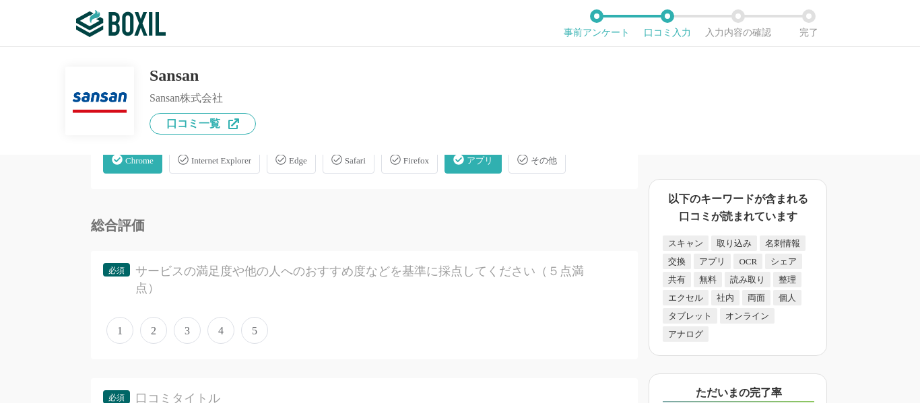
click at [493, 166] on span "アプリ" at bounding box center [480, 161] width 26 height 10
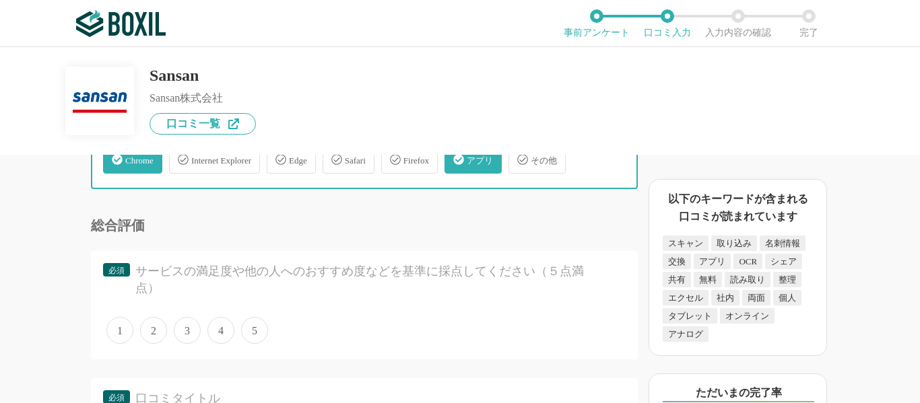
click at [456, 156] on input "アプリ" at bounding box center [451, 151] width 9 height 9
checkbox input "false"
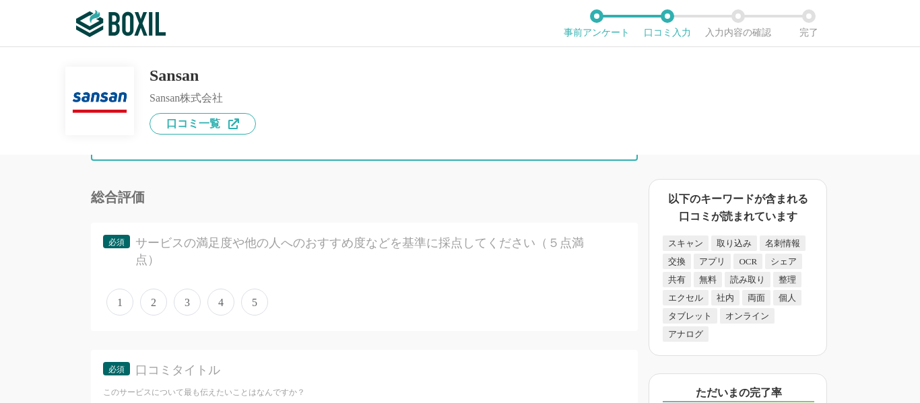
scroll to position [2753, 0]
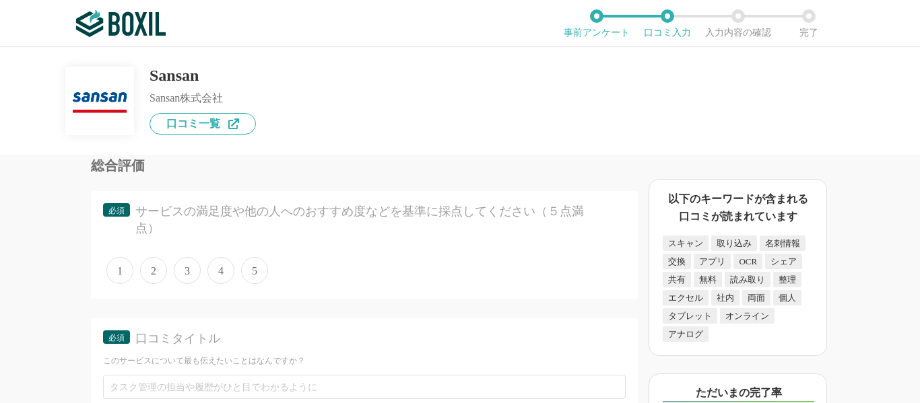
click at [224, 267] on span "4" at bounding box center [220, 270] width 27 height 27
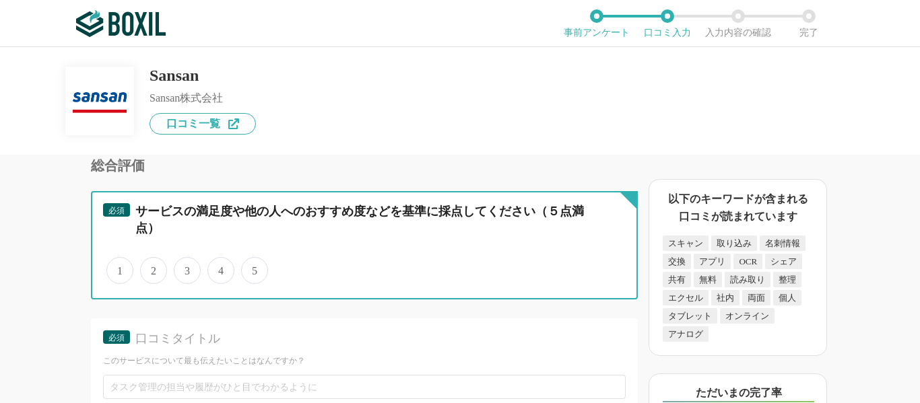
click at [219, 267] on input "4" at bounding box center [215, 263] width 9 height 9
radio input "true"
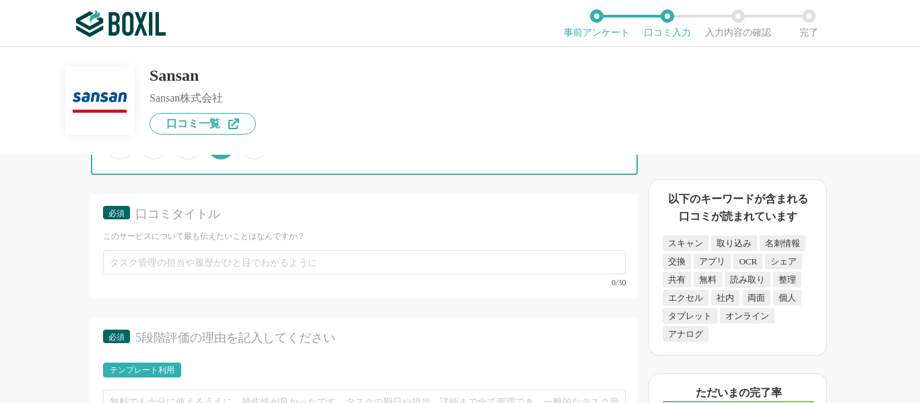
scroll to position [2887, 0]
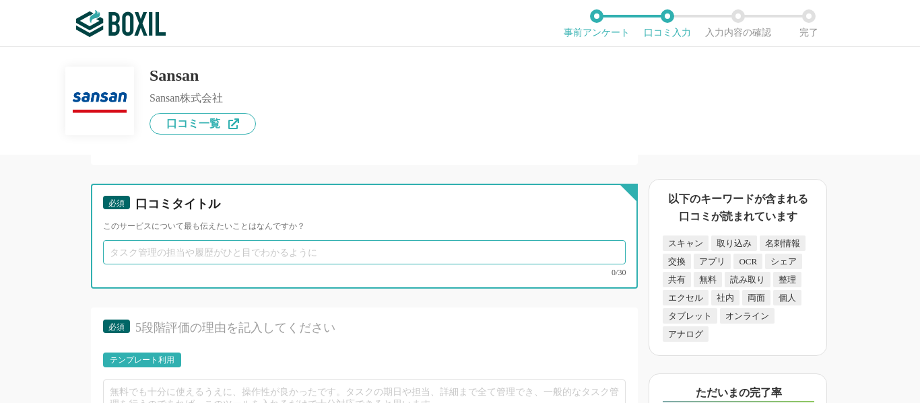
click at [232, 256] on input "text" at bounding box center [364, 252] width 522 height 24
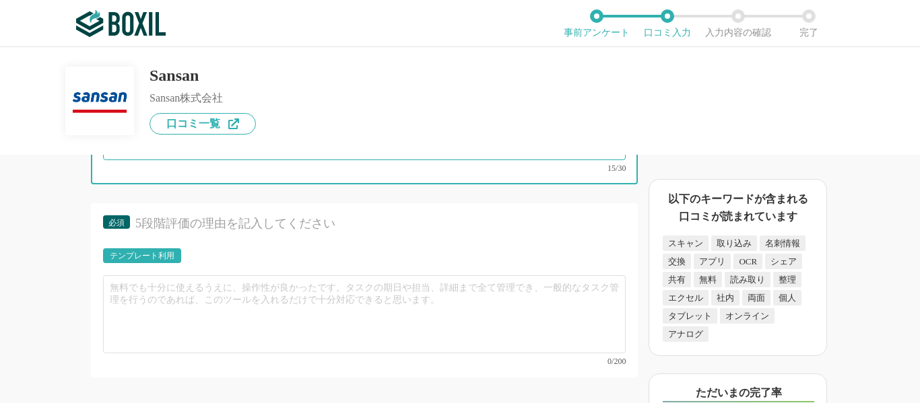
scroll to position [3022, 0]
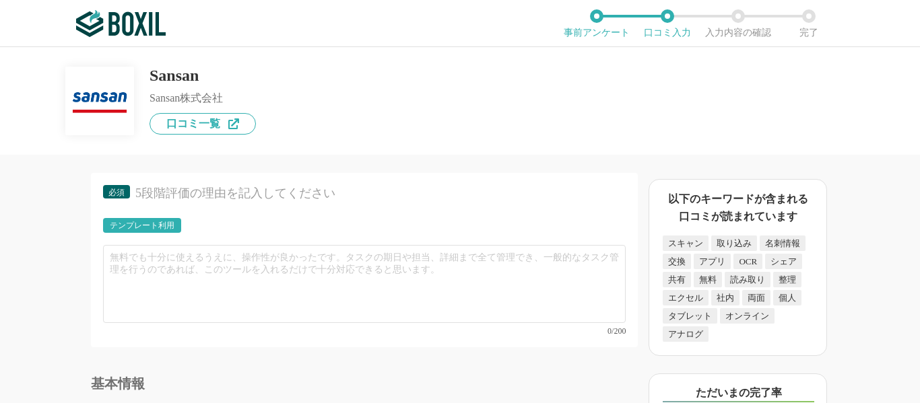
type input "社内の名刺を簡単に共有できます"
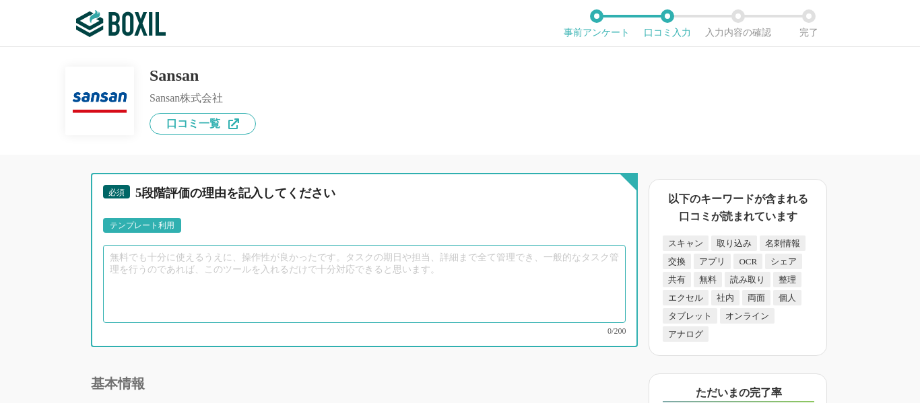
click at [214, 271] on textarea at bounding box center [364, 284] width 522 height 78
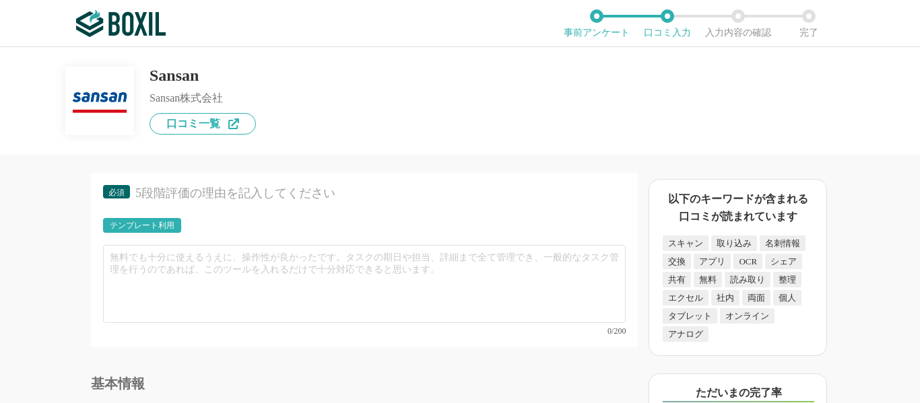
click at [158, 230] on div "テンプレート利用" at bounding box center [142, 225] width 65 height 8
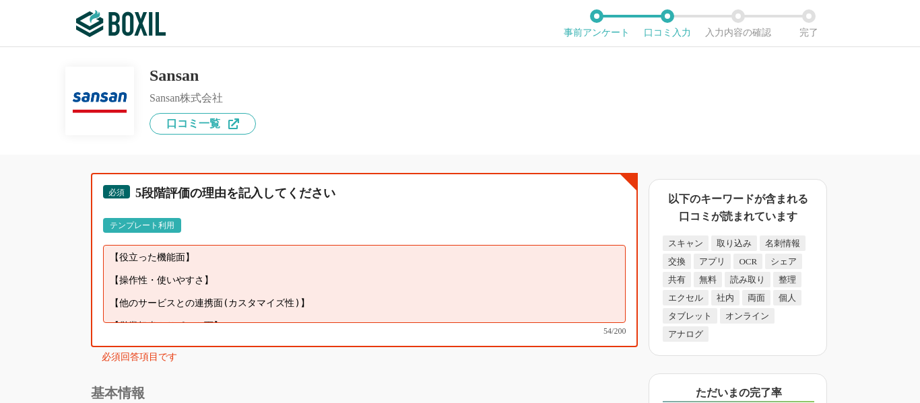
click at [203, 266] on textarea "【役立った機能面】 【操作性・使いやすさ】 【他のサービスとの連携面(カスタマイズ性)】 【営業担当やサポート面】" at bounding box center [364, 284] width 522 height 78
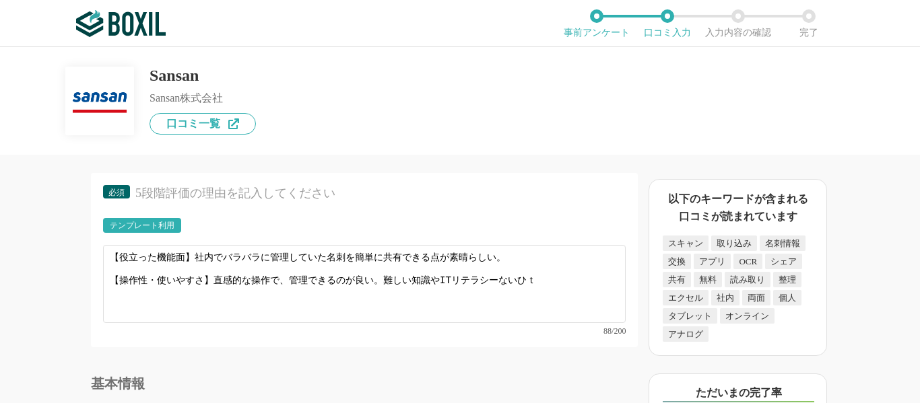
click at [782, 205] on div "以下のキーワードが含まれる口コミが読まれています" at bounding box center [737, 208] width 150 height 34
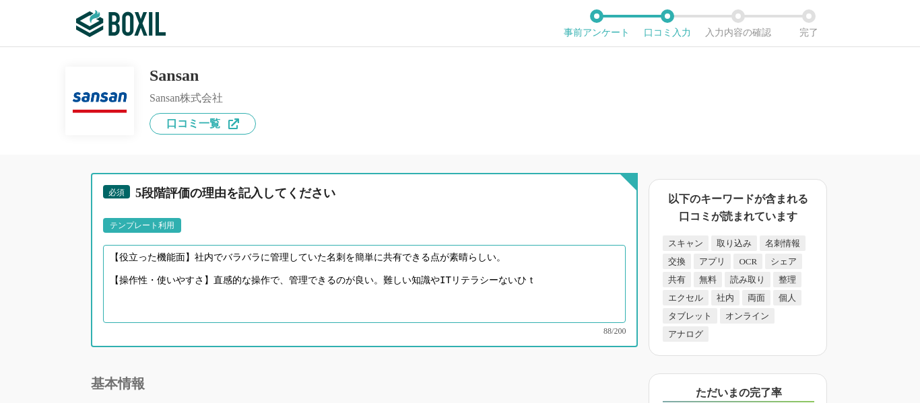
click at [559, 276] on textarea "【役立った機能面】社内でバラバラに管理していた名刺を簡単に共有できる点が素晴らしい。 【操作性・使いやすさ】直感的な操作で、管理できるのが良い。難しい知識やI…" at bounding box center [364, 284] width 522 height 78
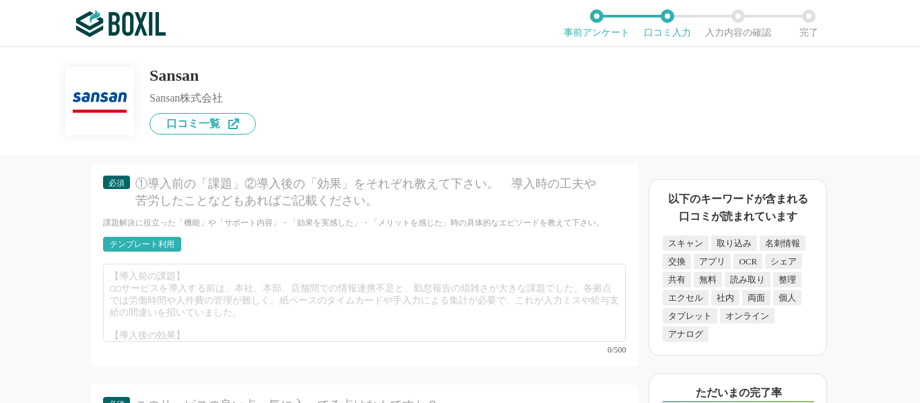
scroll to position [3291, 0]
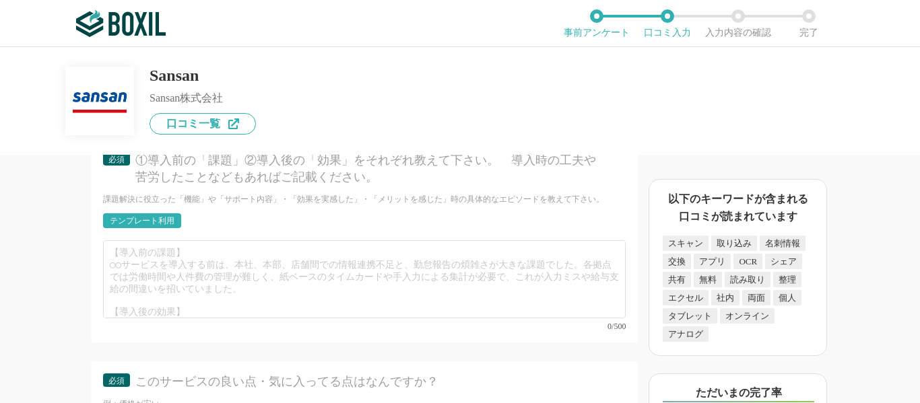
type textarea "【役立った機能面】社内でバラバラに管理していた名刺を簡単に共有できる点が素晴らしい。 【操作性・使いやすさ】直感的な操作で、管理できるのが良い。難しい知識やI…"
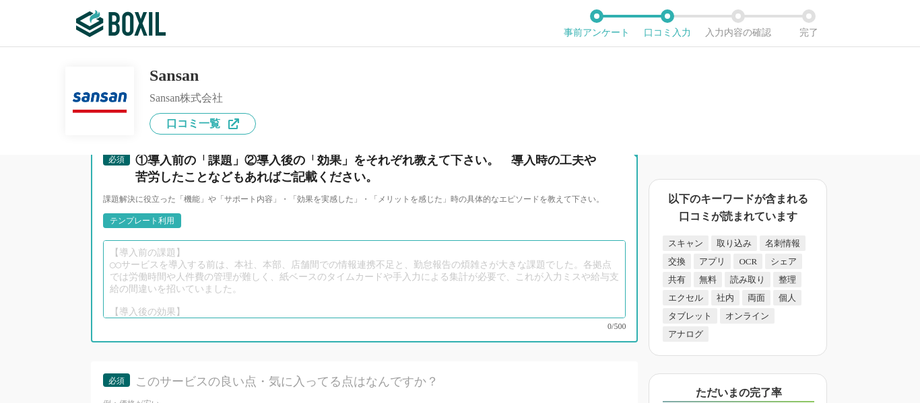
click at [223, 272] on textarea at bounding box center [364, 279] width 522 height 78
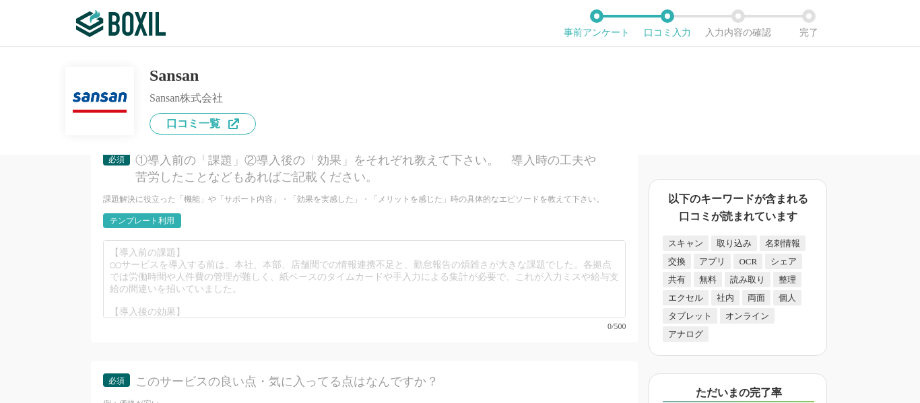
click at [156, 217] on div "テンプレート利用" at bounding box center [142, 221] width 65 height 8
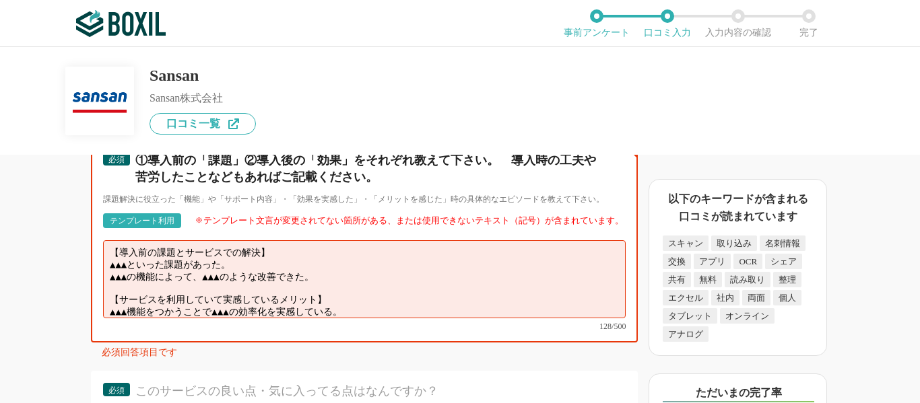
click at [294, 261] on textarea "【導入前の課題とサービスでの解決】 ▲▲▲といった課題があった。 ▲▲▲の機能によって、▲▲▲のような改善できた。 【サービスを利用していて実感しているメリッ…" at bounding box center [364, 279] width 522 height 78
drag, startPoint x: 346, startPoint y: 271, endPoint x: 81, endPoint y: 261, distance: 264.8
click at [81, 261] on div "名刺管理ソフトの機能について（5点満点で評価してください） OCR（文字認識） 1 2 3 4 5 利用していない オペレーター入力代行 1 2 3 4 5 …" at bounding box center [318, 279] width 637 height 248
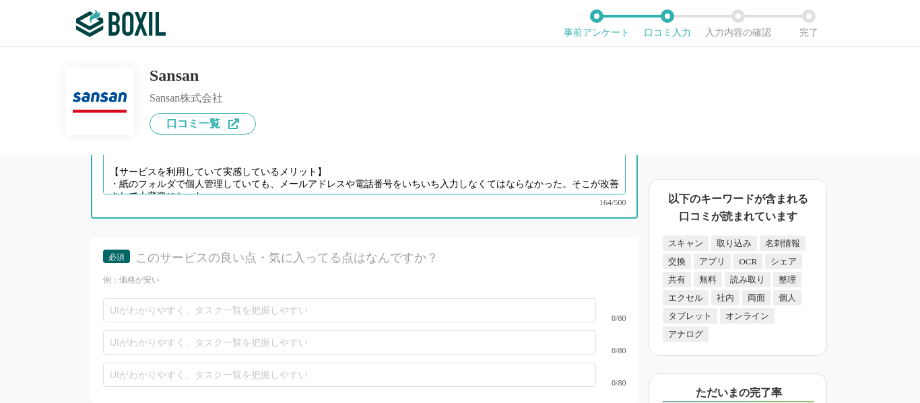
scroll to position [3426, 0]
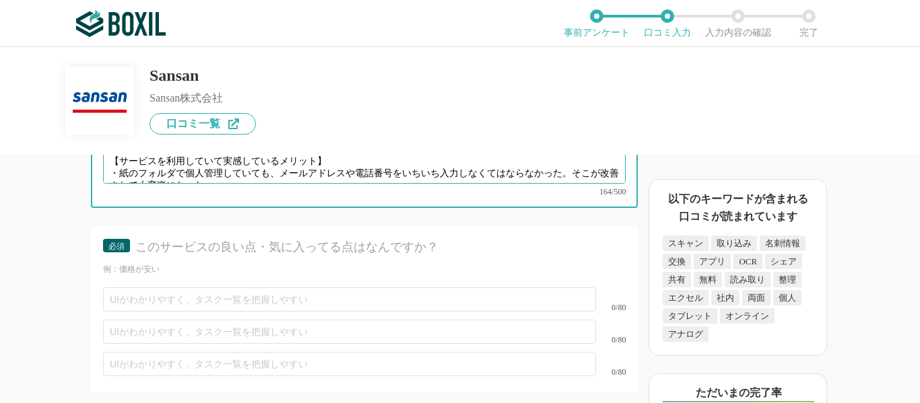
type textarea "【導入前の課題とサービスでの解決】 ・導入前は紙の名刺を、個人個人で管理していたため、情報共有がうまくいっていなかった。そこをサービスで改善しようとした。 【…"
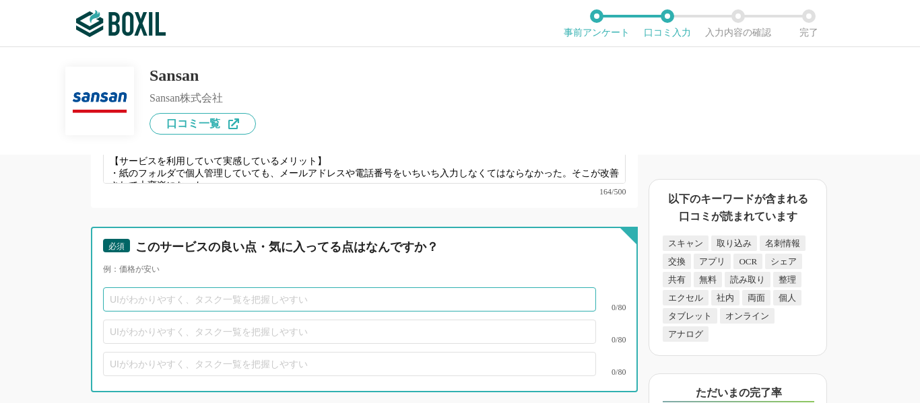
click at [218, 287] on input "text" at bounding box center [349, 299] width 493 height 24
type input "操作が分かりやすい"
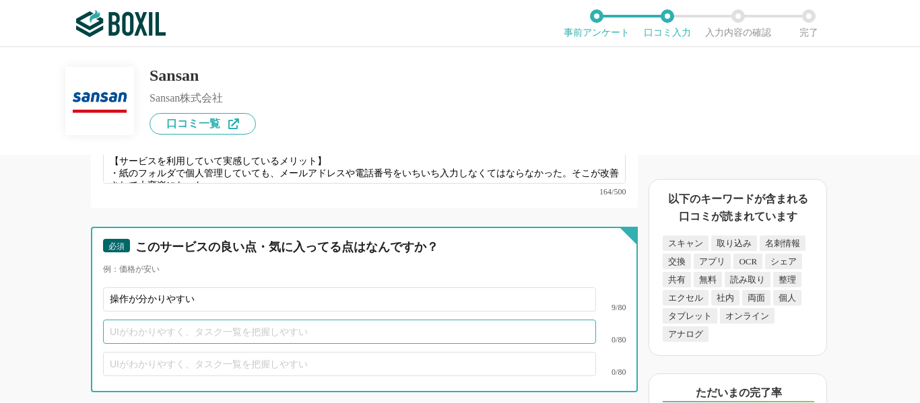
click at [291, 326] on input "text" at bounding box center [349, 332] width 493 height 24
click at [291, 320] on input "text" at bounding box center [349, 332] width 493 height 24
type input "s"
type input "k"
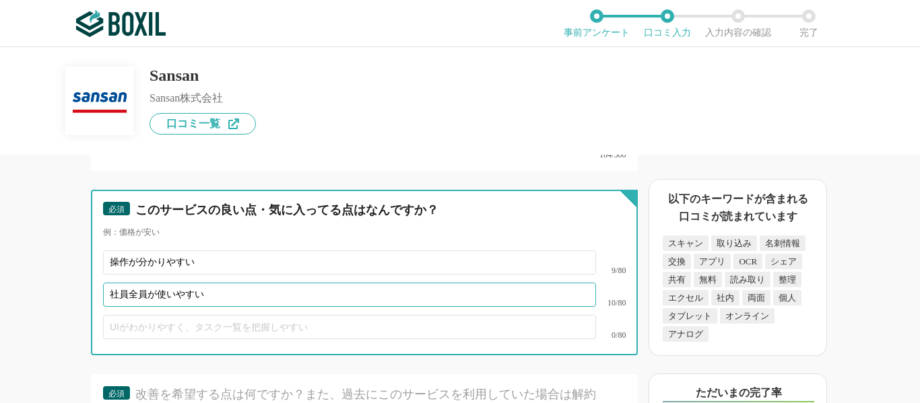
scroll to position [3493, 0]
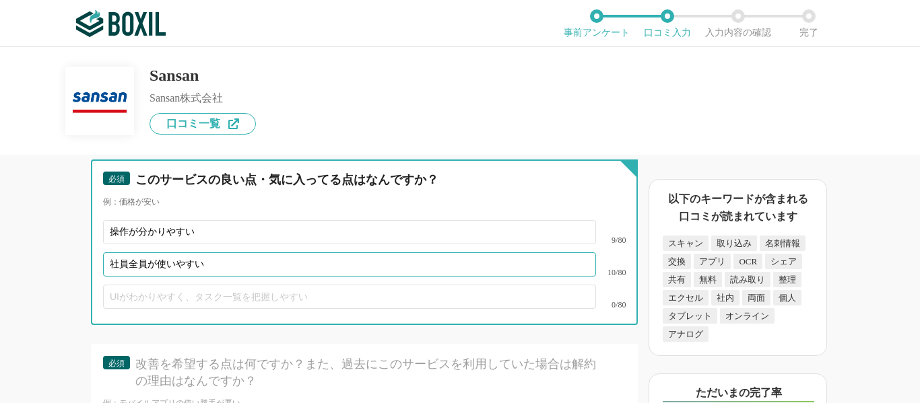
type input "社員全員が使いやすい"
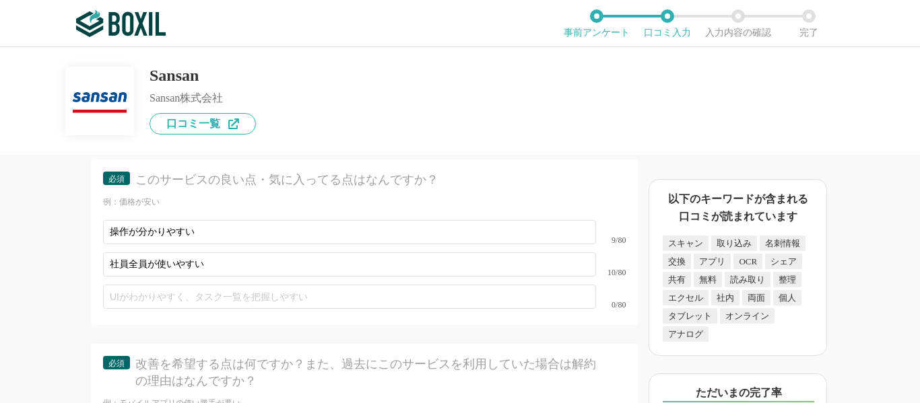
click at [275, 294] on div "0/80" at bounding box center [364, 297] width 522 height 32
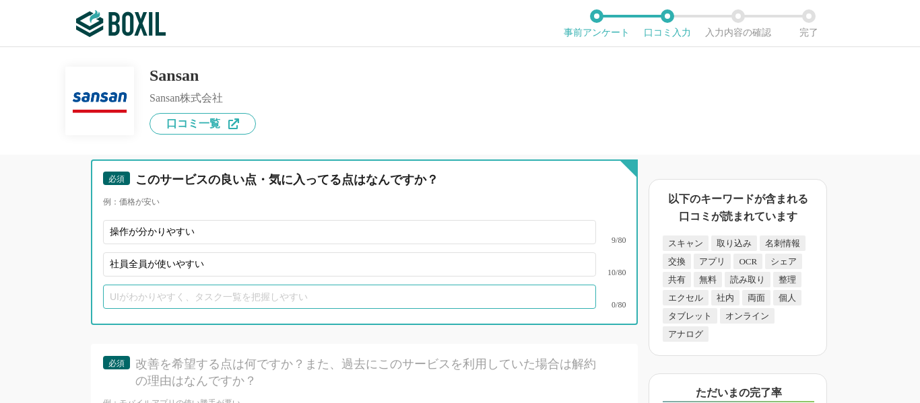
click at [274, 288] on input "text" at bounding box center [349, 297] width 493 height 24
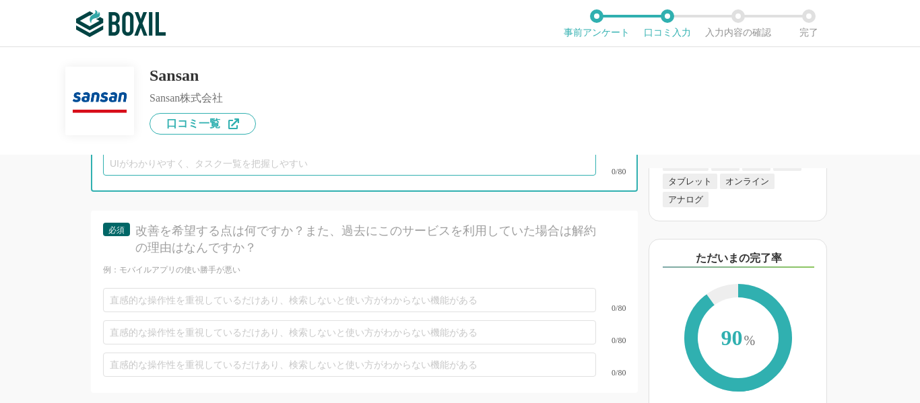
scroll to position [3628, 0]
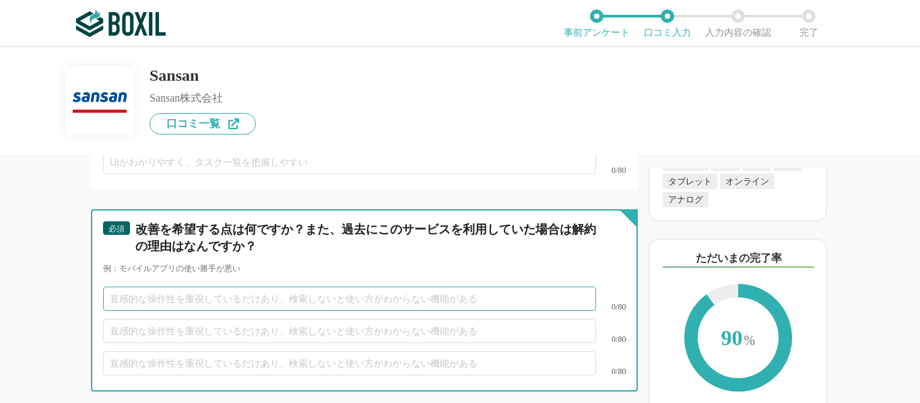
click at [230, 287] on input "text" at bounding box center [349, 299] width 493 height 24
type input "あ"
type input "閣"
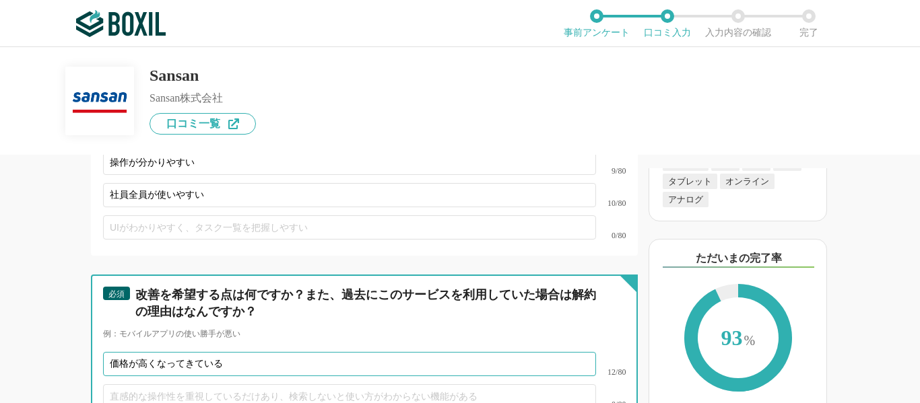
scroll to position [3835, 0]
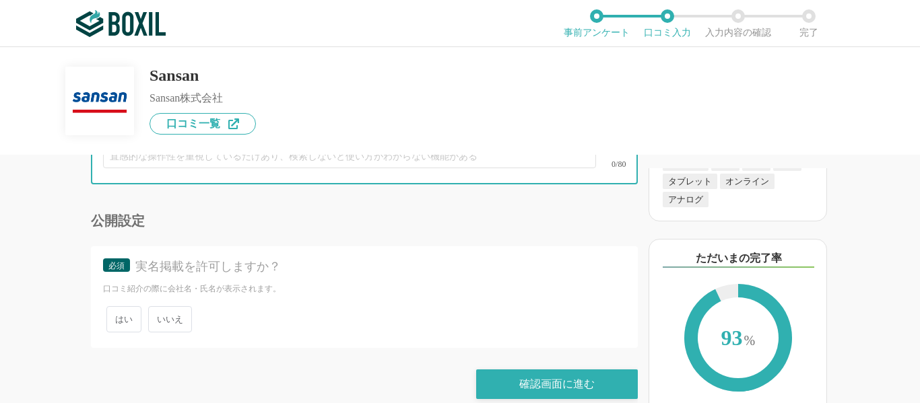
type input "価格が高くなってきている"
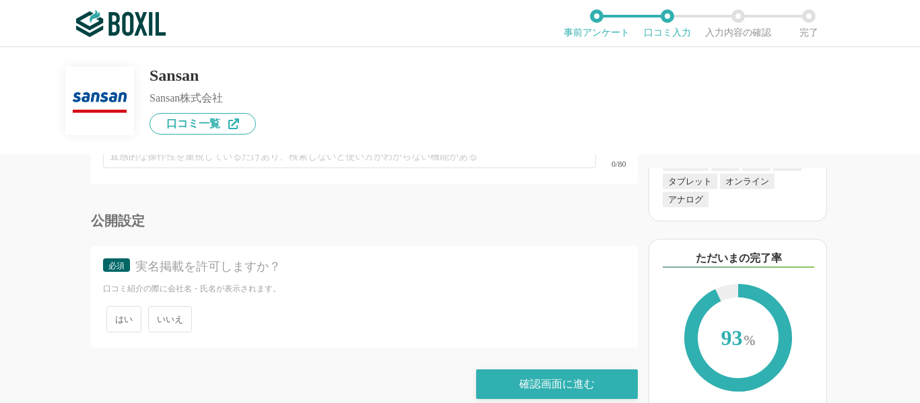
click at [183, 306] on span "いいえ" at bounding box center [170, 319] width 44 height 26
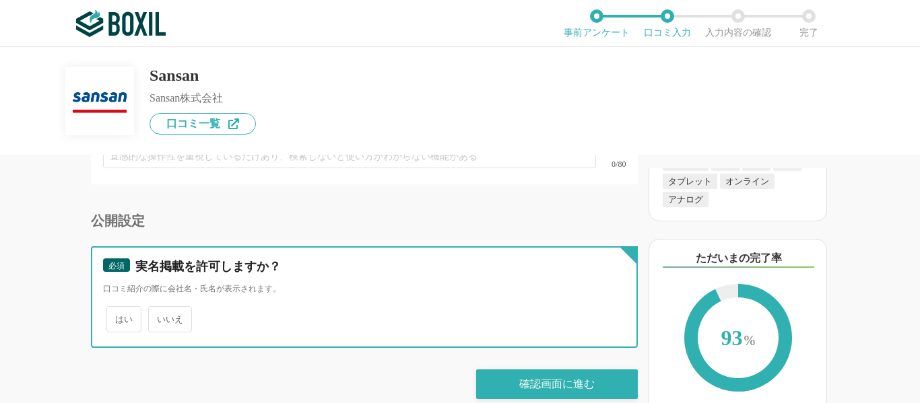
click at [160, 308] on input "いいえ" at bounding box center [155, 312] width 9 height 9
radio input "true"
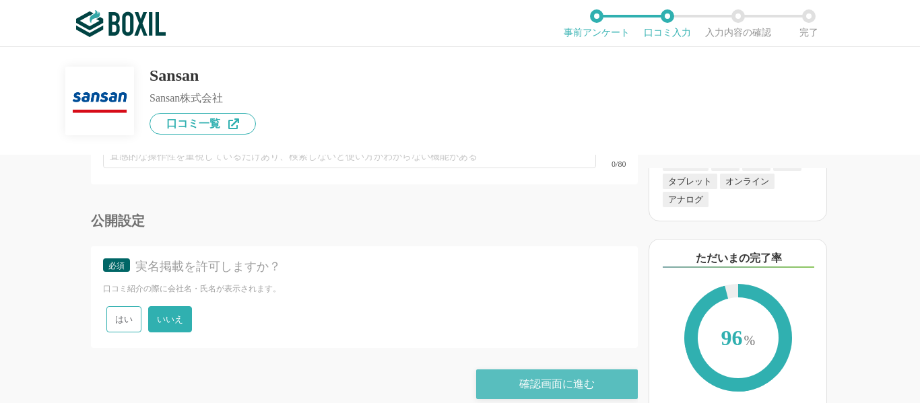
click at [518, 370] on div "確認画面に進む" at bounding box center [557, 385] width 162 height 30
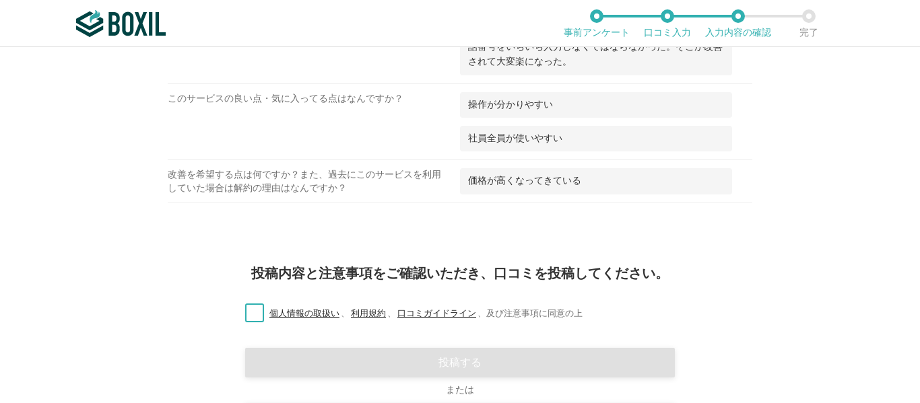
scroll to position [1714, 0]
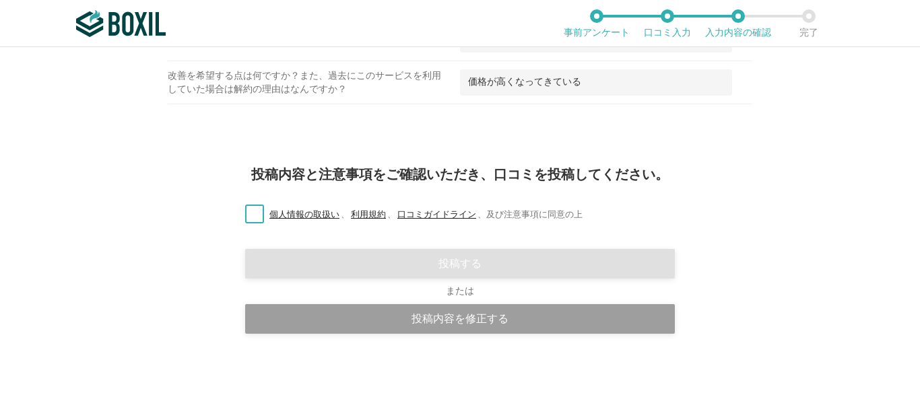
click at [241, 217] on label "個人情報の取扱い 、 利用規約 、 口コミガイドライン 、 及び注意事項に同意の上" at bounding box center [408, 215] width 348 height 14
click at [0, 0] on input "個人情報の取扱い 、 利用規約 、 口コミガイドライン 、 及び注意事項に同意の上" at bounding box center [0, 0] width 0 height 0
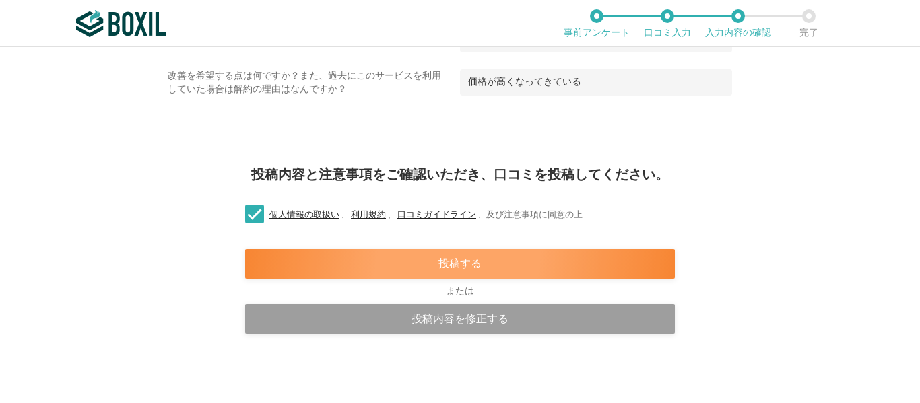
click at [441, 261] on div "投稿する" at bounding box center [459, 264] width 429 height 30
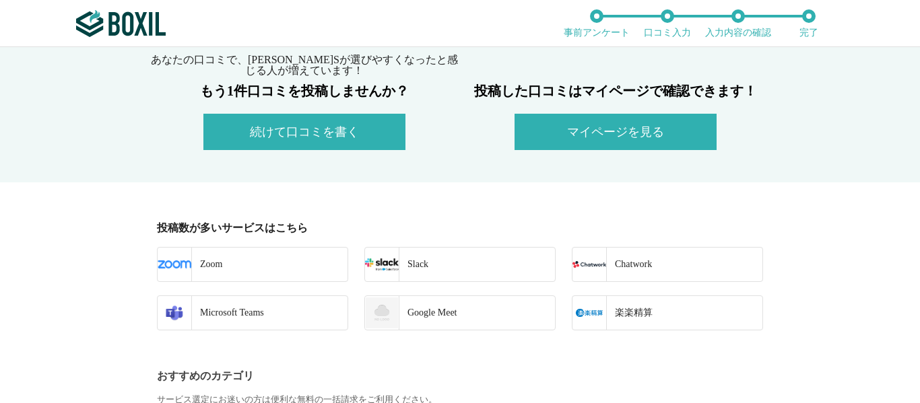
scroll to position [269, 0]
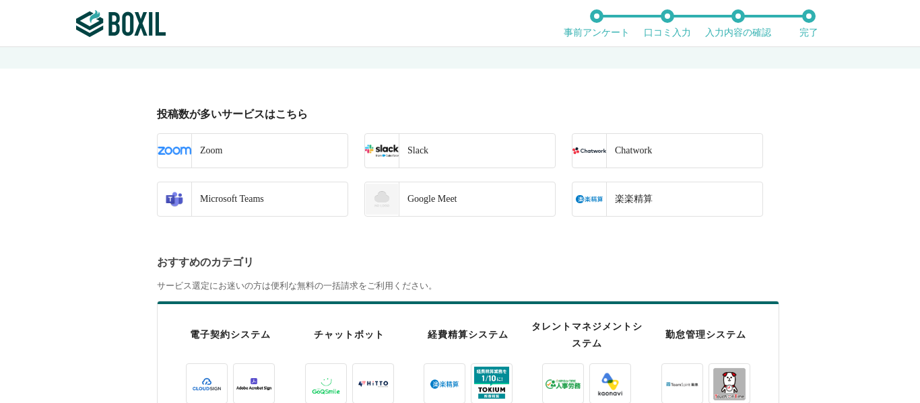
click at [244, 155] on link "Zoom" at bounding box center [252, 150] width 191 height 35
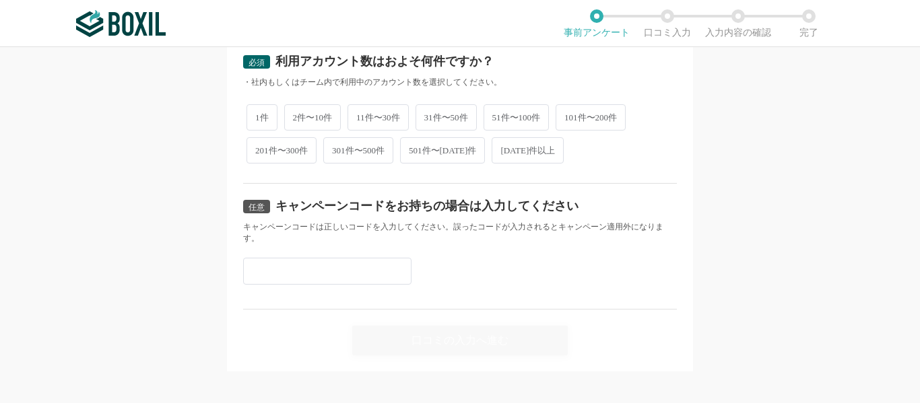
scroll to position [670, 0]
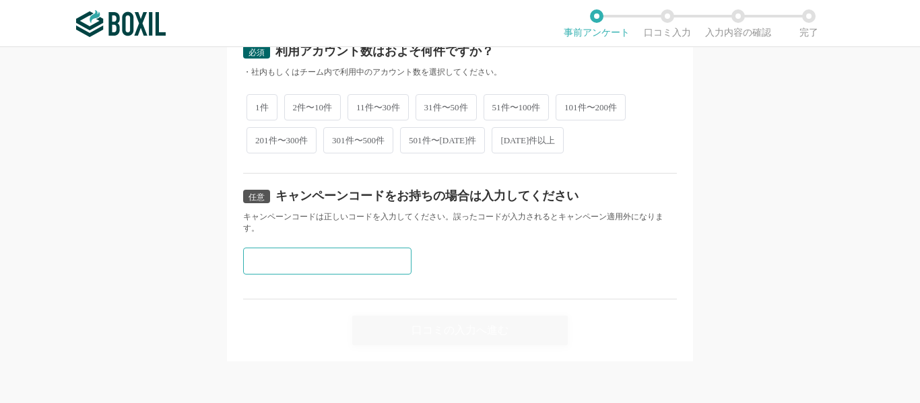
click at [313, 252] on input "text" at bounding box center [327, 261] width 168 height 27
paste input "Y3MCNV2F"
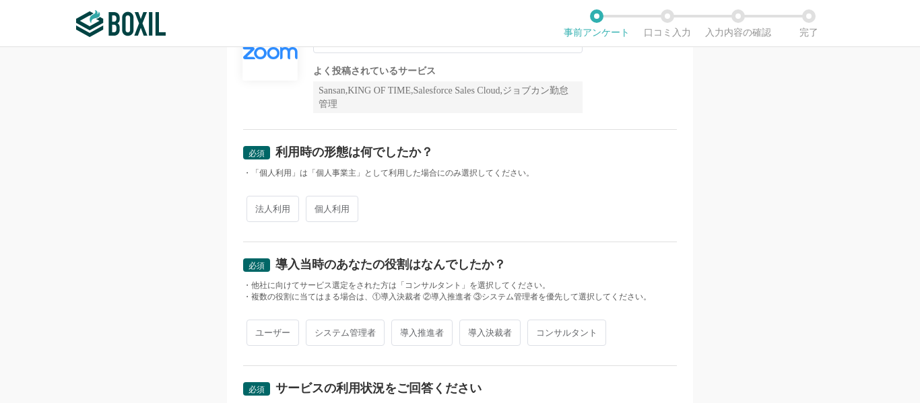
scroll to position [0, 0]
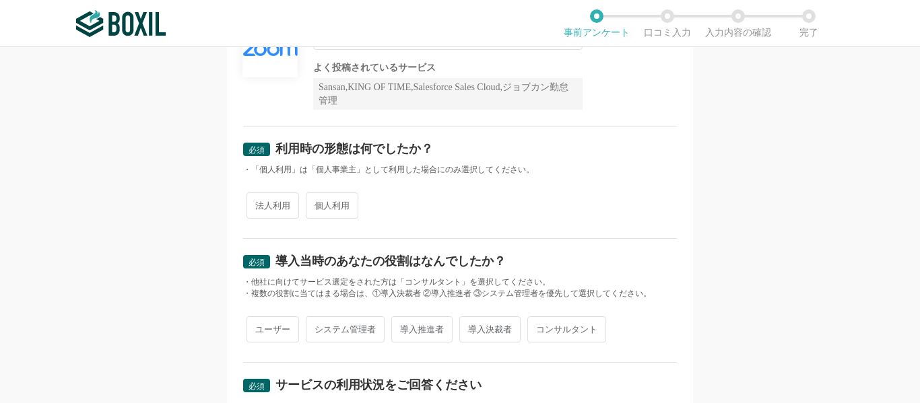
type input "Y3MCNV2F"
click at [264, 215] on span "法人利用" at bounding box center [272, 206] width 53 height 26
click at [258, 203] on input "法人利用" at bounding box center [254, 199] width 9 height 9
radio input "true"
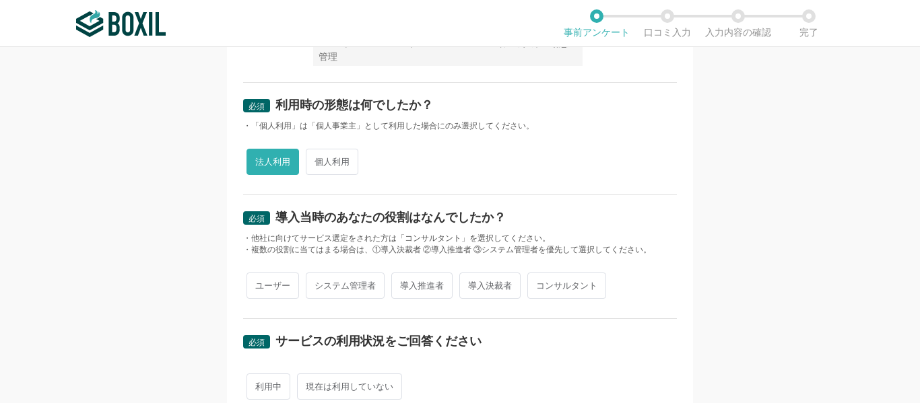
scroll to position [202, 0]
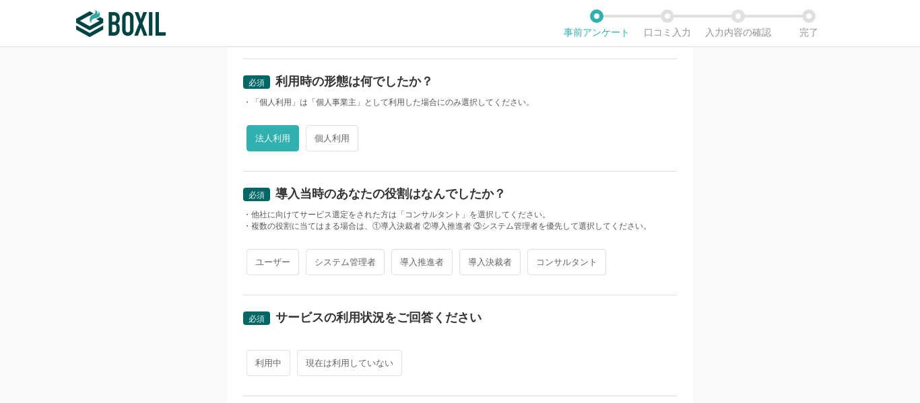
click at [271, 262] on span "ユーザー" at bounding box center [272, 262] width 53 height 26
click at [258, 260] on input "ユーザー" at bounding box center [254, 255] width 9 height 9
radio input "true"
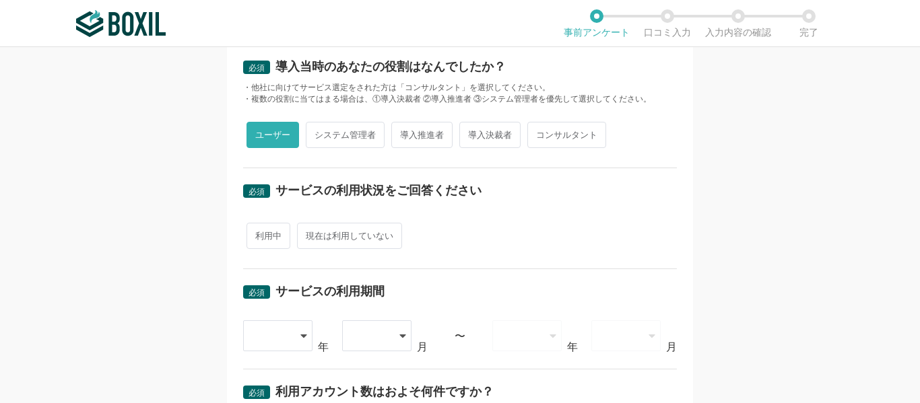
scroll to position [337, 0]
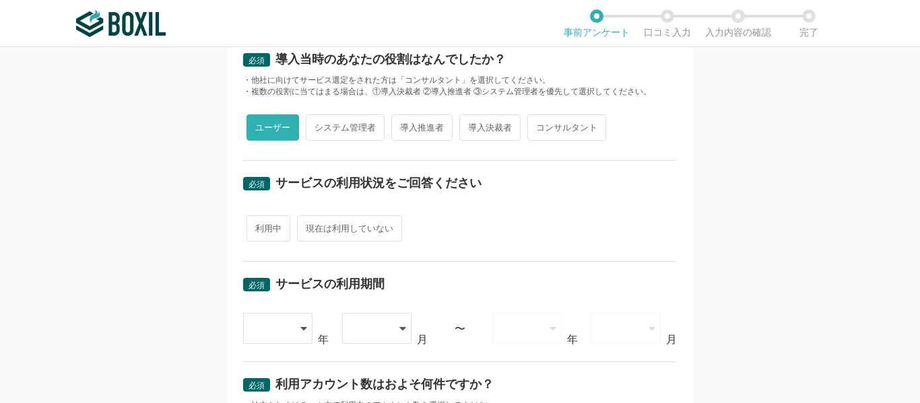
click at [268, 221] on span "利用中" at bounding box center [268, 228] width 44 height 26
click at [258, 221] on input "利用中" at bounding box center [254, 221] width 9 height 9
radio input "true"
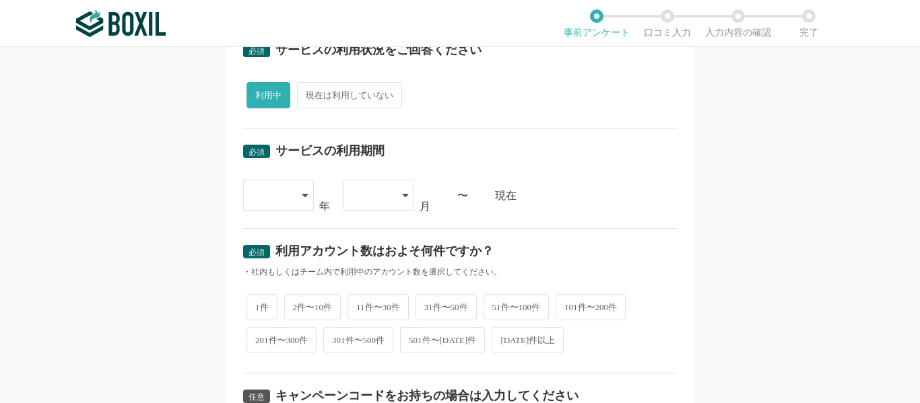
scroll to position [471, 0]
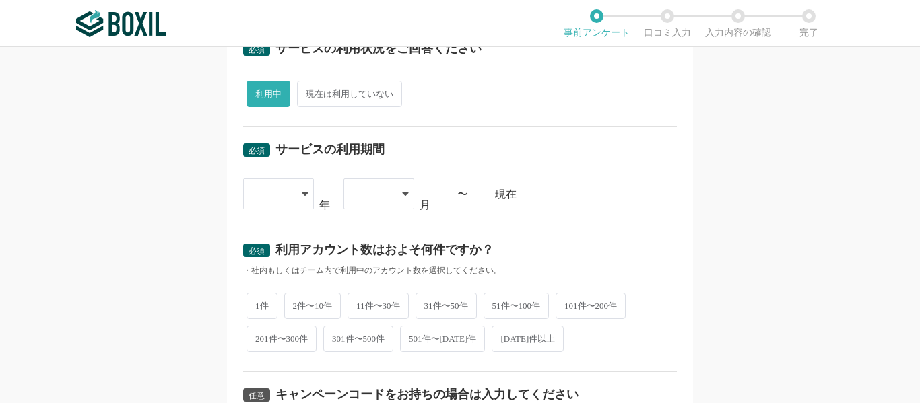
click at [286, 206] on div at bounding box center [272, 194] width 40 height 30
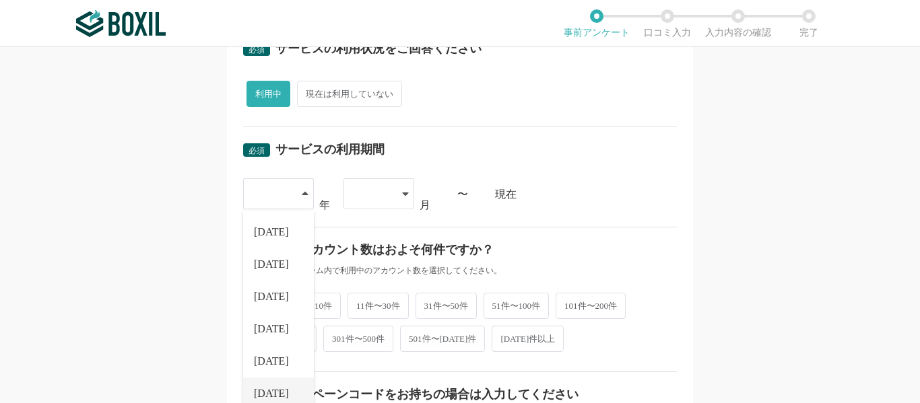
click at [278, 390] on li "[DATE]" at bounding box center [278, 394] width 71 height 32
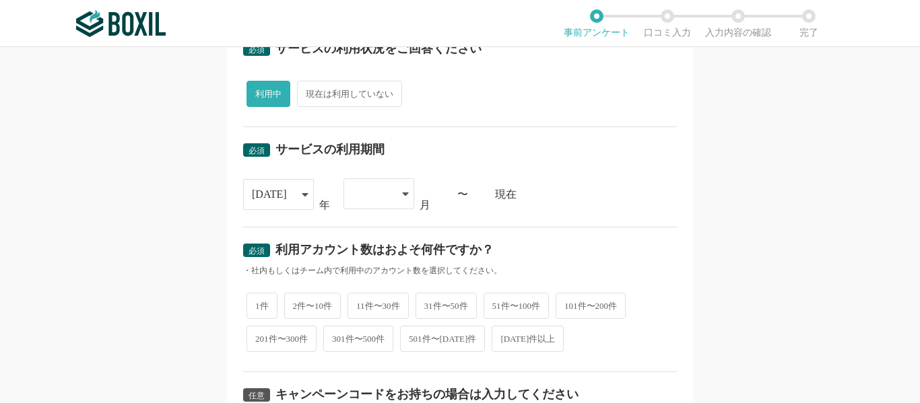
click at [381, 202] on div at bounding box center [372, 194] width 40 height 30
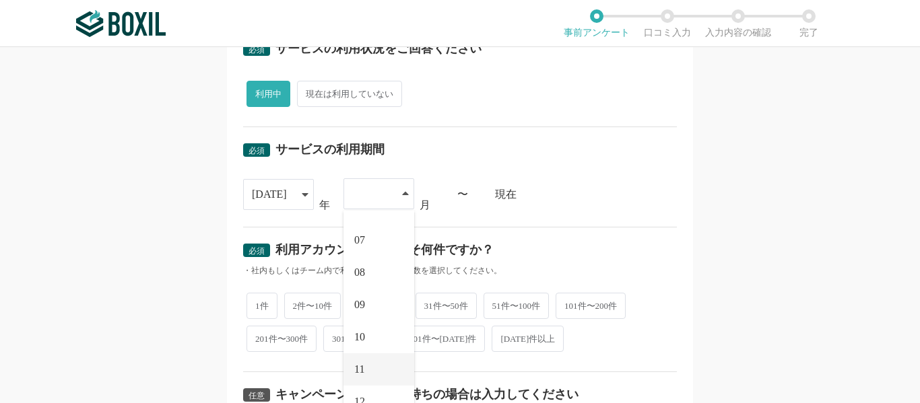
click at [372, 371] on li "11" at bounding box center [378, 369] width 71 height 32
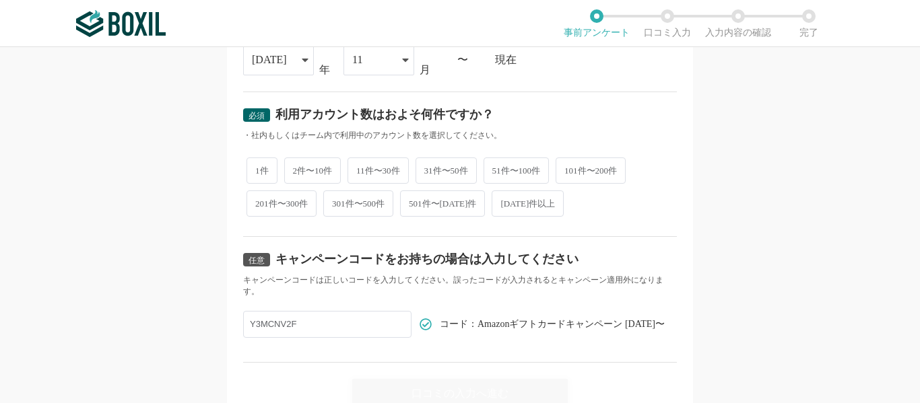
scroll to position [606, 0]
click at [463, 173] on span "31件〜50件" at bounding box center [445, 170] width 61 height 26
click at [427, 168] on input "31件〜50件" at bounding box center [423, 163] width 9 height 9
radio input "true"
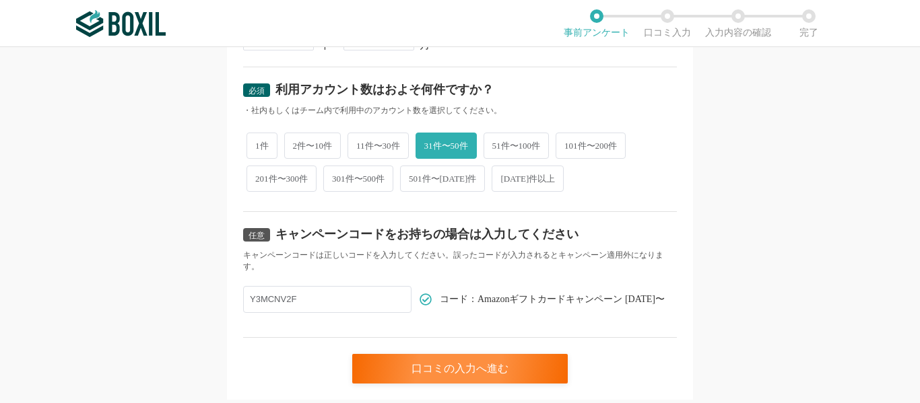
scroll to position [670, 0]
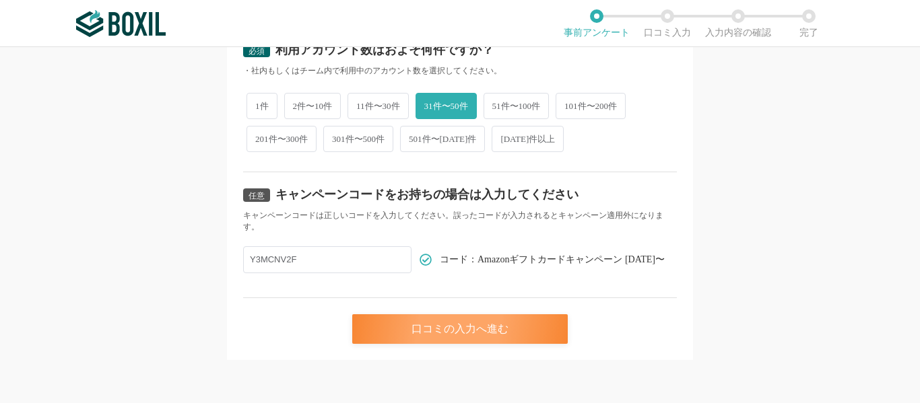
click at [440, 326] on div "口コミの入力へ進む" at bounding box center [459, 329] width 215 height 30
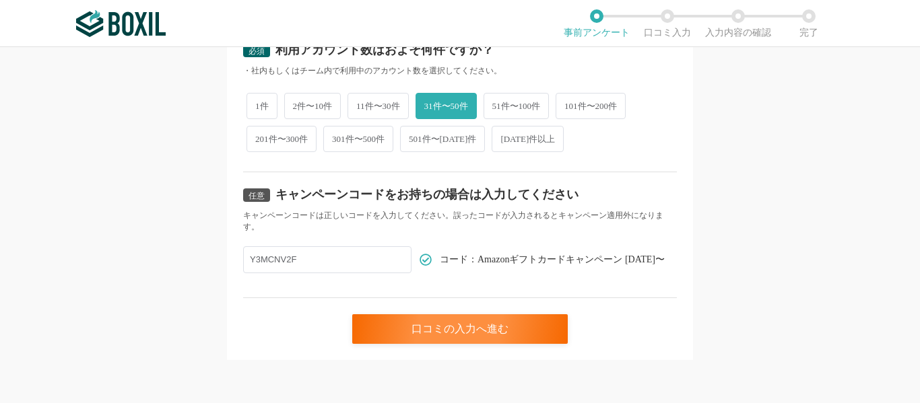
scroll to position [0, 0]
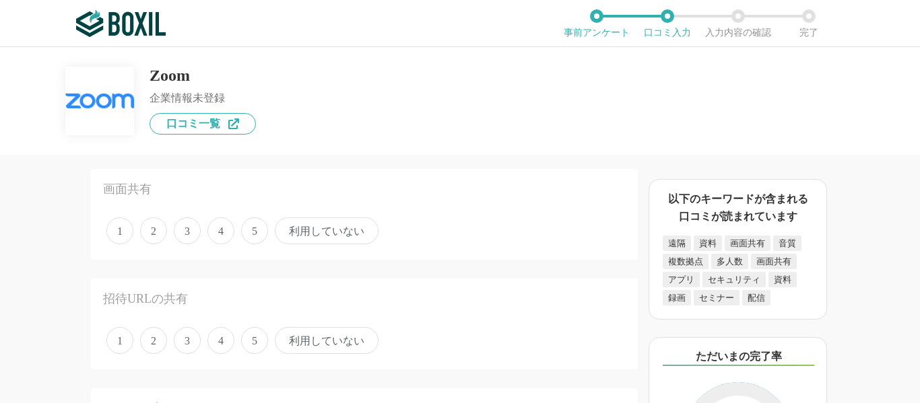
scroll to position [67, 0]
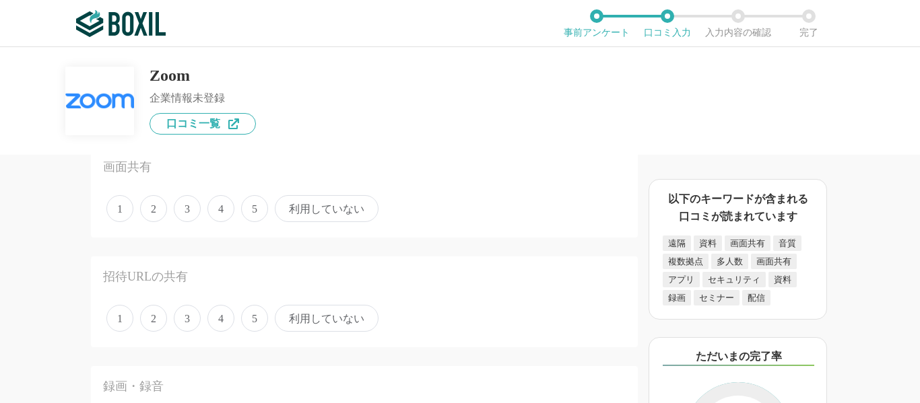
click at [198, 211] on span "3" at bounding box center [187, 208] width 27 height 27
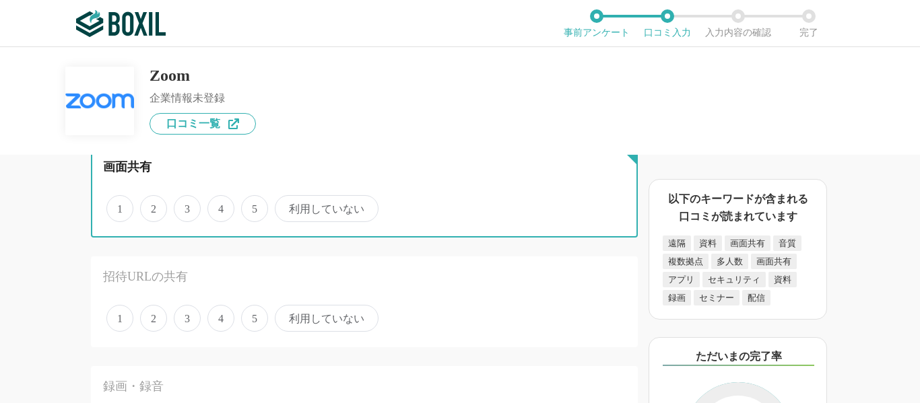
click at [186, 206] on input "3" at bounding box center [181, 201] width 9 height 9
radio input "true"
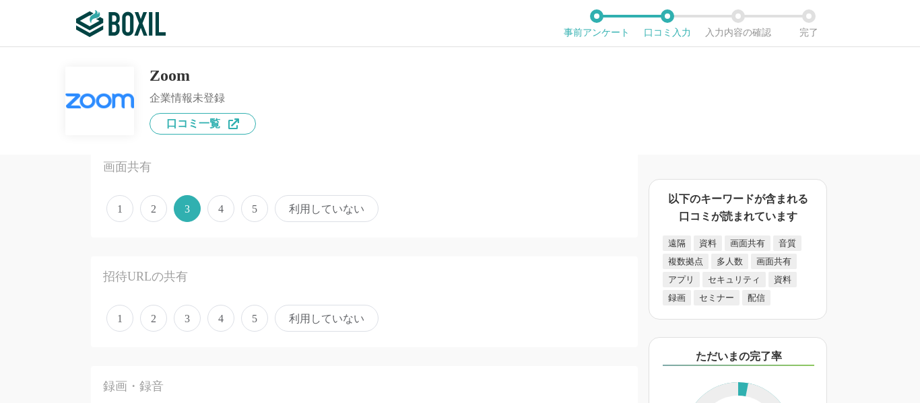
click at [215, 213] on span "4" at bounding box center [220, 208] width 27 height 27
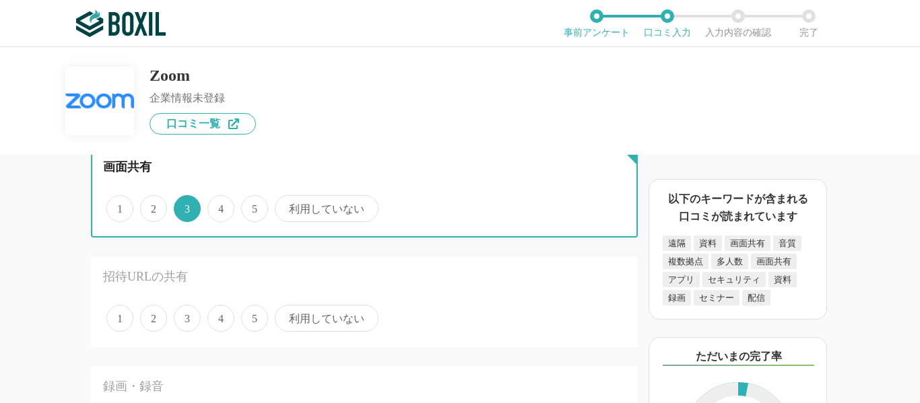
click at [215, 206] on input "4" at bounding box center [215, 201] width 9 height 9
radio input "true"
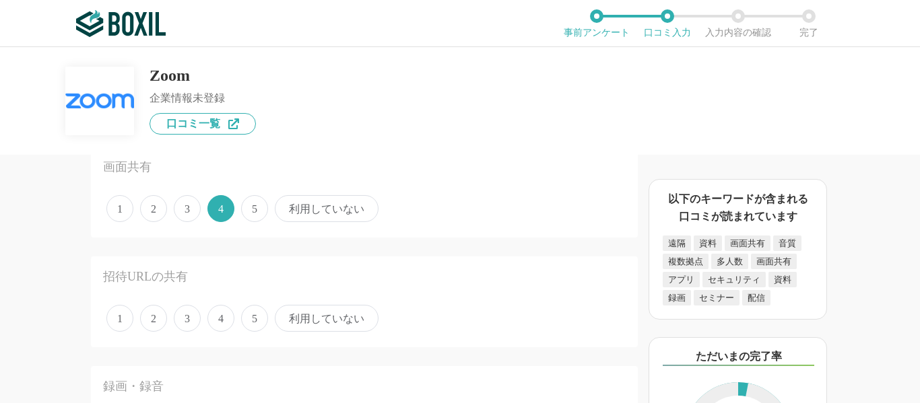
click at [213, 318] on span "4" at bounding box center [220, 318] width 27 height 27
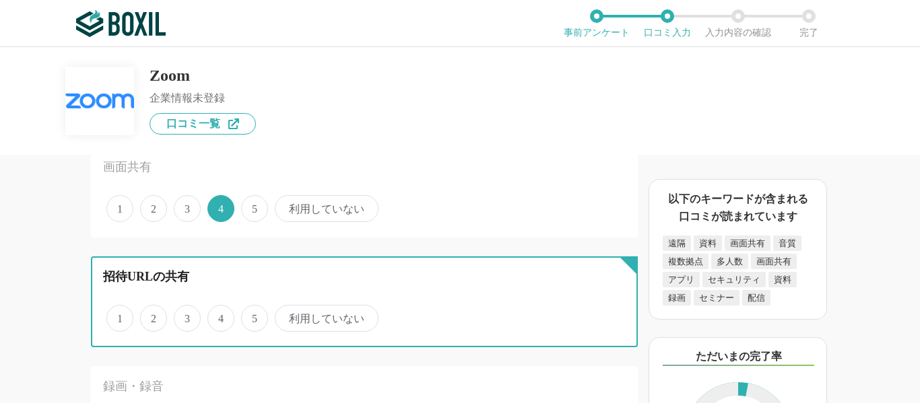
click at [213, 316] on input "4" at bounding box center [215, 311] width 9 height 9
radio input "true"
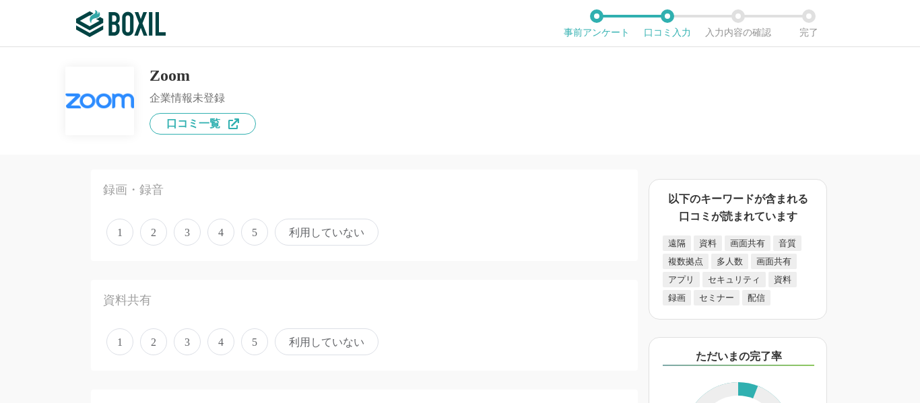
scroll to position [269, 0]
click at [326, 228] on span "利用していない" at bounding box center [327, 226] width 104 height 27
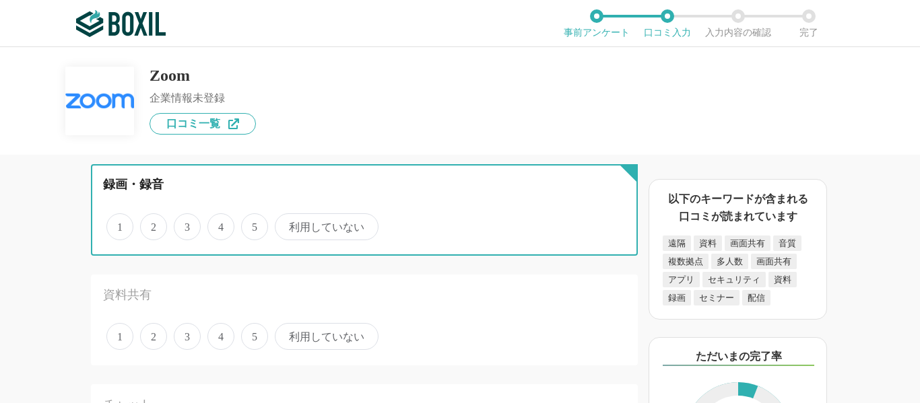
click at [287, 224] on input "利用していない" at bounding box center [282, 219] width 9 height 9
radio input "true"
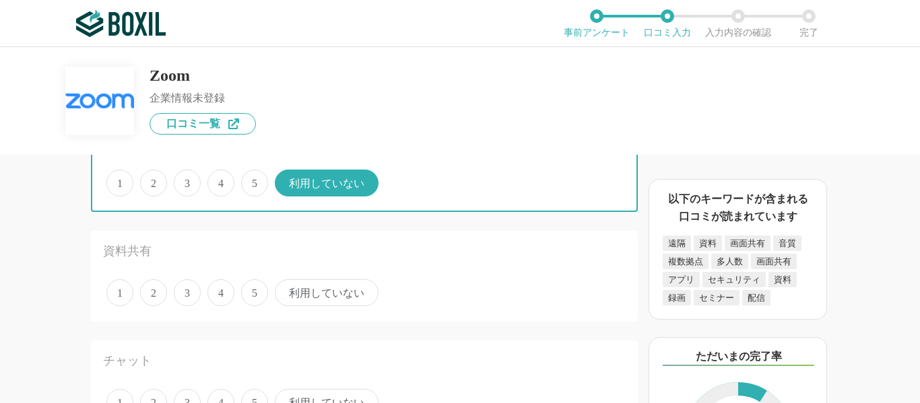
scroll to position [337, 0]
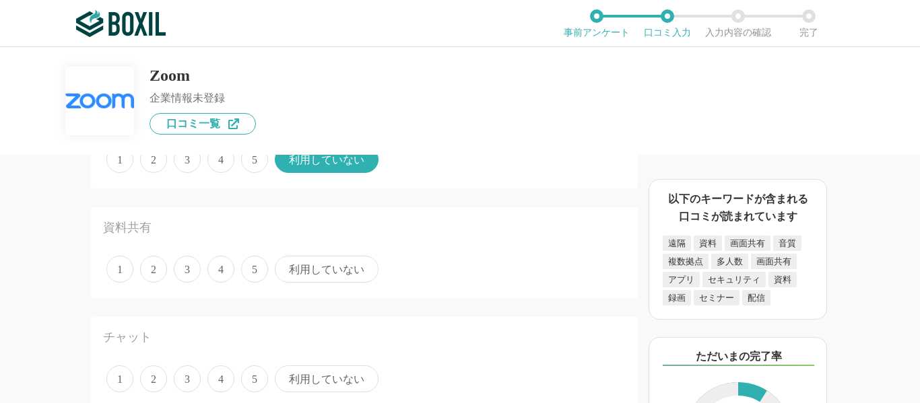
click at [218, 270] on span "4" at bounding box center [220, 269] width 27 height 27
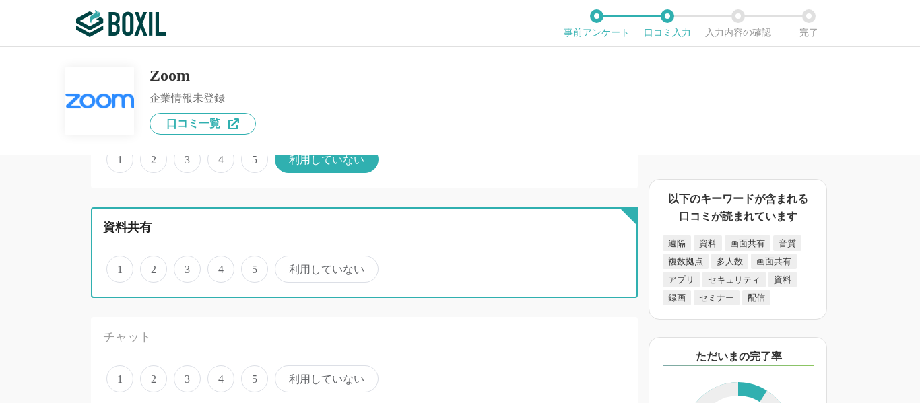
click at [218, 267] on input "4" at bounding box center [215, 262] width 9 height 9
radio input "true"
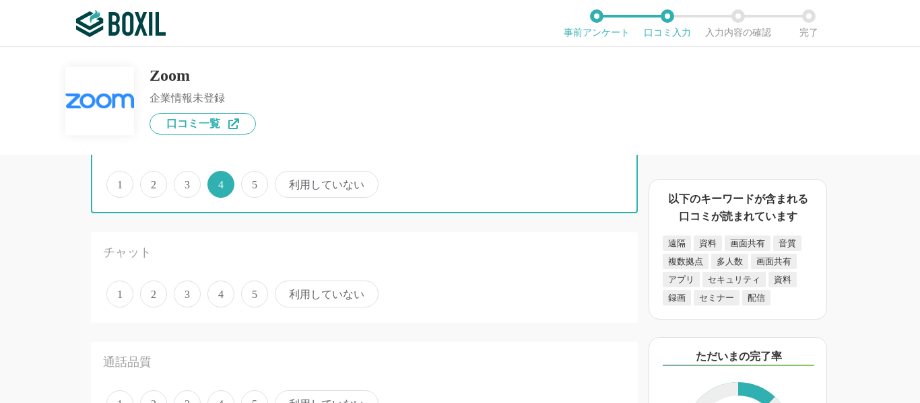
scroll to position [471, 0]
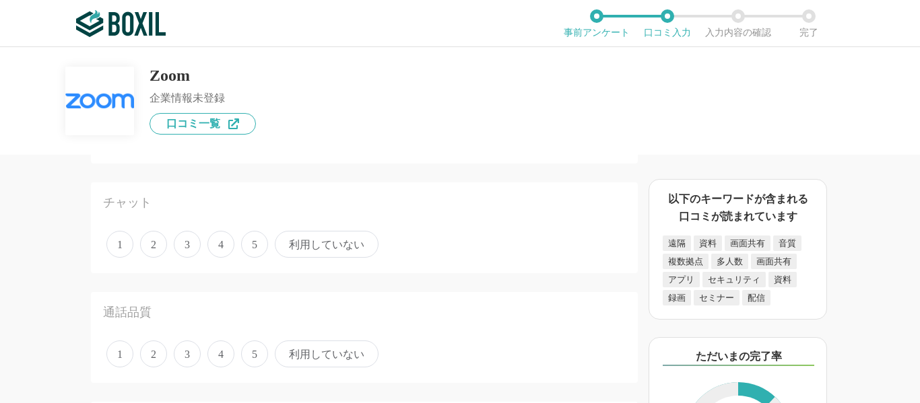
click at [244, 248] on span "5" at bounding box center [254, 244] width 27 height 27
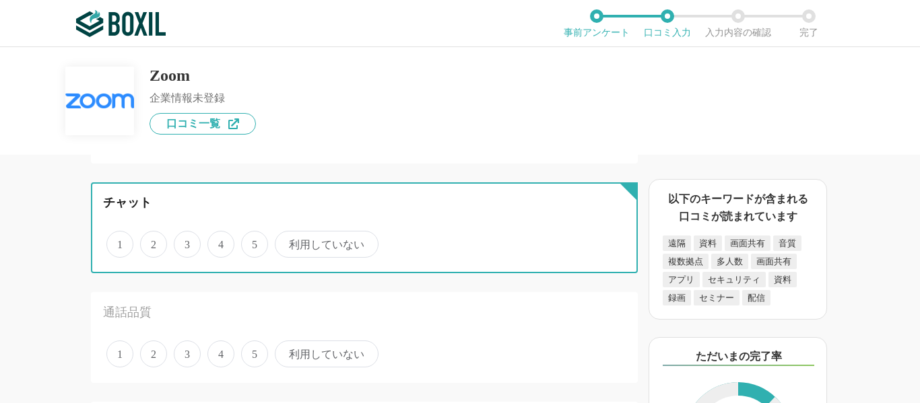
click at [244, 242] on input "5" at bounding box center [248, 237] width 9 height 9
radio input "true"
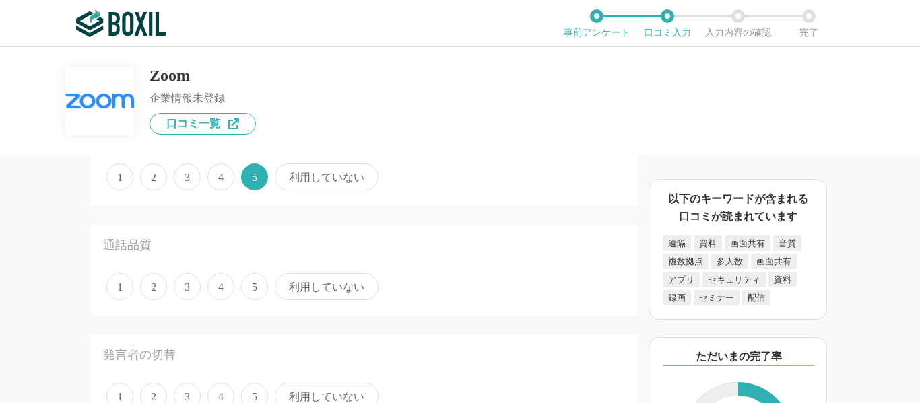
click at [181, 285] on span "3" at bounding box center [187, 286] width 27 height 27
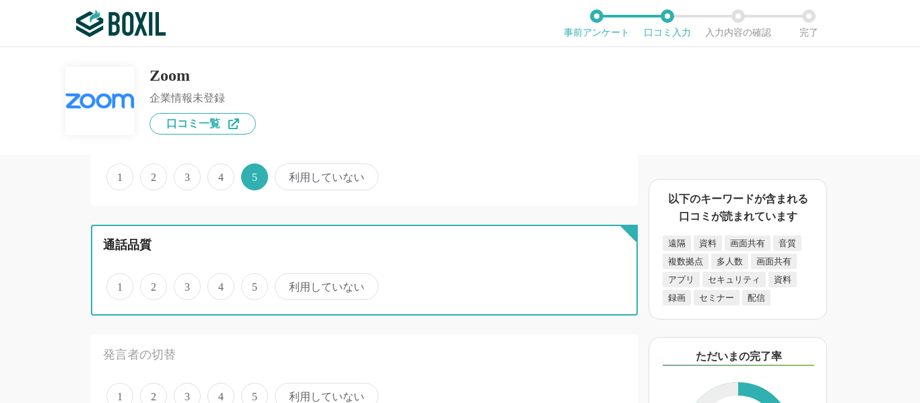
click at [181, 284] on input "3" at bounding box center [181, 279] width 9 height 9
radio input "true"
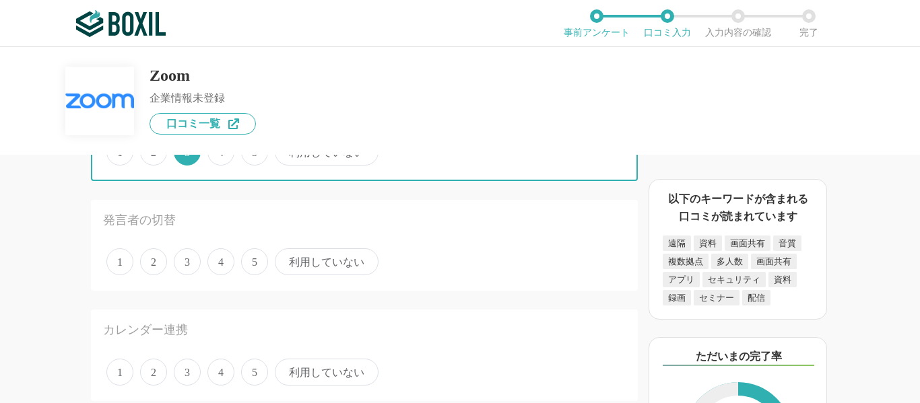
scroll to position [606, 0]
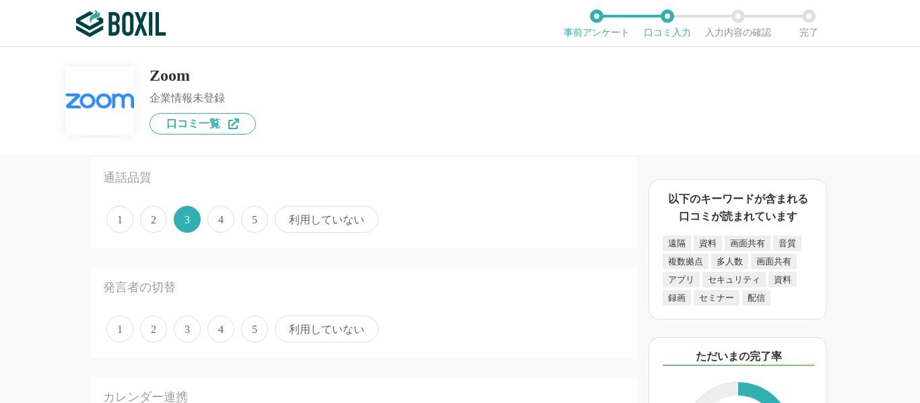
click at [221, 226] on span "4" at bounding box center [220, 219] width 27 height 27
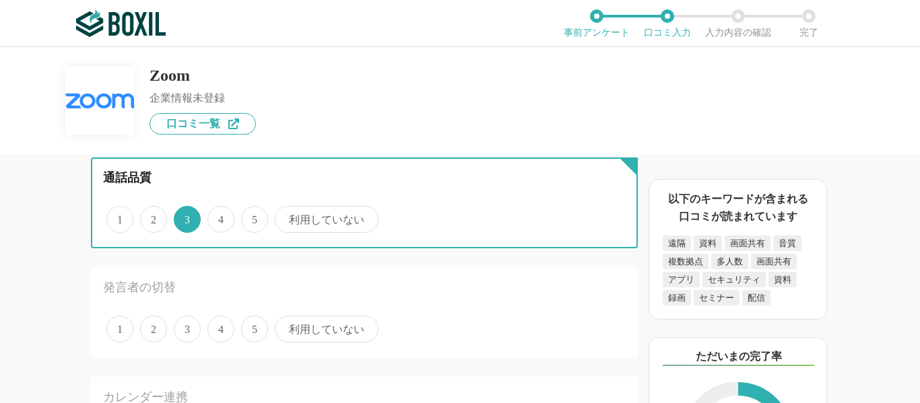
click at [219, 217] on input "4" at bounding box center [215, 212] width 9 height 9
radio input "true"
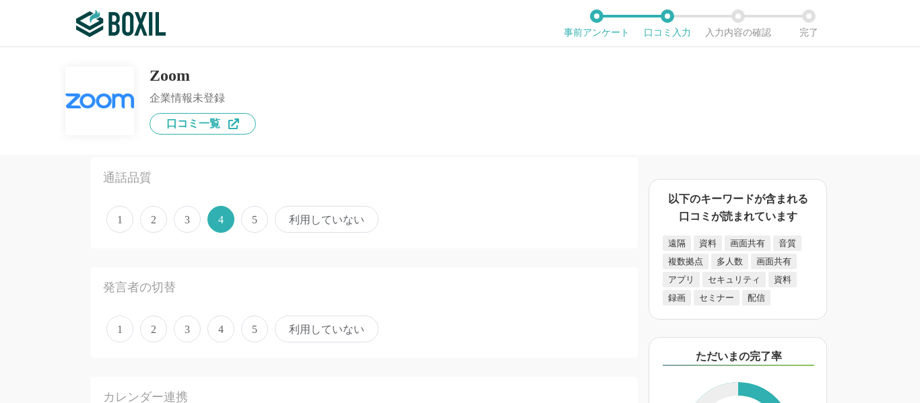
click at [212, 337] on span "4" at bounding box center [220, 329] width 27 height 27
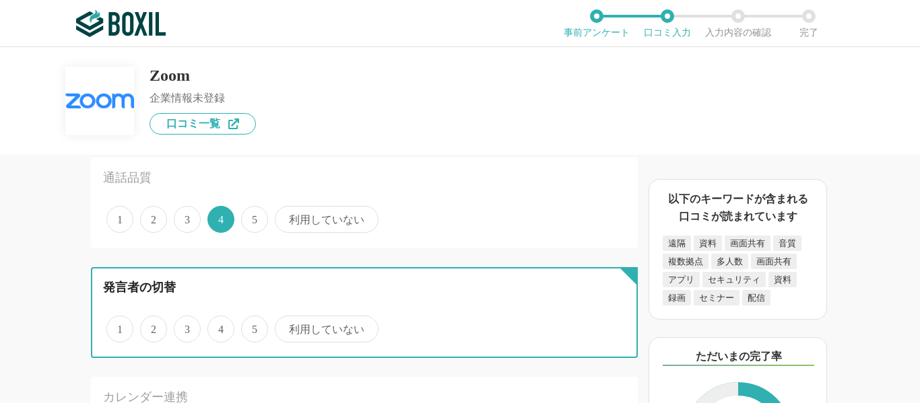
click at [212, 326] on input "4" at bounding box center [215, 322] width 9 height 9
radio input "true"
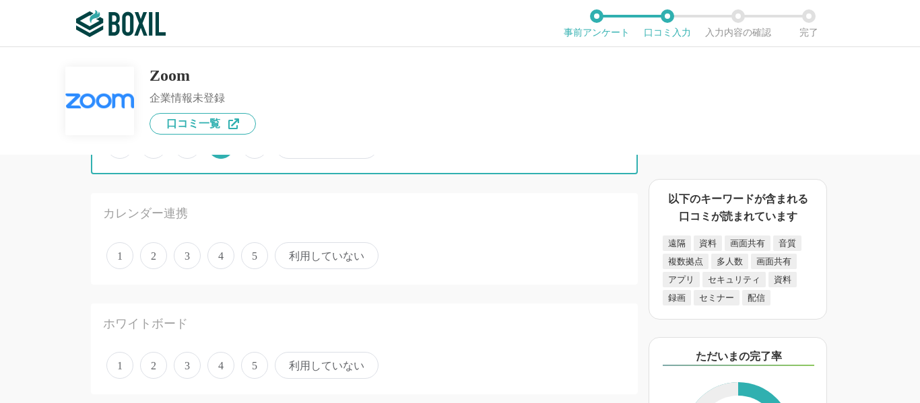
scroll to position [808, 0]
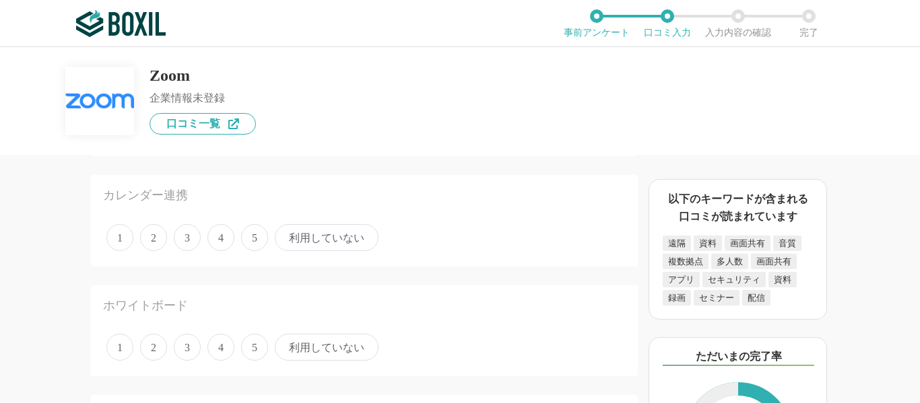
click at [331, 244] on span "利用していない" at bounding box center [327, 237] width 104 height 27
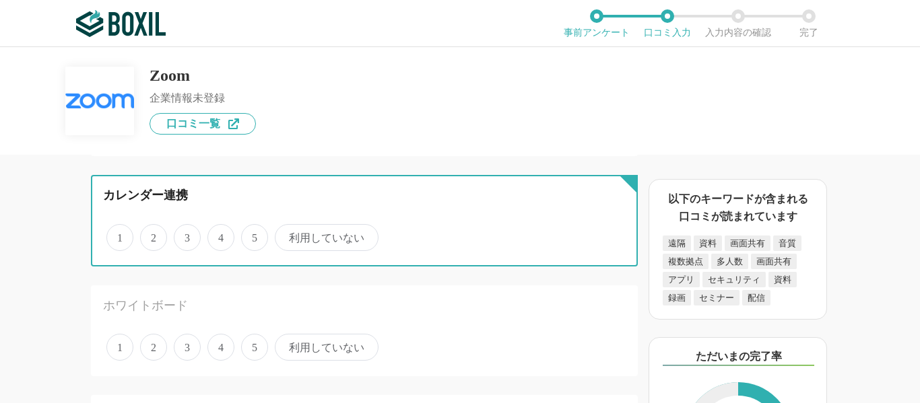
click at [287, 235] on input "利用していない" at bounding box center [282, 230] width 9 height 9
radio input "true"
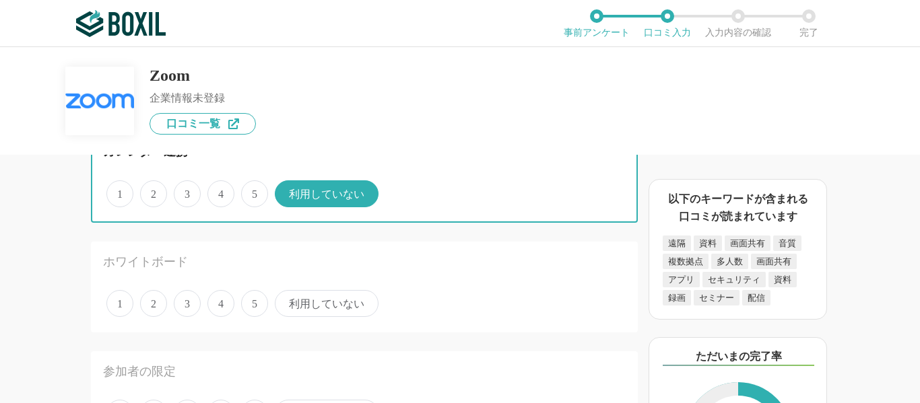
scroll to position [875, 0]
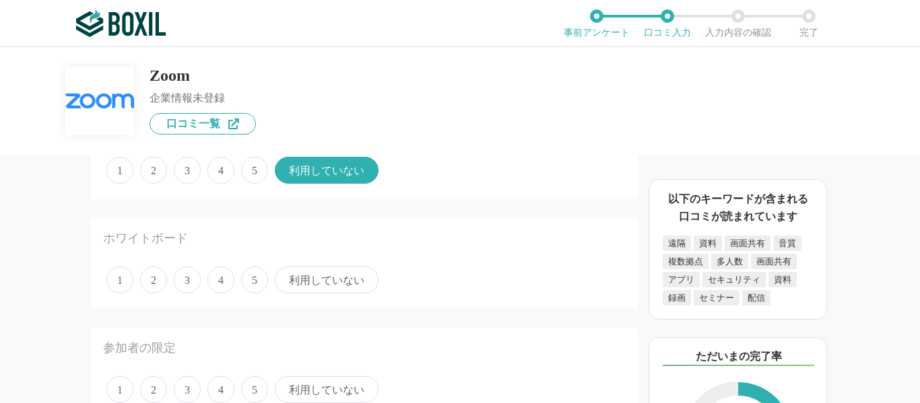
click at [331, 289] on span "利用していない" at bounding box center [327, 280] width 104 height 27
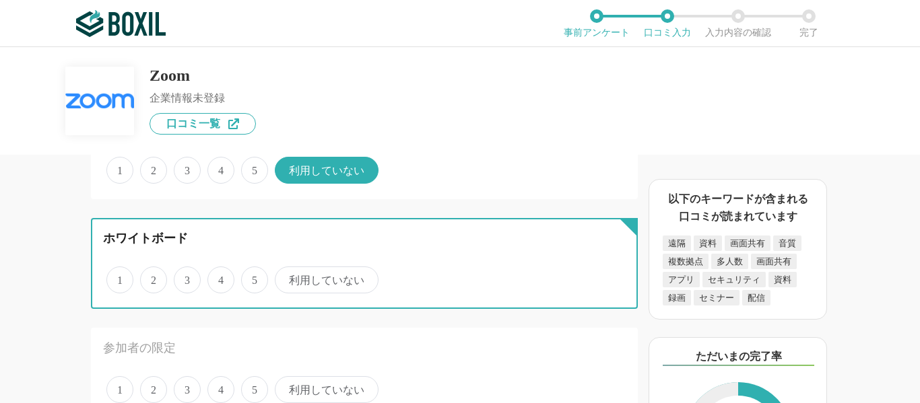
click at [287, 277] on input "利用していない" at bounding box center [282, 273] width 9 height 9
radio input "true"
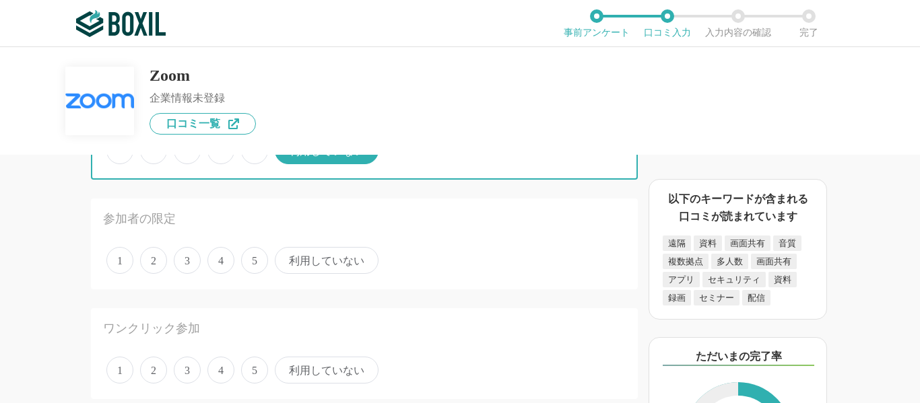
scroll to position [1010, 0]
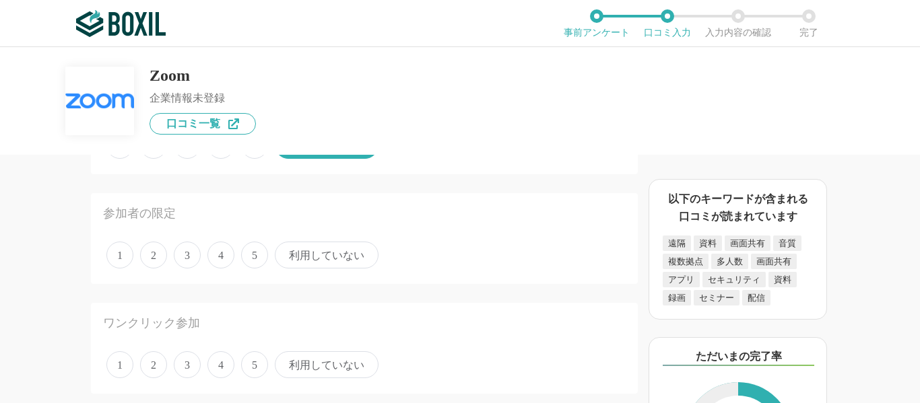
click at [298, 253] on span "利用していない" at bounding box center [327, 255] width 104 height 27
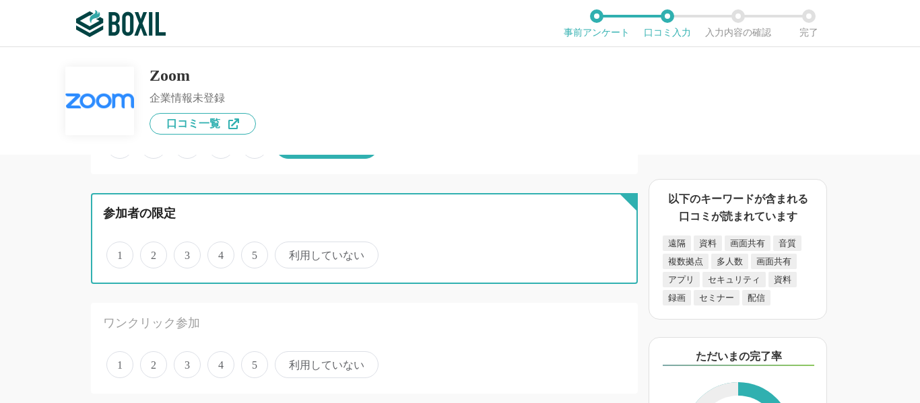
click at [287, 252] on input "利用していない" at bounding box center [282, 248] width 9 height 9
radio input "true"
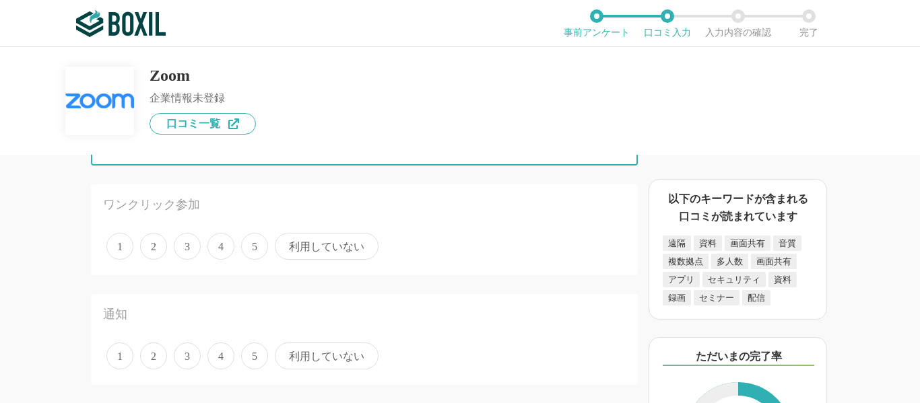
scroll to position [1144, 0]
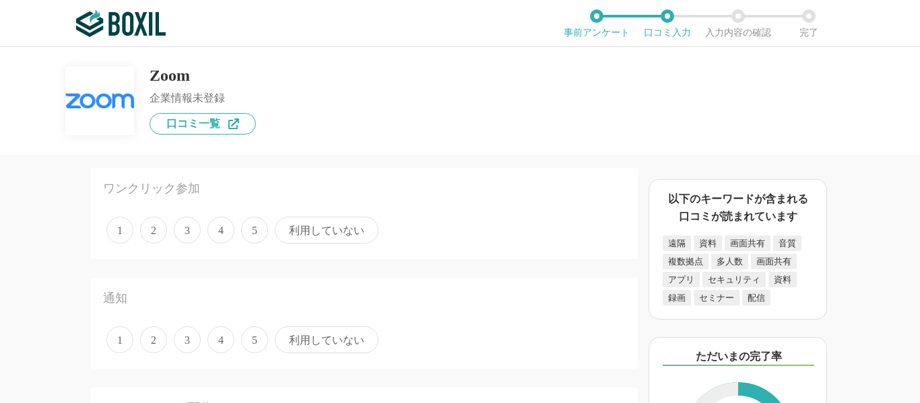
click at [175, 227] on span "3" at bounding box center [187, 230] width 27 height 27
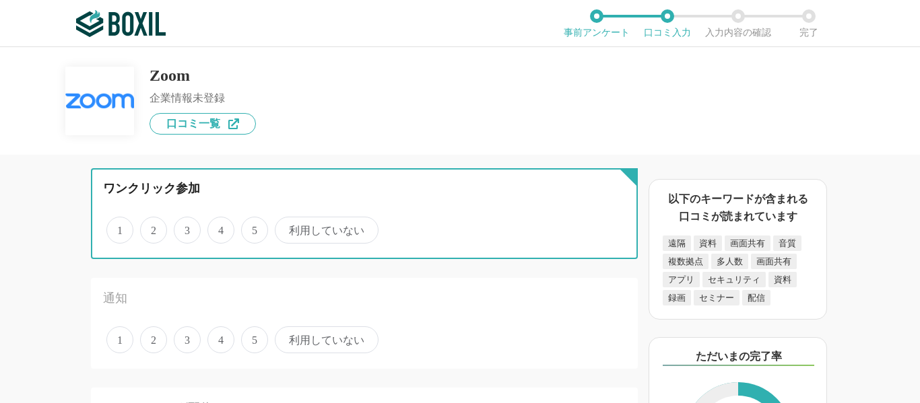
click at [177, 227] on input "3" at bounding box center [181, 223] width 9 height 9
radio input "true"
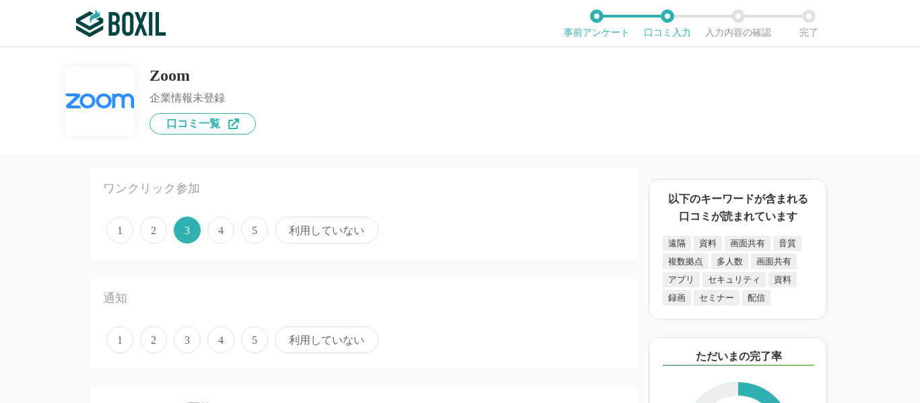
click at [217, 230] on span "4" at bounding box center [220, 230] width 27 height 27
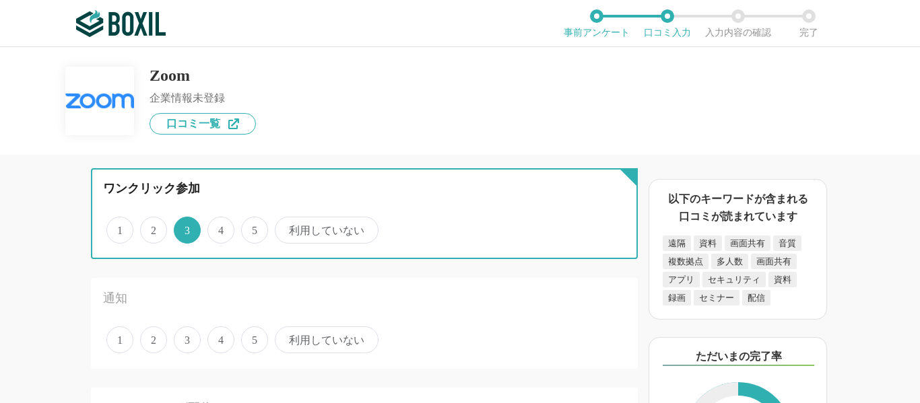
click at [217, 228] on input "4" at bounding box center [215, 223] width 9 height 9
radio input "true"
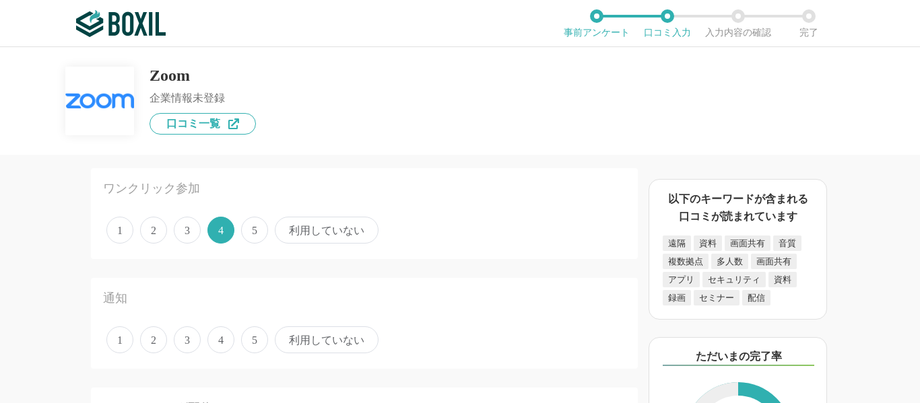
click at [256, 230] on span "5" at bounding box center [254, 230] width 27 height 27
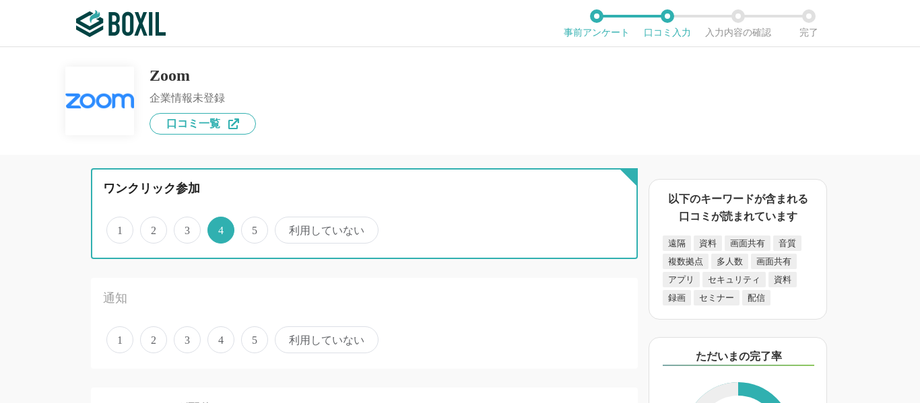
click at [253, 228] on input "5" at bounding box center [248, 223] width 9 height 9
radio input "true"
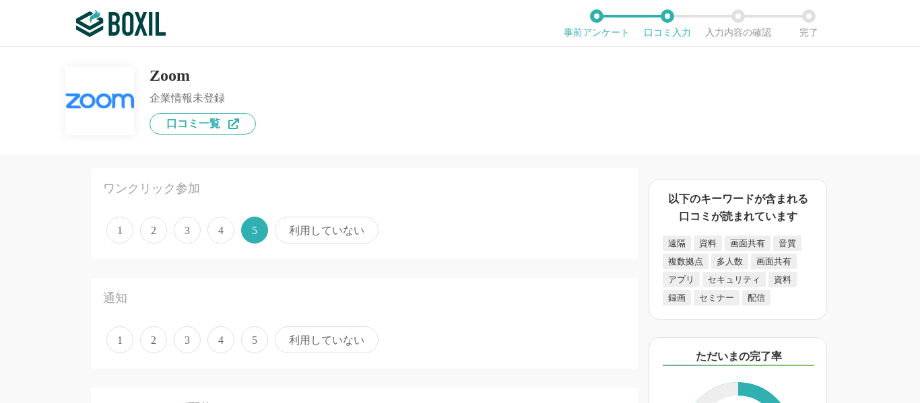
click at [352, 344] on span "利用していない" at bounding box center [327, 339] width 104 height 27
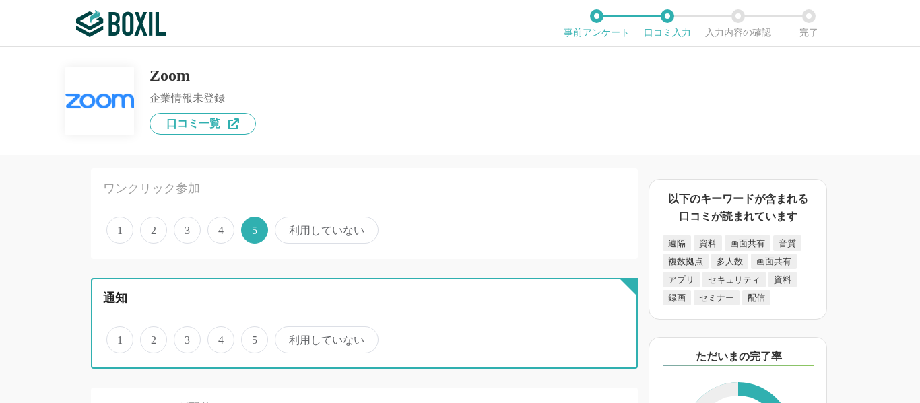
click at [287, 337] on input "利用していない" at bounding box center [282, 333] width 9 height 9
radio input "true"
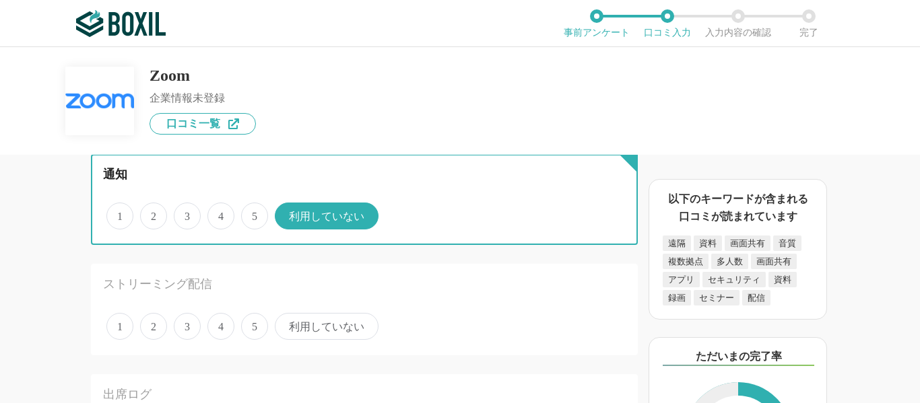
scroll to position [1279, 0]
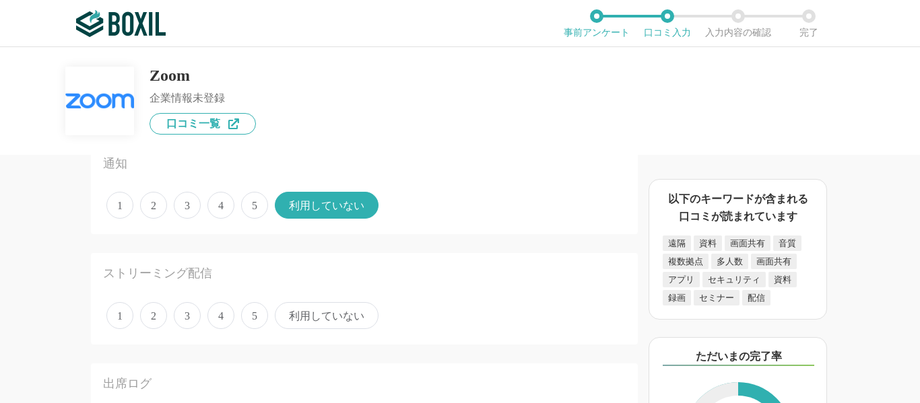
click at [335, 318] on span "利用していない" at bounding box center [327, 315] width 104 height 27
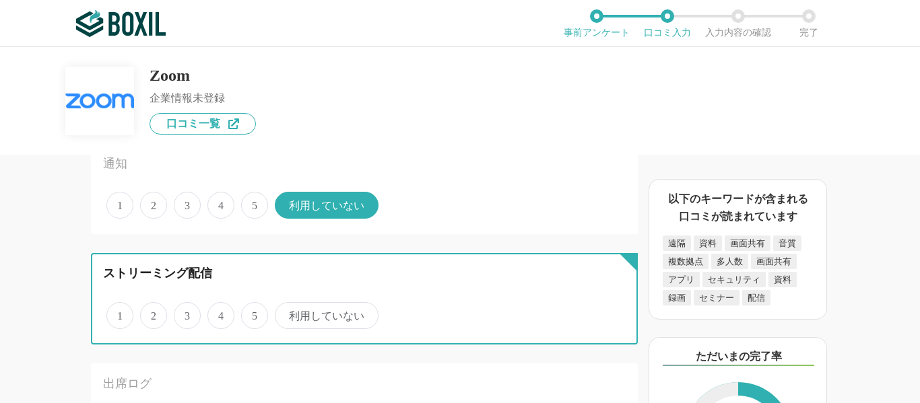
click at [287, 313] on input "利用していない" at bounding box center [282, 308] width 9 height 9
radio input "true"
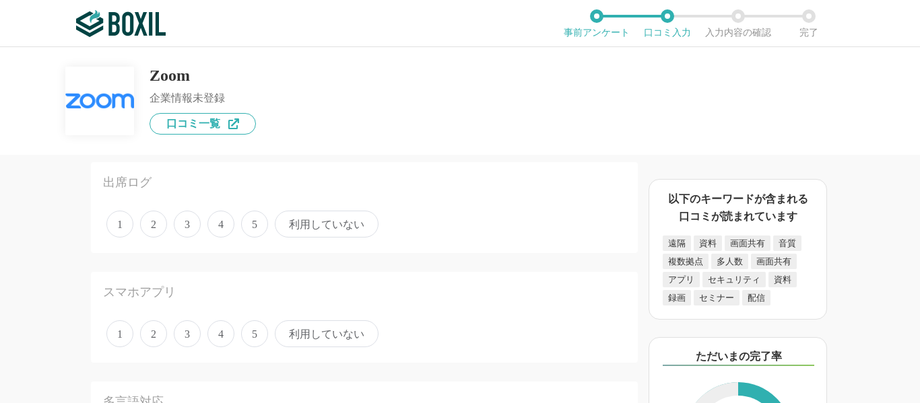
scroll to position [1481, 0]
drag, startPoint x: 242, startPoint y: 221, endPoint x: 335, endPoint y: 223, distance: 92.2
click at [335, 223] on div "1 2 3 4 5 利用していない" at bounding box center [364, 224] width 522 height 34
click at [335, 223] on span "利用していない" at bounding box center [327, 223] width 104 height 27
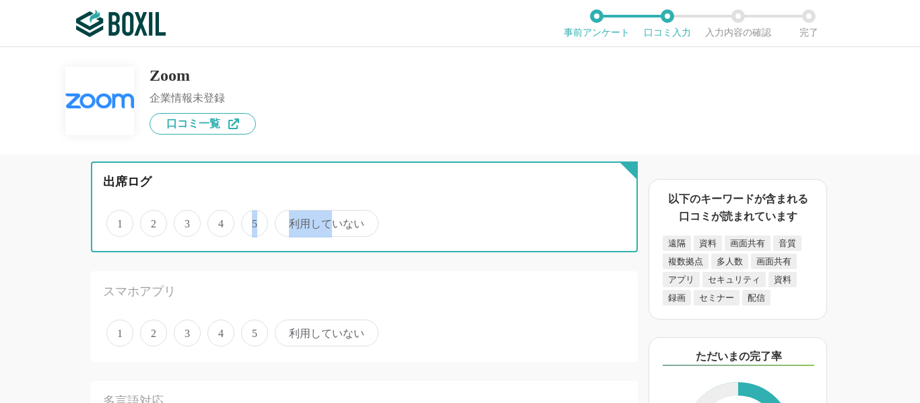
click at [287, 221] on input "利用していない" at bounding box center [282, 216] width 9 height 9
radio input "true"
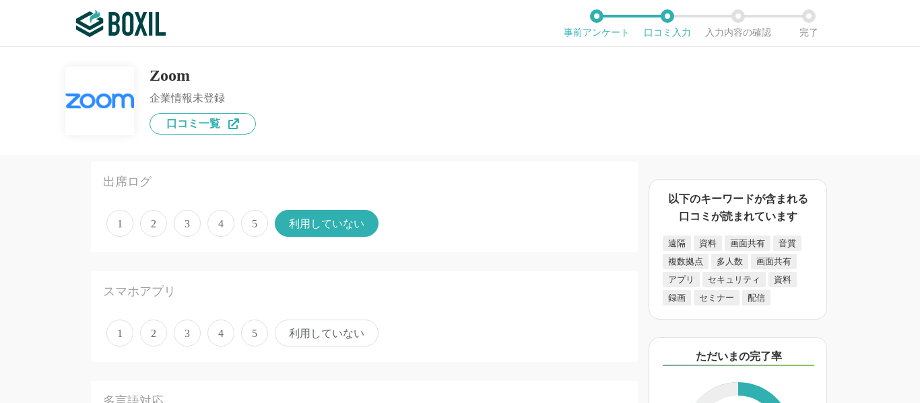
click at [303, 337] on span "利用していない" at bounding box center [327, 333] width 104 height 27
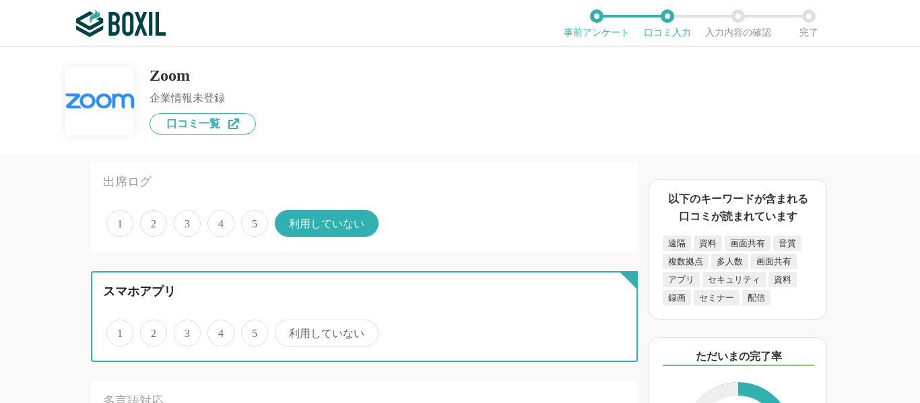
click at [287, 331] on input "利用していない" at bounding box center [282, 326] width 9 height 9
radio input "true"
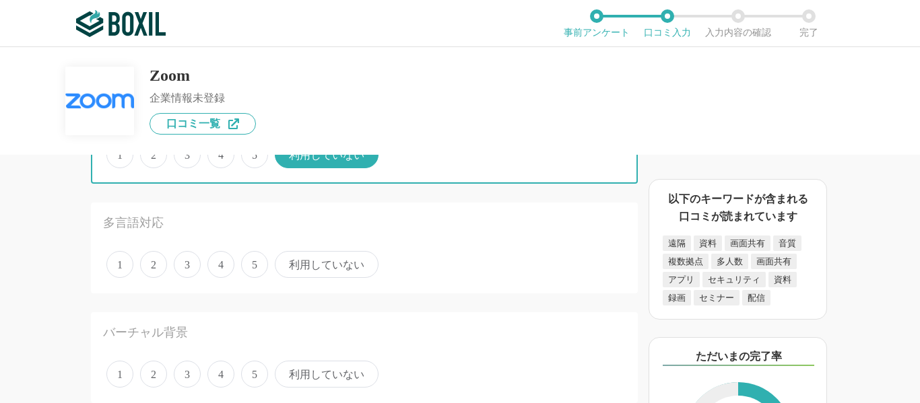
scroll to position [1683, 0]
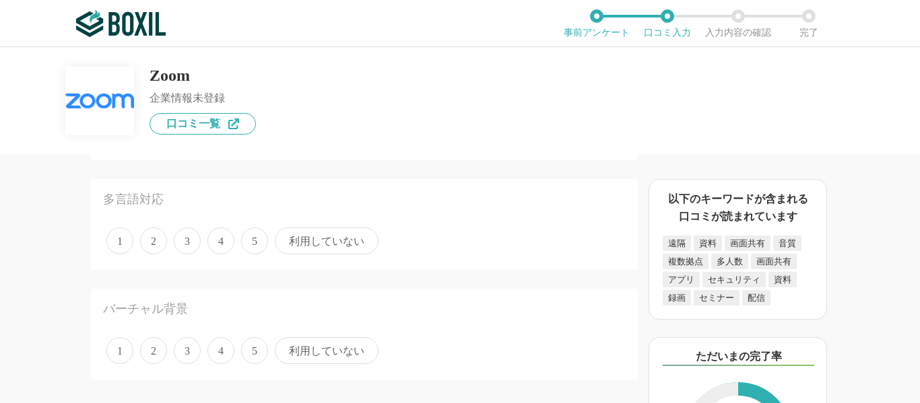
click at [304, 241] on span "利用していない" at bounding box center [327, 241] width 104 height 27
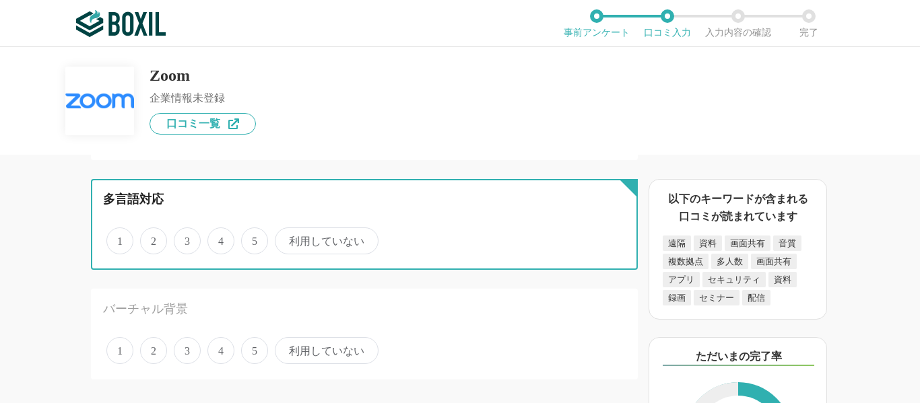
click at [287, 238] on input "利用していない" at bounding box center [282, 234] width 9 height 9
radio input "true"
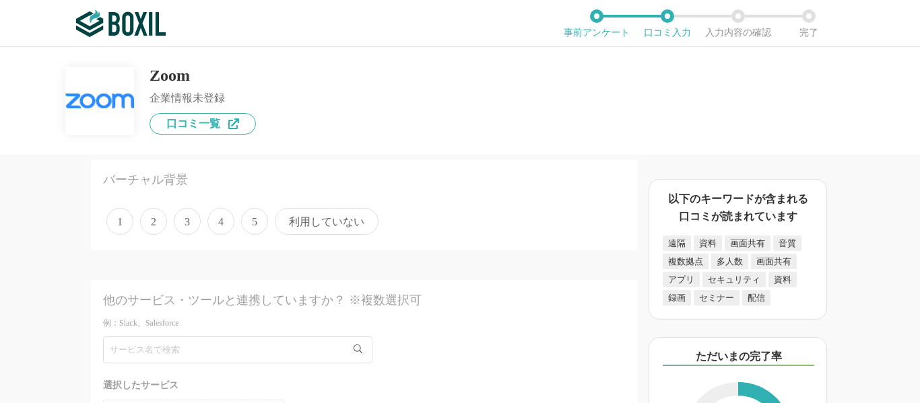
scroll to position [1818, 0]
click at [229, 220] on span "4" at bounding box center [220, 216] width 27 height 27
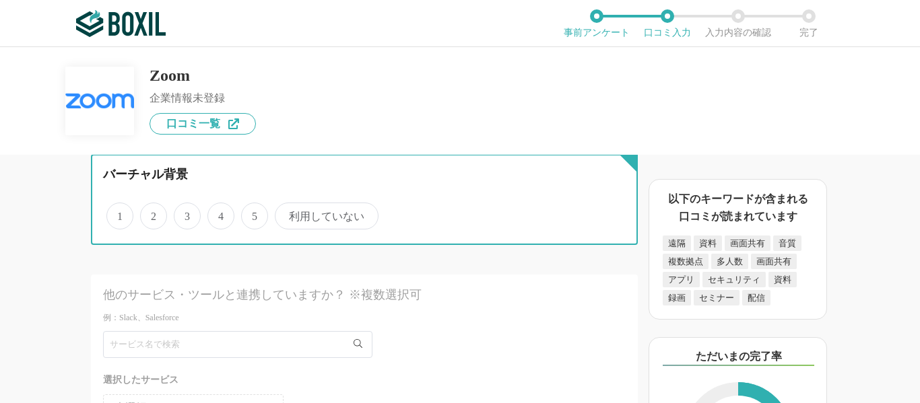
click at [219, 213] on input "4" at bounding box center [215, 209] width 9 height 9
radio input "true"
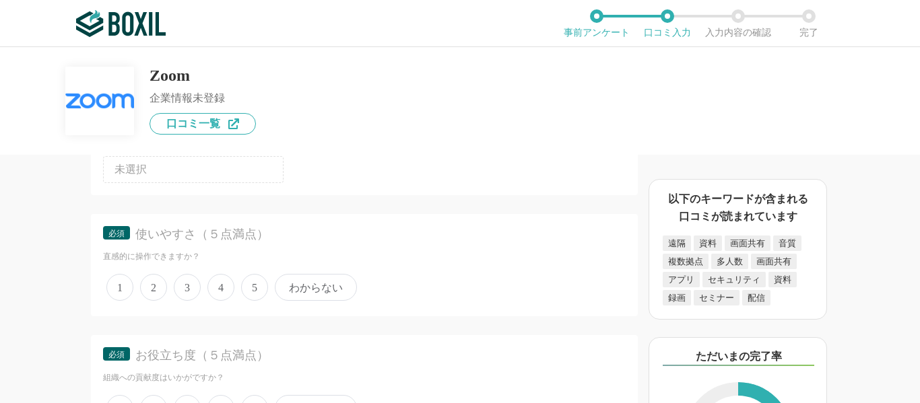
scroll to position [2087, 0]
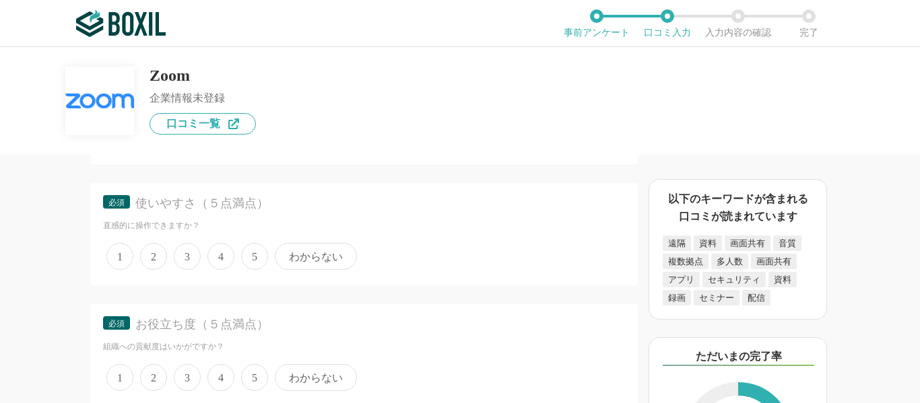
click at [222, 258] on span "4" at bounding box center [220, 256] width 27 height 27
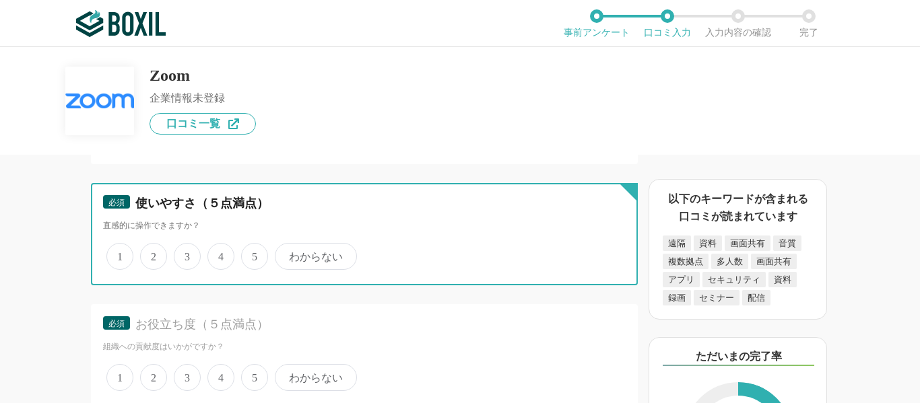
click at [219, 254] on input "4" at bounding box center [215, 249] width 9 height 9
radio input "true"
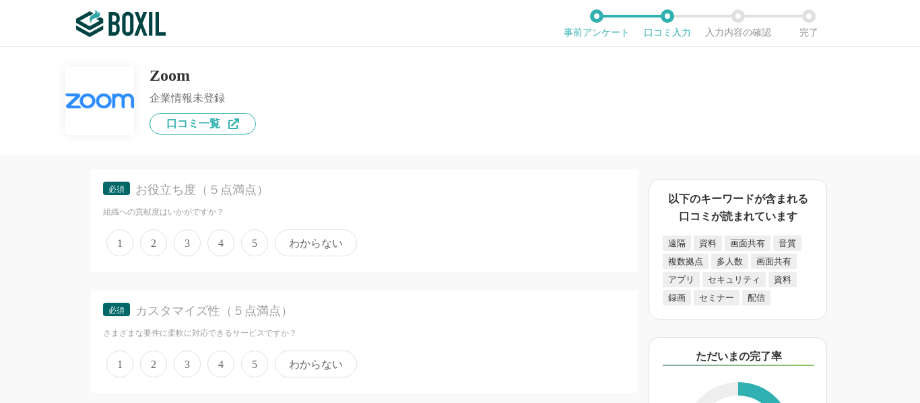
click at [223, 244] on span "4" at bounding box center [220, 243] width 27 height 27
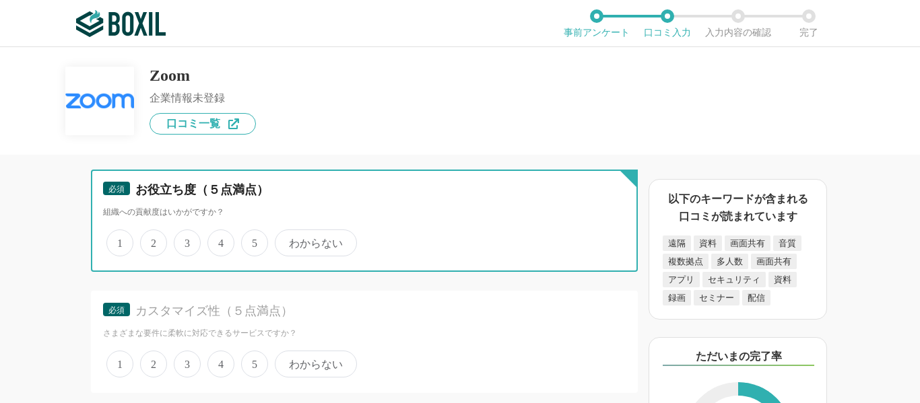
click at [219, 240] on input "4" at bounding box center [215, 236] width 9 height 9
radio input "true"
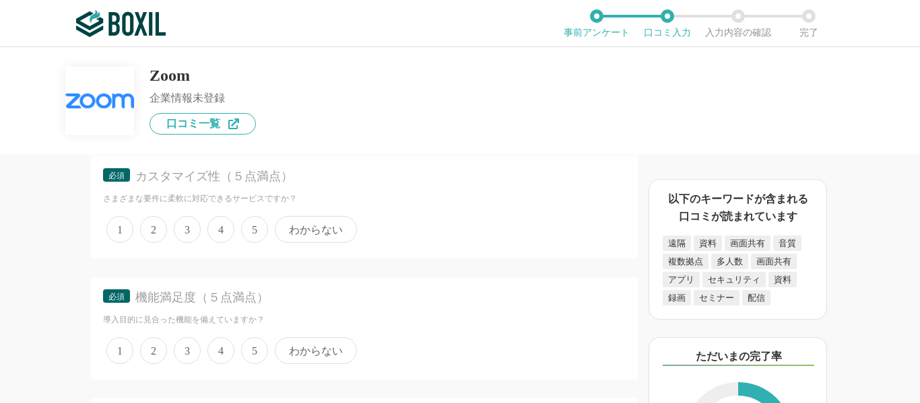
click at [221, 215] on div "1 2 3 4 5 わからない" at bounding box center [364, 230] width 522 height 34
click at [221, 233] on span "4" at bounding box center [220, 229] width 27 height 27
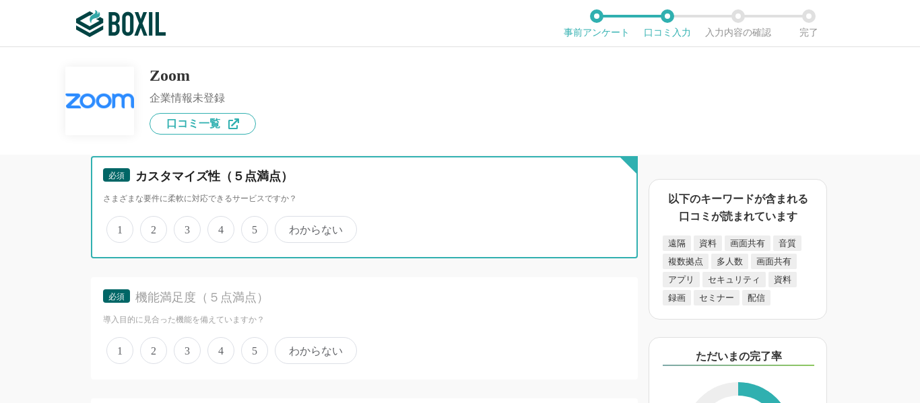
click at [219, 227] on input "4" at bounding box center [215, 222] width 9 height 9
radio input "true"
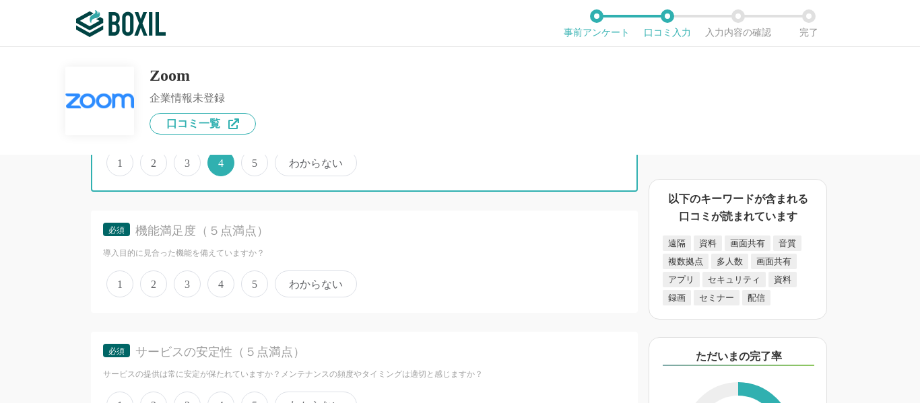
scroll to position [2423, 0]
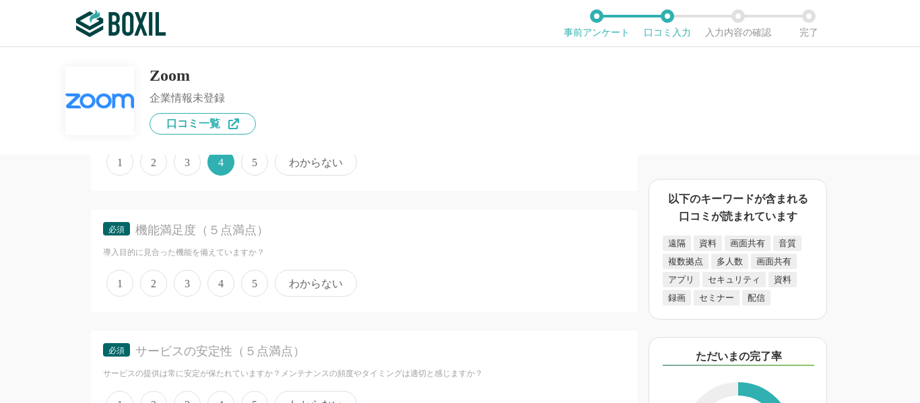
click at [191, 288] on span "3" at bounding box center [187, 283] width 27 height 27
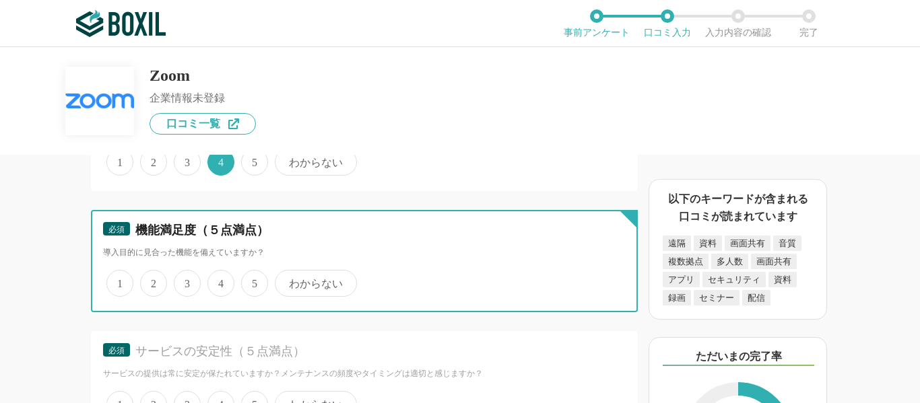
click at [186, 281] on input "3" at bounding box center [181, 276] width 9 height 9
radio input "true"
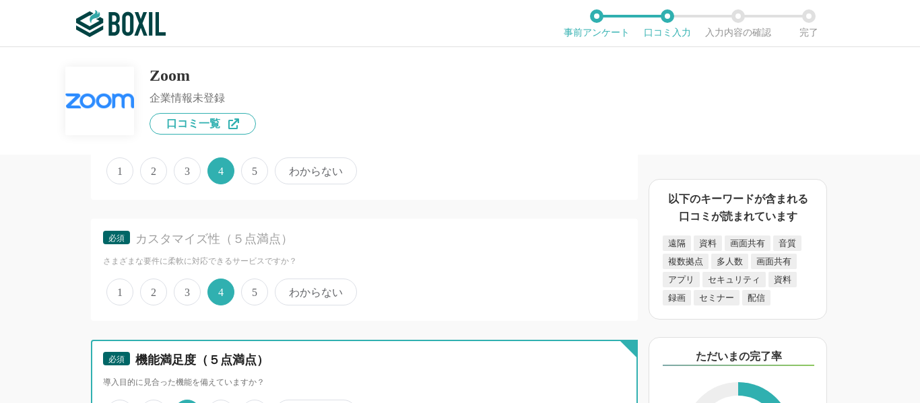
scroll to position [2289, 0]
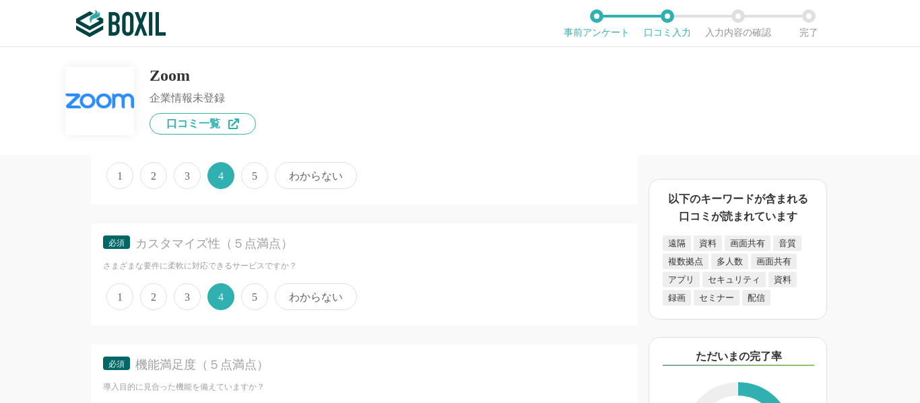
click at [203, 291] on div "1 2 3 4 5 わからない" at bounding box center [364, 297] width 522 height 34
click at [178, 292] on span "3" at bounding box center [187, 296] width 27 height 27
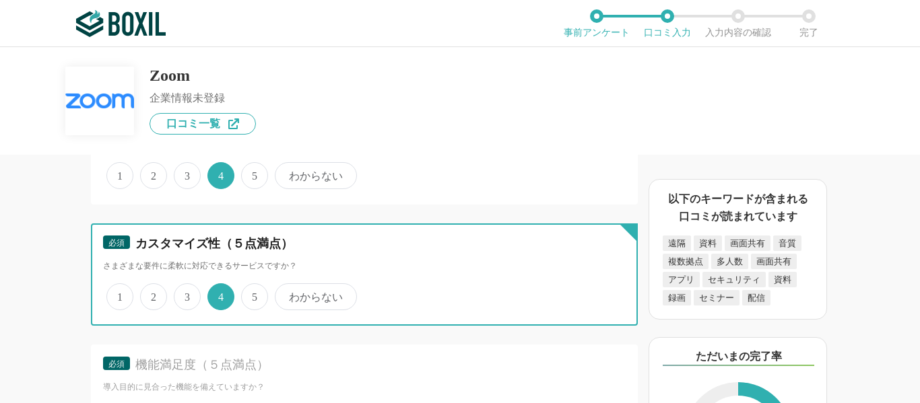
click at [178, 292] on input "3" at bounding box center [181, 289] width 9 height 9
radio input "true"
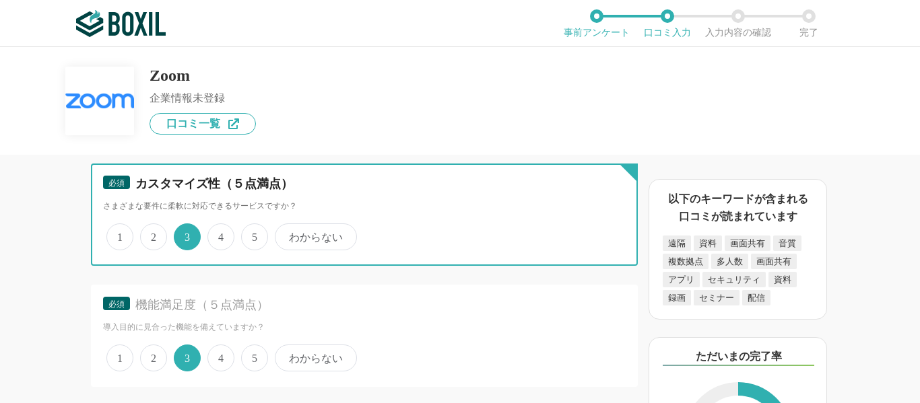
scroll to position [2423, 0]
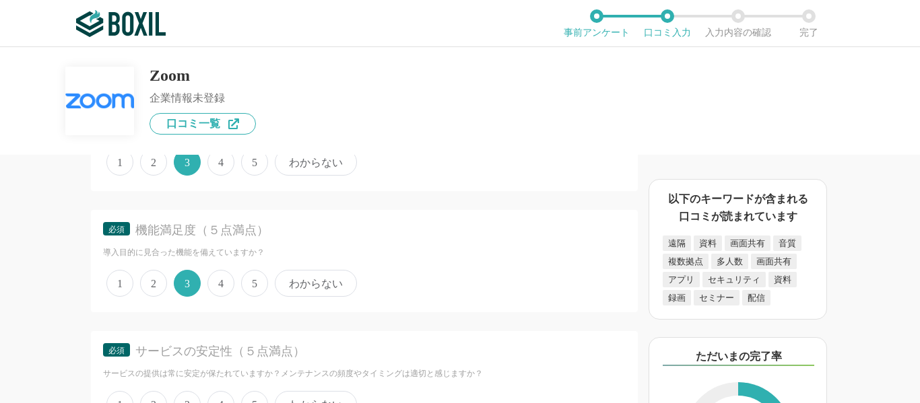
click at [222, 291] on span "4" at bounding box center [220, 283] width 27 height 27
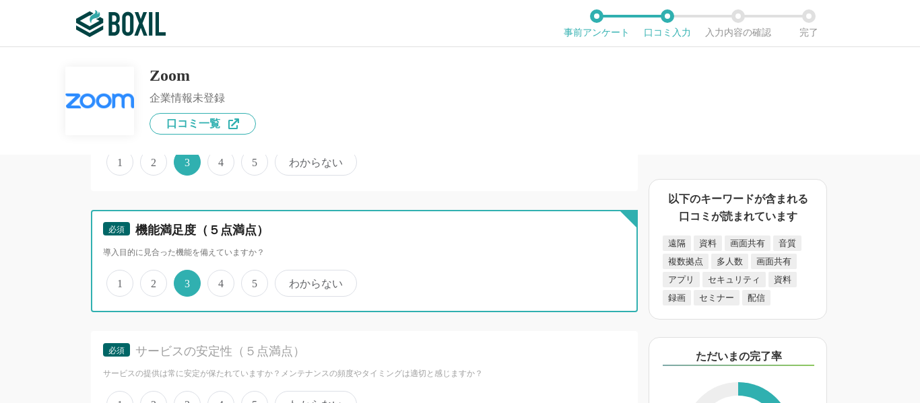
click at [219, 281] on input "4" at bounding box center [215, 276] width 9 height 9
radio input "true"
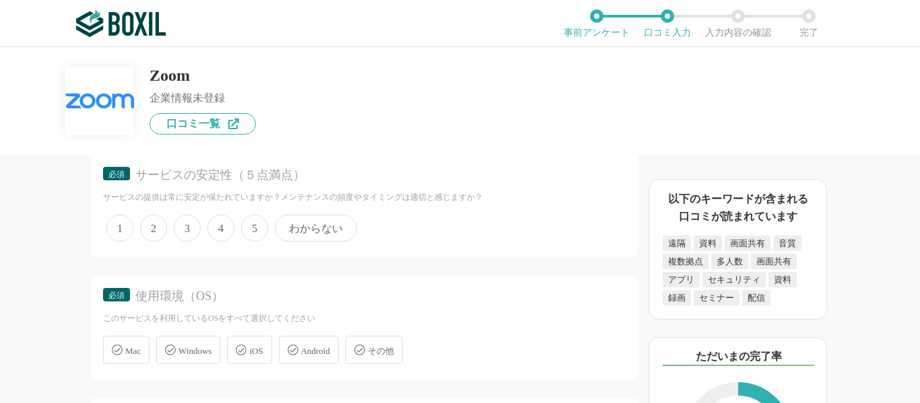
scroll to position [2625, 0]
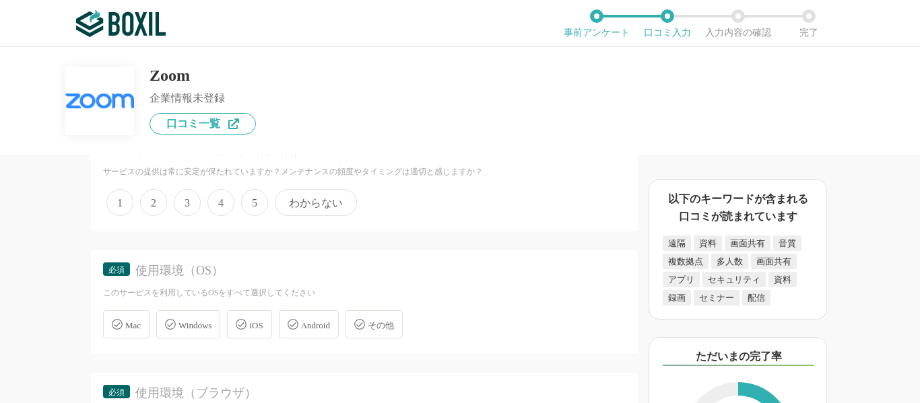
click at [219, 196] on span "4" at bounding box center [220, 202] width 27 height 27
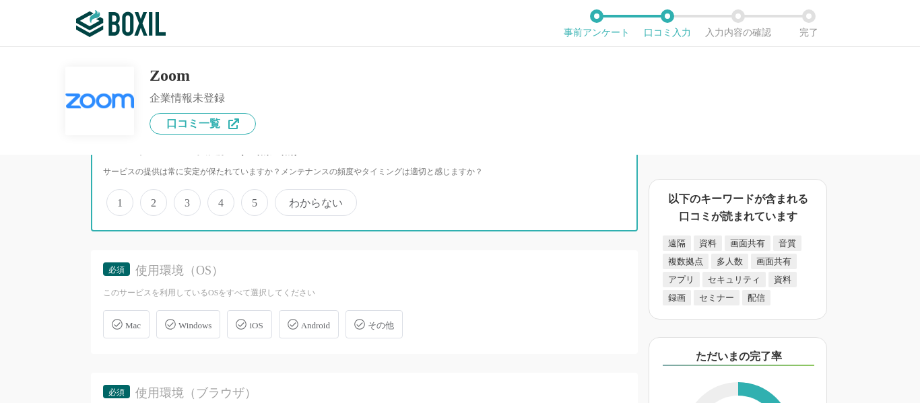
click at [219, 196] on input "4" at bounding box center [215, 195] width 9 height 9
radio input "true"
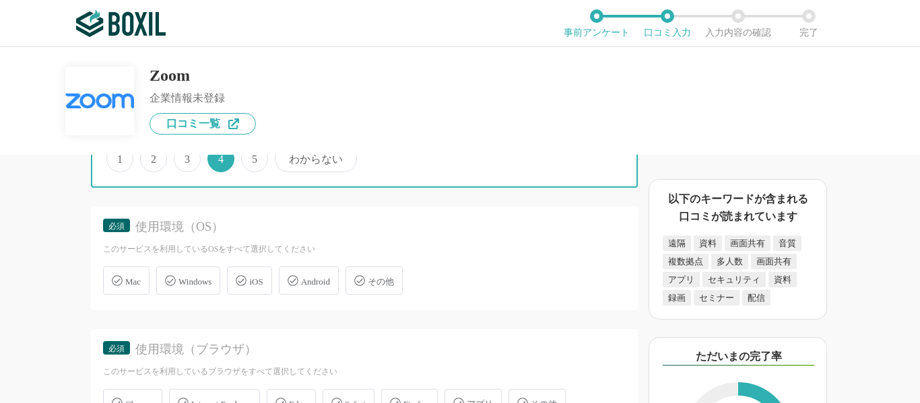
scroll to position [2693, 0]
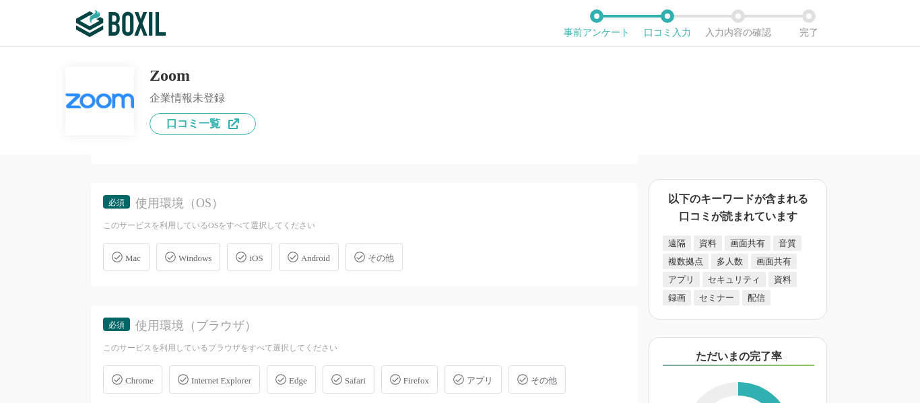
click at [192, 261] on span "Windows" at bounding box center [194, 258] width 33 height 10
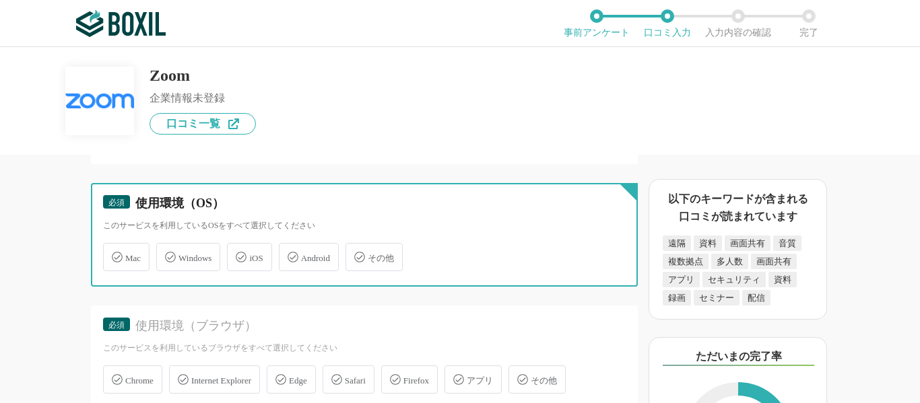
click at [168, 254] on input "Windows" at bounding box center [163, 249] width 9 height 9
checkbox input "true"
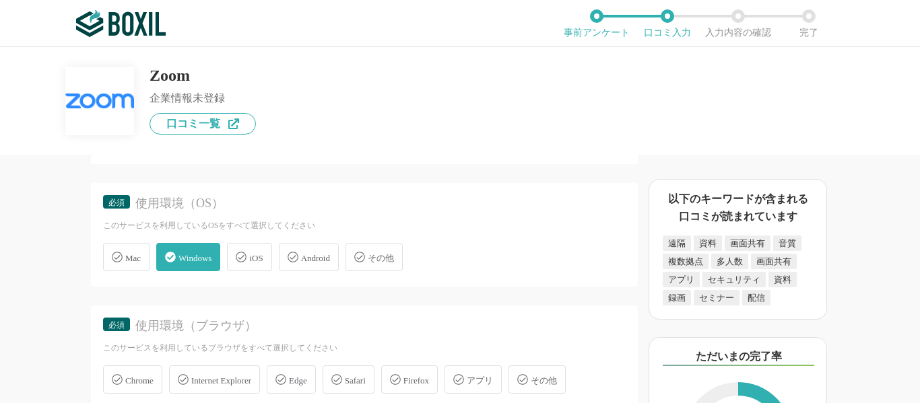
click at [317, 254] on span "Android" at bounding box center [315, 258] width 29 height 10
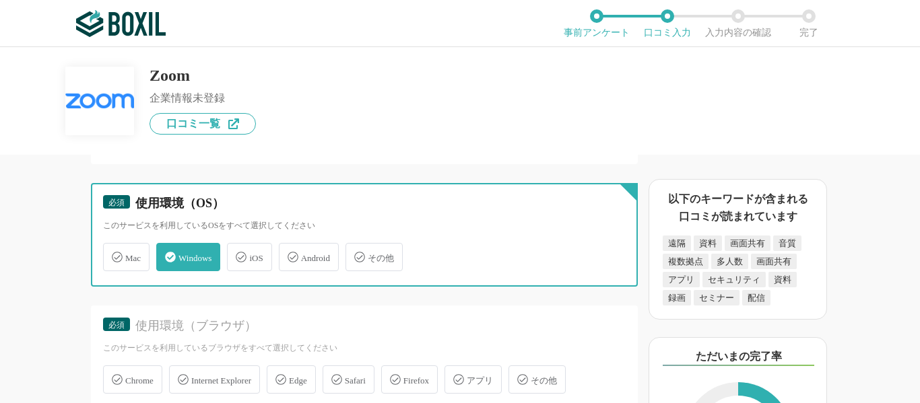
click at [290, 254] on input "Android" at bounding box center [285, 249] width 9 height 9
checkbox input "true"
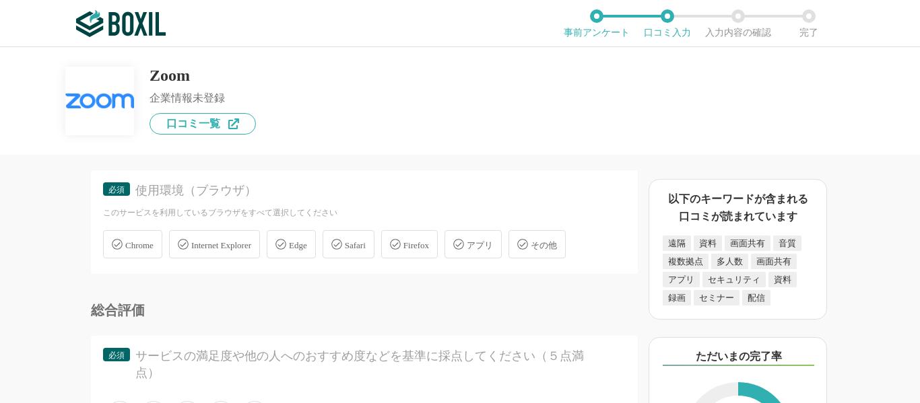
scroll to position [2895, 0]
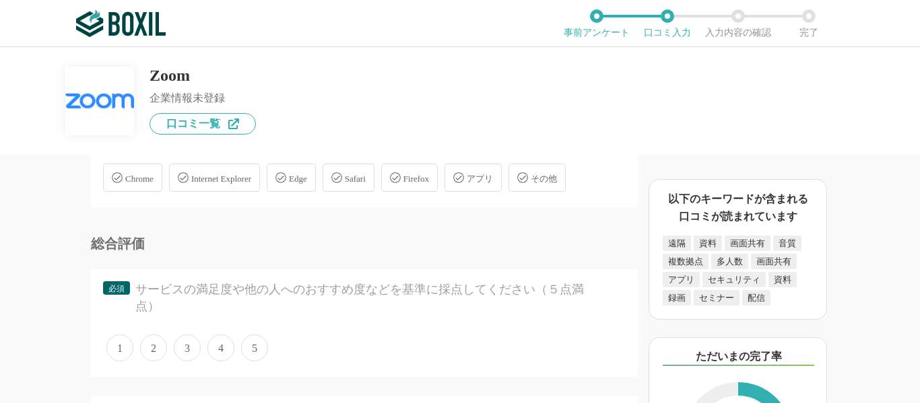
click at [150, 176] on span "Chrome" at bounding box center [139, 179] width 28 height 10
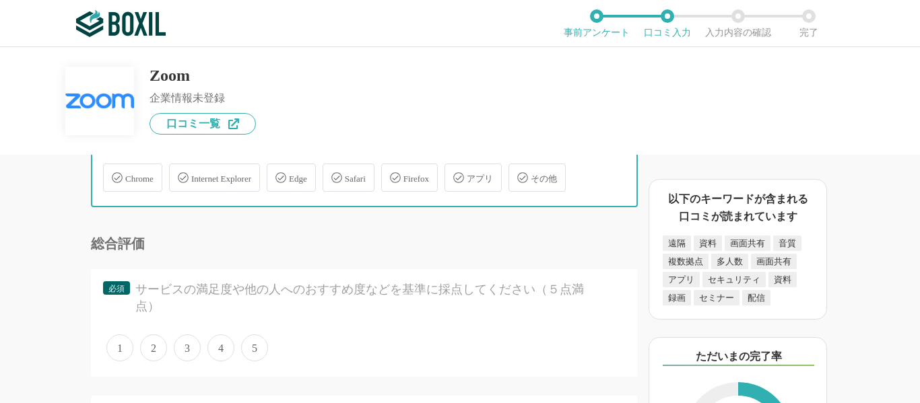
click at [114, 174] on input "Chrome" at bounding box center [110, 170] width 9 height 9
checkbox input "true"
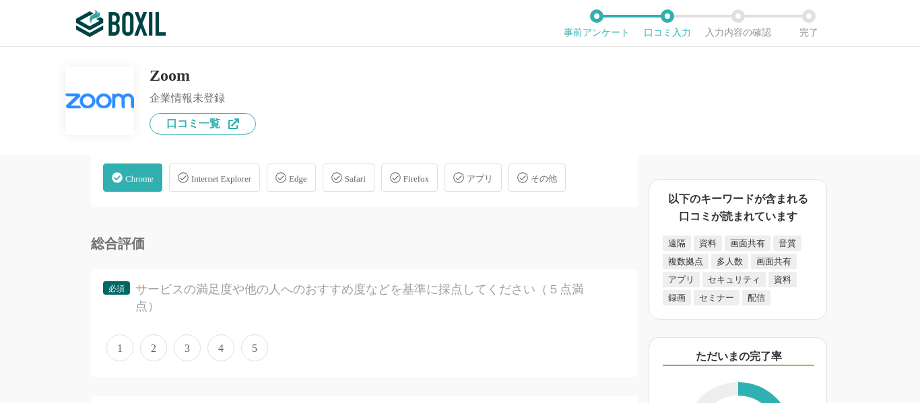
click at [492, 180] on span "アプリ" at bounding box center [480, 179] width 26 height 10
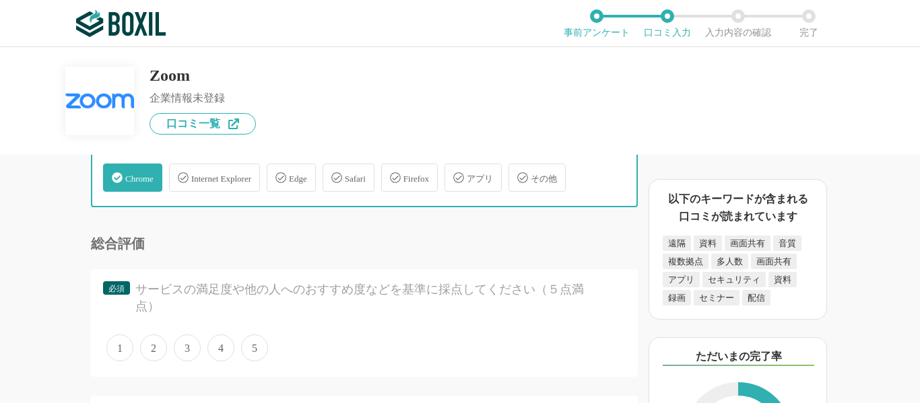
click at [456, 174] on input "アプリ" at bounding box center [451, 170] width 9 height 9
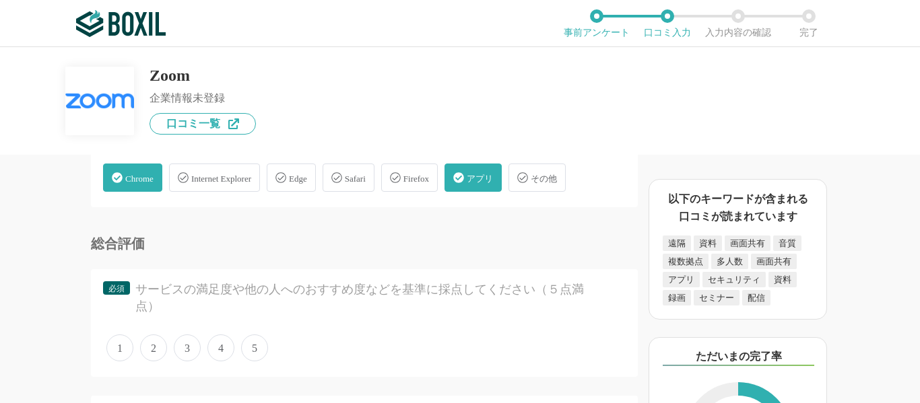
click at [491, 176] on span "アプリ" at bounding box center [480, 179] width 26 height 10
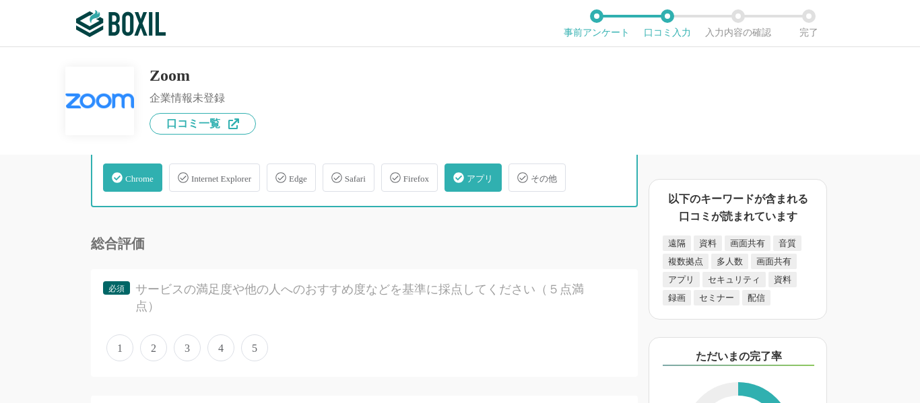
click at [456, 174] on input "アプリ" at bounding box center [451, 170] width 9 height 9
checkbox input "false"
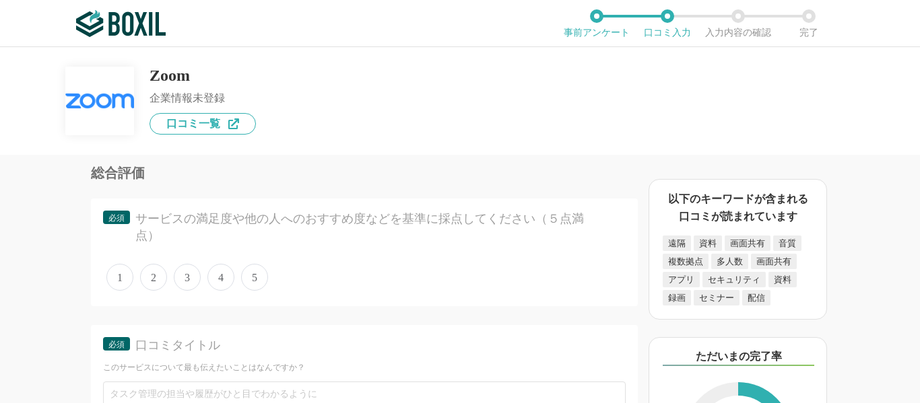
scroll to position [2962, 0]
click at [218, 279] on span "4" at bounding box center [220, 280] width 27 height 27
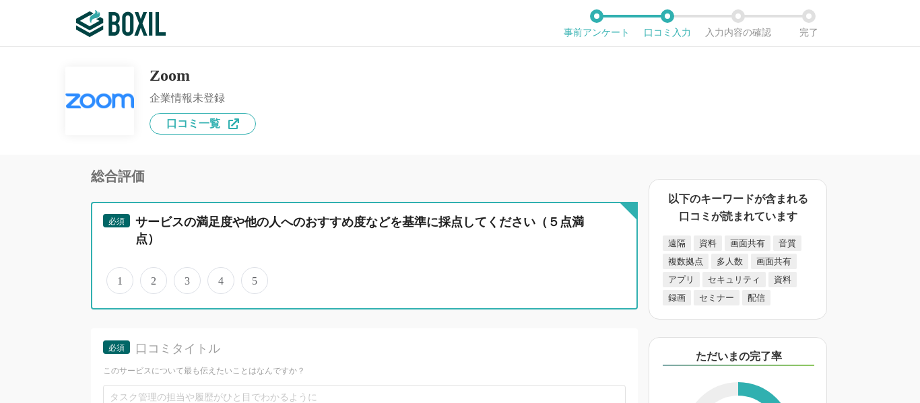
click at [218, 278] on input "4" at bounding box center [215, 273] width 9 height 9
radio input "true"
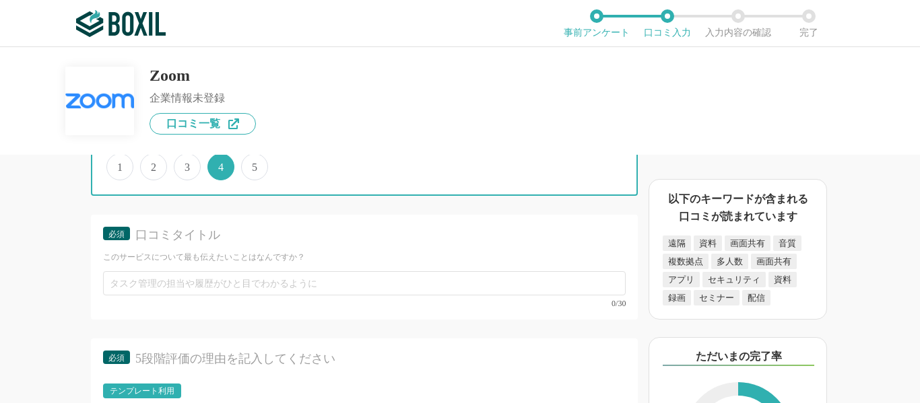
scroll to position [3097, 0]
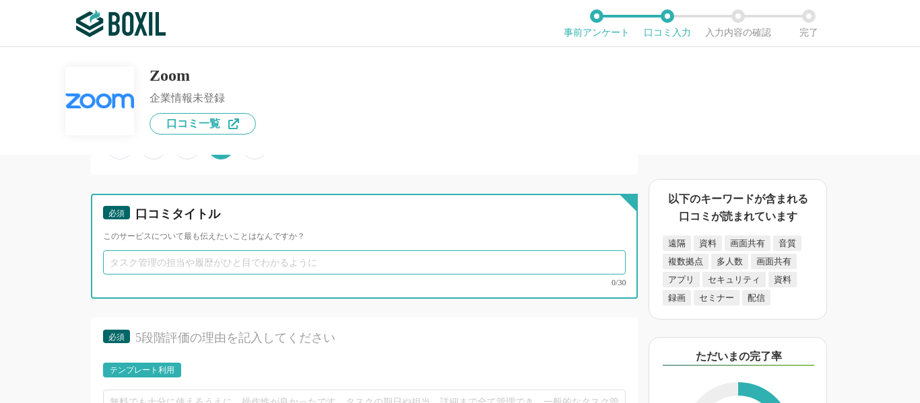
click at [228, 256] on input "text" at bounding box center [364, 262] width 522 height 24
type input "さ"
type input "ど"
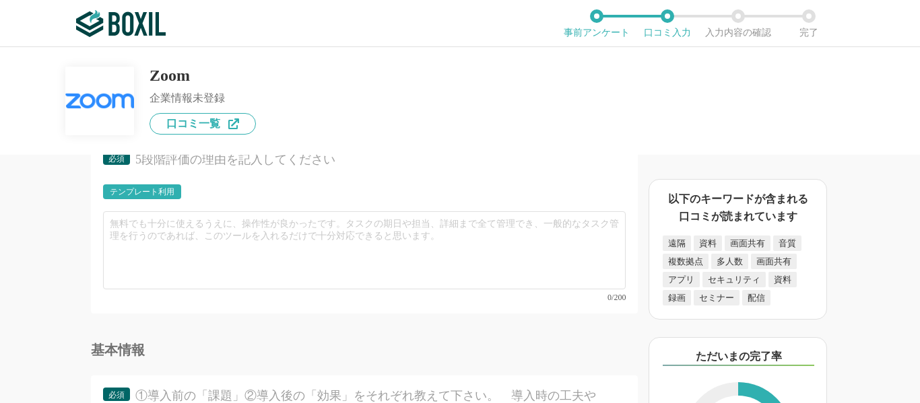
scroll to position [3299, 0]
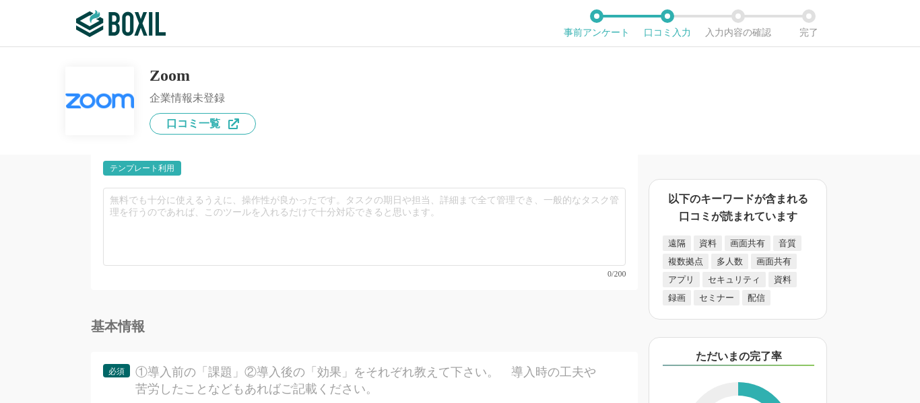
type input "ウェブ通話サービスといえばzoom"
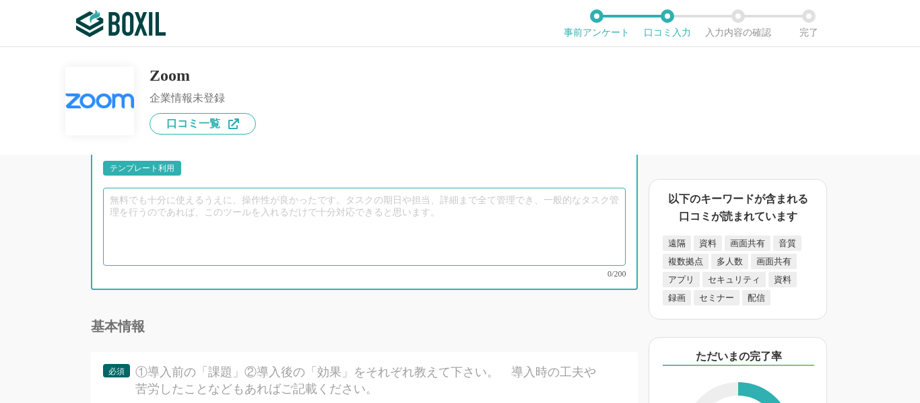
click at [226, 202] on textarea at bounding box center [364, 227] width 522 height 78
click at [225, 212] on textarea at bounding box center [364, 227] width 522 height 78
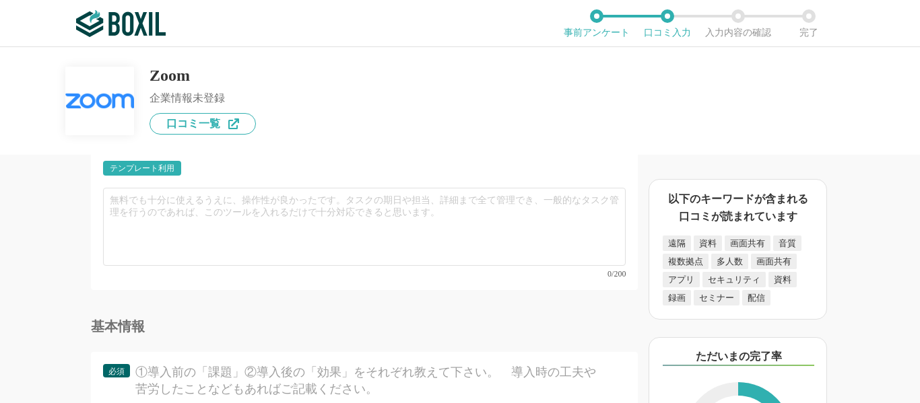
click at [169, 172] on div "テンプレート利用" at bounding box center [142, 168] width 65 height 8
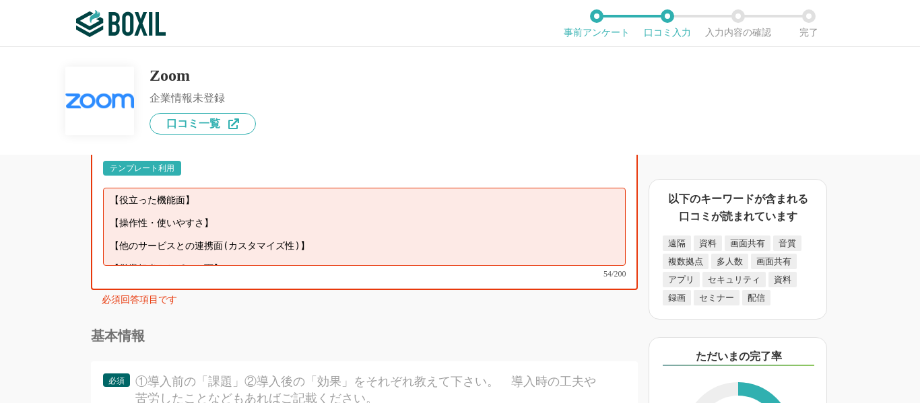
click at [248, 215] on textarea "【役立った機能面】 【操作性・使いやすさ】 【他のサービスとの連携面(カスタマイズ性)】 【営業担当やサポート面】" at bounding box center [364, 227] width 522 height 78
click at [223, 201] on textarea "【役立った機能面】 【操作性・使いやすさ】 【他のサービスとの連携面(カスタマイズ性)】 【営業担当やサポート面】" at bounding box center [364, 227] width 522 height 78
type textarea "【役立った機能面】無料版でも十分に使えるのが、 【操作性・使いやすさ】 【他のサービスとの連携面(カスタマイズ性)】 【営業担当やサポート面】"
click at [250, 279] on div "必須 5段階評価の理由を記入してください テンプレート利用 ፠テンプレート文言が変更されてない箇所がある、または使用できないテキスト（記号）が含まれています。…" at bounding box center [364, 203] width 547 height 174
click at [260, 257] on textarea "【役立った機能面】無料版でも十分に使えるのが、 【操作性・使いやすさ】 【他のサービスとの連携面(カスタマイズ性)】 【営業担当やサポート面】" at bounding box center [364, 227] width 522 height 78
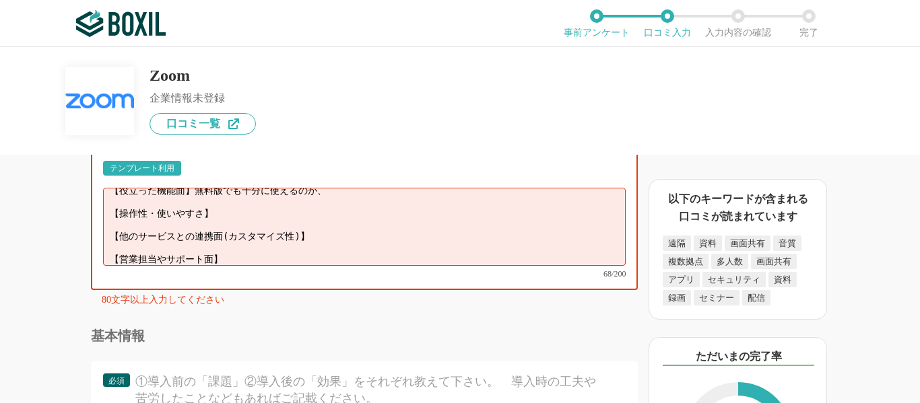
scroll to position [0, 0]
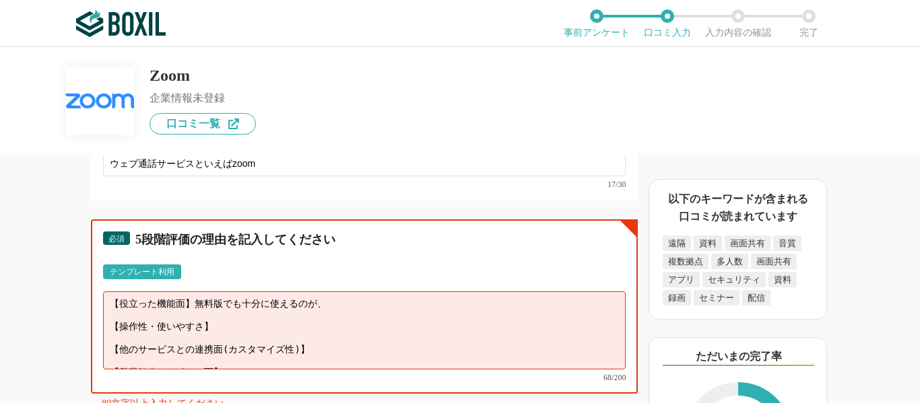
drag, startPoint x: 249, startPoint y: 245, endPoint x: 26, endPoint y: 160, distance: 239.3
click at [26, 160] on div "WEB会議システムの機能について（5点満点で評価してください） 画面共有 1 2 3 4 5 利用していない 招待URLの共有 1 2 3 4 5 利用してい…" at bounding box center [318, 279] width 637 height 248
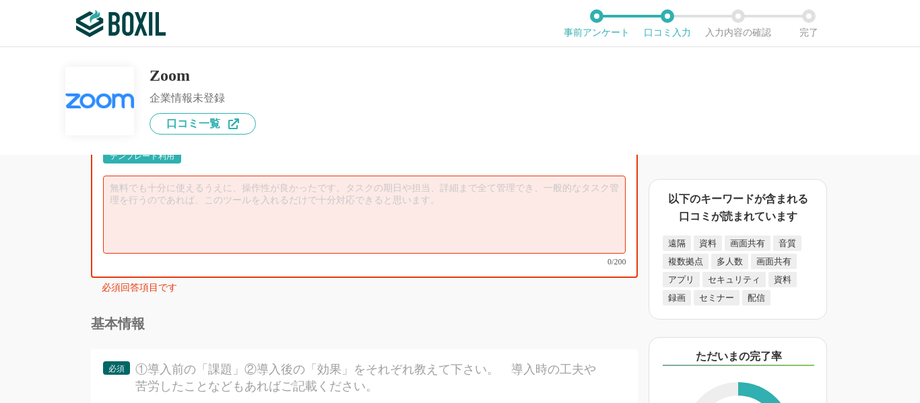
scroll to position [3312, 0]
paste textarea "【役立った機能面】無料版でも十分に使えるのが、 【操作性・使いやすさ】 【他のサービスとの連携面(カスタマイズ性)】 【営業担当やサポート面】"
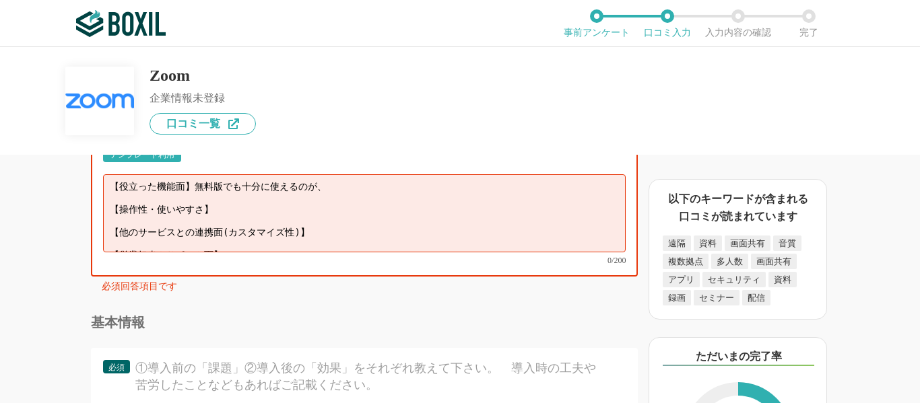
scroll to position [4, 0]
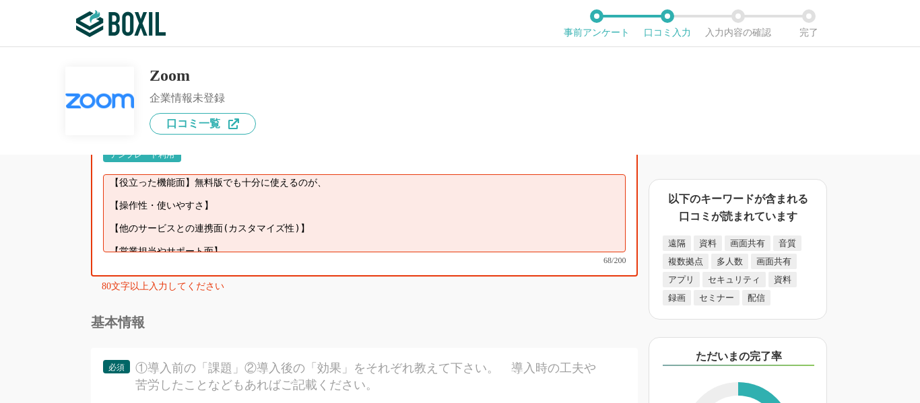
click at [293, 197] on textarea "【役立った機能面】無料版でも十分に使えるのが、 【操作性・使いやすさ】 【他のサービスとの連携面(カスタマイズ性)】 【営業担当やサポート面】" at bounding box center [364, 213] width 522 height 78
click at [319, 180] on textarea "【役立った機能面】無料版でも十分に使えるのが、 【操作性・使いやすさ】 【他のサービスとの連携面(カスタマイズ性)】 【営業担当やサポート面】" at bounding box center [364, 213] width 522 height 78
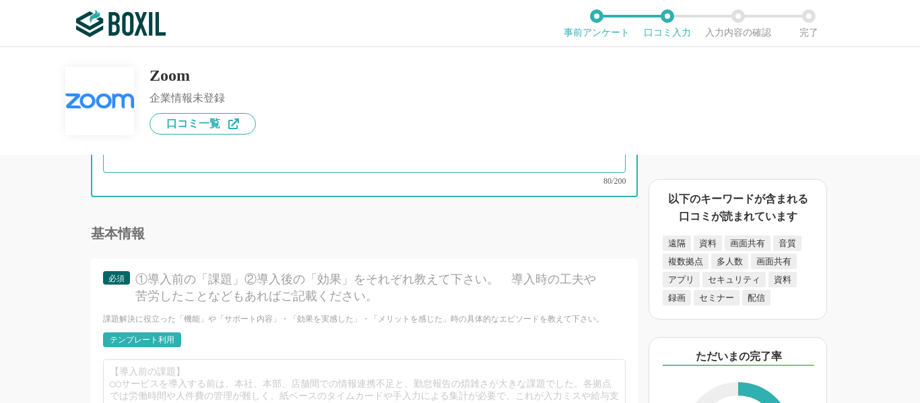
scroll to position [3447, 0]
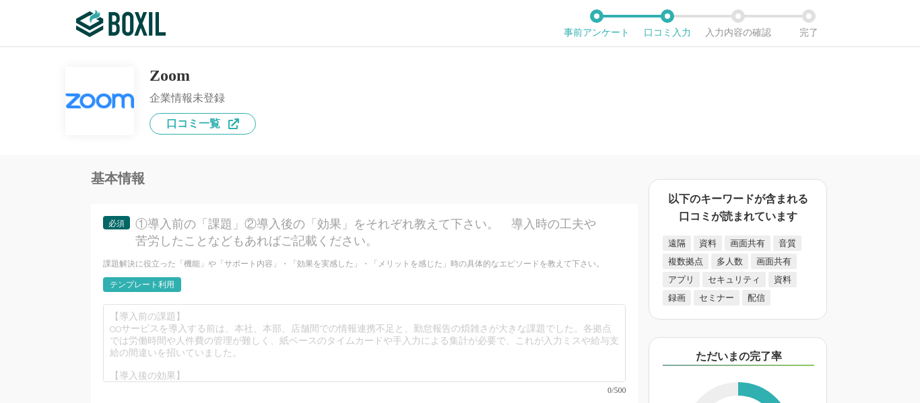
type textarea "【役立った機能面】無料版でも十分に使えるのが、さすが老舗のzoomだなと感じます。 【操作性・使いやすさ】直感的な操作で、通話や画面共有ができるので大変便利で…"
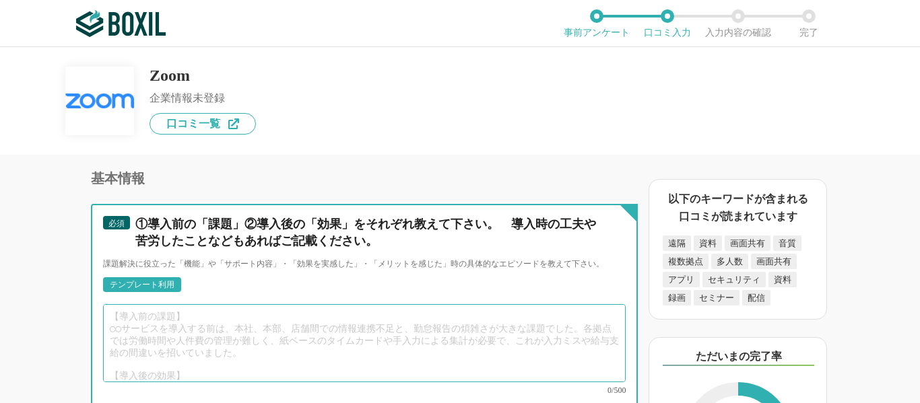
click at [216, 316] on textarea at bounding box center [364, 343] width 522 height 78
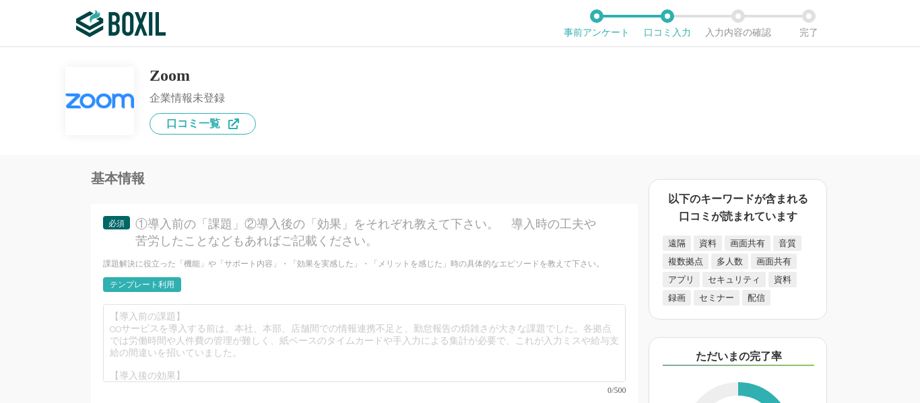
drag, startPoint x: 149, startPoint y: 289, endPoint x: 153, endPoint y: 279, distance: 10.3
click at [149, 284] on div "テンプレート利用" at bounding box center [364, 288] width 522 height 23
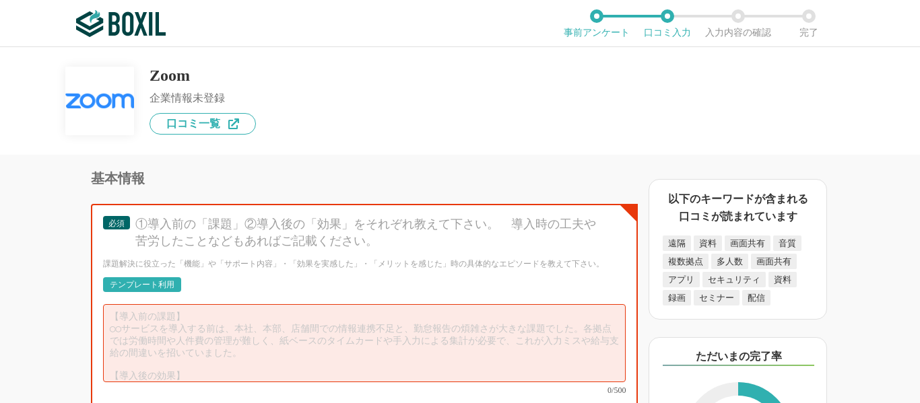
click at [153, 281] on div "テンプレート利用" at bounding box center [142, 285] width 65 height 8
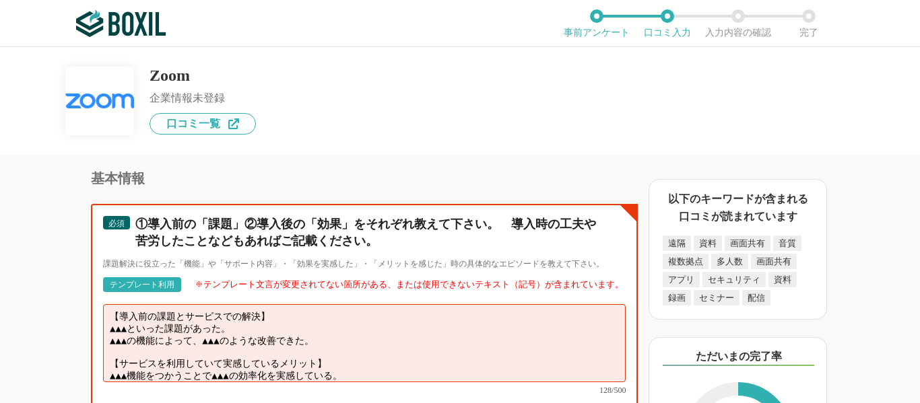
click at [365, 328] on textarea "【導入前の課題とサービスでの解決】 ▲▲▲といった課題があった。 ▲▲▲の機能によって、▲▲▲のような改善できた。 【サービスを利用していて実感しているメリッ…" at bounding box center [364, 343] width 522 height 78
drag, startPoint x: 363, startPoint y: 337, endPoint x: 83, endPoint y: 323, distance: 280.4
click at [83, 323] on div "WEB会議システムの機能について（5点満点で評価してください） 画面共有 1 2 3 4 5 利用していない 招待URLの共有 1 2 3 4 5 利用してい…" at bounding box center [318, 279] width 637 height 248
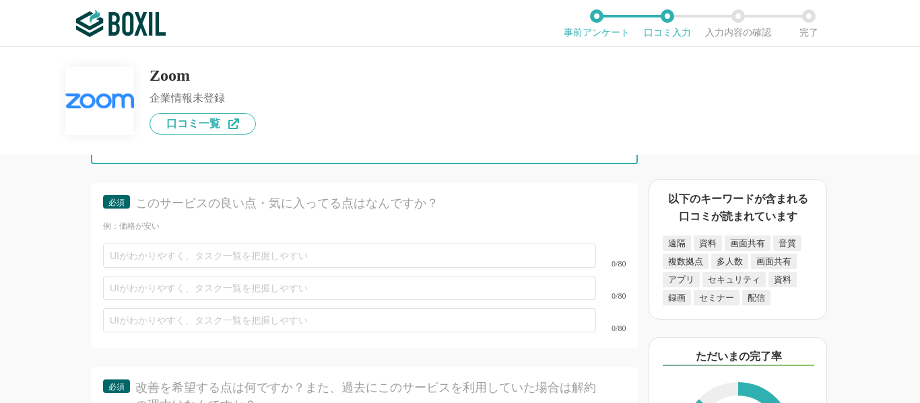
scroll to position [3716, 0]
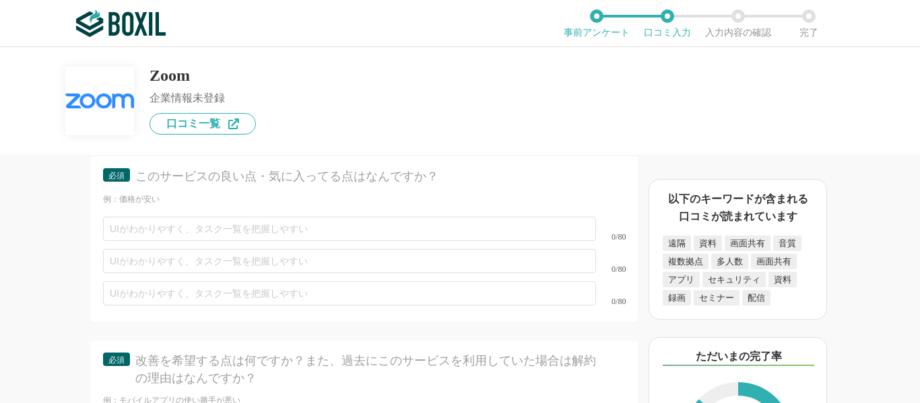
type textarea "【導入前の課題とサービスでの解決】 ・リモートで働くことが増え、リモート面接などを行う必要が出てきた。 ・ちょうどいい通話サービスが少なく、zoomは大変便利…"
click at [241, 226] on div "0/80" at bounding box center [364, 229] width 522 height 32
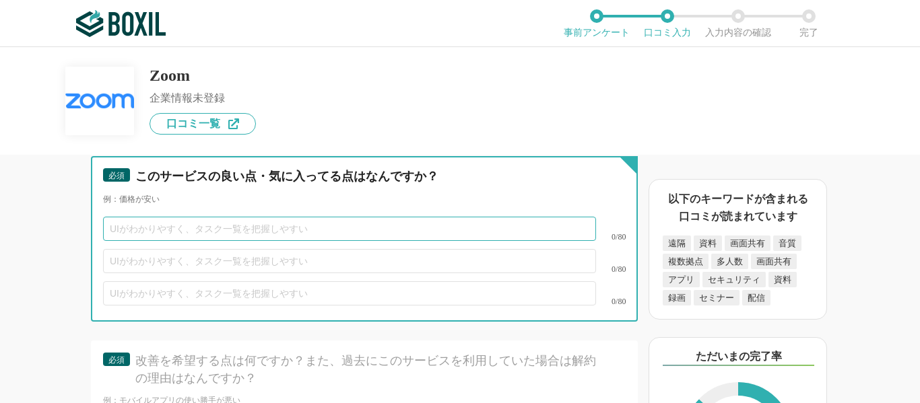
click at [242, 217] on input "text" at bounding box center [349, 229] width 493 height 24
type input "直感的に操作でできる"
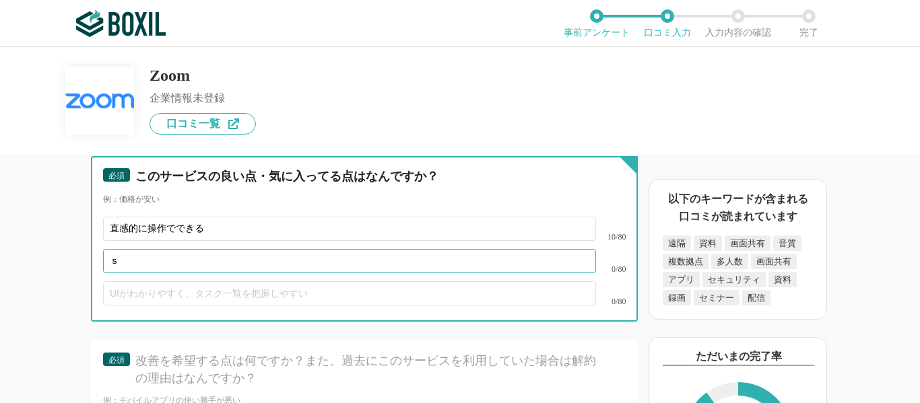
type input "さ"
type input "通話品質がいい"
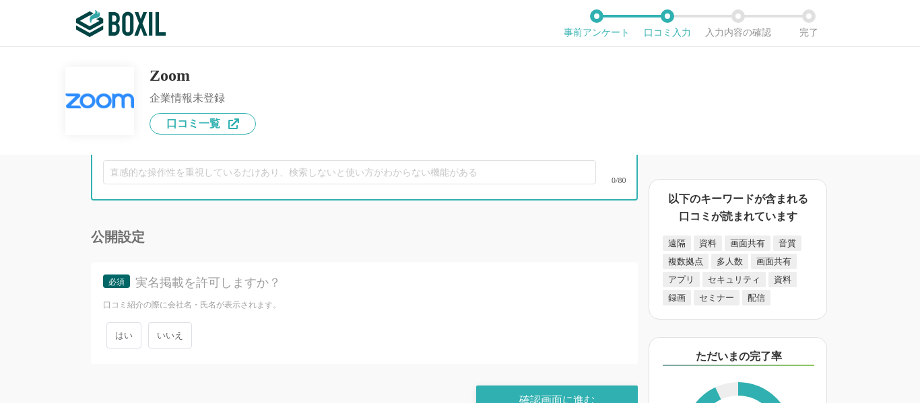
scroll to position [4055, 0]
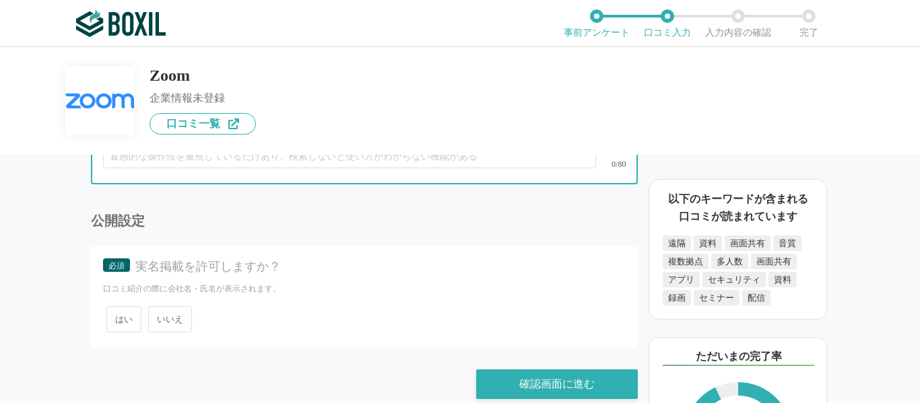
type input "有料版は少し値段が高めである"
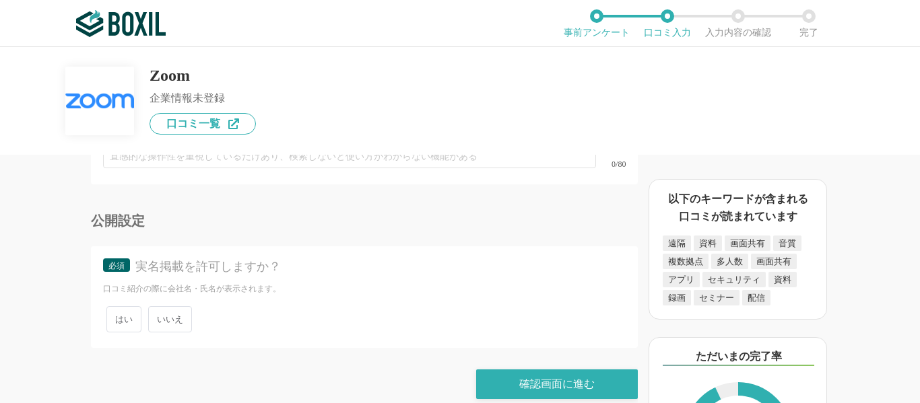
click at [171, 306] on span "いいえ" at bounding box center [170, 319] width 44 height 26
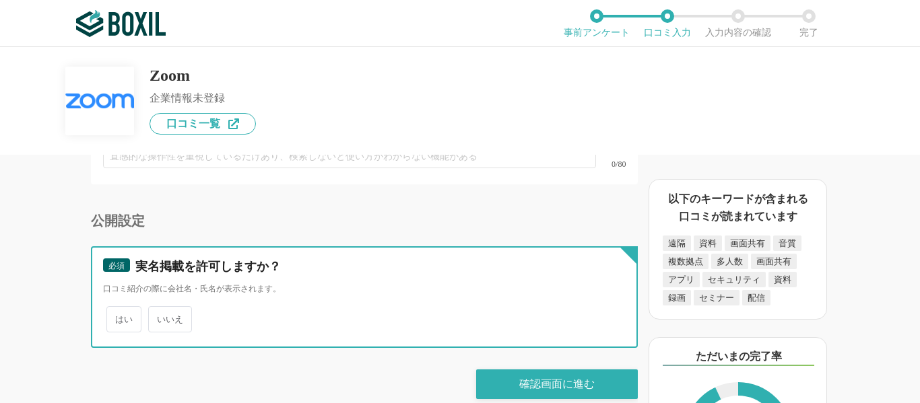
click at [160, 308] on input "いいえ" at bounding box center [155, 312] width 9 height 9
radio input "true"
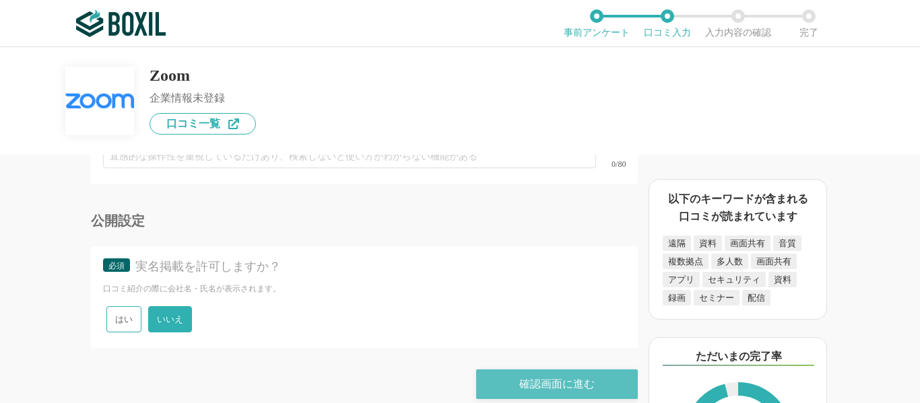
click at [539, 371] on div "確認画面に進む" at bounding box center [557, 385] width 162 height 30
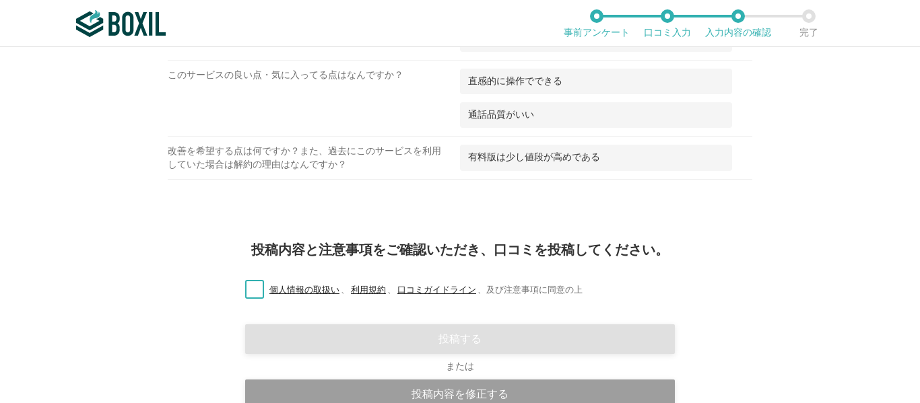
scroll to position [1785, 0]
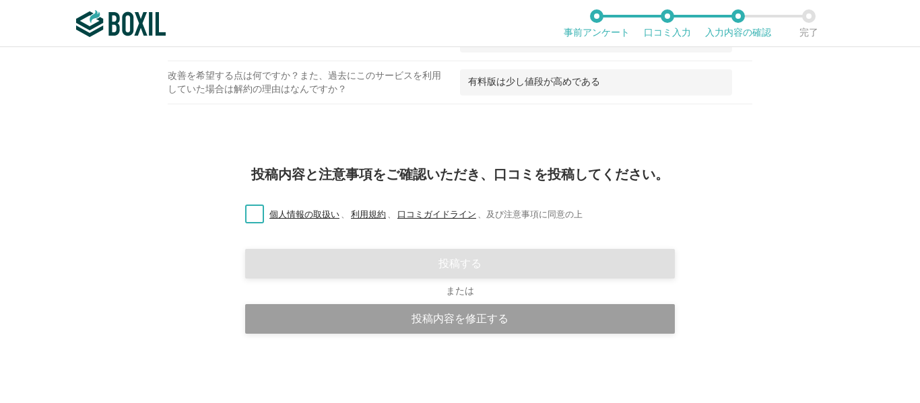
click at [249, 212] on label "個人情報の取扱い 、 利用規約 、 口コミガイドライン 、 及び注意事項に同意の上" at bounding box center [408, 215] width 348 height 14
click at [0, 0] on input "個人情報の取扱い 、 利用規約 、 口コミガイドライン 、 及び注意事項に同意の上" at bounding box center [0, 0] width 0 height 0
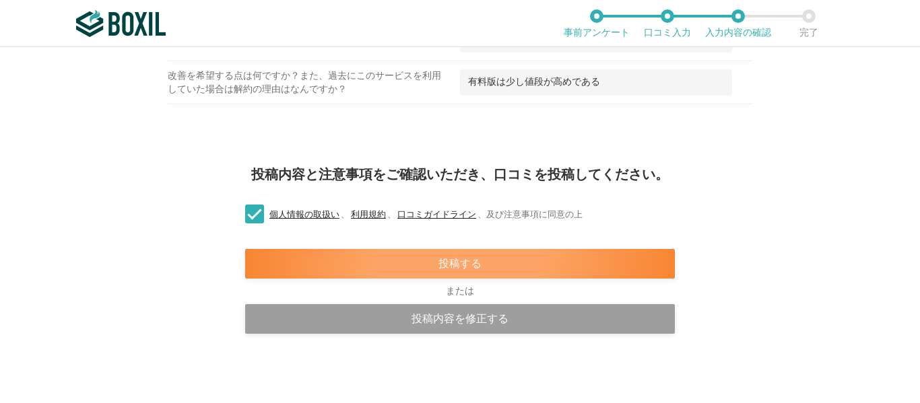
click at [452, 264] on div "投稿する" at bounding box center [459, 264] width 429 height 30
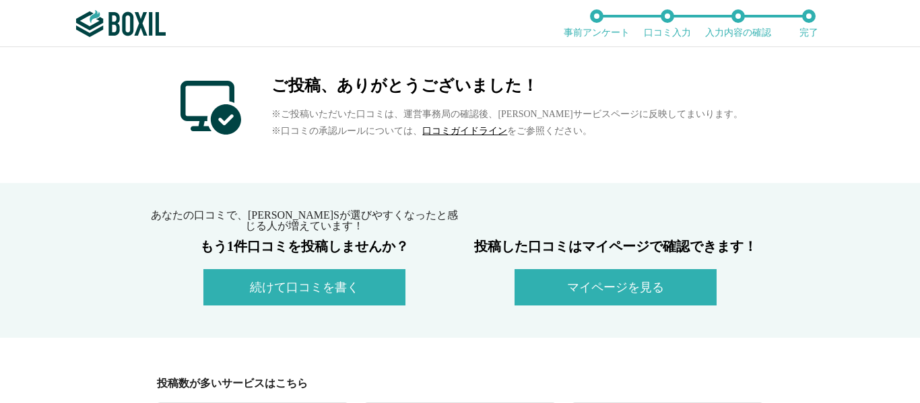
click at [352, 289] on button "続けて口コミを書く" at bounding box center [304, 287] width 202 height 36
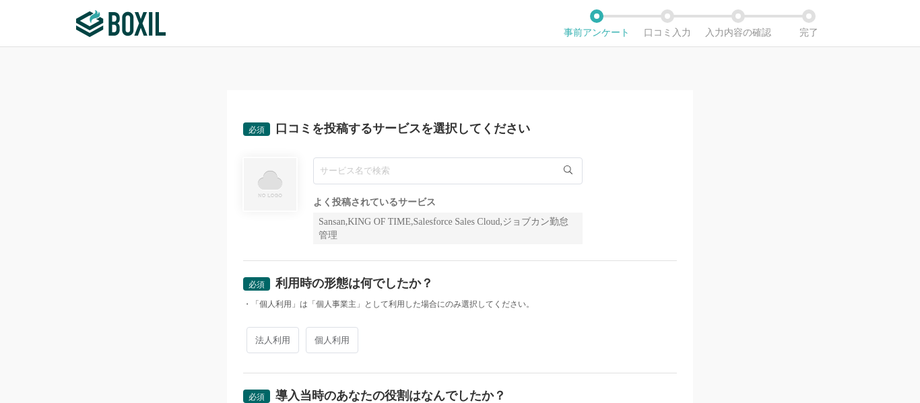
click at [143, 32] on img at bounding box center [121, 23] width 90 height 27
